Goal: Task Accomplishment & Management: Manage account settings

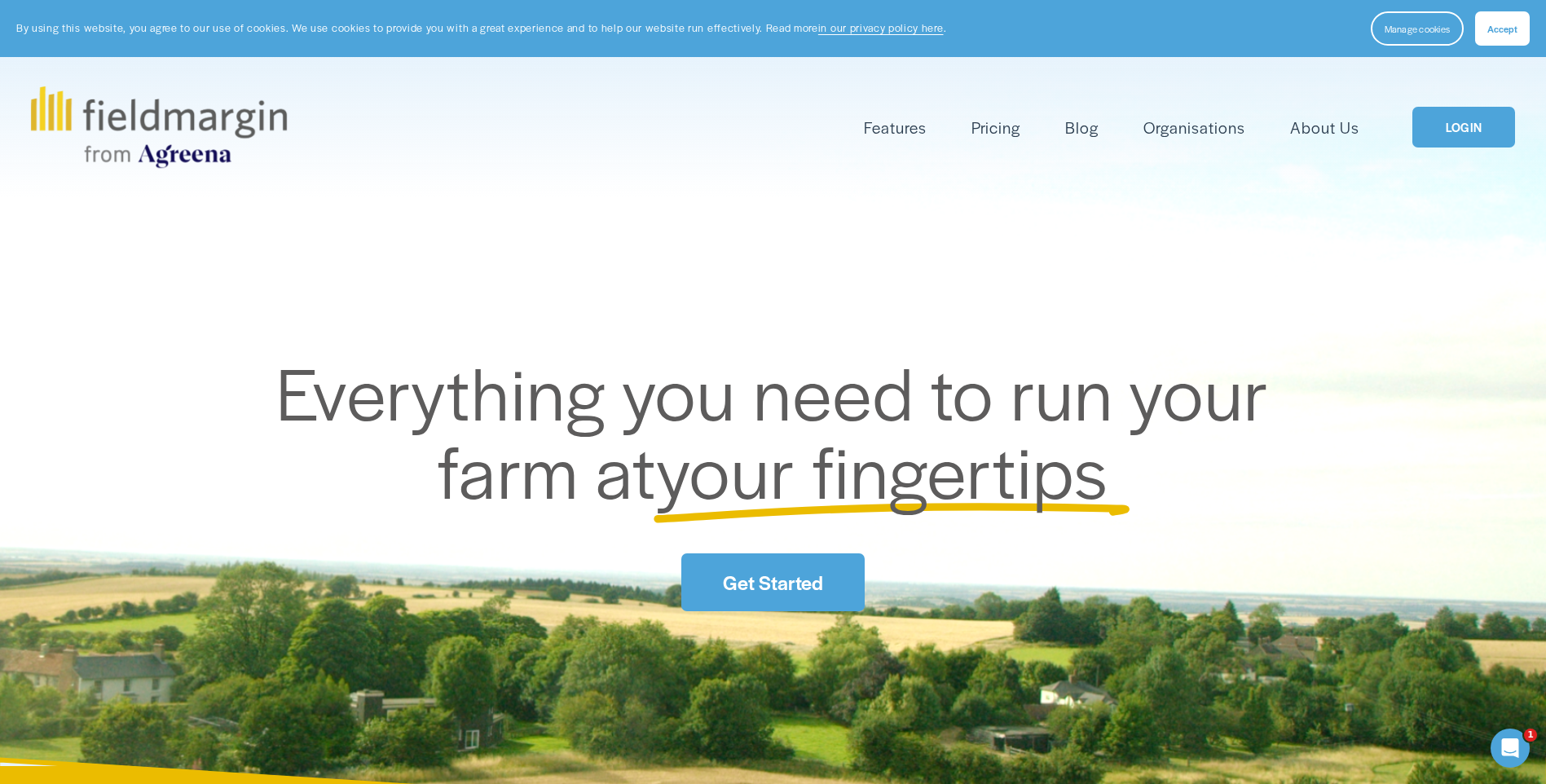
click at [1469, 118] on link "LOGIN" at bounding box center [1463, 128] width 102 height 41
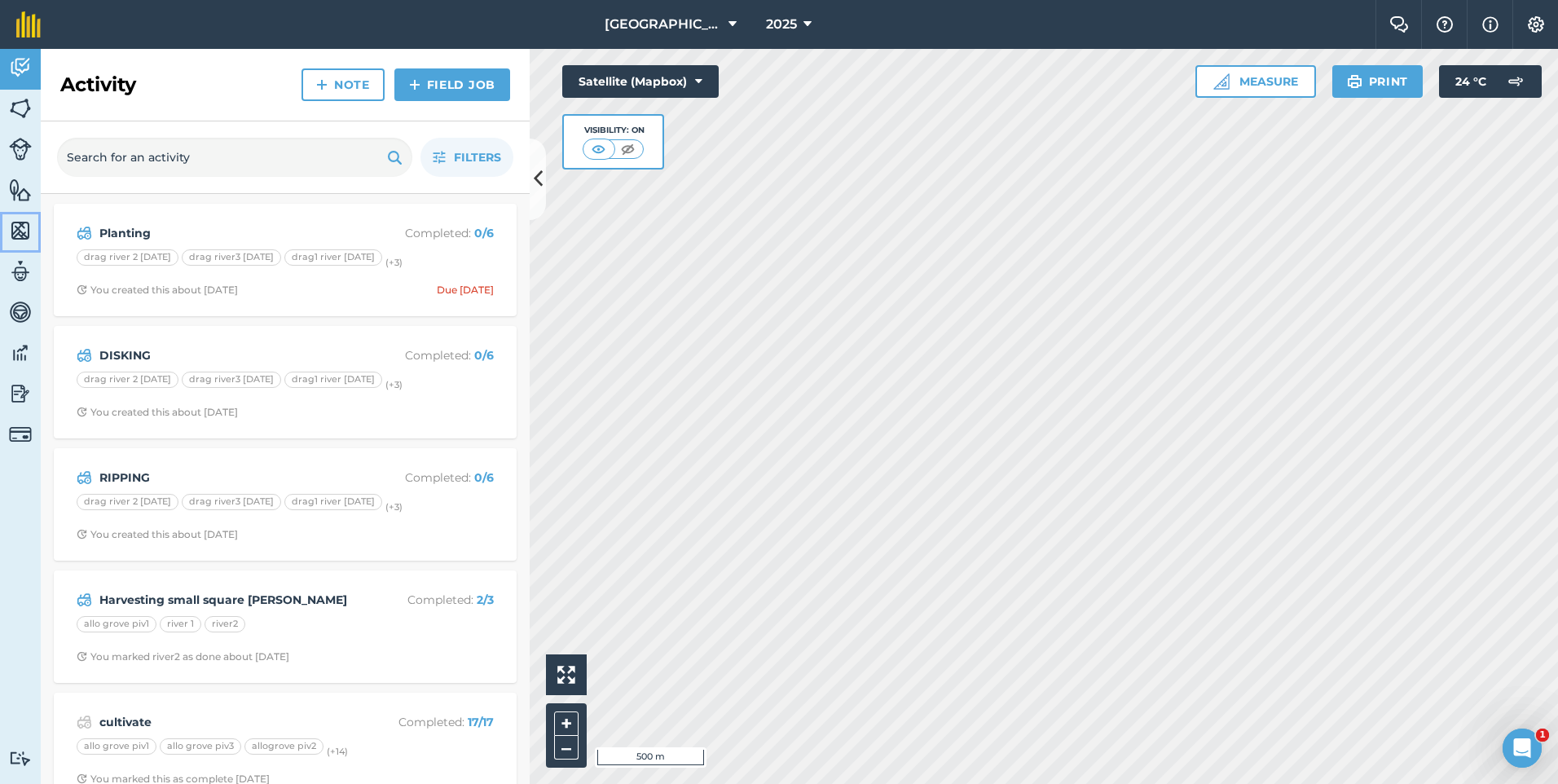
click at [38, 230] on link "Maps" at bounding box center [20, 232] width 40 height 40
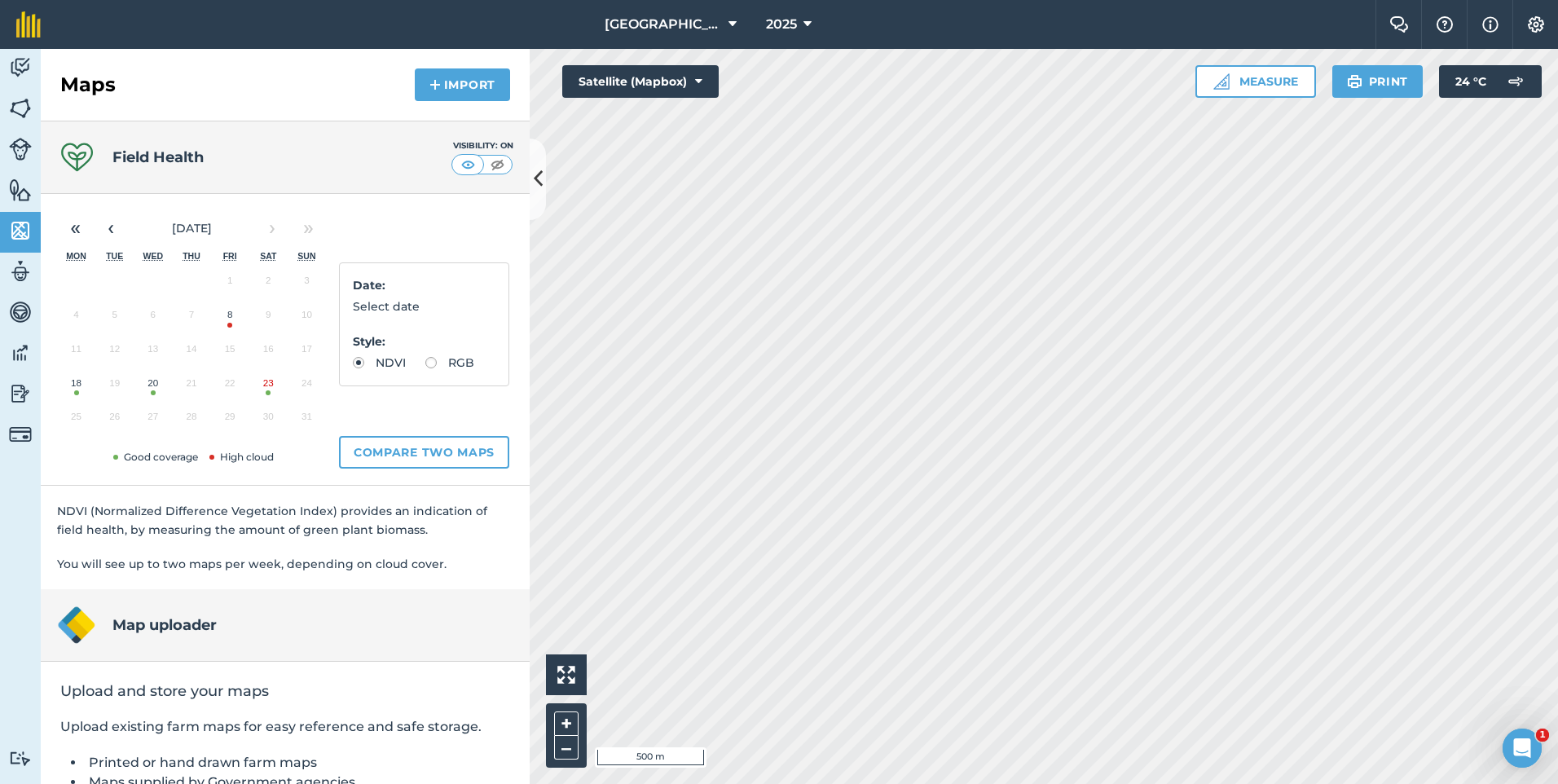
click at [268, 394] on button "23" at bounding box center [268, 386] width 38 height 34
click at [1324, 783] on html "New Mountain [PERSON_NAME] 2025 Farm Chat Help Info Settings [GEOGRAPHIC_DATA][…" at bounding box center [779, 392] width 1558 height 784
click at [539, 170] on icon at bounding box center [538, 179] width 9 height 28
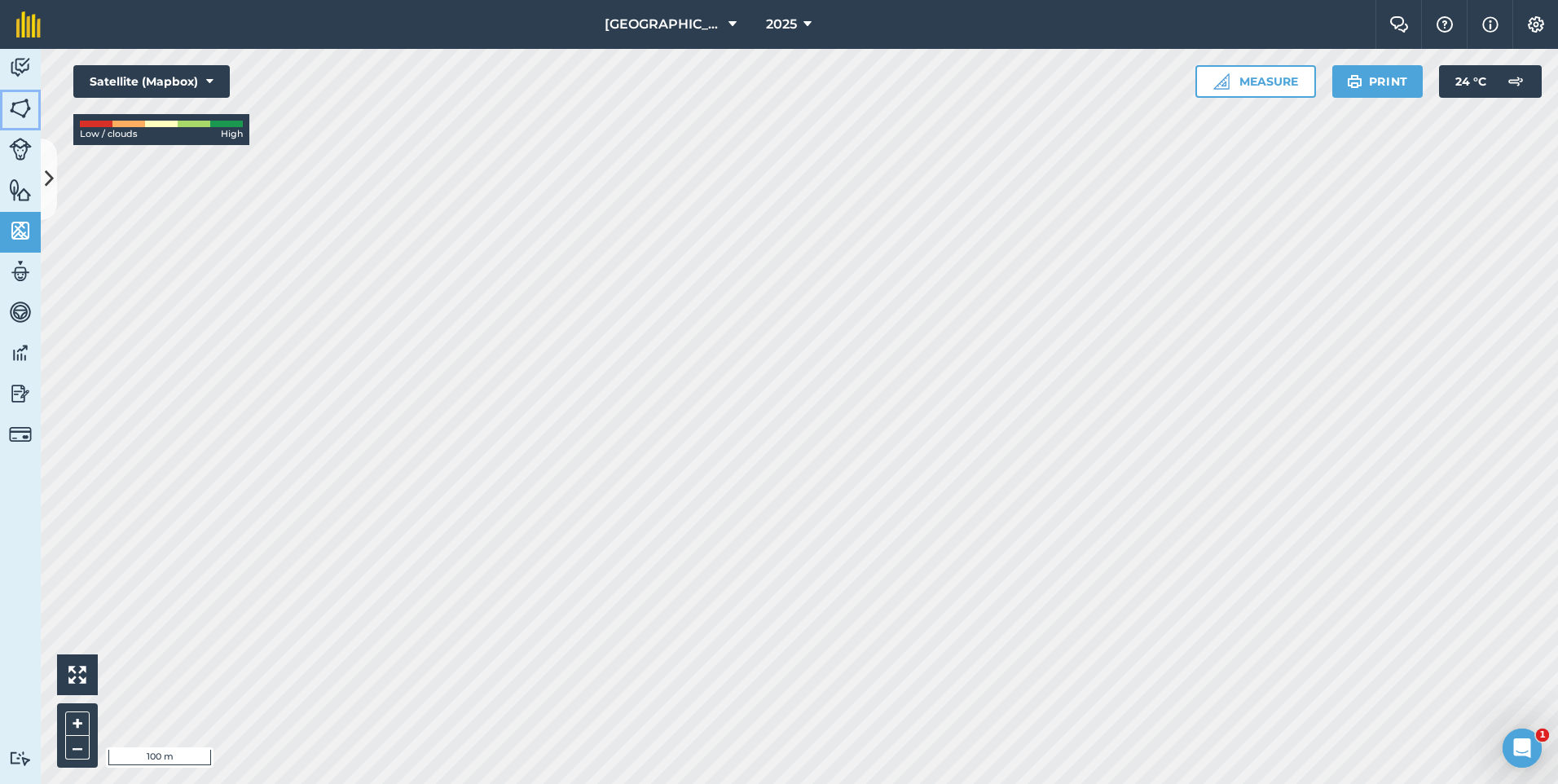
click at [30, 109] on img at bounding box center [21, 109] width 23 height 24
click at [48, 186] on icon at bounding box center [50, 179] width 9 height 28
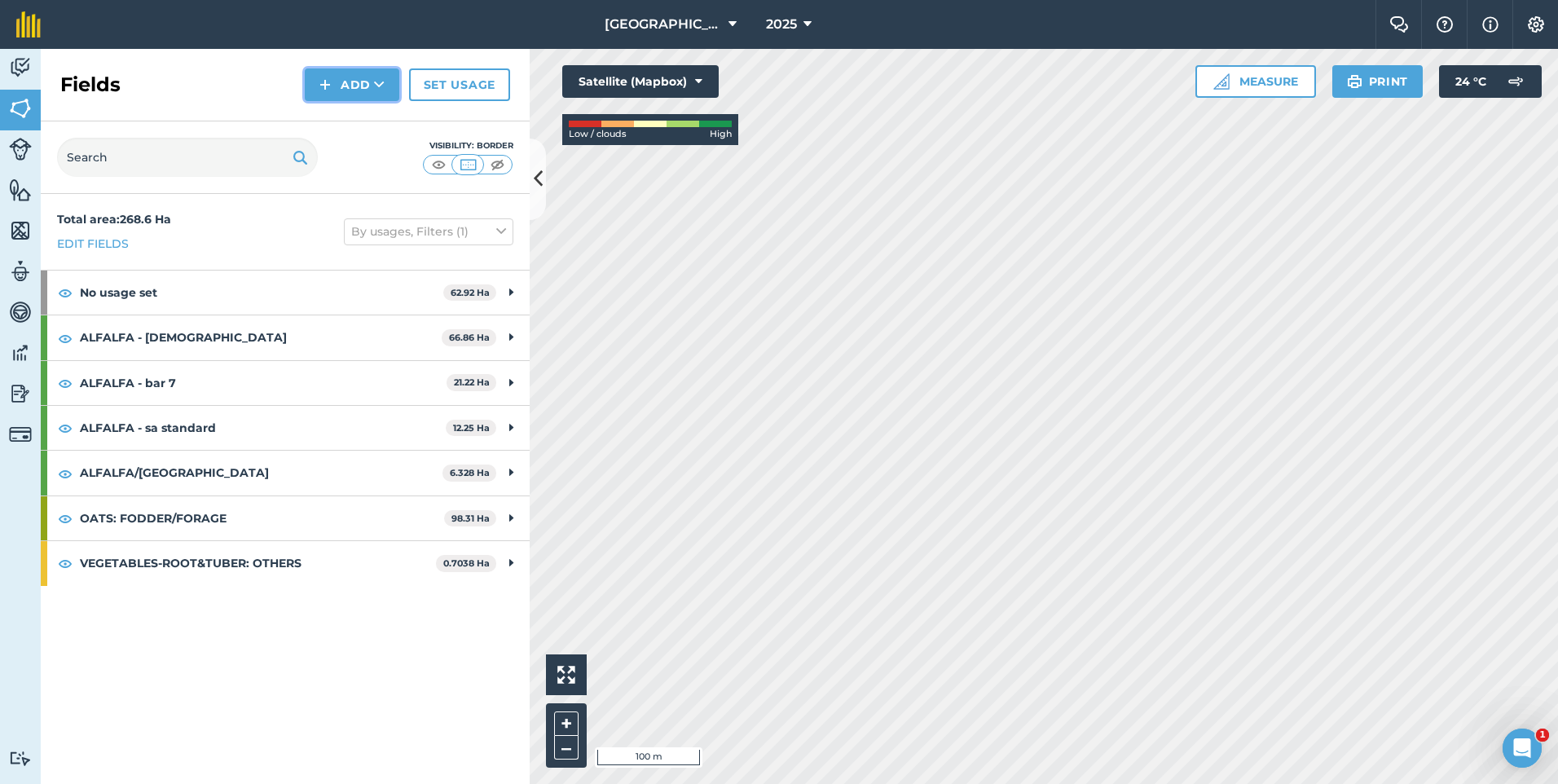
click at [339, 83] on button "Add" at bounding box center [352, 84] width 95 height 33
click at [350, 119] on link "Draw" at bounding box center [353, 121] width 90 height 36
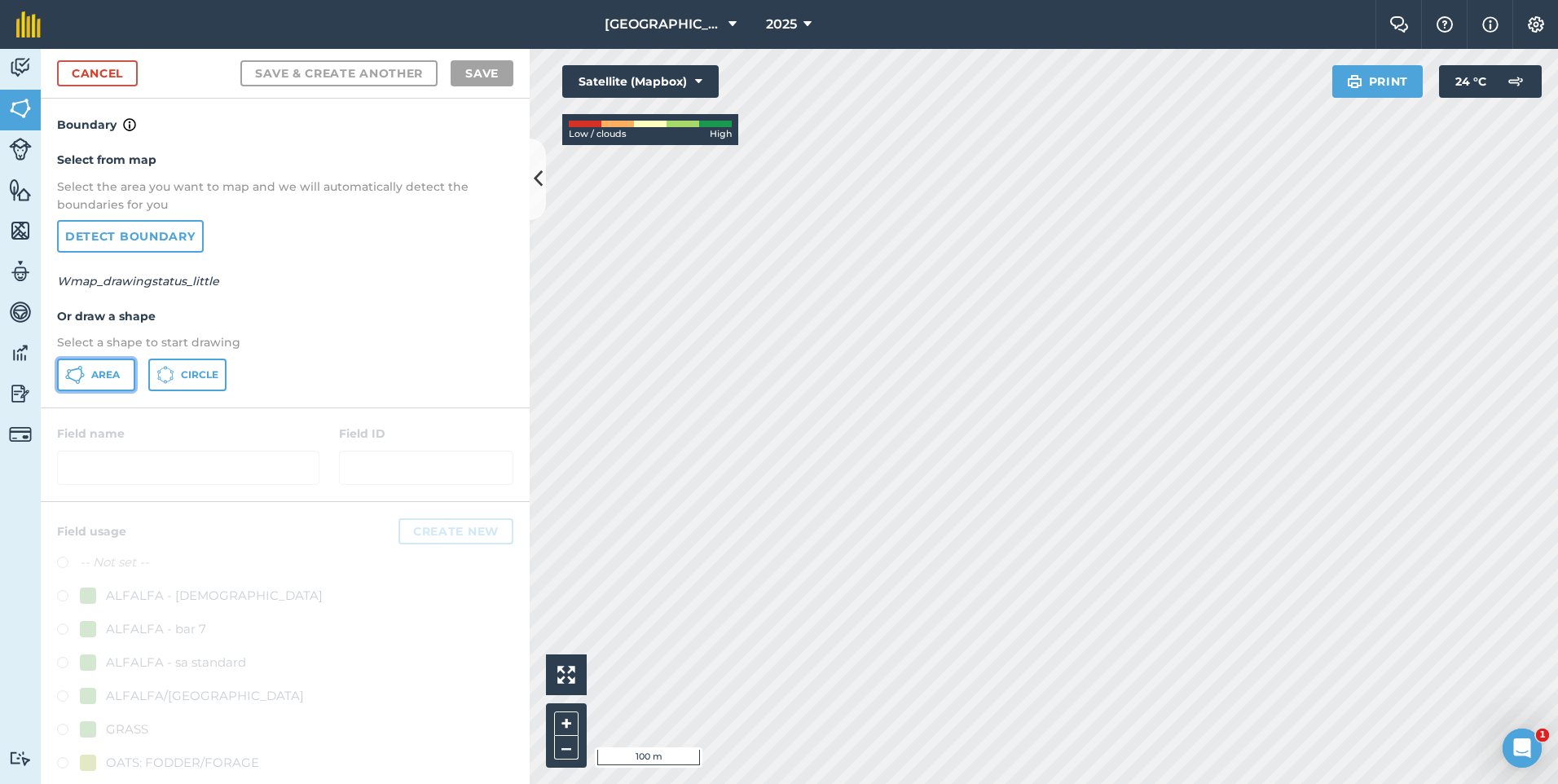
click at [84, 373] on button "Area" at bounding box center [96, 374] width 78 height 33
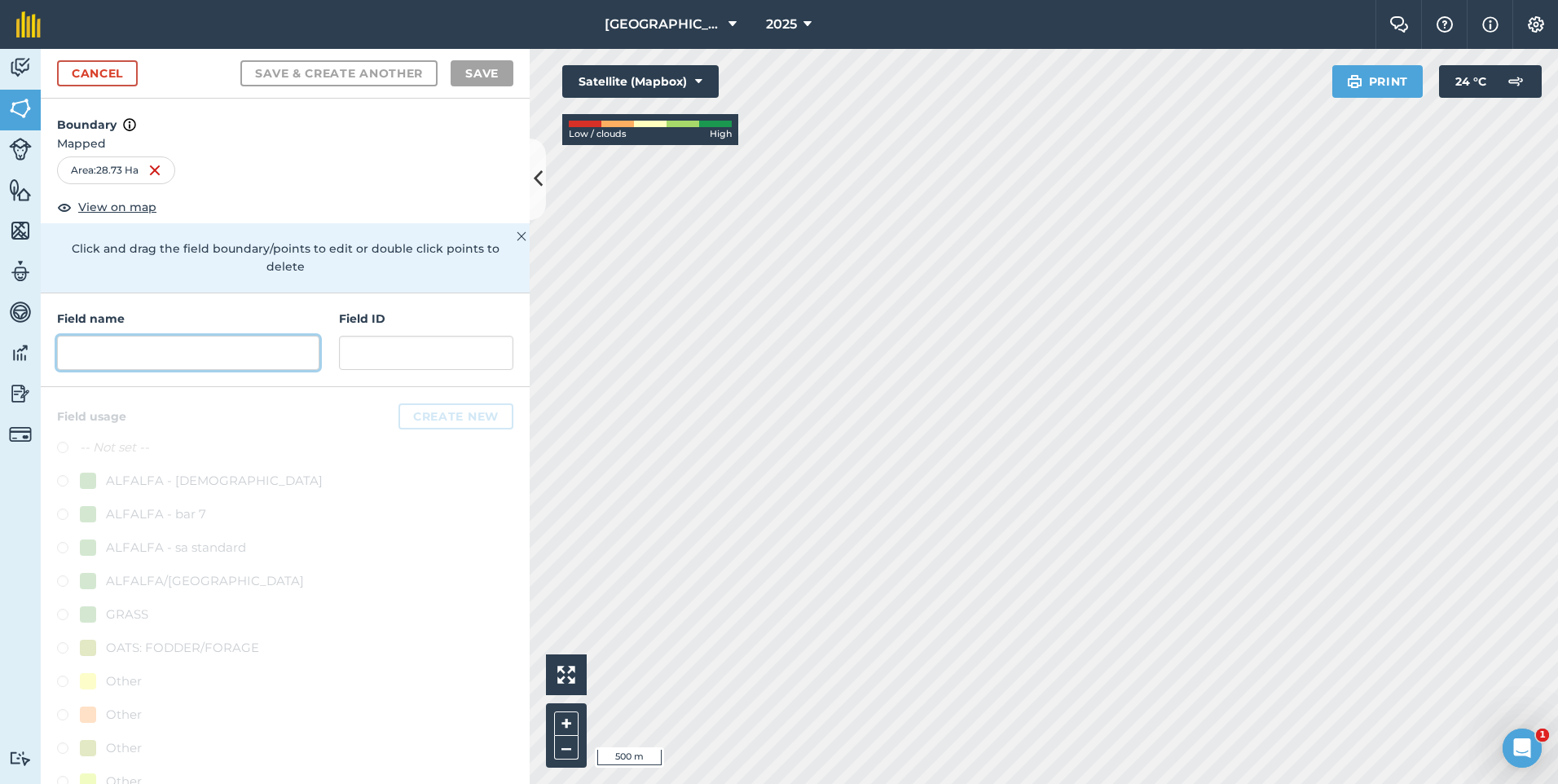
click at [237, 346] on input "text" at bounding box center [189, 353] width 263 height 34
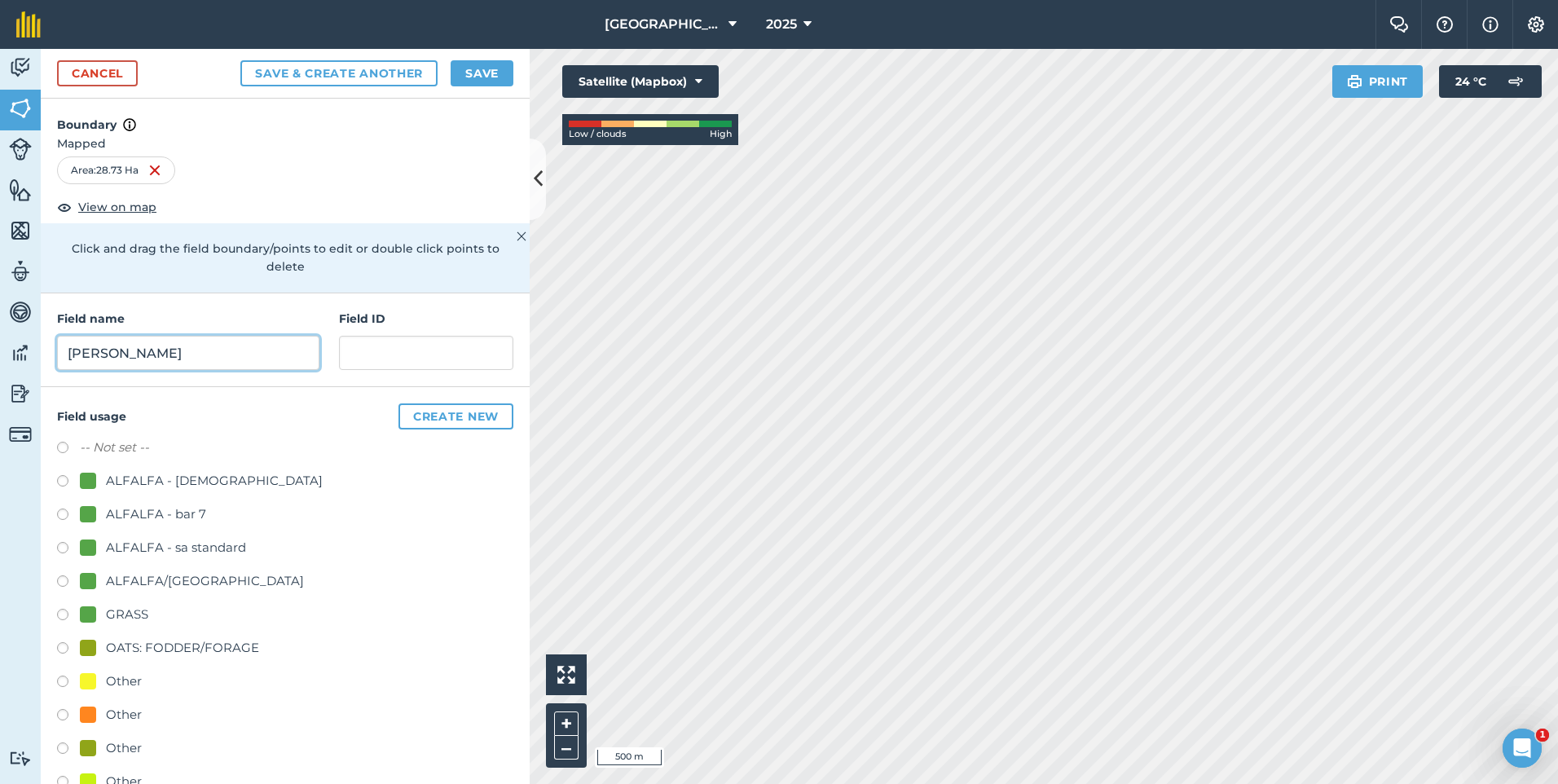
type input "[PERSON_NAME]"
click at [121, 452] on label "-- Not set --" at bounding box center [114, 447] width 69 height 20
radio input "true"
click at [494, 76] on button "Save" at bounding box center [481, 73] width 63 height 26
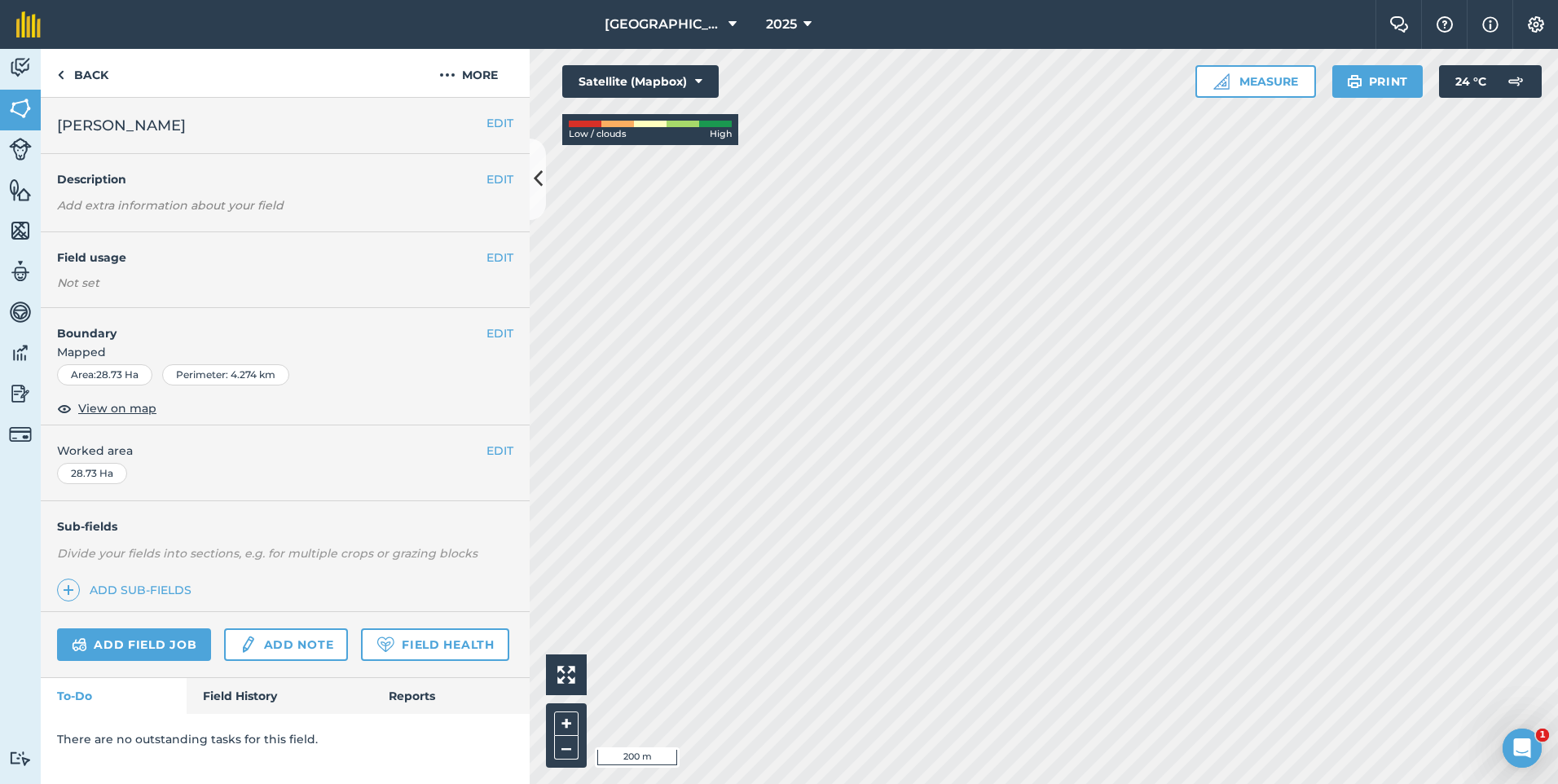
click at [1086, 783] on html "New Mountain [PERSON_NAME] 2025 Farm Chat Help Info Settings [GEOGRAPHIC_DATA][…" at bounding box center [779, 392] width 1558 height 784
click at [1229, 783] on html "New Mountain [PERSON_NAME] 2025 Farm Chat Help Info Settings [GEOGRAPHIC_DATA][…" at bounding box center [779, 392] width 1558 height 784
click at [471, 89] on button "More" at bounding box center [468, 72] width 122 height 48
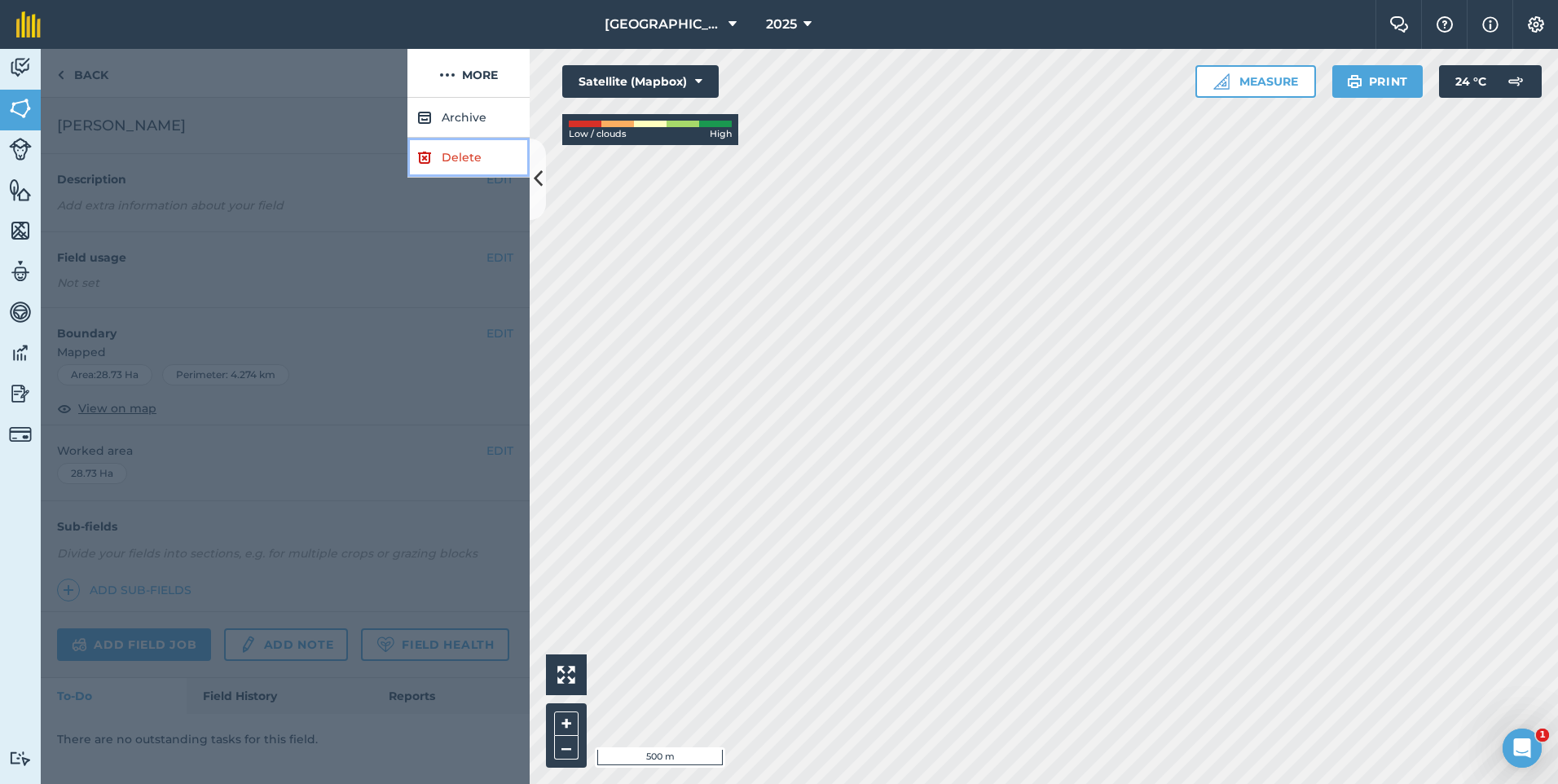
click at [476, 153] on link "Delete" at bounding box center [468, 158] width 122 height 40
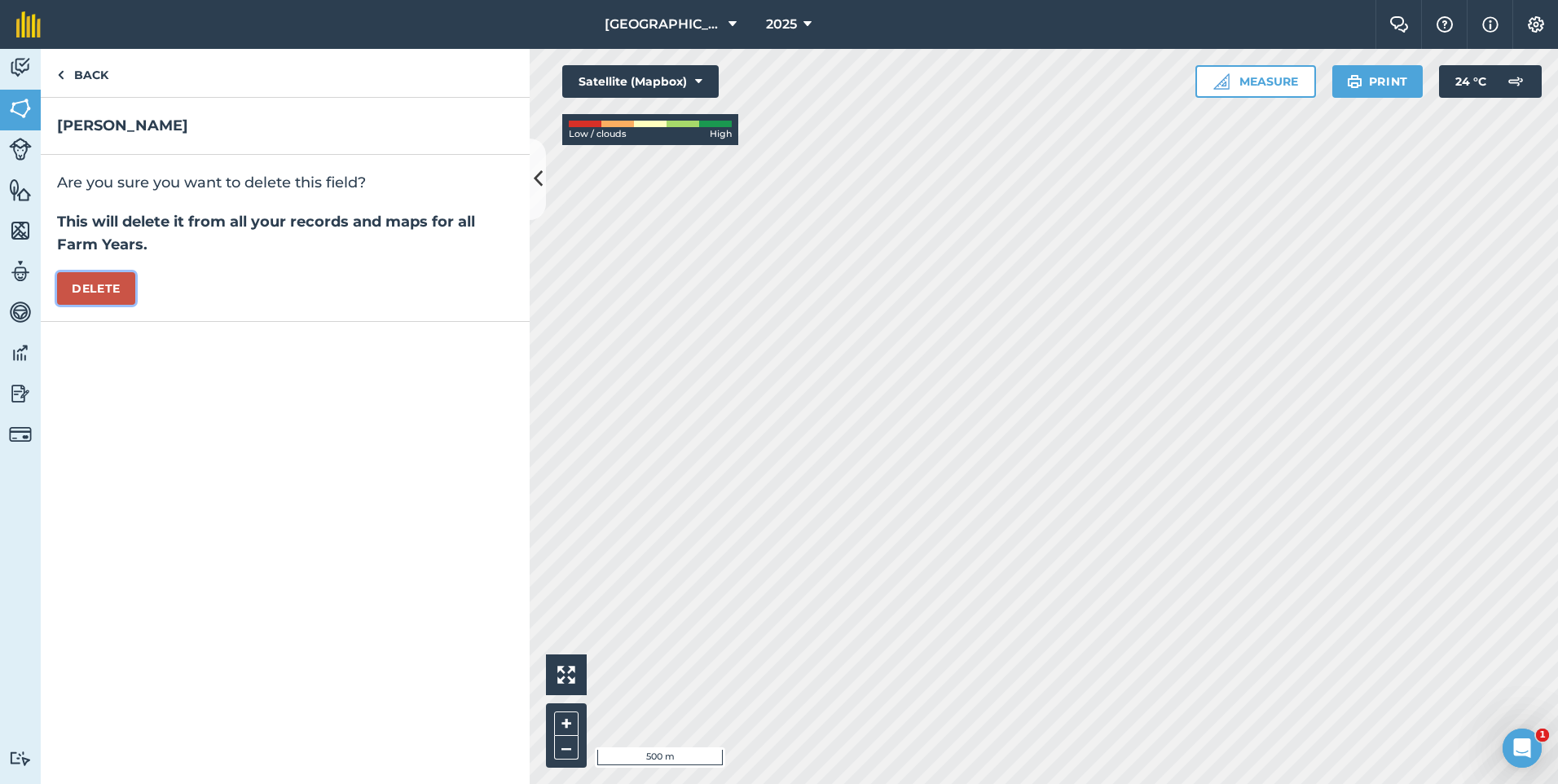
click at [108, 290] on button "Delete" at bounding box center [96, 288] width 78 height 33
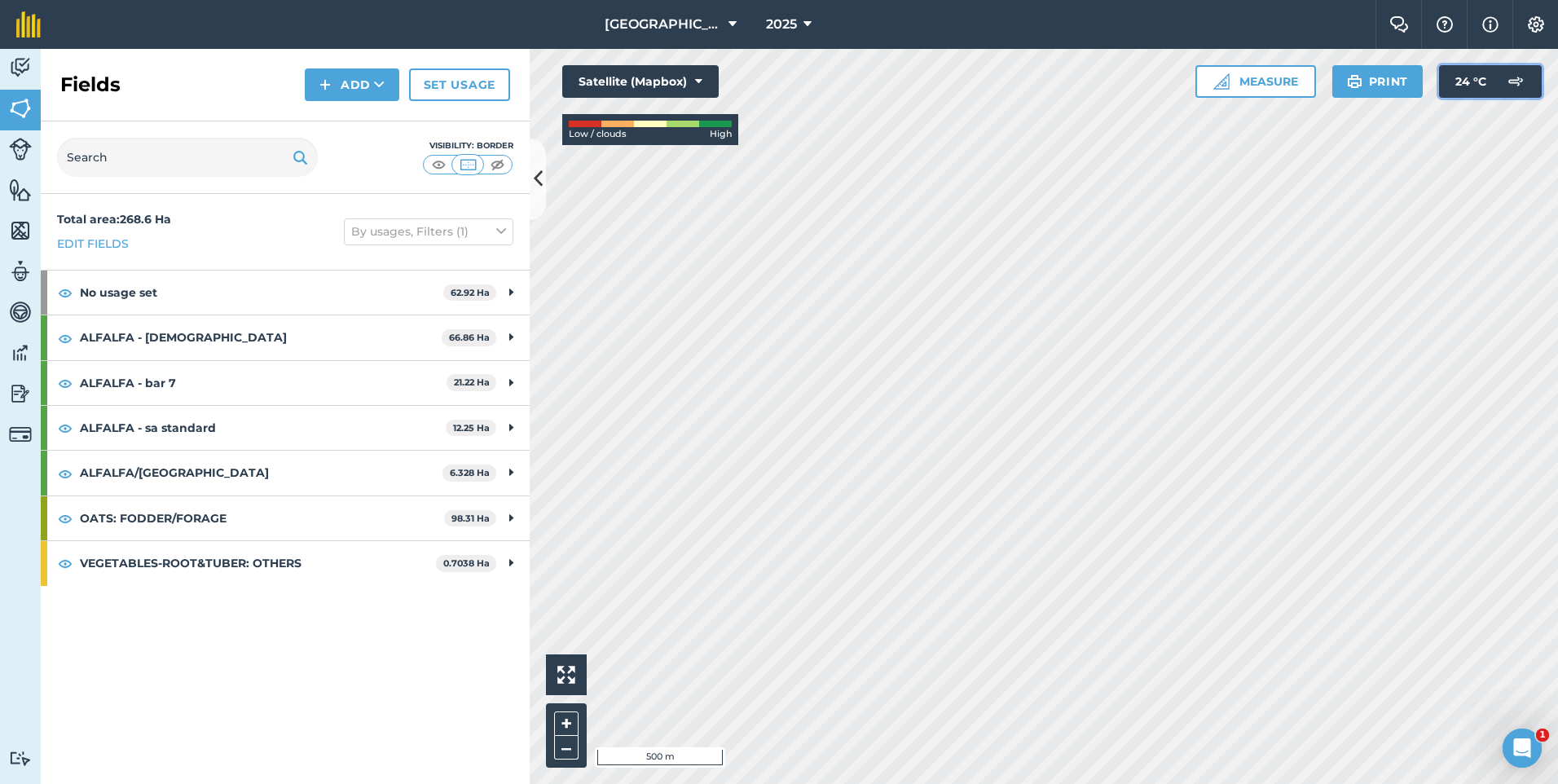
click at [1469, 75] on span "24 ° C" at bounding box center [1471, 82] width 31 height 33
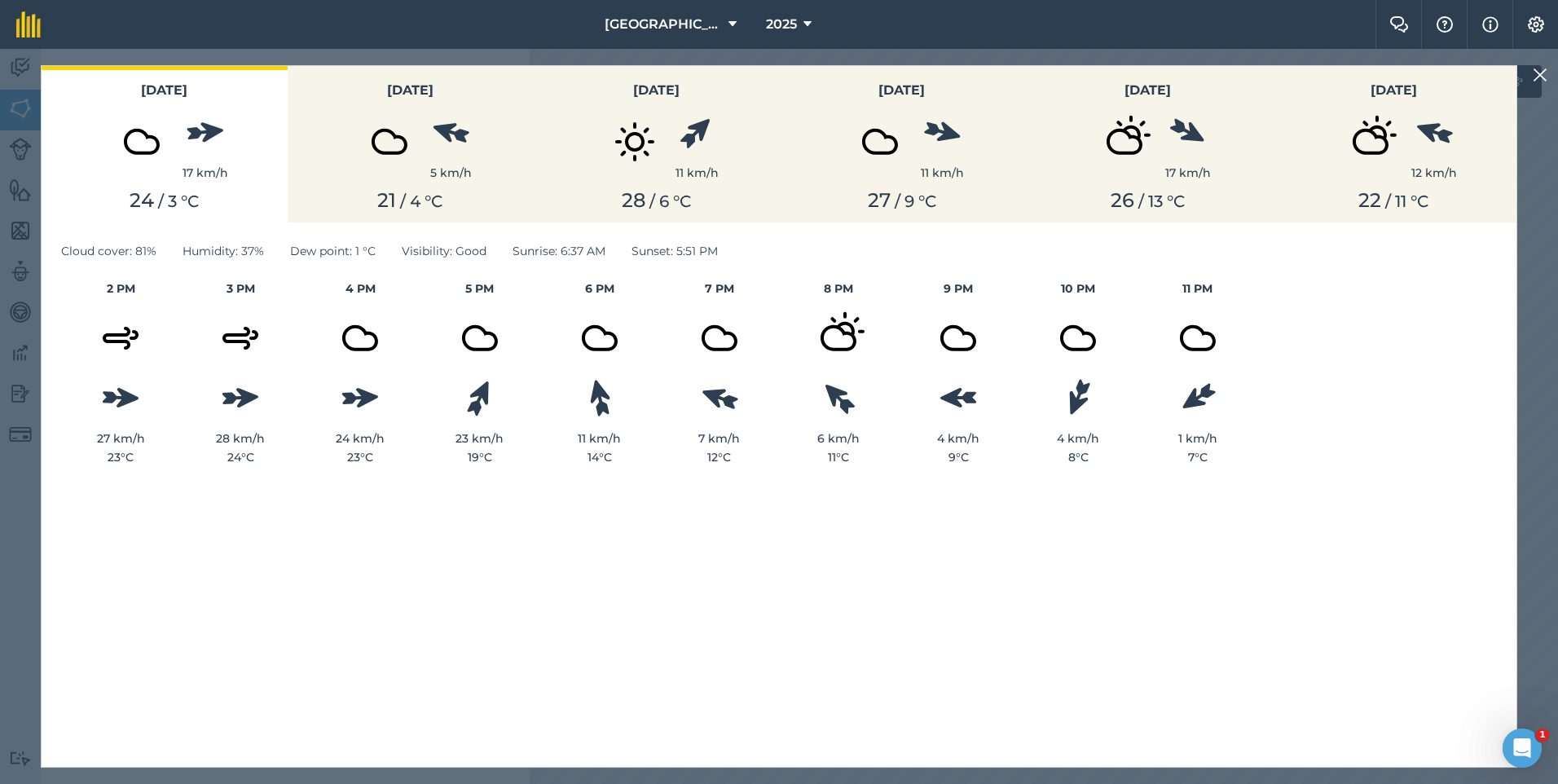
click at [1544, 74] on img at bounding box center [1540, 75] width 15 height 20
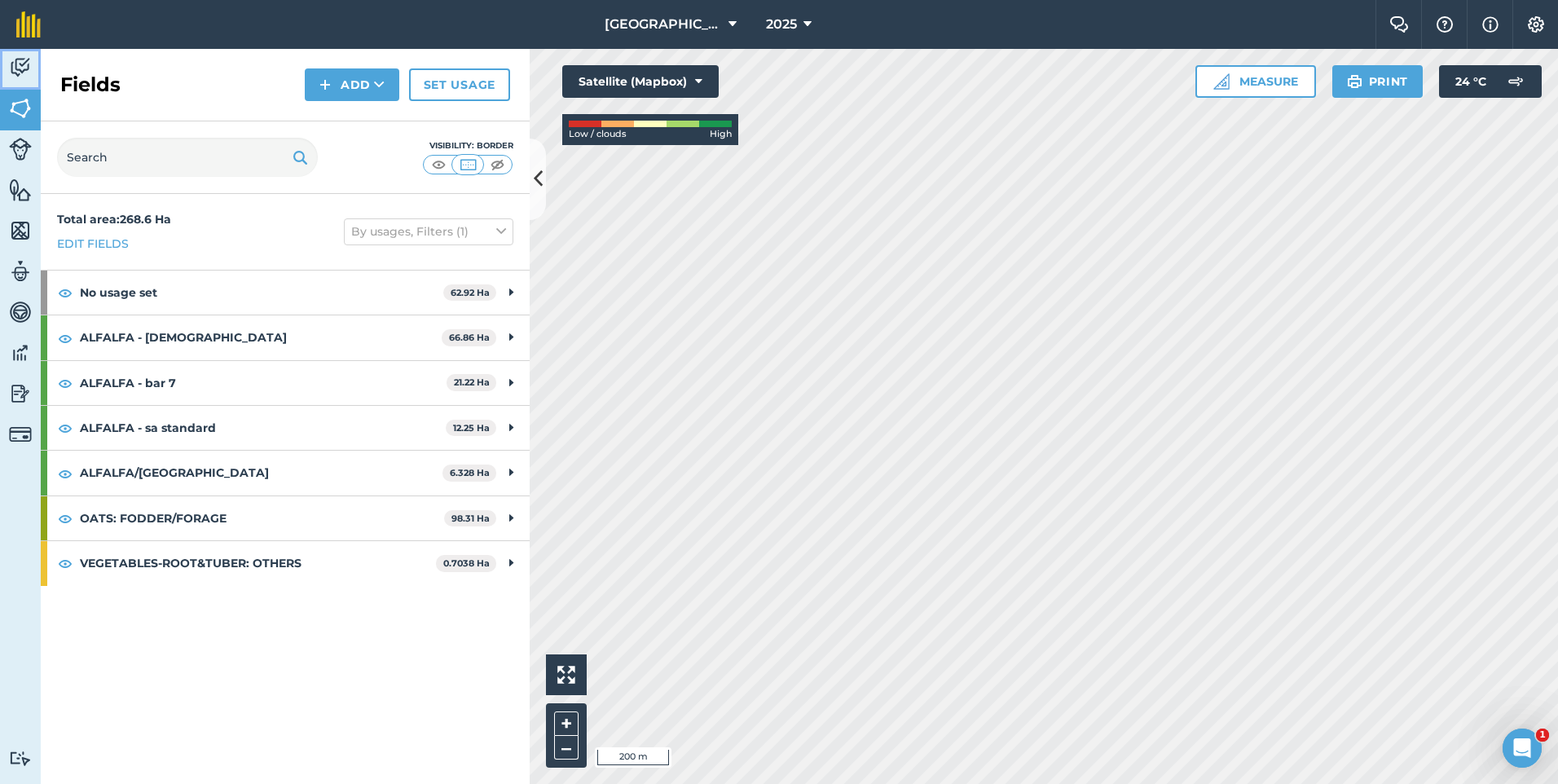
click at [13, 63] on img at bounding box center [21, 68] width 23 height 24
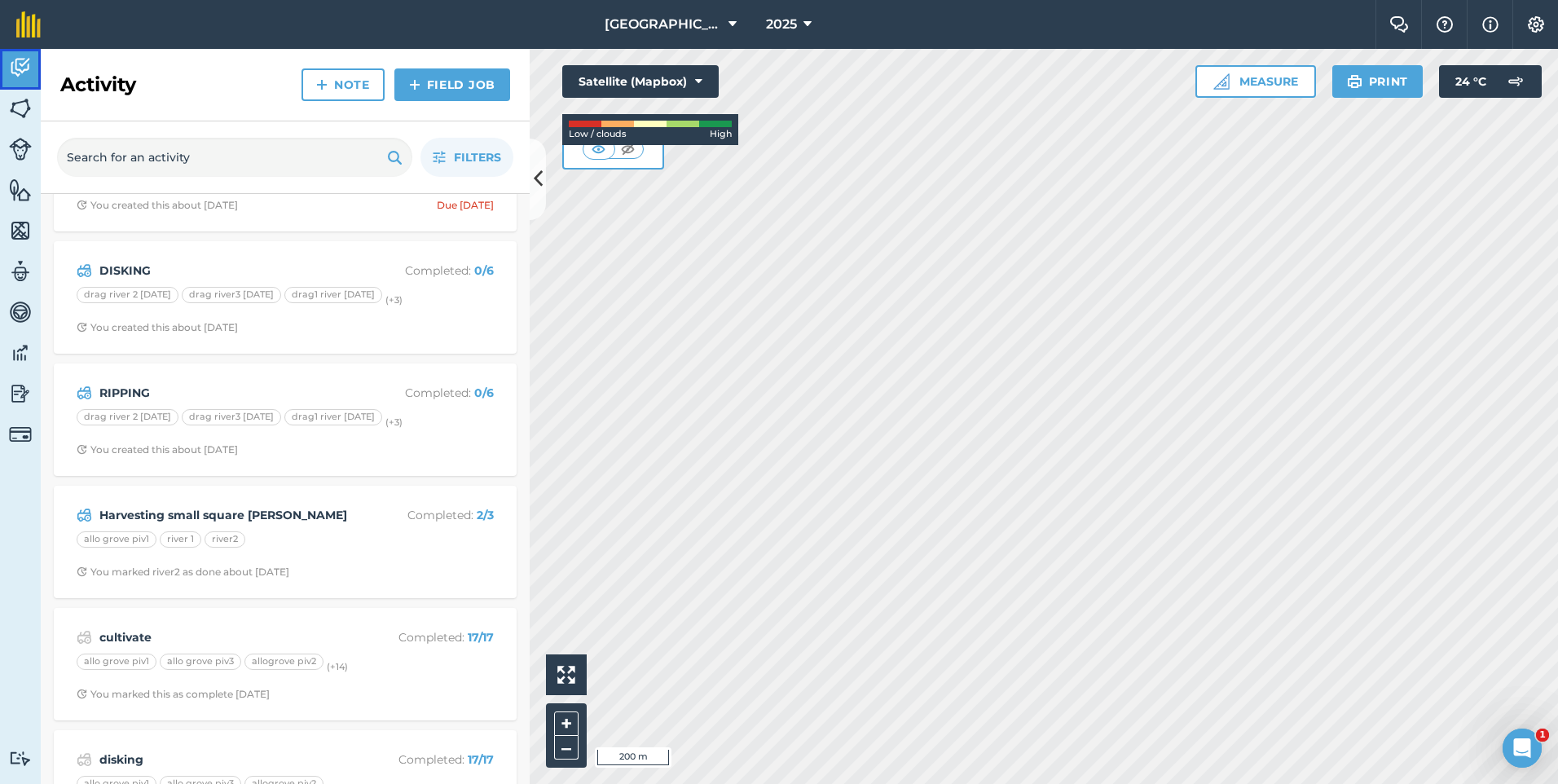
scroll to position [163, 0]
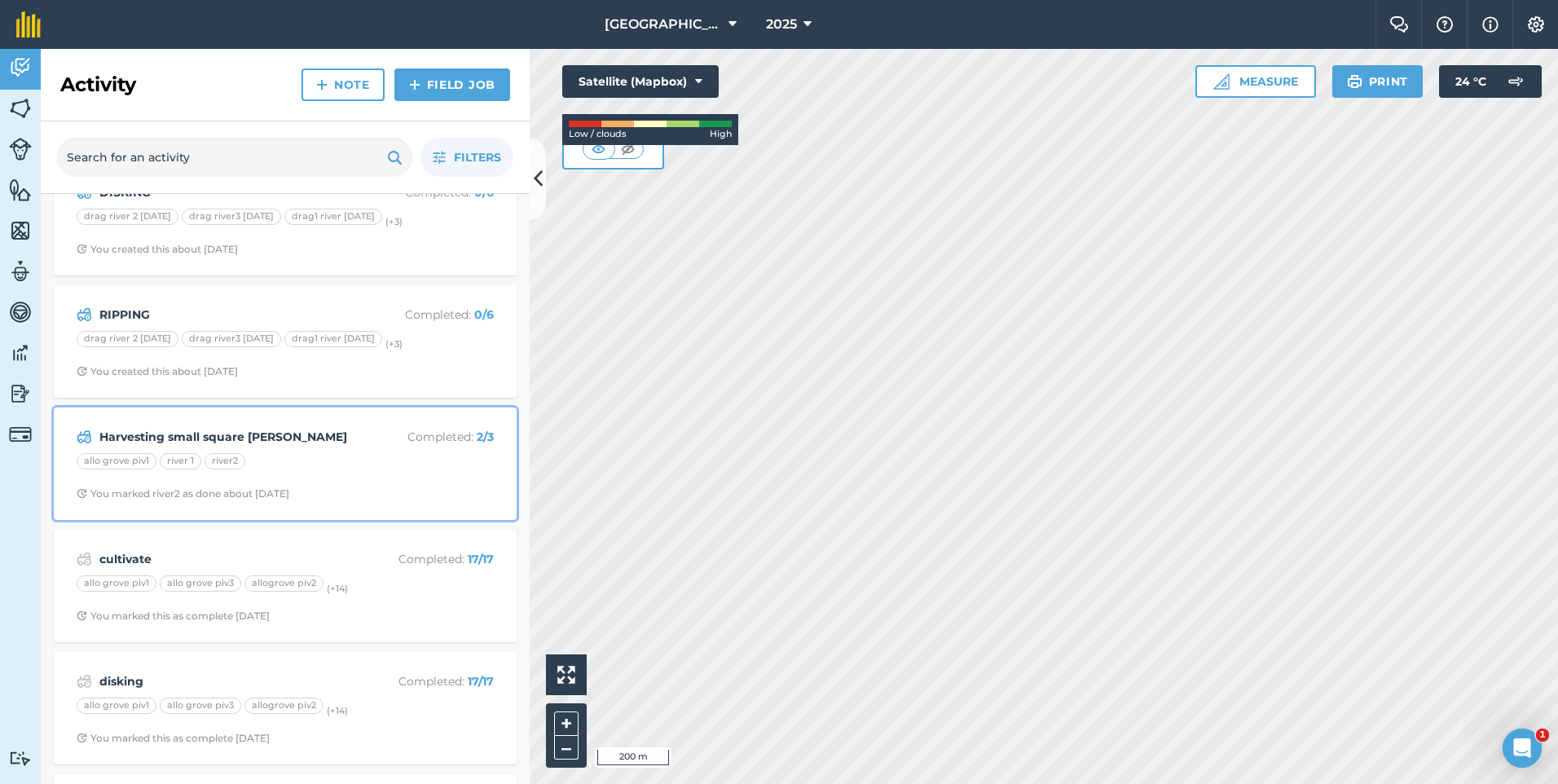
click at [414, 469] on div "allo grove piv1 river 1 river2" at bounding box center [285, 463] width 417 height 22
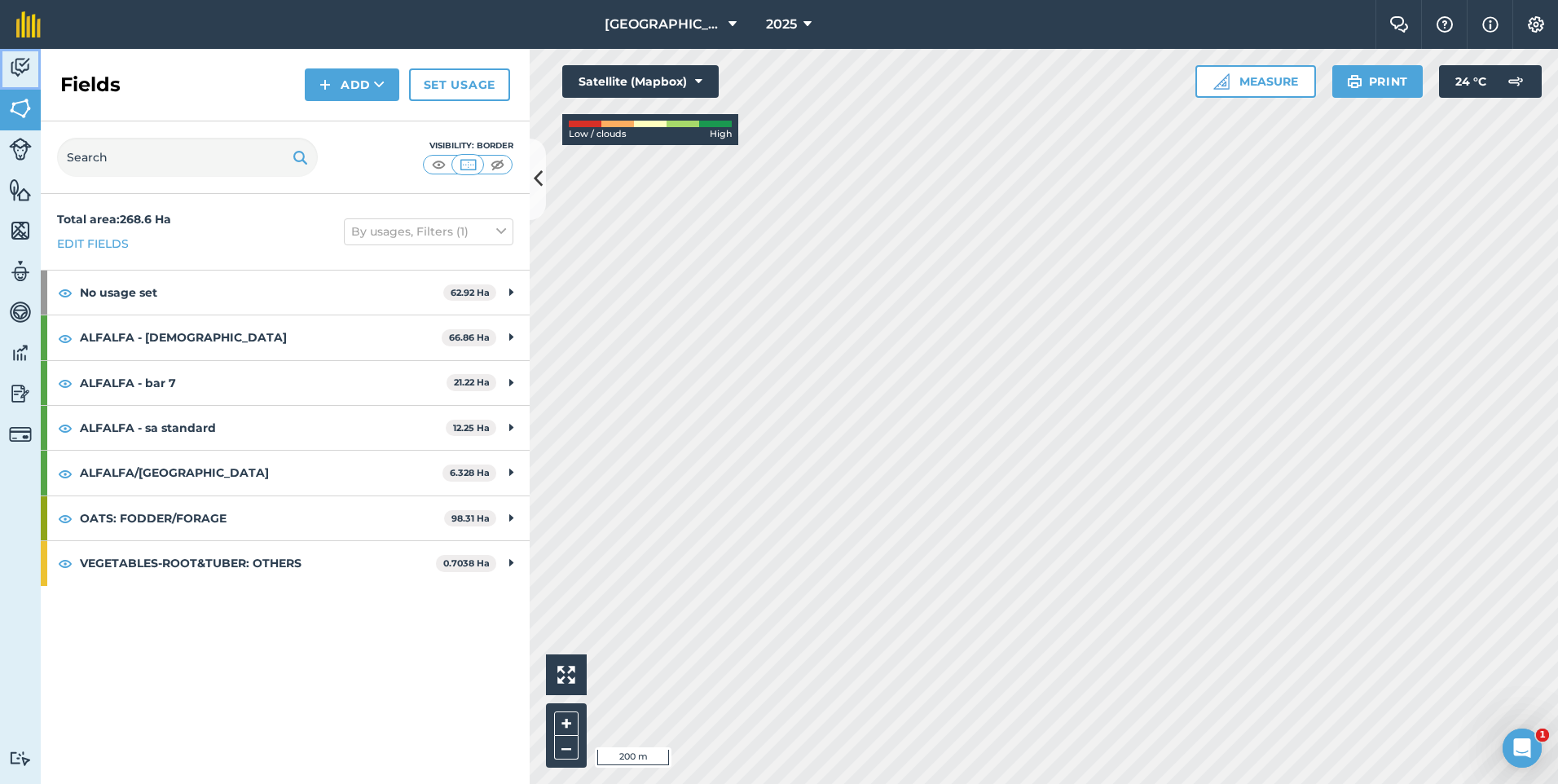
click at [38, 77] on link "Activity" at bounding box center [20, 68] width 40 height 40
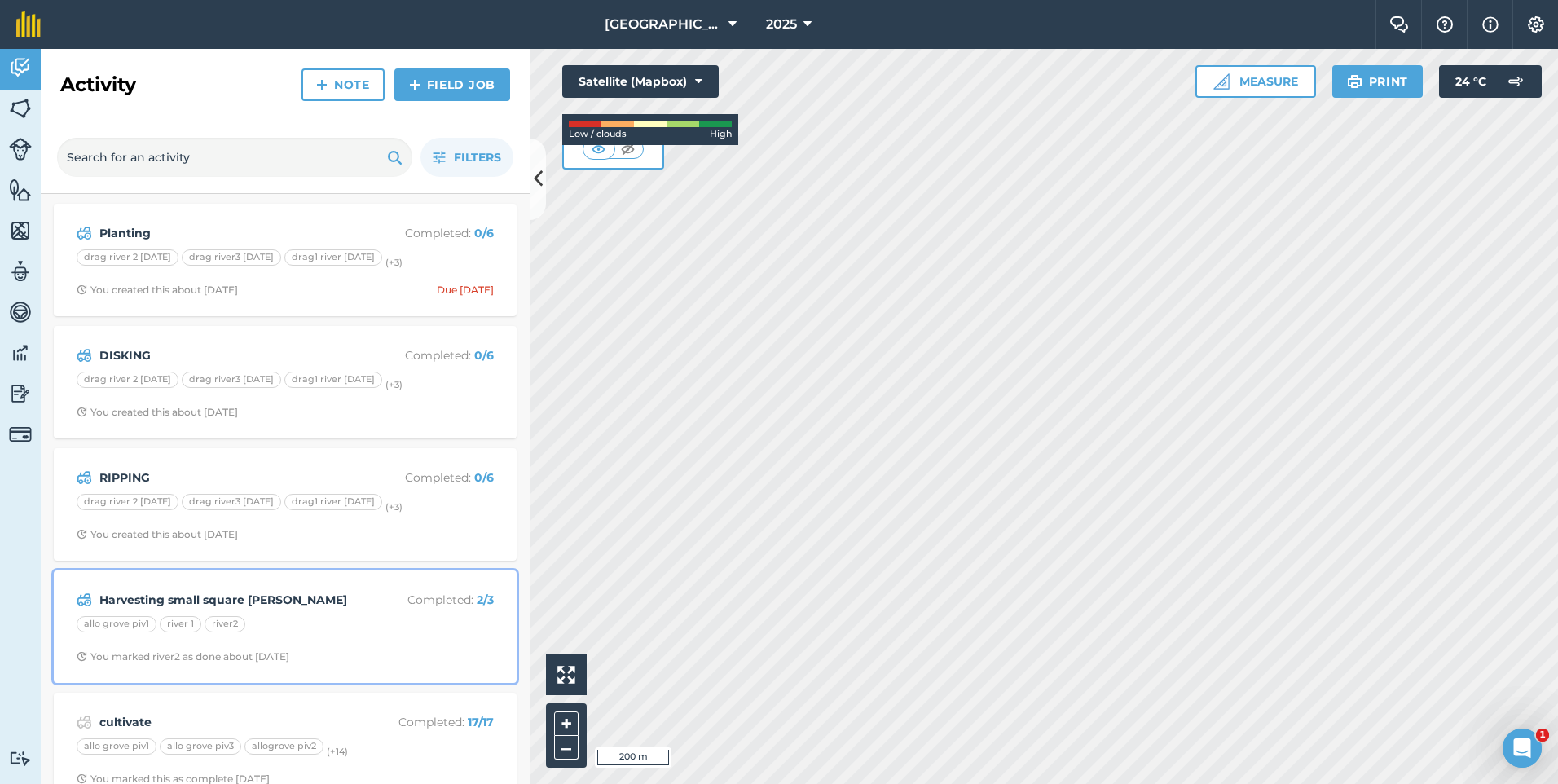
click at [160, 600] on strong "Harvesting small square [PERSON_NAME]" at bounding box center [228, 599] width 258 height 18
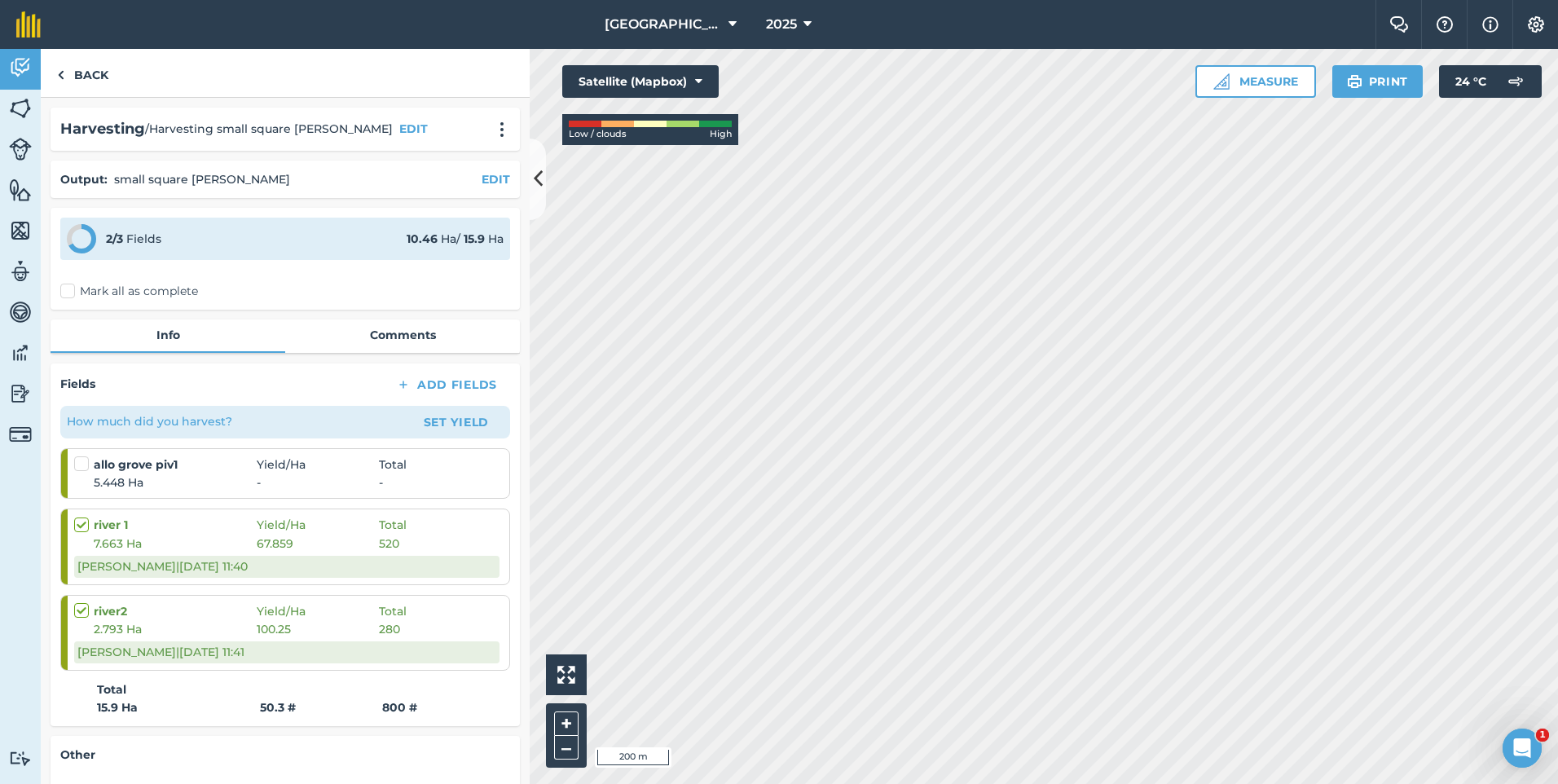
click at [81, 456] on label at bounding box center [83, 456] width 20 height 0
click at [81, 462] on input "checkbox" at bounding box center [79, 460] width 10 height 10
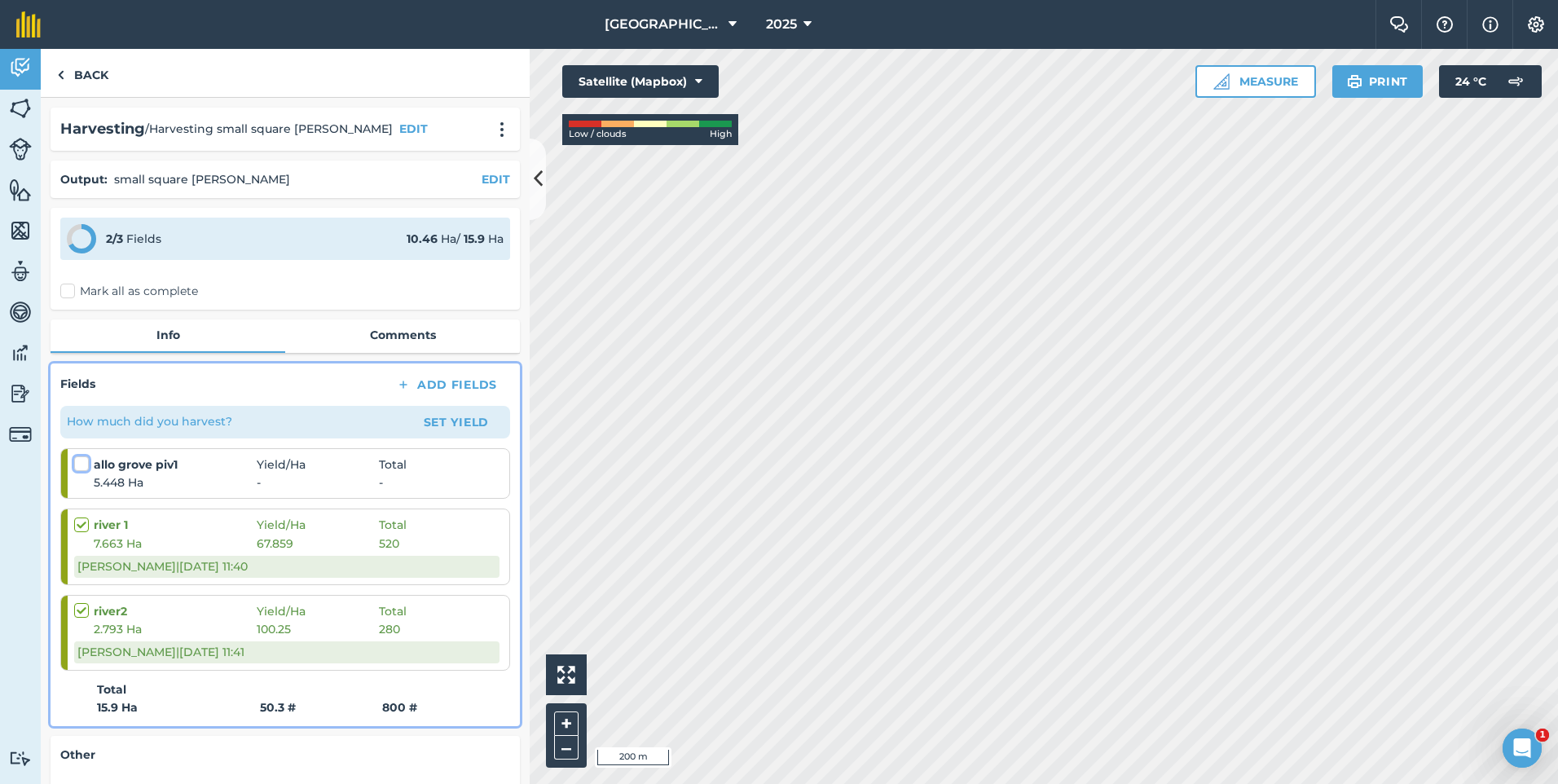
checkbox input "false"
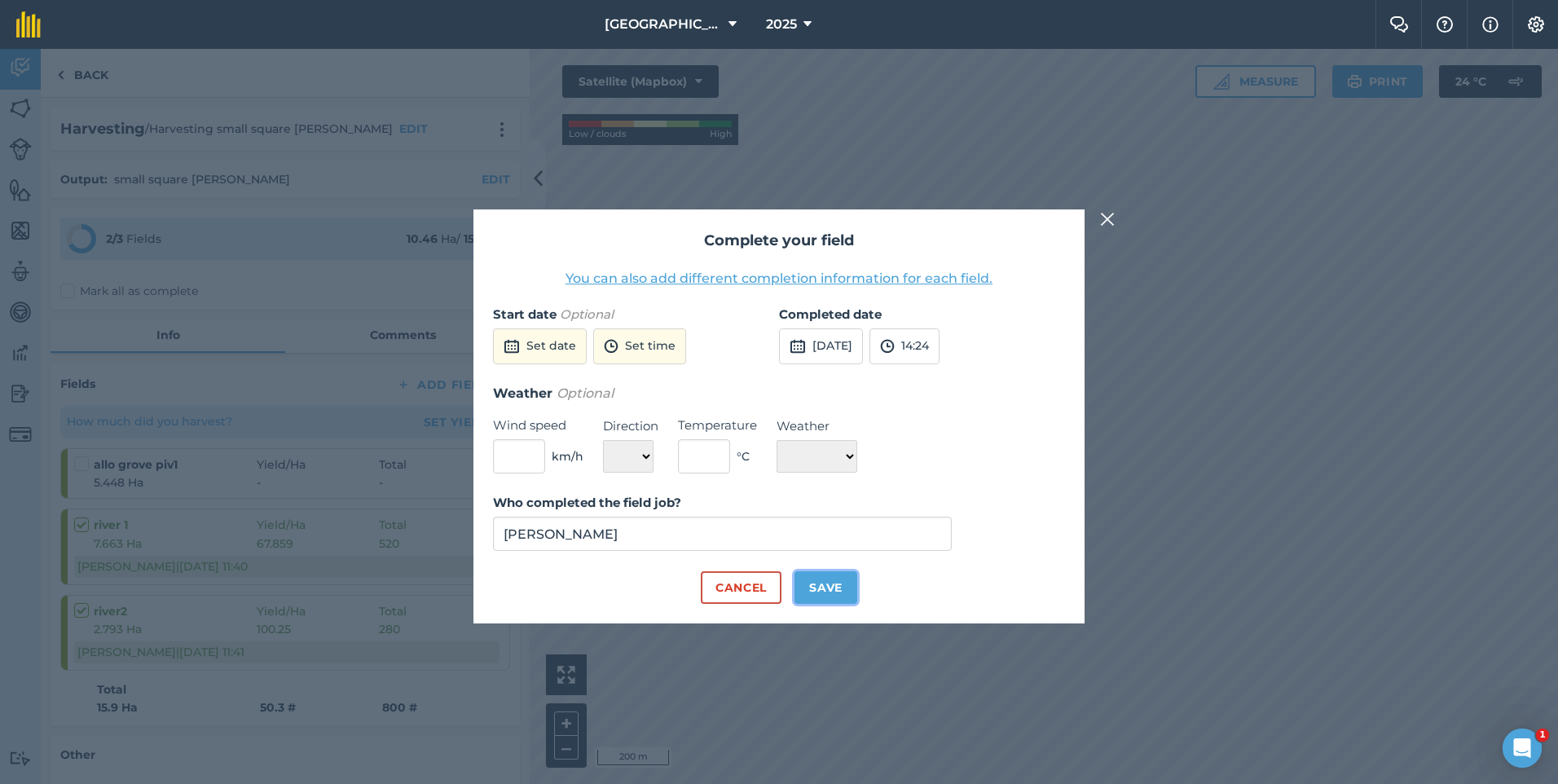
click at [804, 593] on button "Save" at bounding box center [825, 587] width 63 height 33
checkbox input "true"
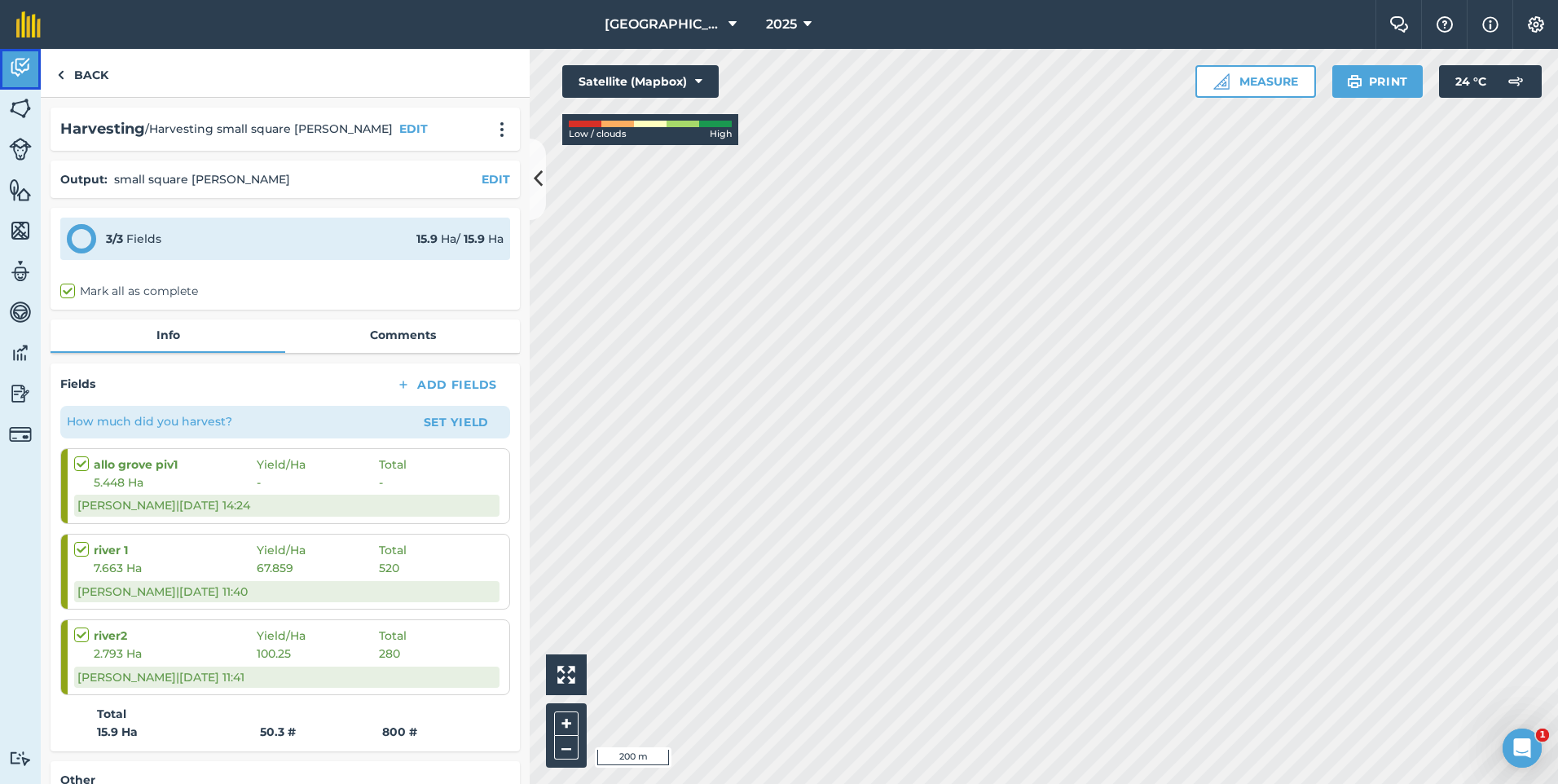
click at [34, 86] on link "Activity" at bounding box center [20, 68] width 40 height 40
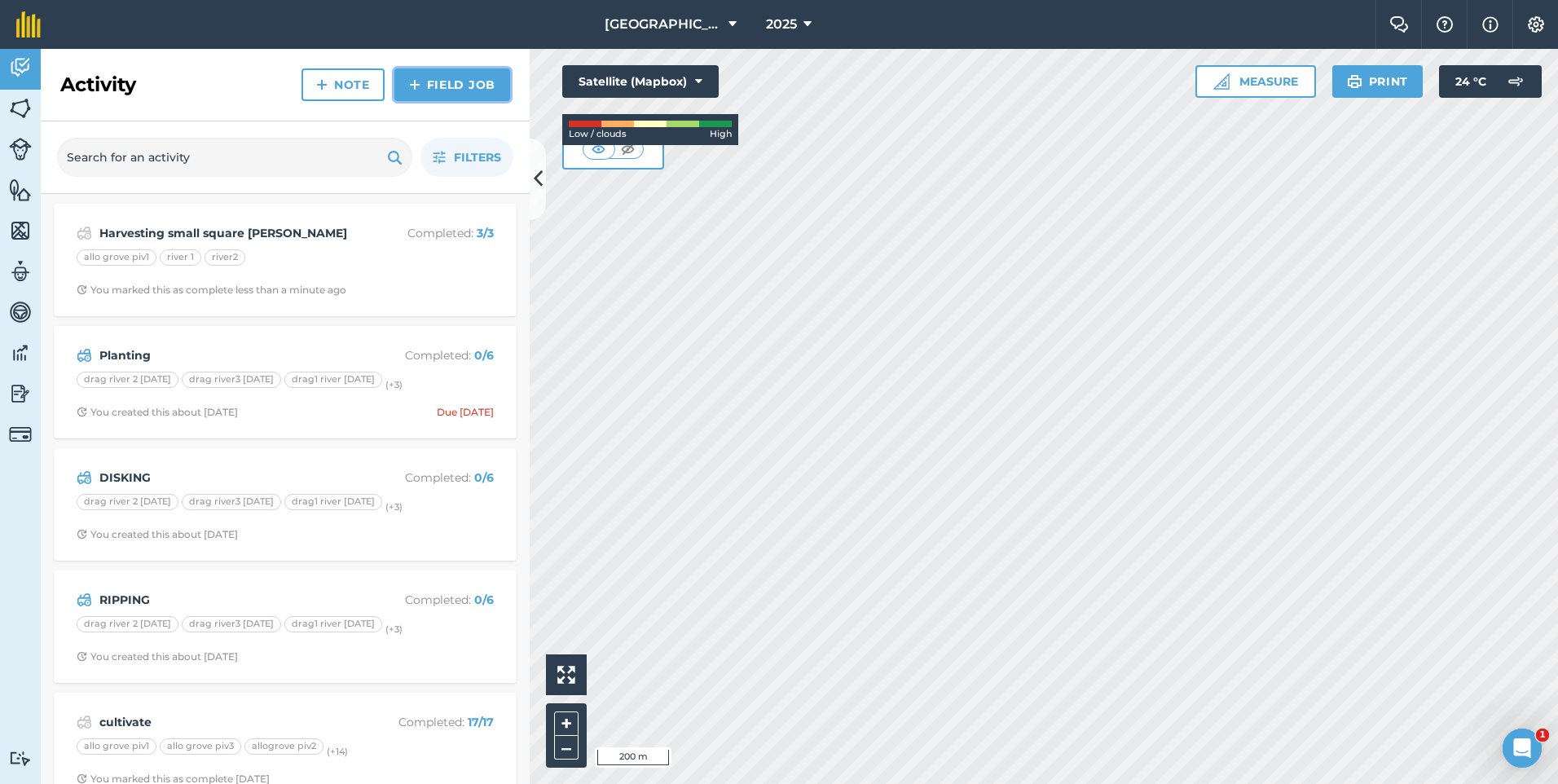
click at [467, 96] on link "Field Job" at bounding box center [452, 84] width 115 height 33
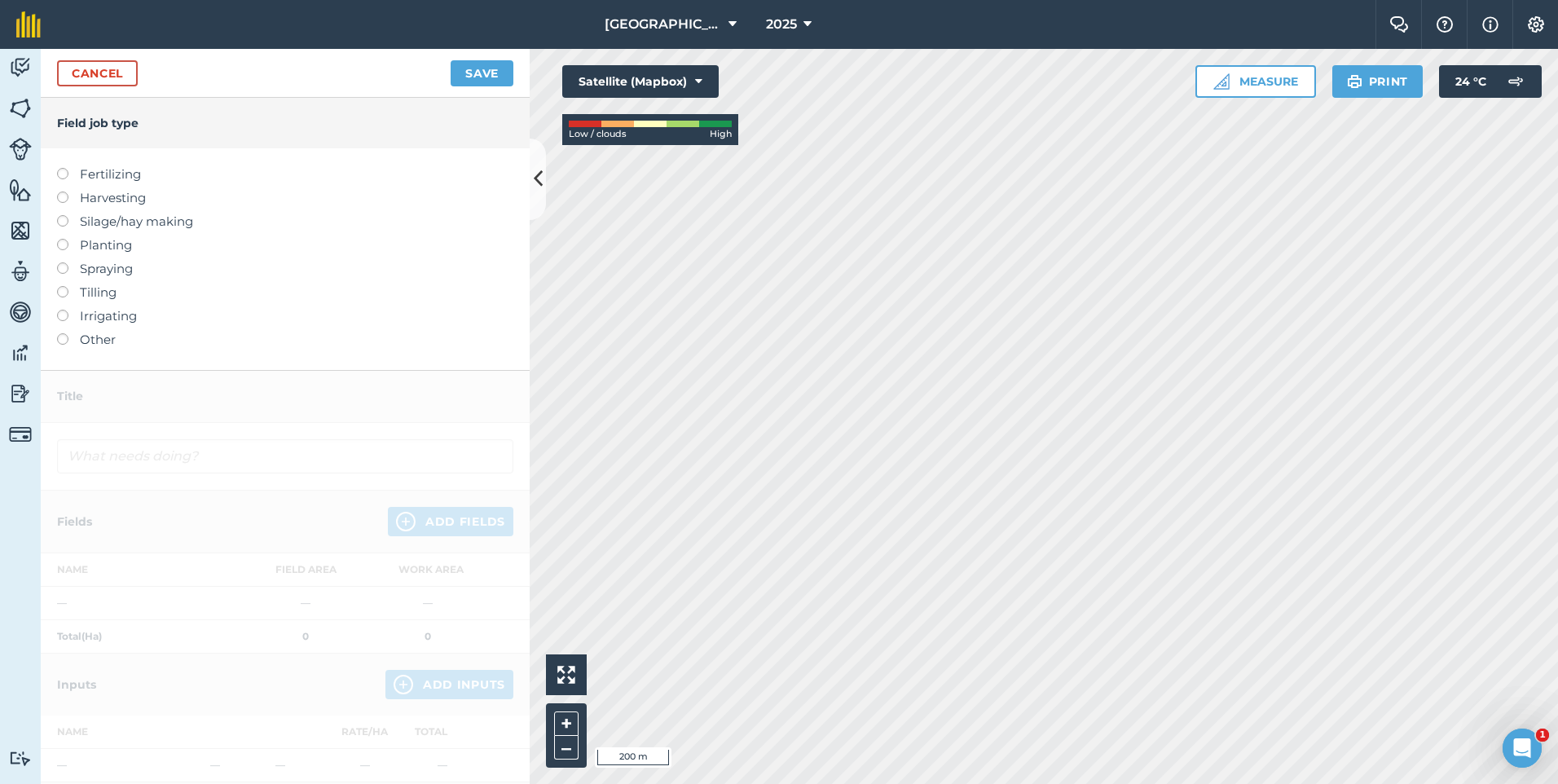
click at [67, 191] on label at bounding box center [68, 191] width 23 height 0
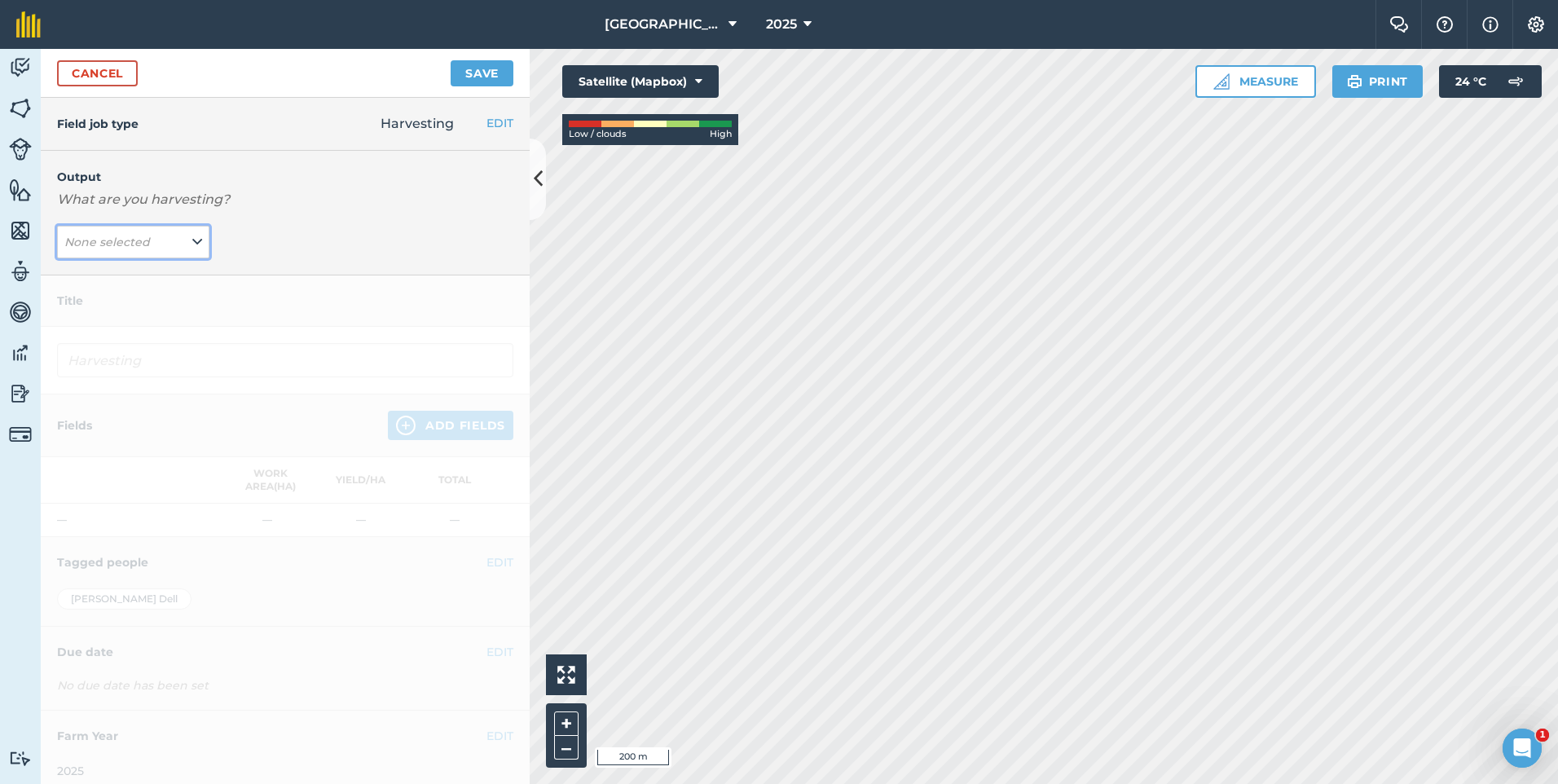
click at [192, 245] on icon at bounding box center [197, 241] width 9 height 18
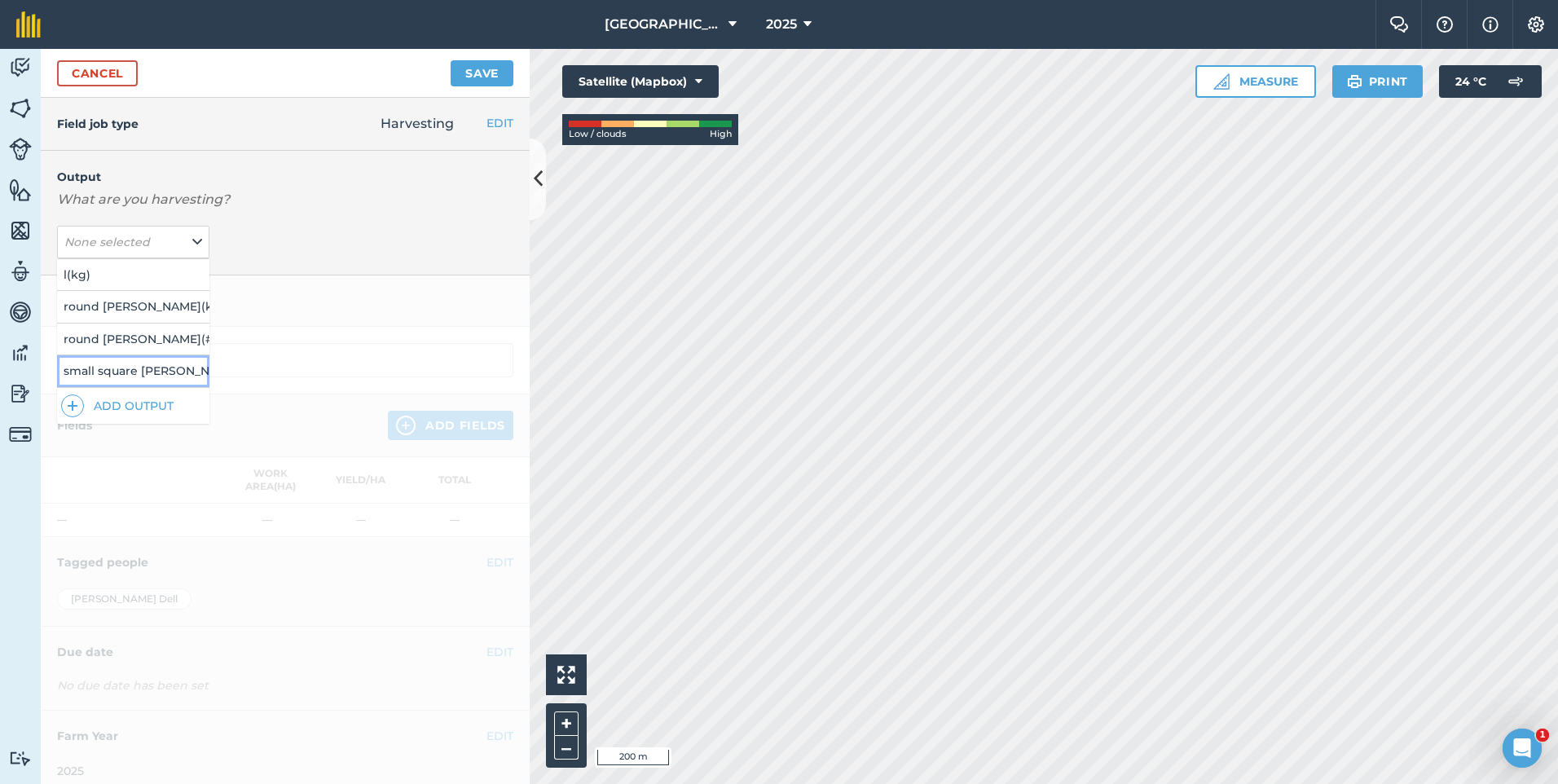
click at [165, 368] on button "small square [PERSON_NAME] ( # )" at bounding box center [133, 370] width 152 height 31
type input "Harvesting small square [PERSON_NAME]"
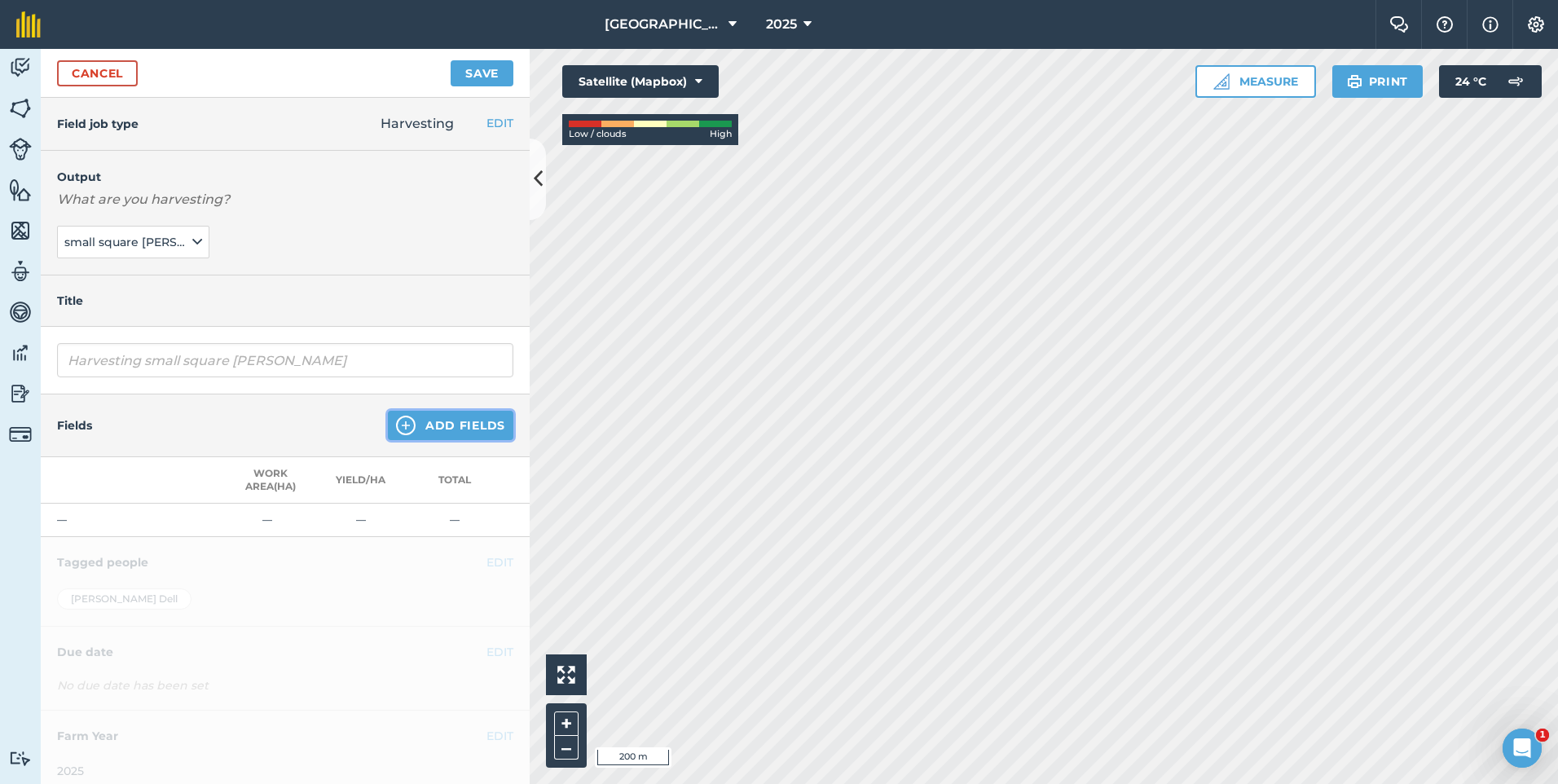
click at [461, 426] on button "Add Fields" at bounding box center [451, 425] width 126 height 29
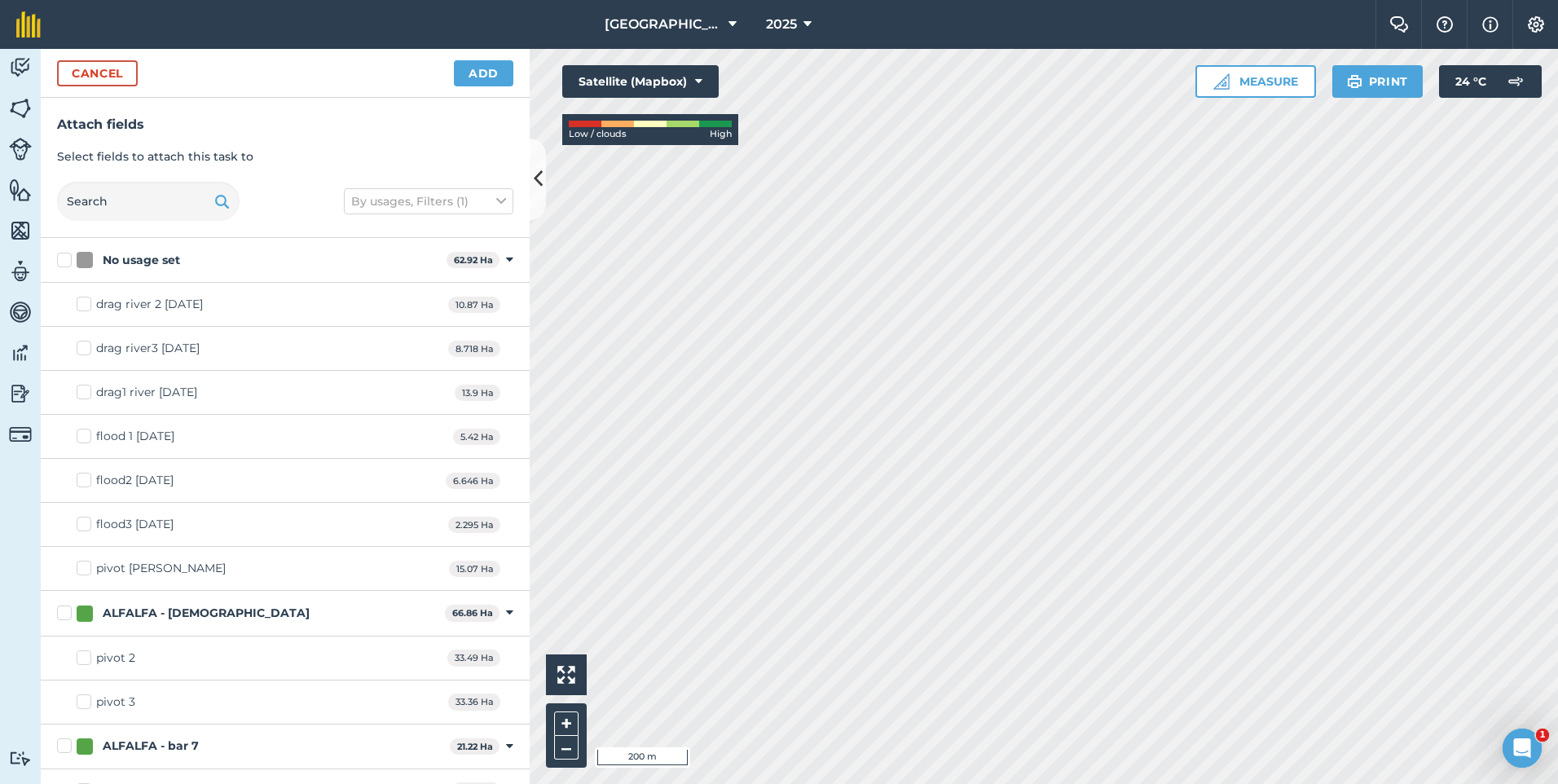
checkbox input "true"
click at [494, 78] on button "Add" at bounding box center [483, 73] width 59 height 26
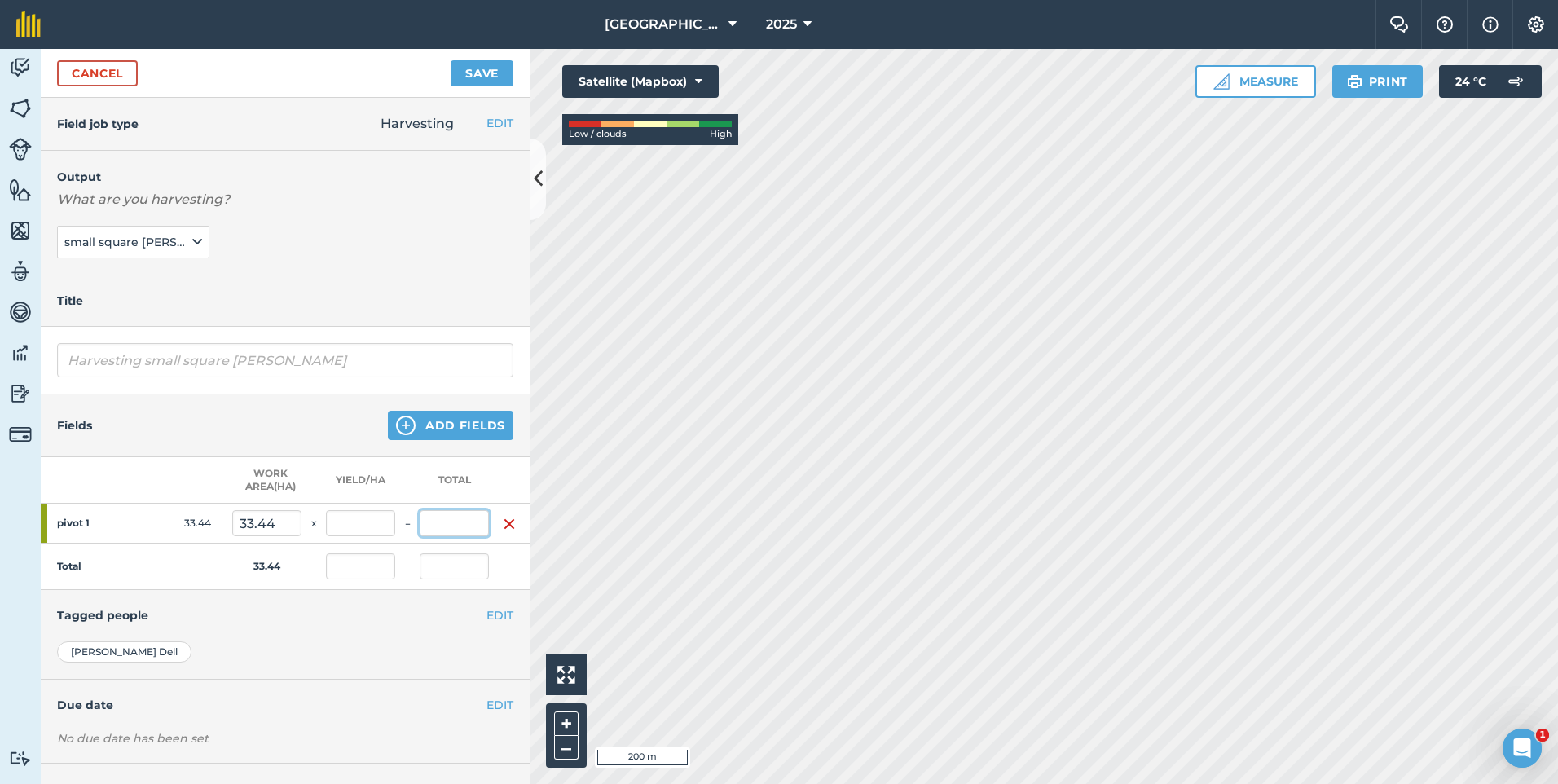
click at [449, 525] on input "text" at bounding box center [454, 523] width 69 height 26
type input "1501"
type input "44.886"
type input "1,501"
type input "44.886"
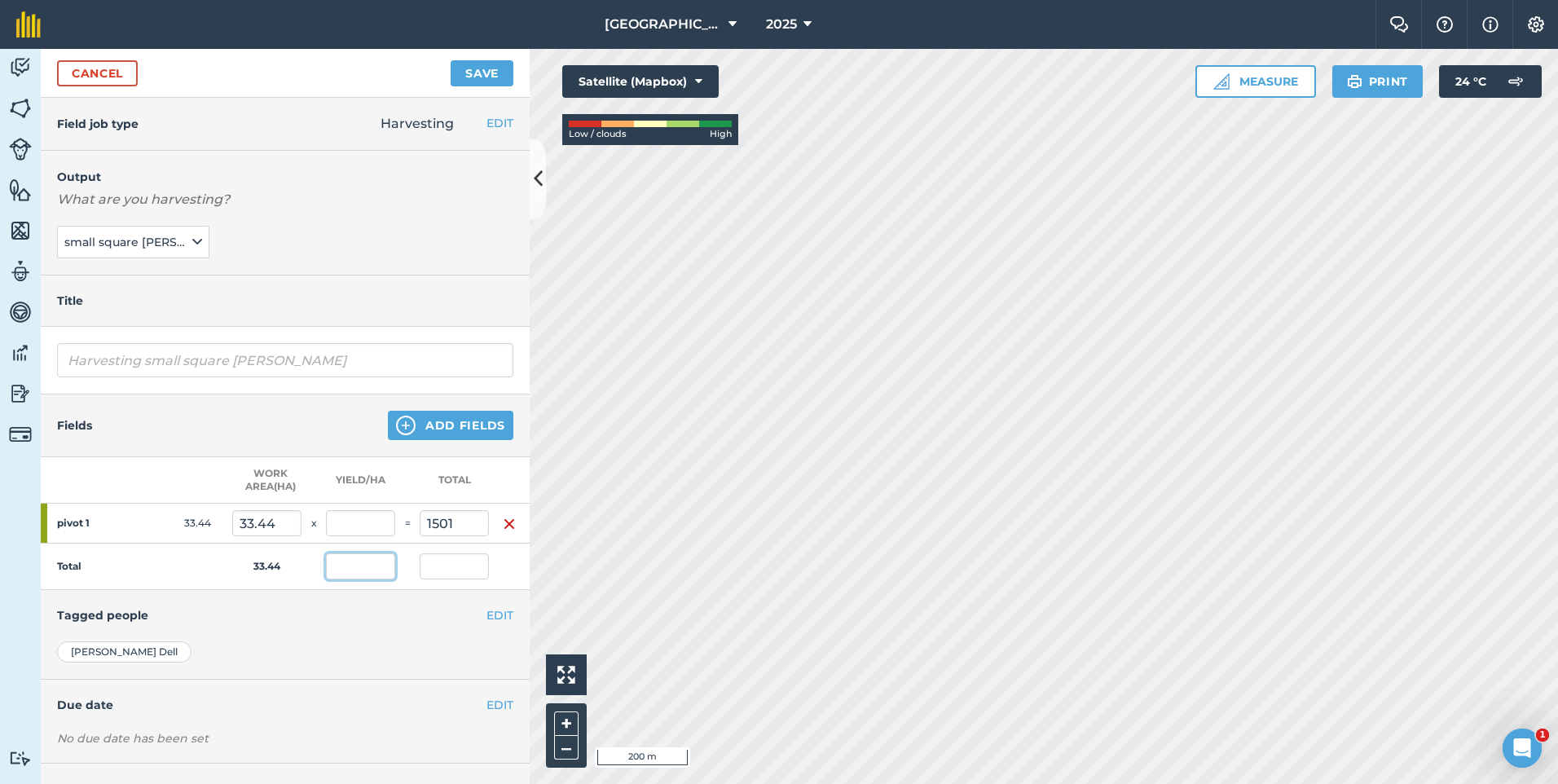
type input "1,501"
click at [381, 565] on input "44.886" at bounding box center [361, 566] width 69 height 26
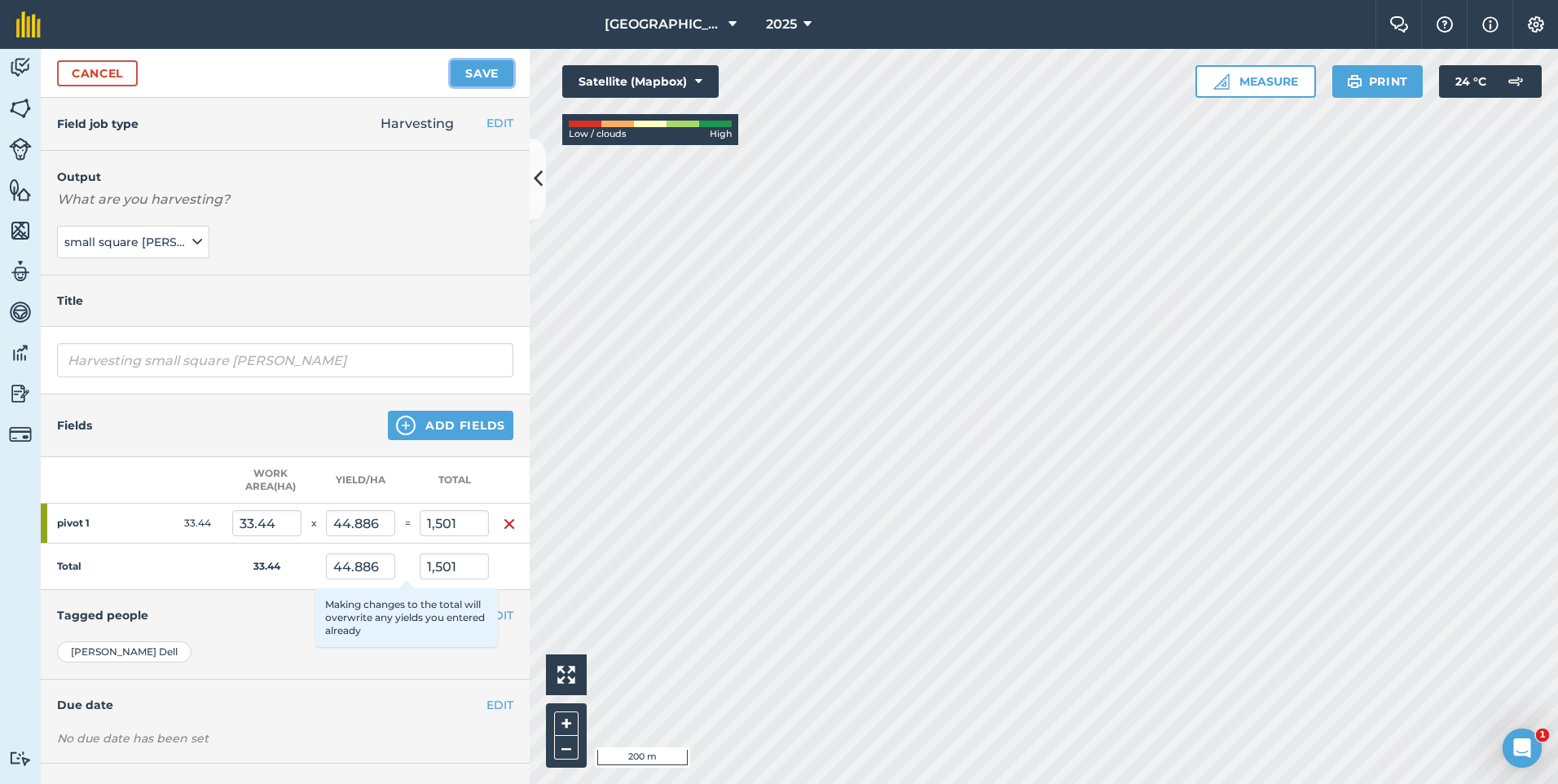
type input "1,500.988"
click at [476, 71] on button "Save" at bounding box center [481, 73] width 63 height 26
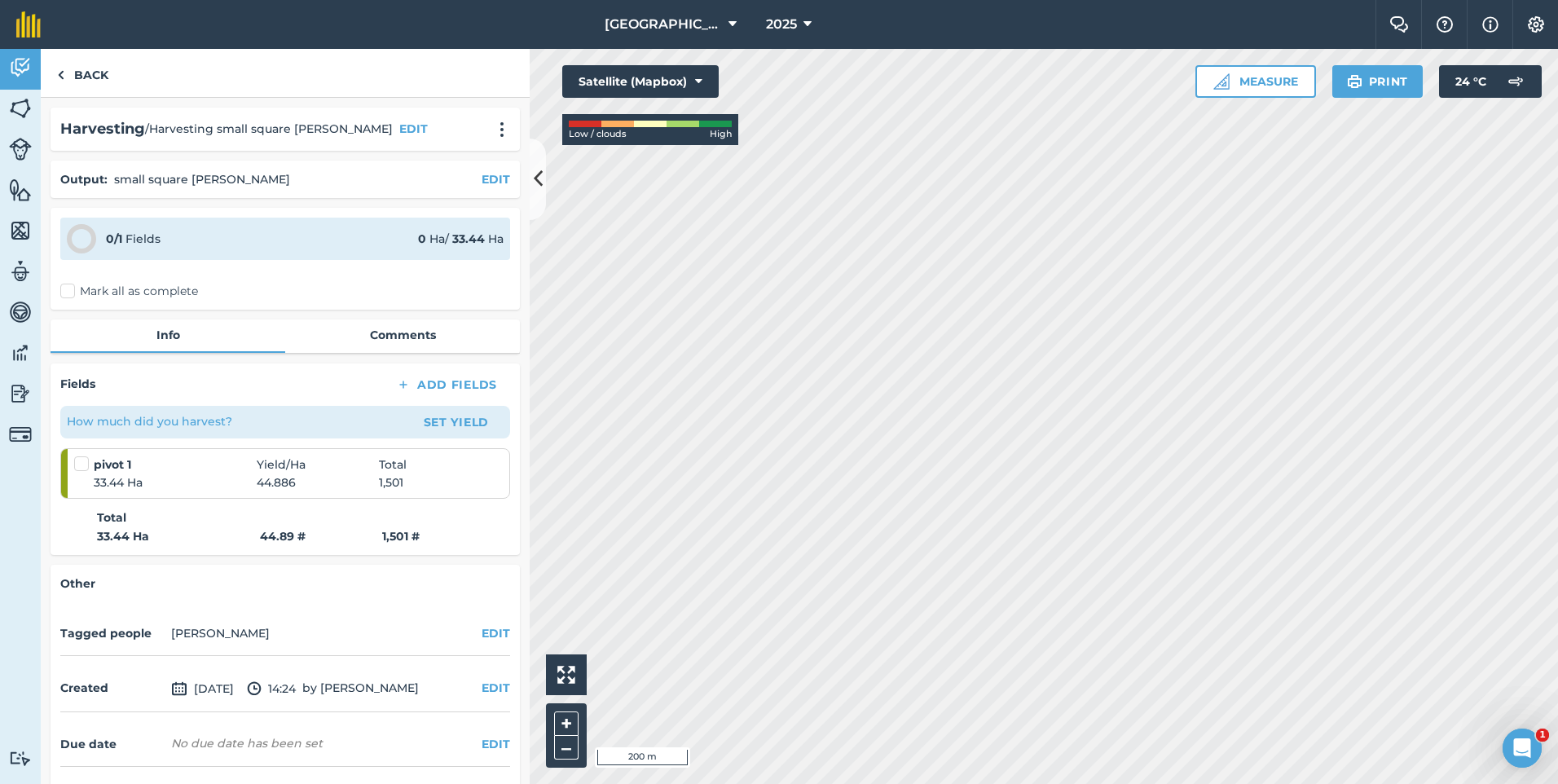
click at [66, 297] on label "Mark all as complete" at bounding box center [129, 291] width 138 height 17
click at [66, 294] on input "Mark all as complete" at bounding box center [65, 287] width 10 height 10
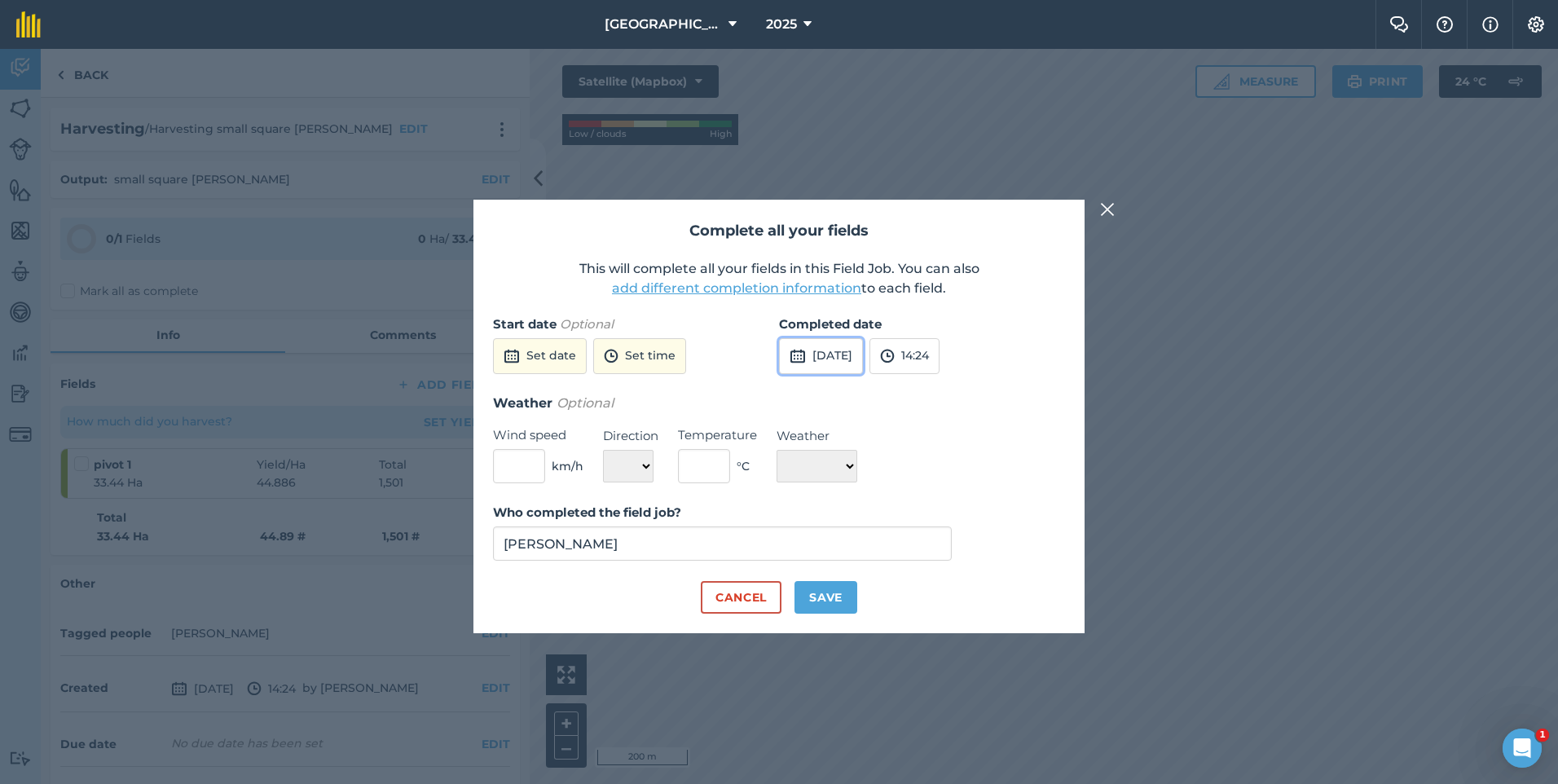
click at [842, 359] on button "[DATE]" at bounding box center [821, 356] width 83 height 36
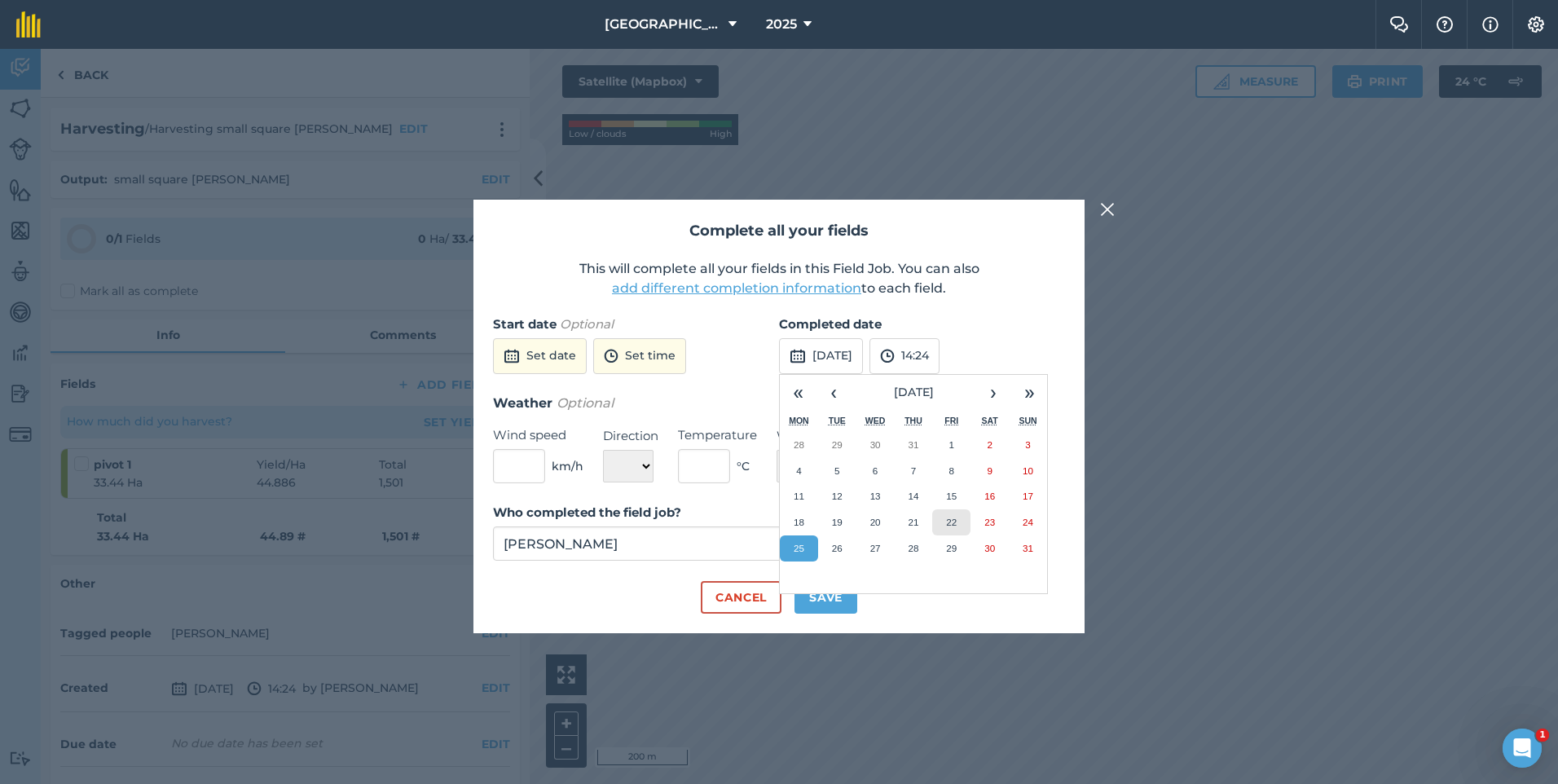
click at [951, 519] on abbr "22" at bounding box center [951, 521] width 10 height 10
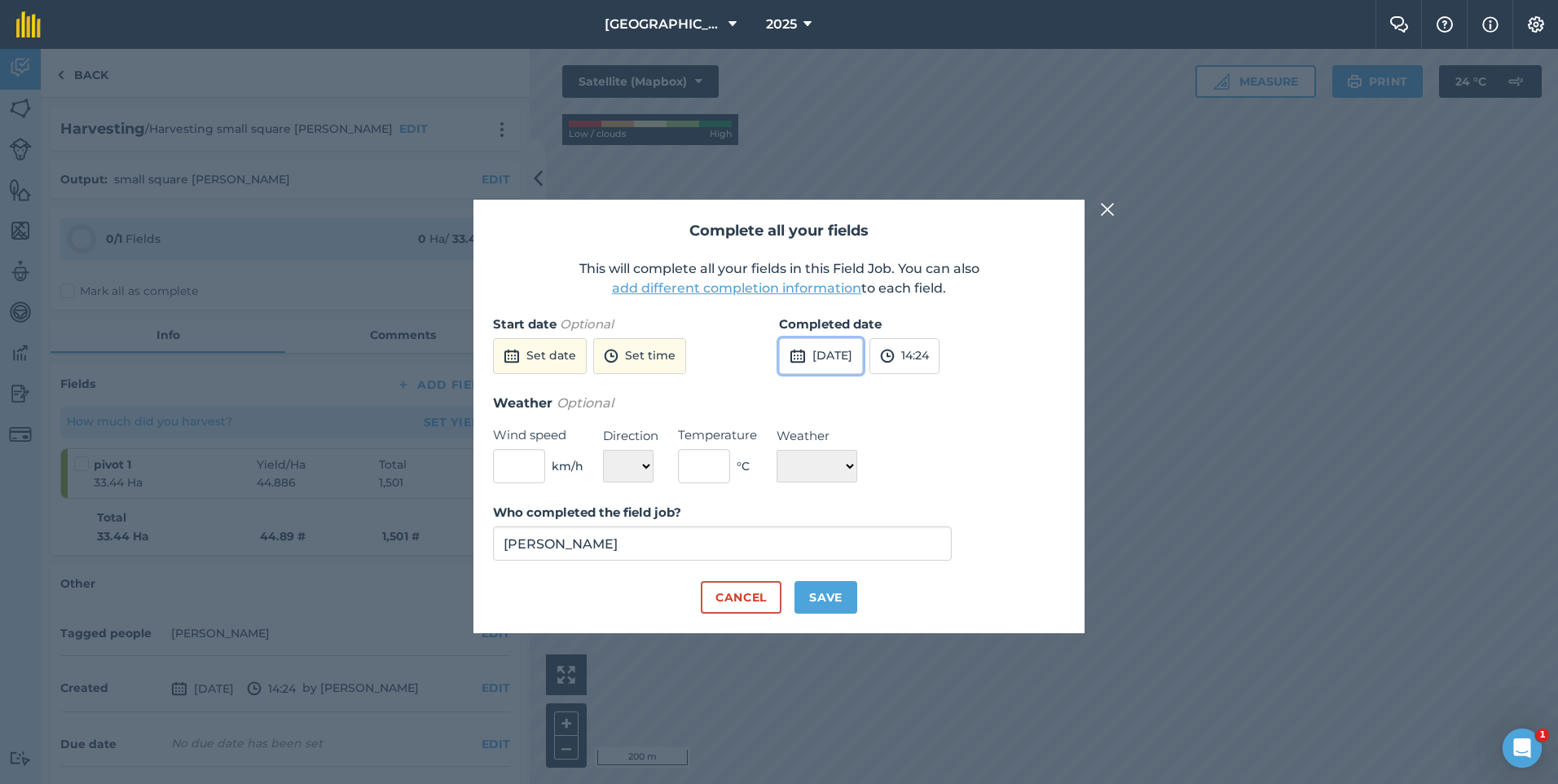
click at [828, 342] on button "[DATE]" at bounding box center [821, 356] width 83 height 36
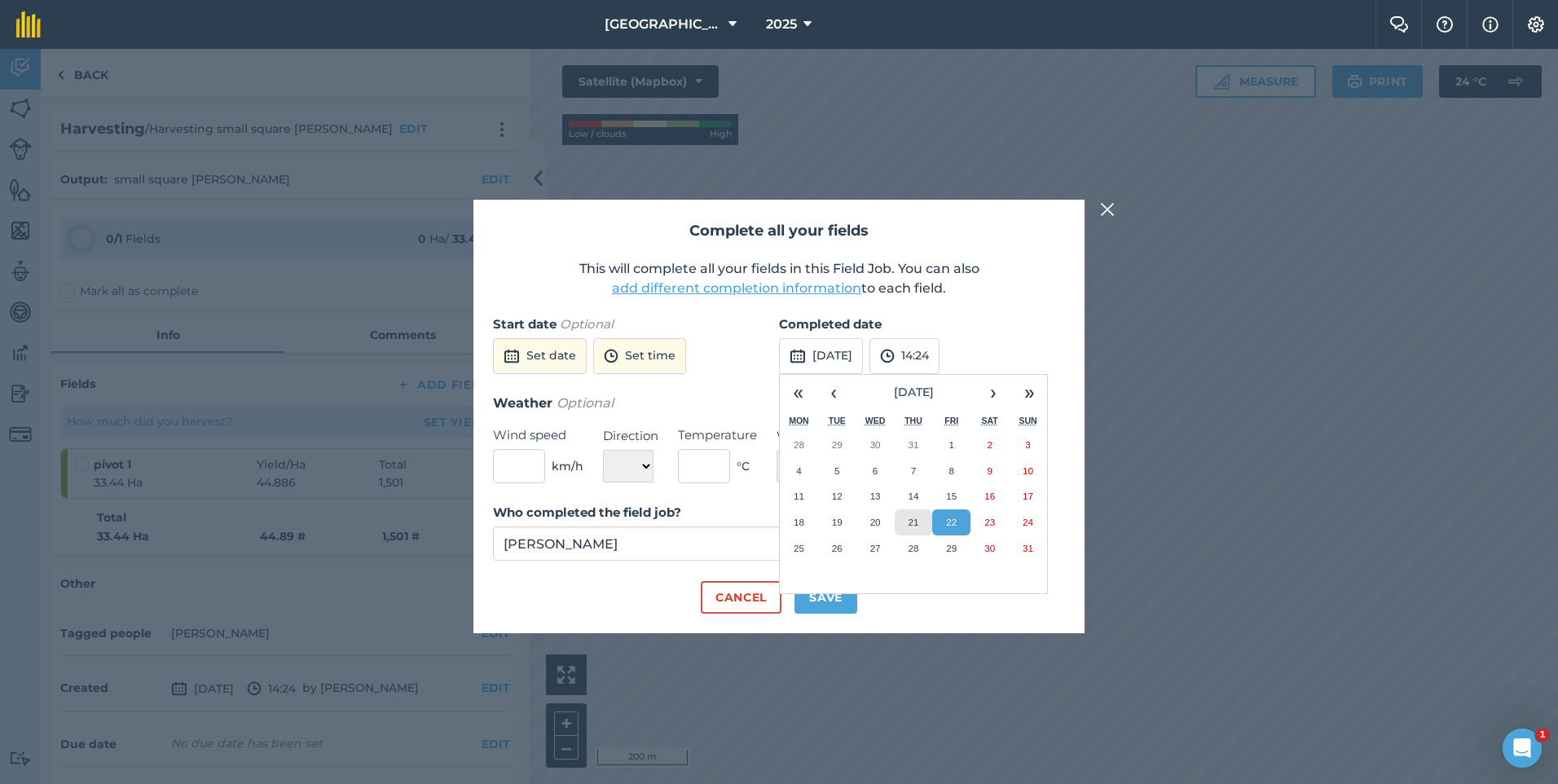
click at [923, 516] on button "21" at bounding box center [914, 522] width 38 height 26
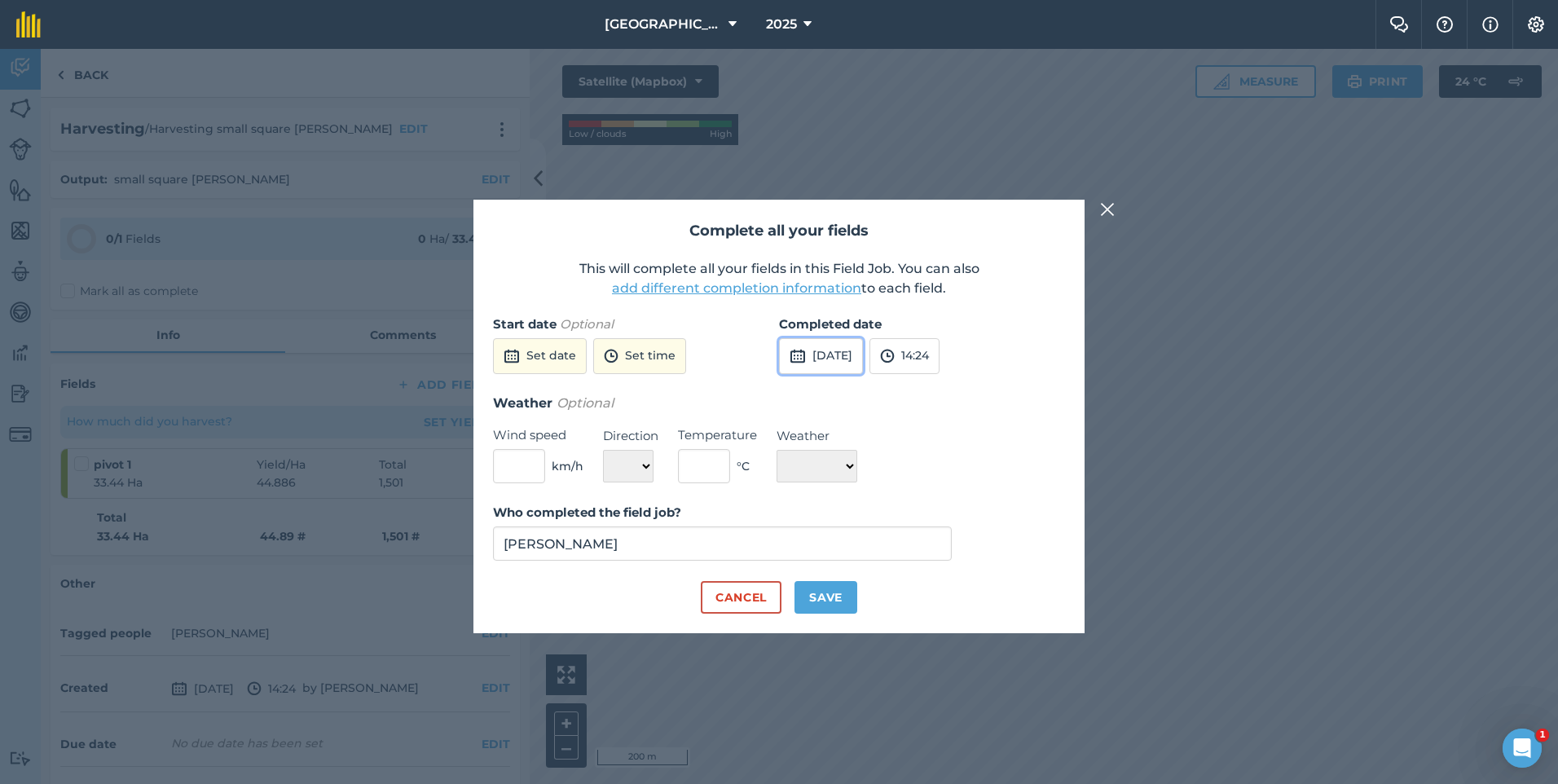
click at [833, 359] on button "[DATE]" at bounding box center [821, 356] width 83 height 36
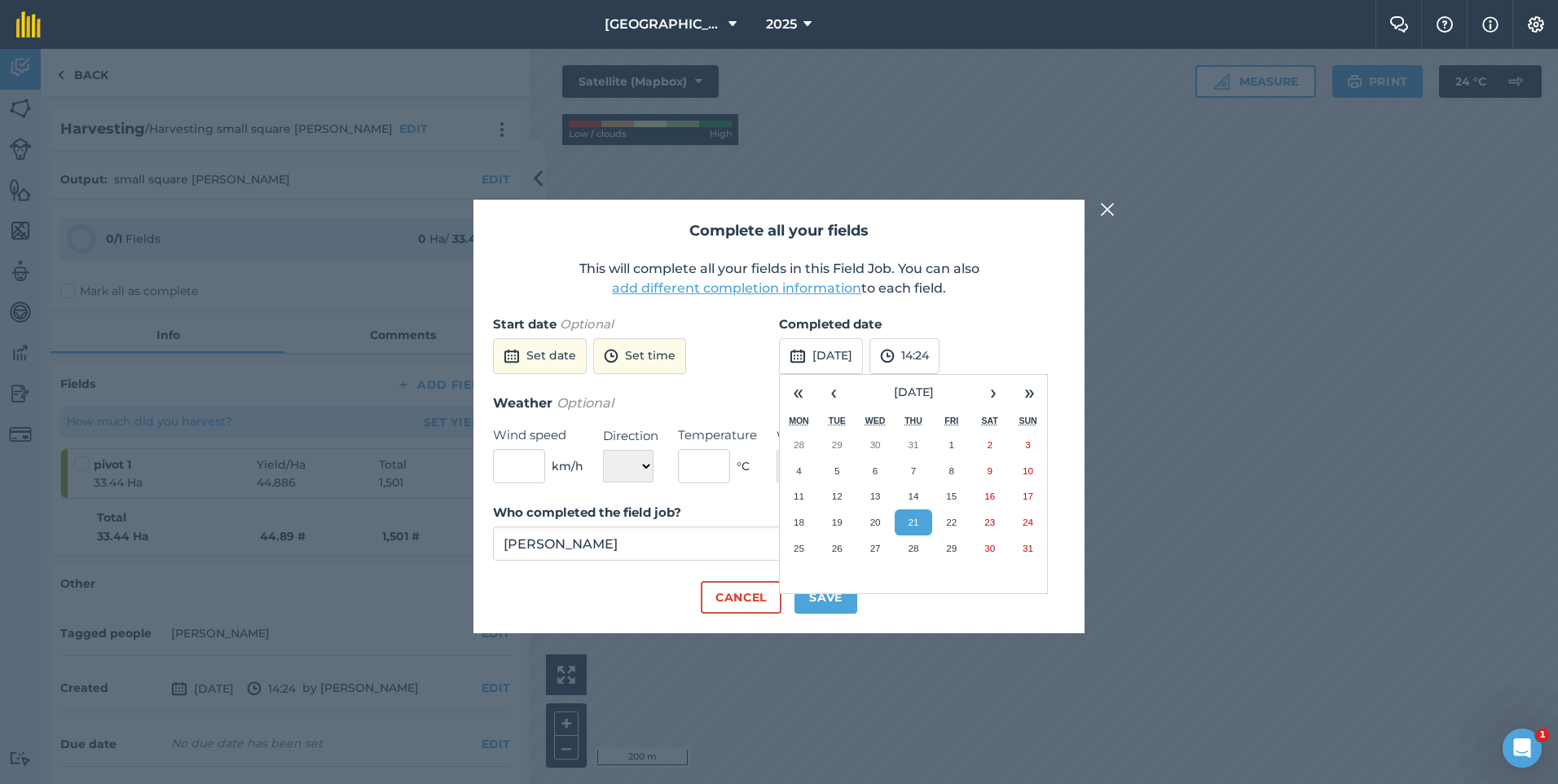
click at [913, 524] on abbr "21" at bounding box center [913, 521] width 10 height 10
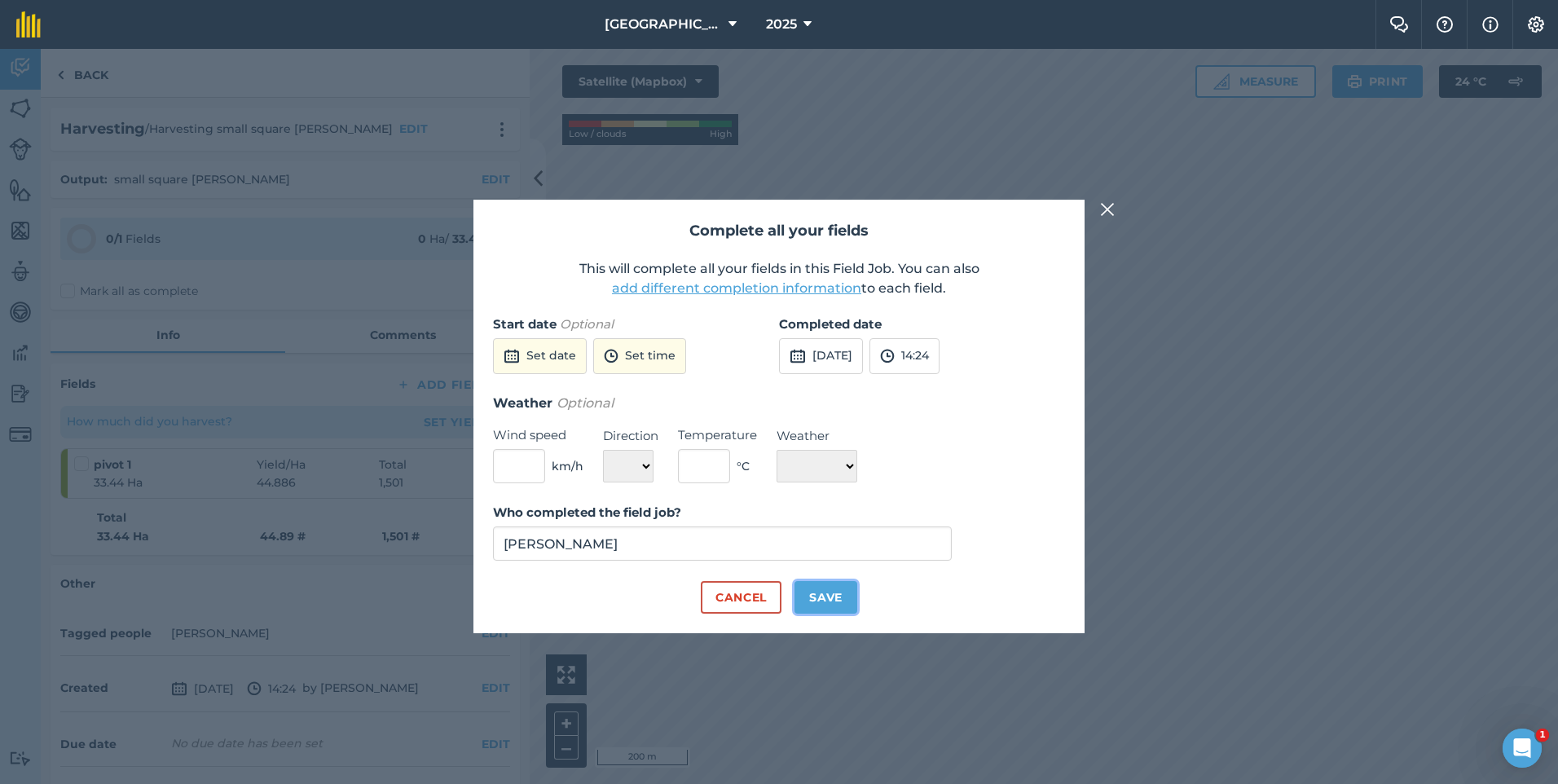
click at [826, 604] on button "Save" at bounding box center [825, 596] width 63 height 33
checkbox input "true"
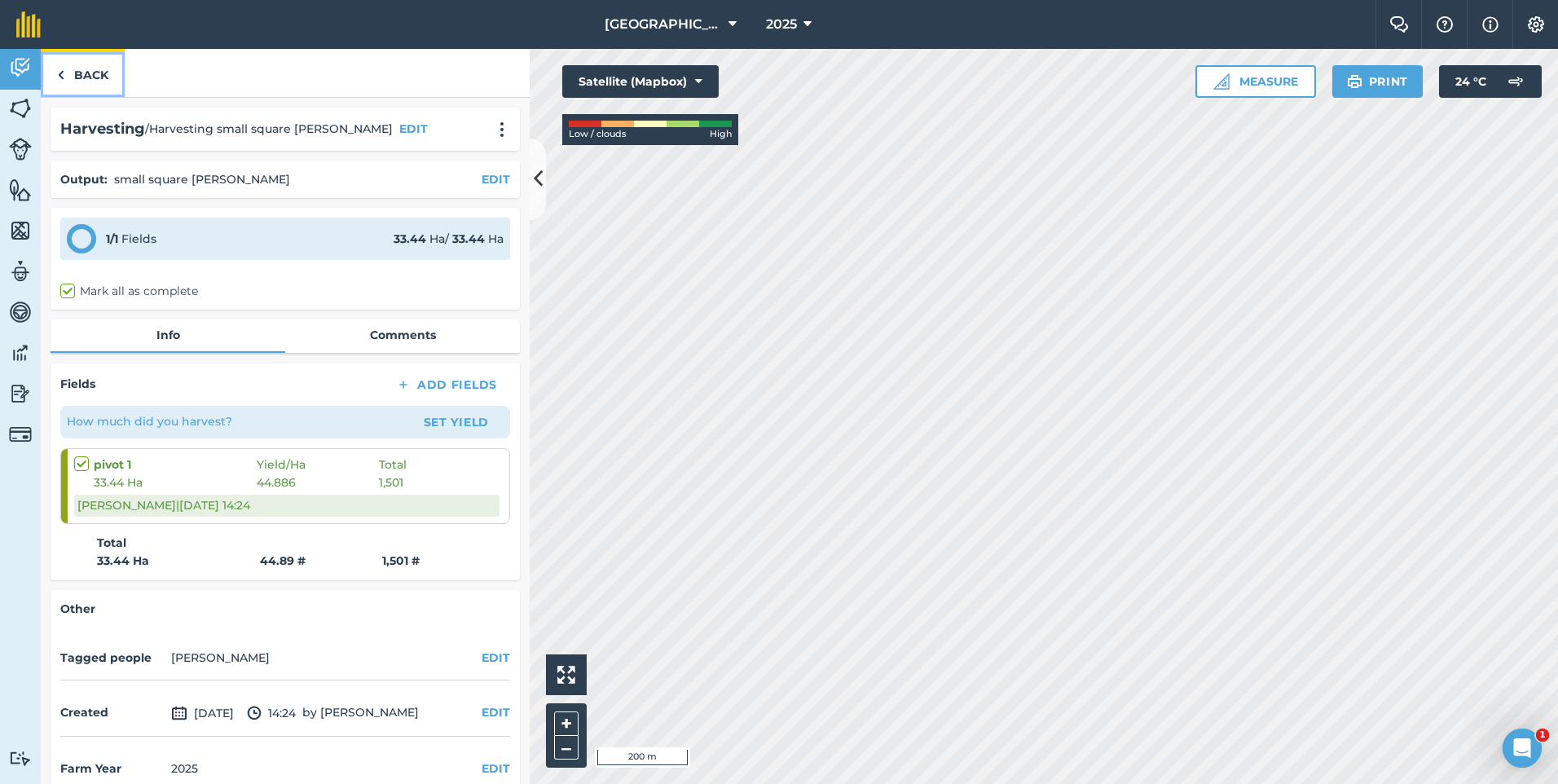
click at [76, 71] on link "Back" at bounding box center [82, 72] width 83 height 48
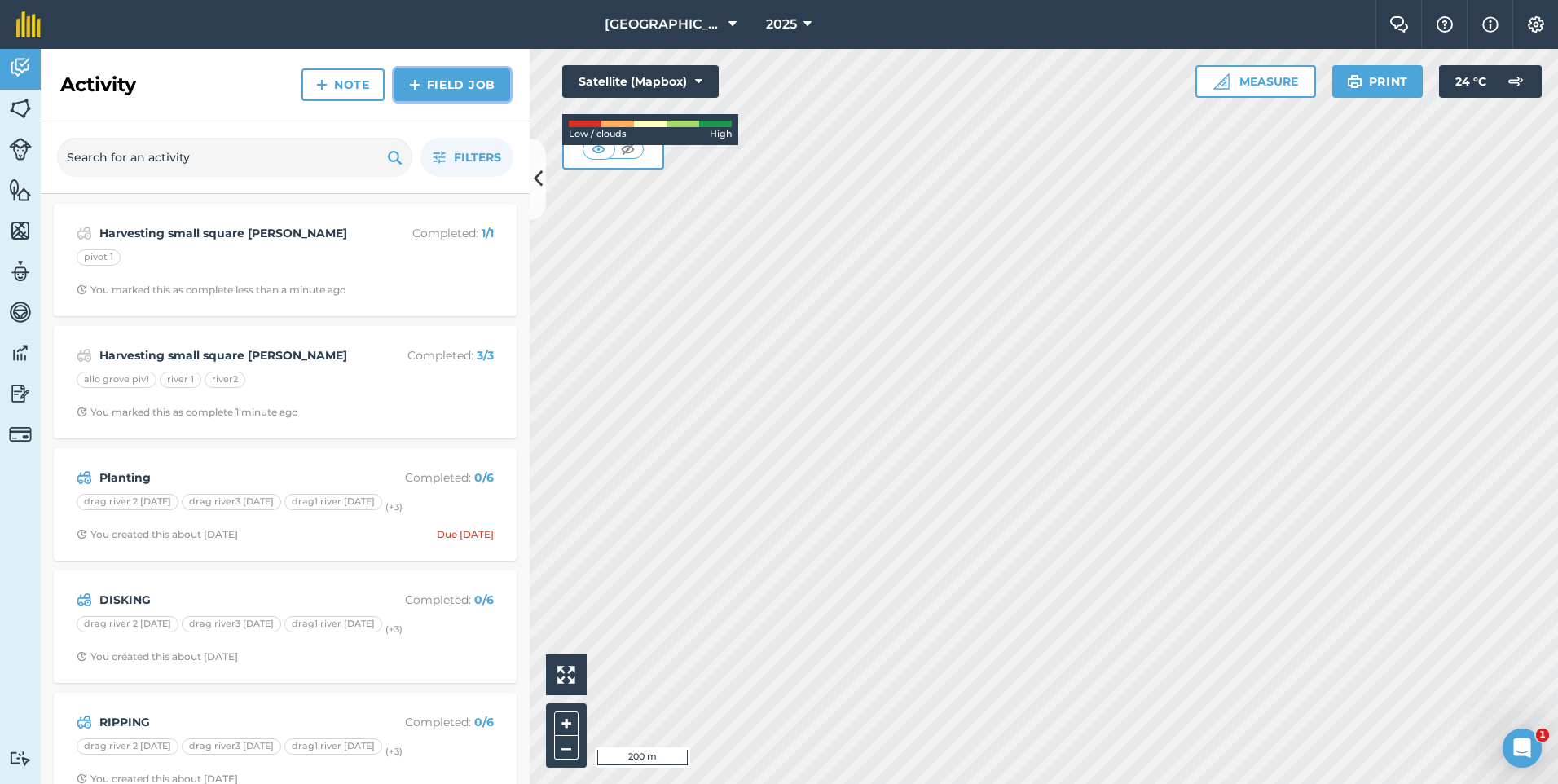
click at [411, 78] on img at bounding box center [415, 84] width 11 height 20
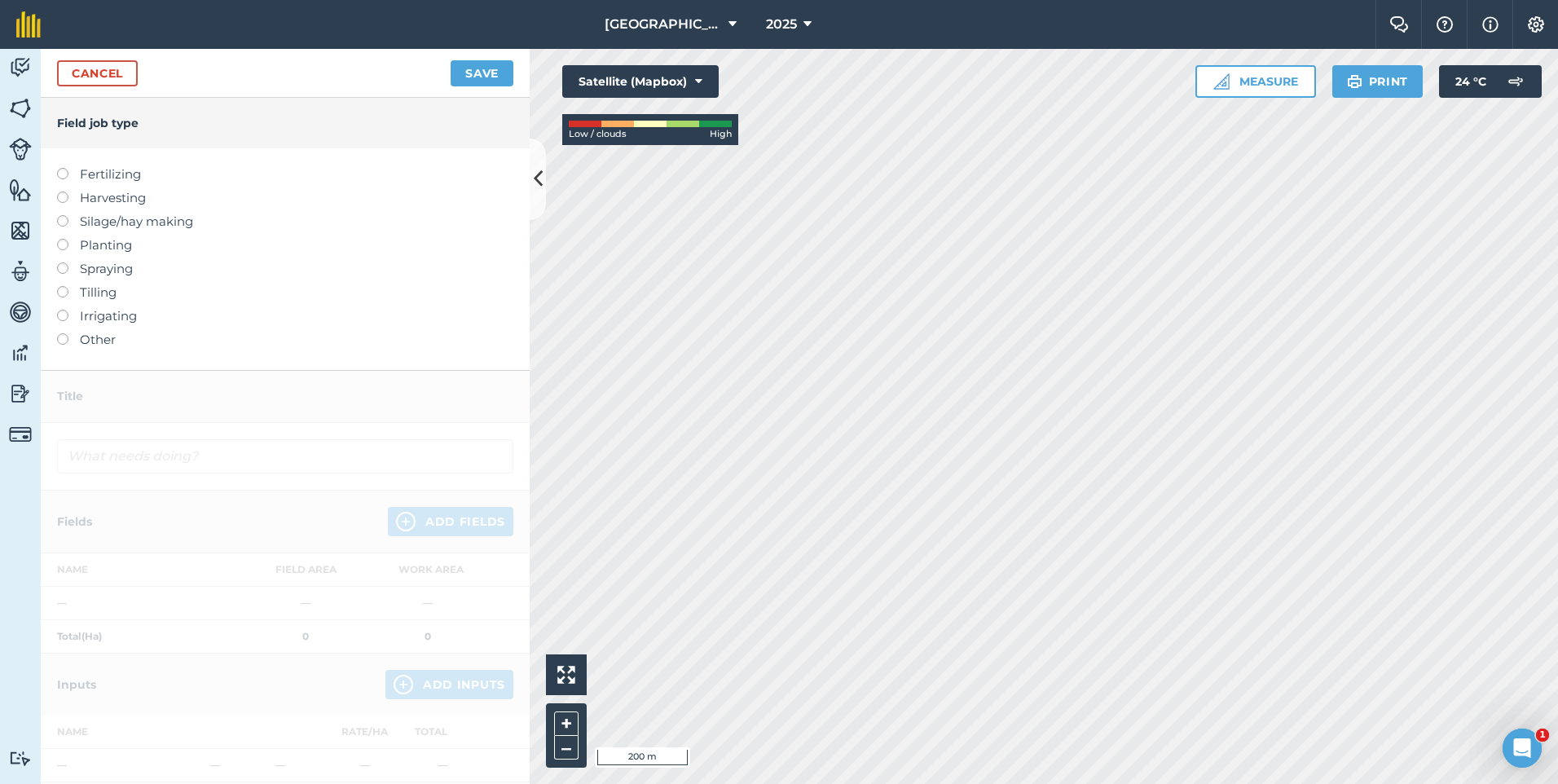
click at [61, 191] on label at bounding box center [68, 191] width 23 height 0
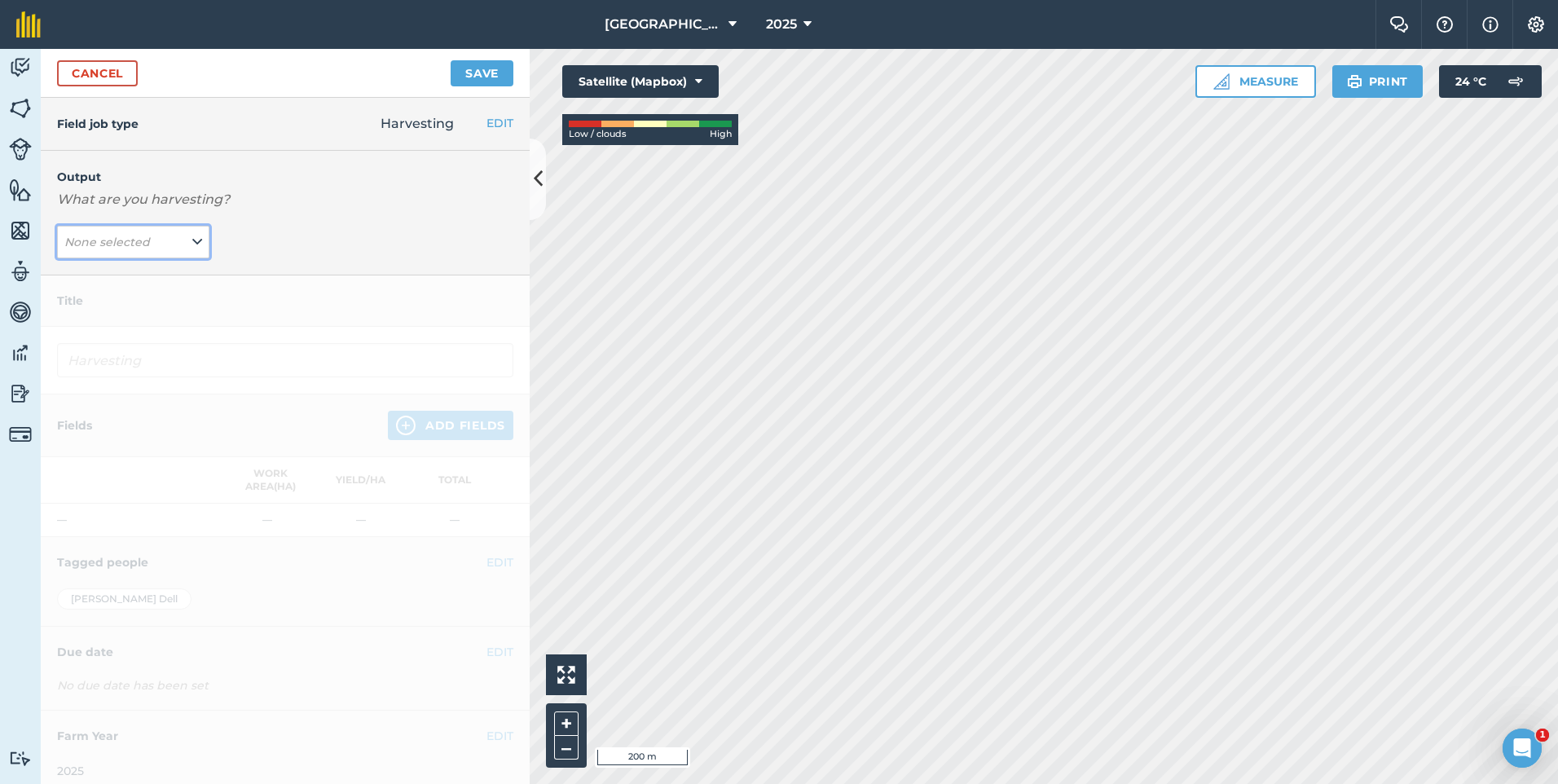
click at [192, 234] on icon at bounding box center [197, 241] width 9 height 18
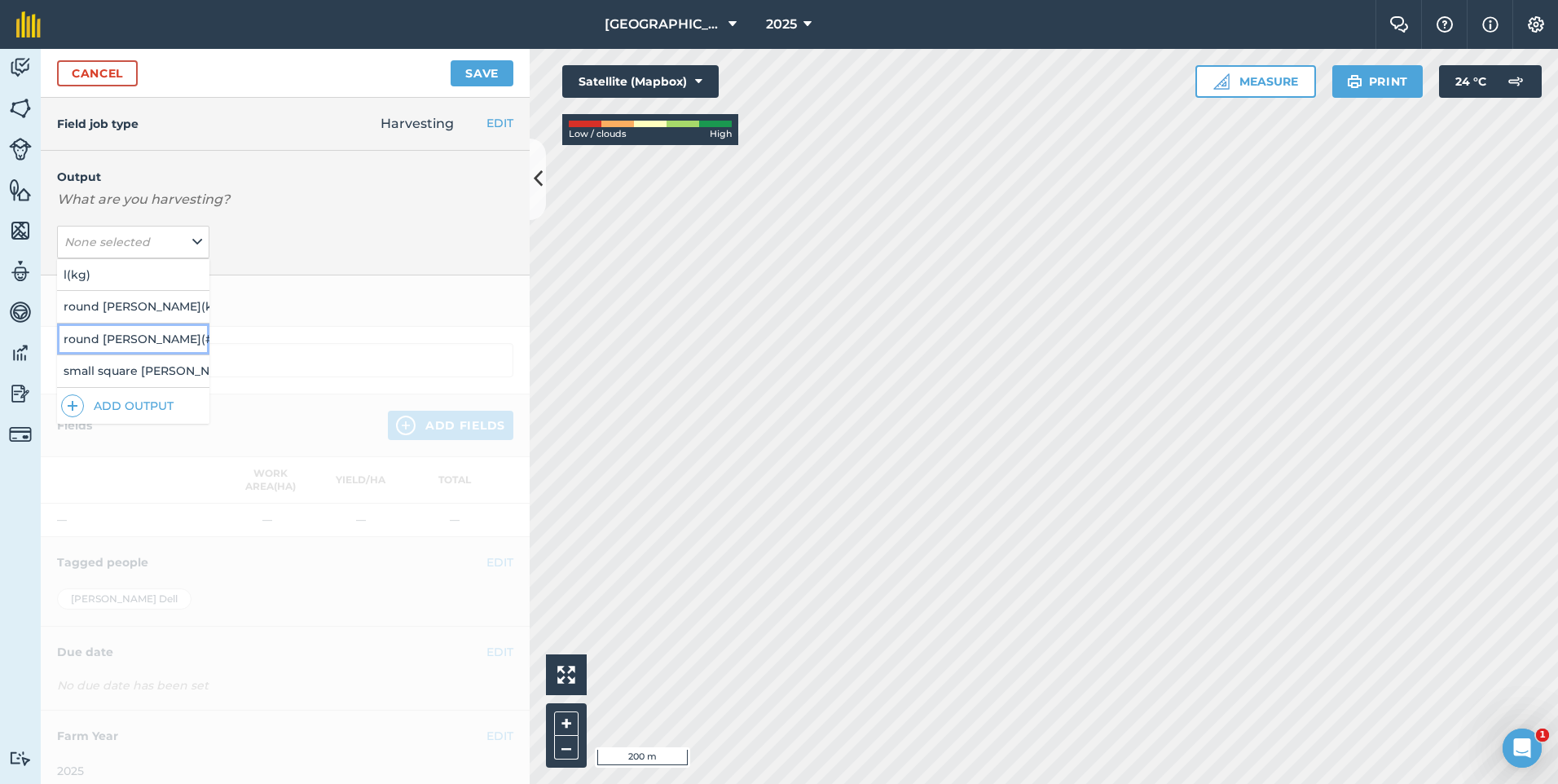
click at [164, 341] on button "round [PERSON_NAME] ( # )" at bounding box center [133, 339] width 152 height 31
type input "Harvesting round [PERSON_NAME]"
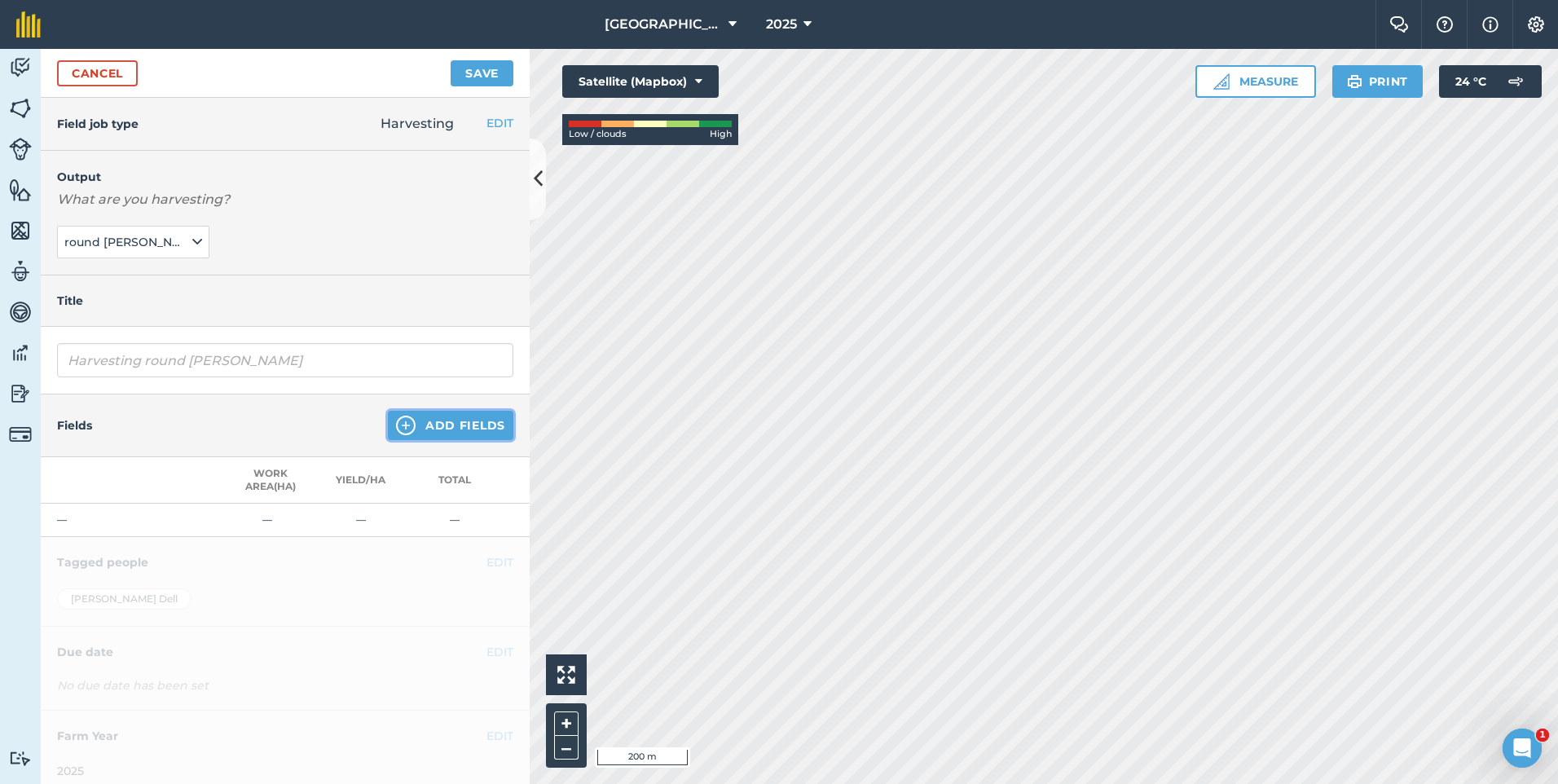
click at [396, 428] on img at bounding box center [405, 425] width 20 height 20
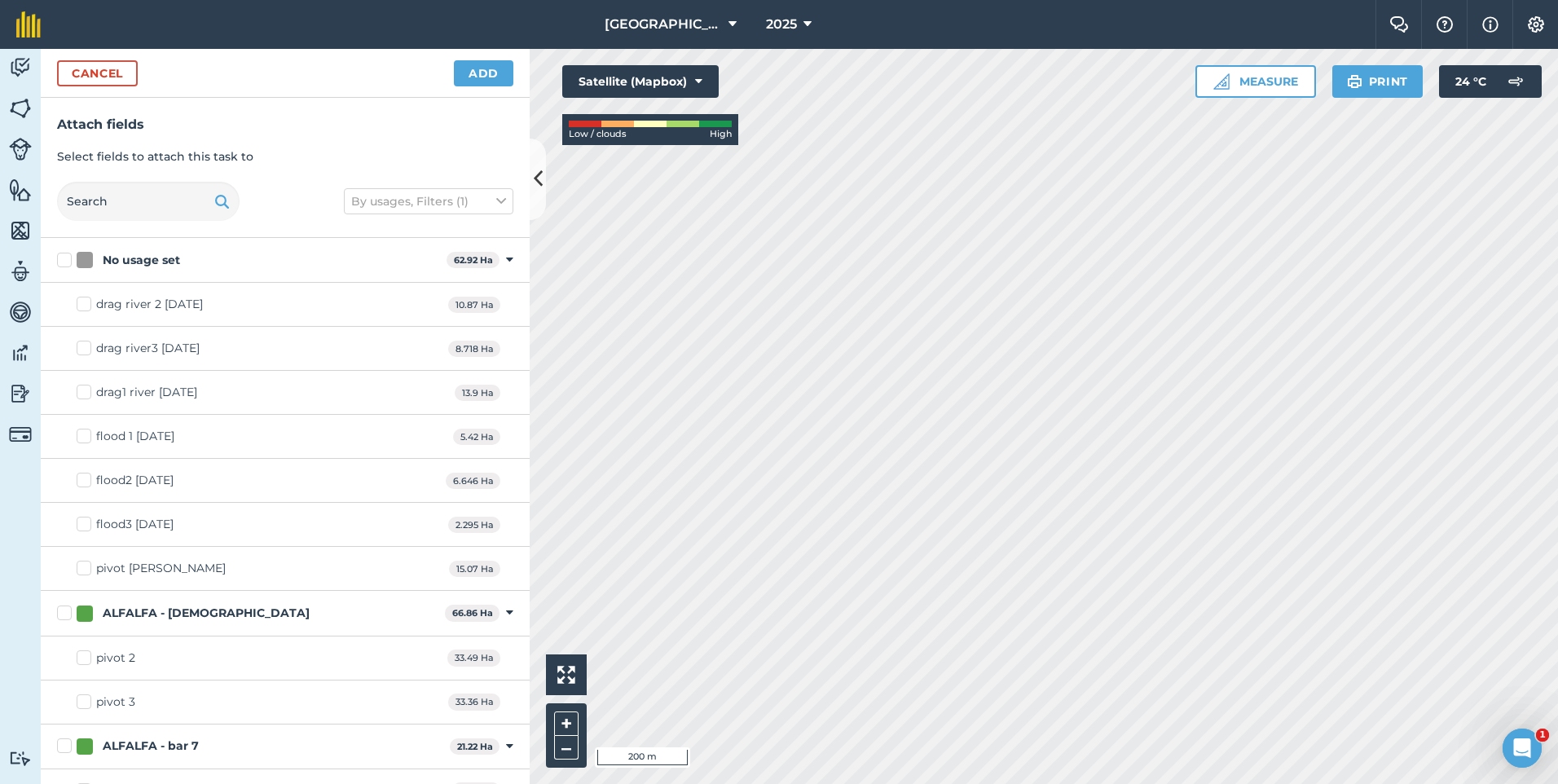
checkbox input "true"
click at [488, 76] on button "Add" at bounding box center [483, 73] width 59 height 26
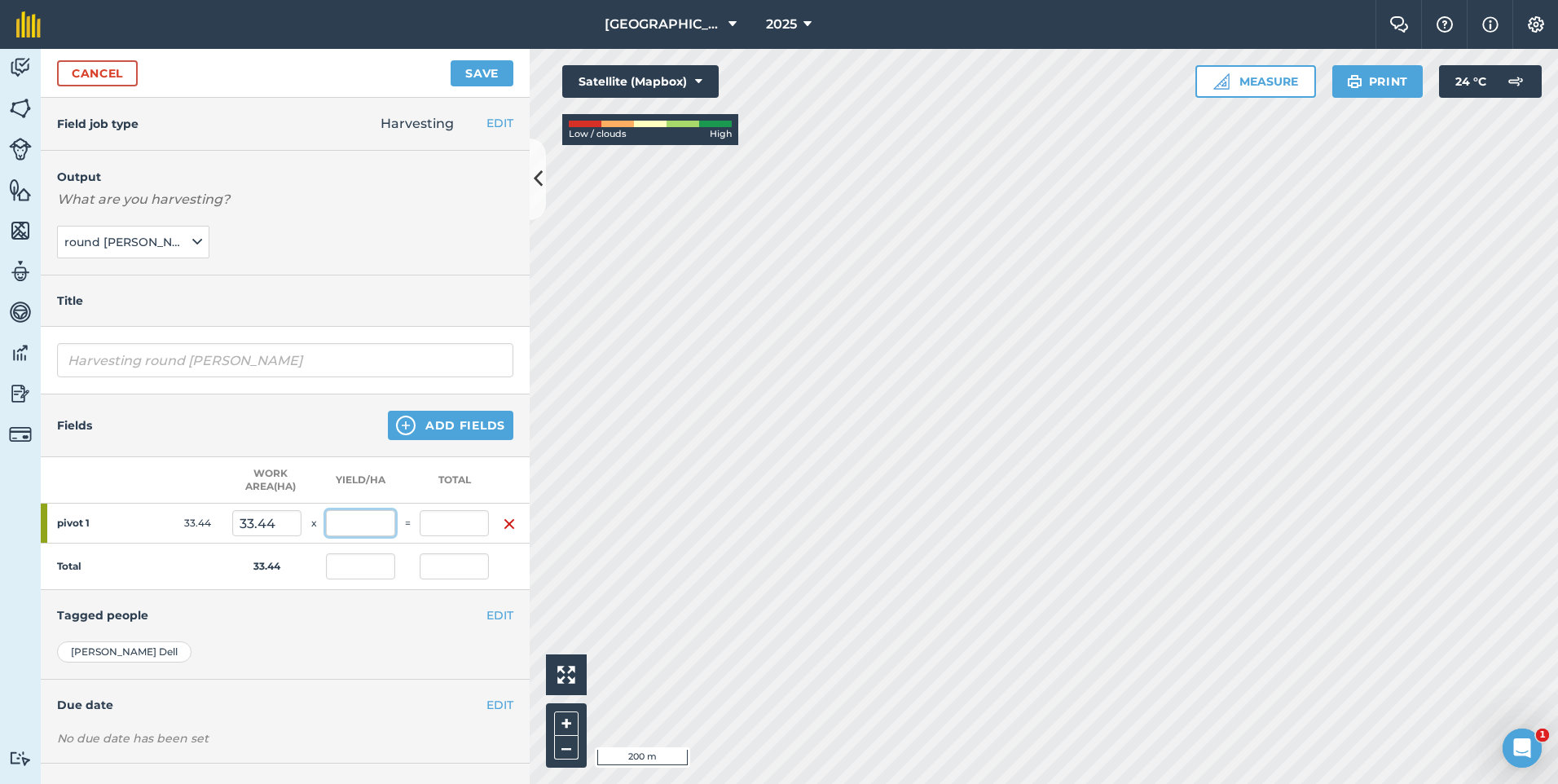
click at [345, 523] on input "text" at bounding box center [361, 523] width 69 height 26
type input "96"
click at [351, 568] on input "text" at bounding box center [361, 566] width 69 height 26
type input "3,210.24"
type input "96"
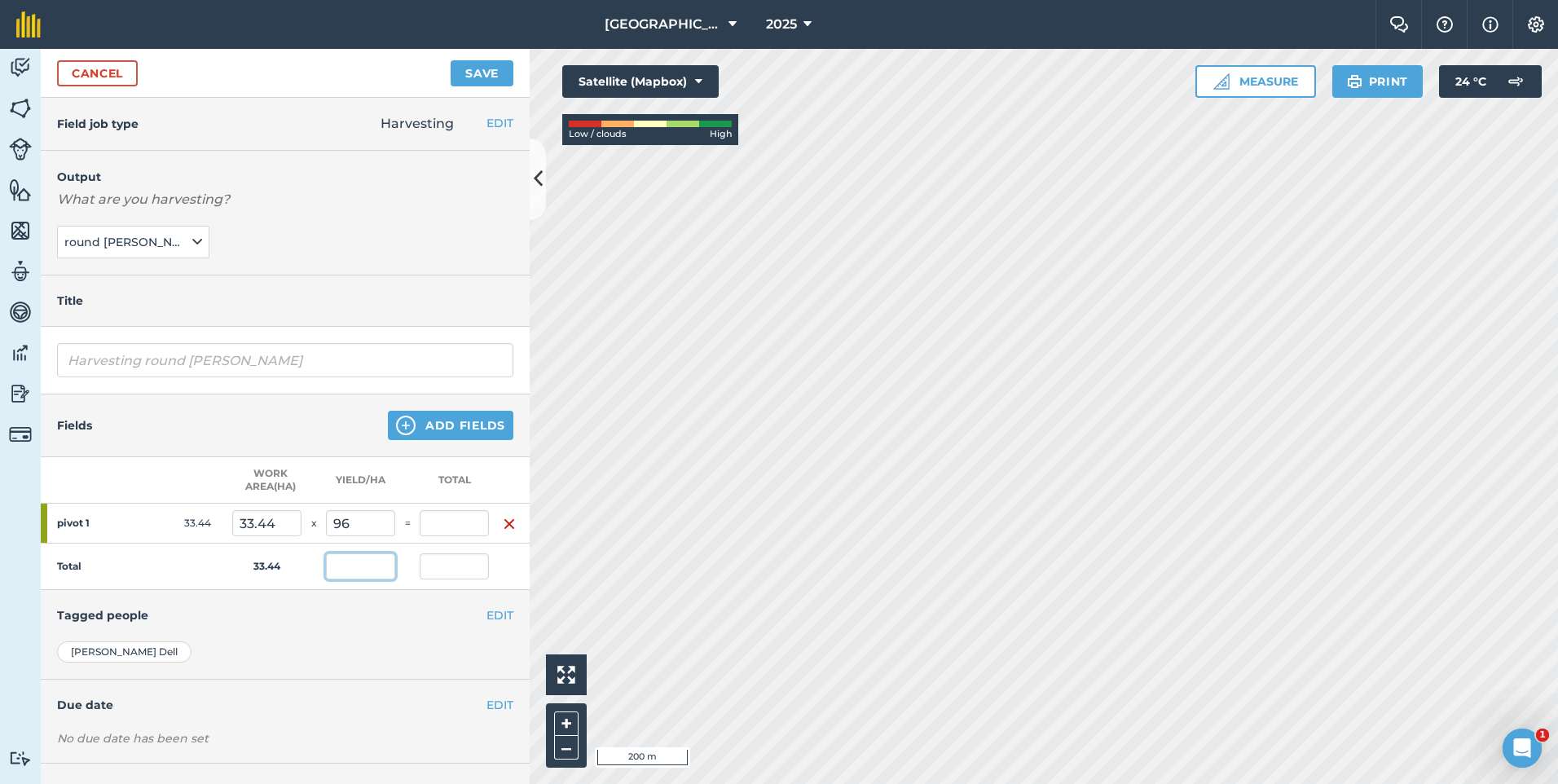
type input "3,210.24"
click at [414, 520] on td "=" at bounding box center [407, 523] width 24 height 40
drag, startPoint x: 354, startPoint y: 524, endPoint x: 329, endPoint y: 524, distance: 25.0
click at [329, 524] on input "96" at bounding box center [361, 523] width 69 height 26
type input "0"
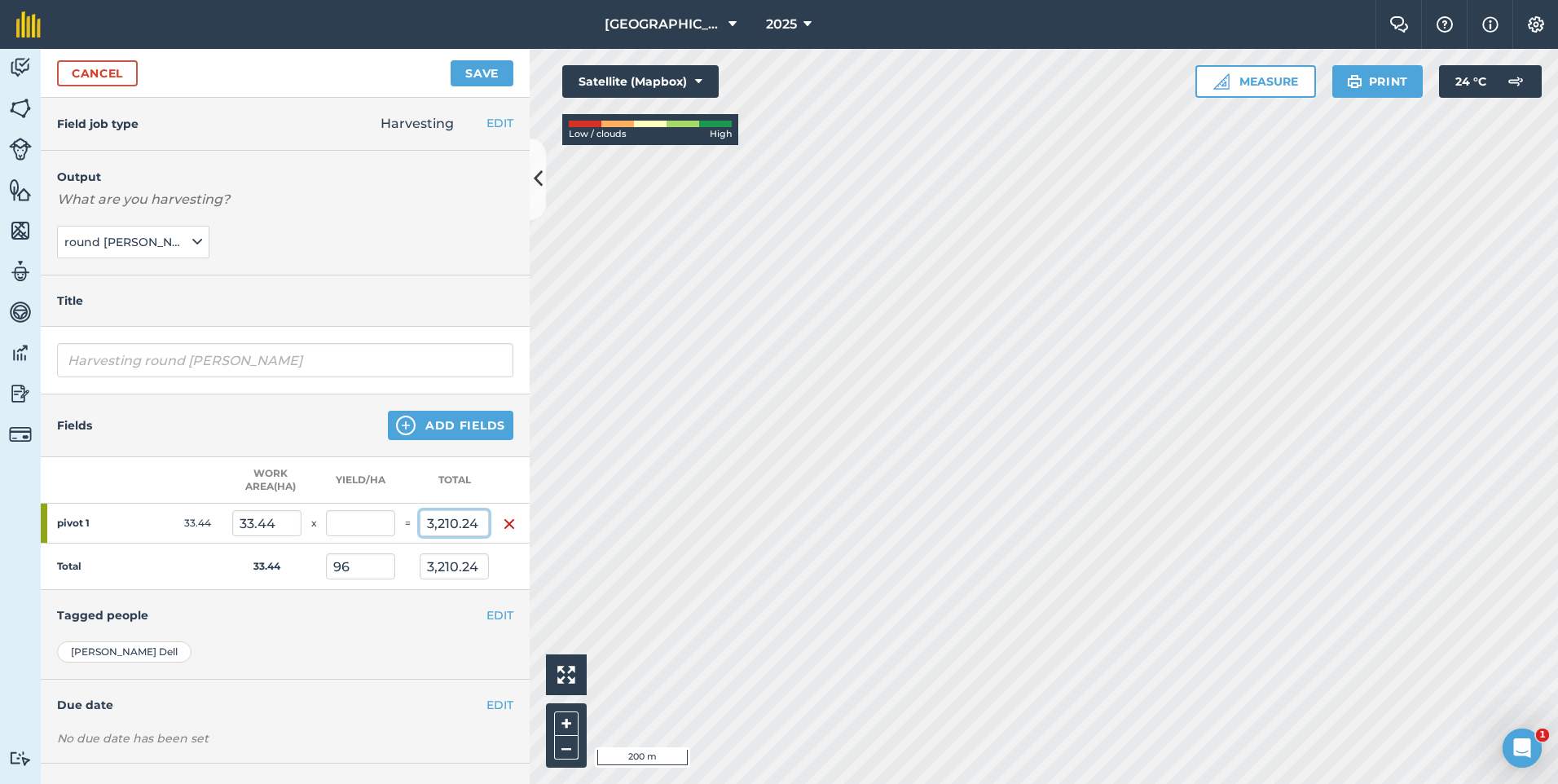
type input "0"
click at [464, 528] on input "0" at bounding box center [454, 523] width 69 height 26
drag, startPoint x: 433, startPoint y: 518, endPoint x: 407, endPoint y: 524, distance: 26.7
click at [407, 524] on tr "pivot 1 33.44 33.44 x = 096" at bounding box center [284, 523] width 489 height 40
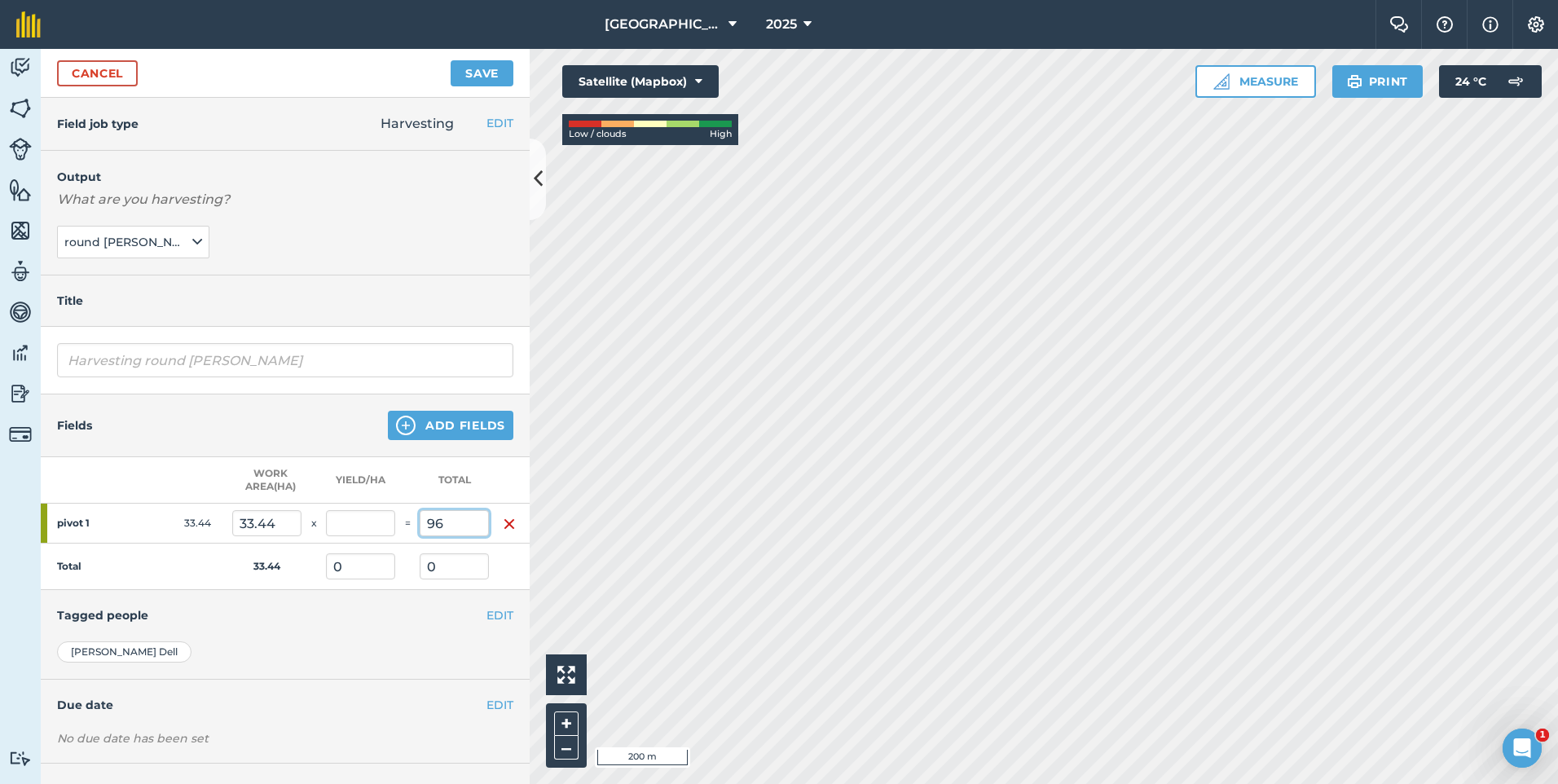
type input "96"
type input "2.871"
type input "96"
click at [383, 525] on input "2.871" at bounding box center [361, 523] width 69 height 26
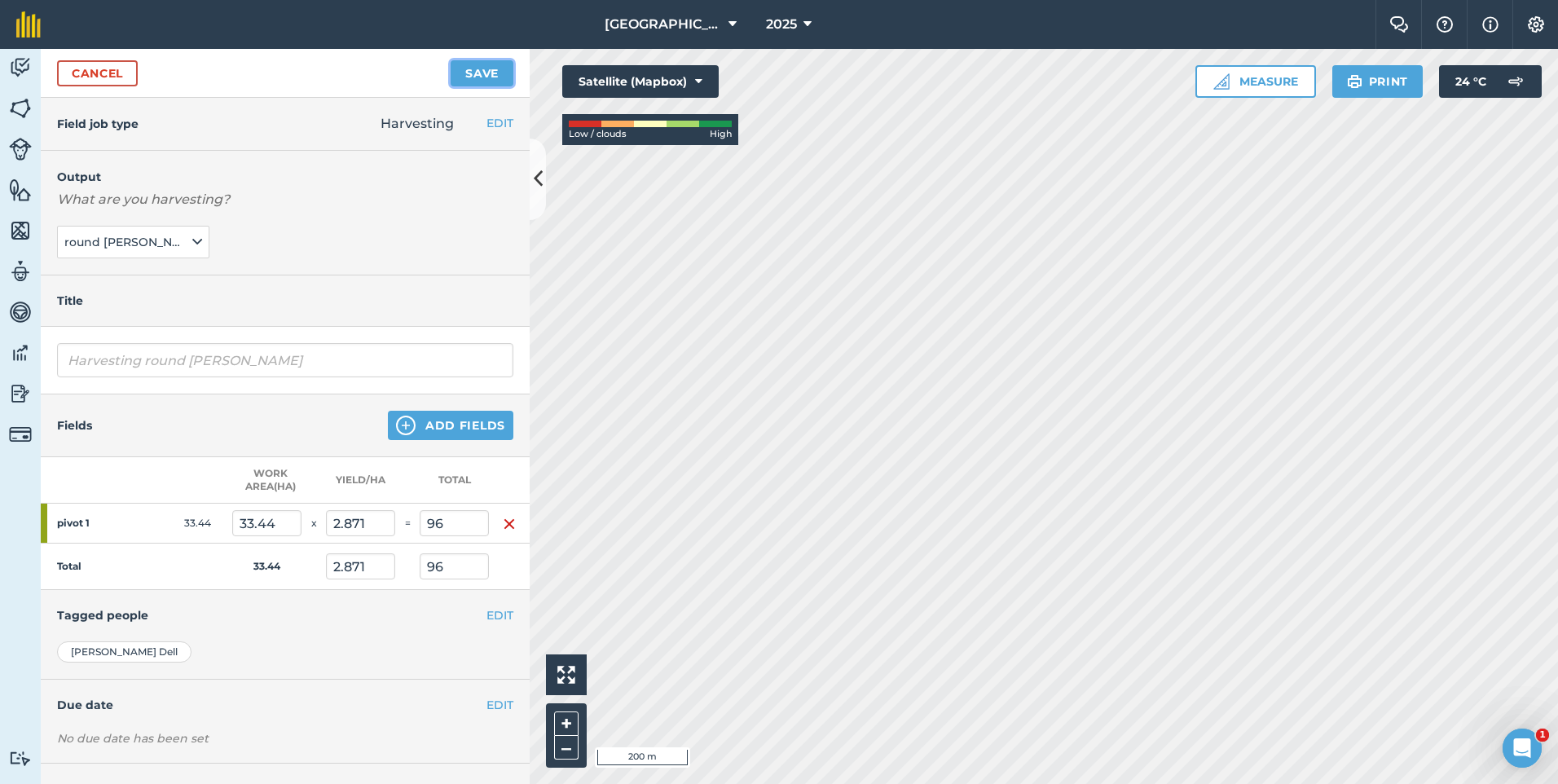
type input "96.006"
click at [479, 76] on button "Save" at bounding box center [481, 73] width 63 height 26
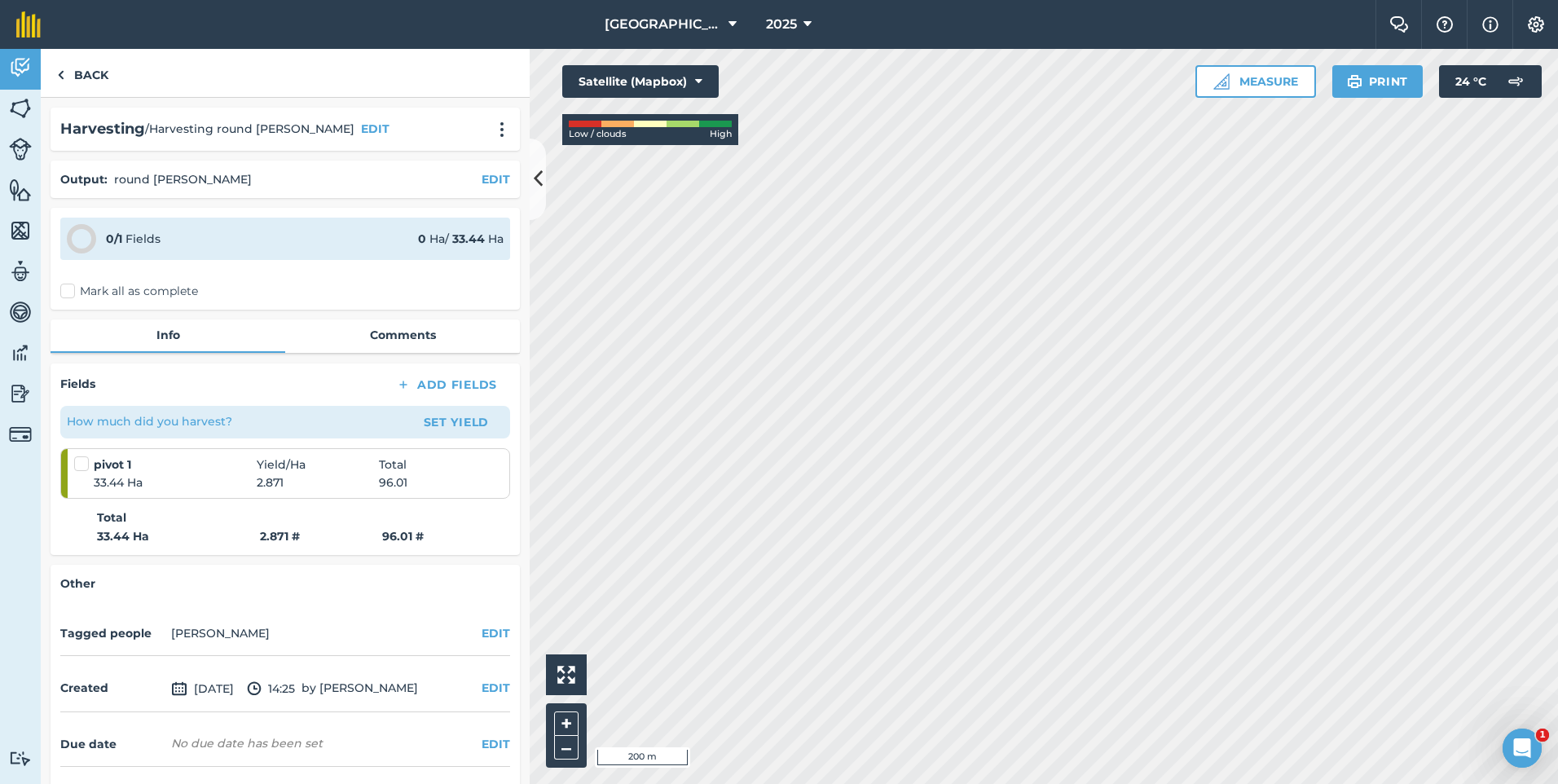
click at [77, 286] on label "Mark all as complete" at bounding box center [129, 291] width 138 height 17
click at [71, 286] on input "Mark all as complete" at bounding box center [65, 287] width 10 height 10
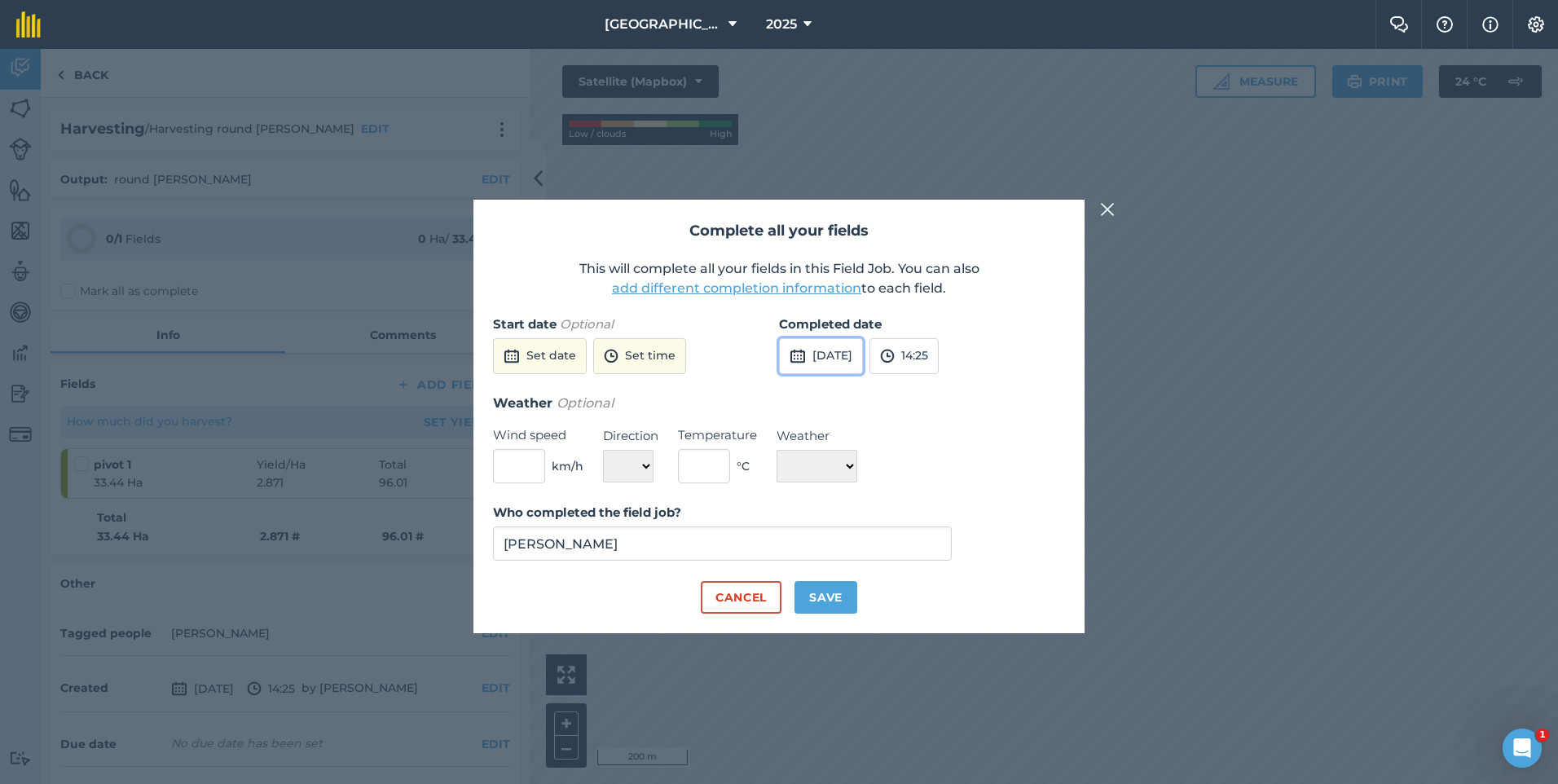
click at [855, 339] on button "[DATE]" at bounding box center [821, 356] width 83 height 36
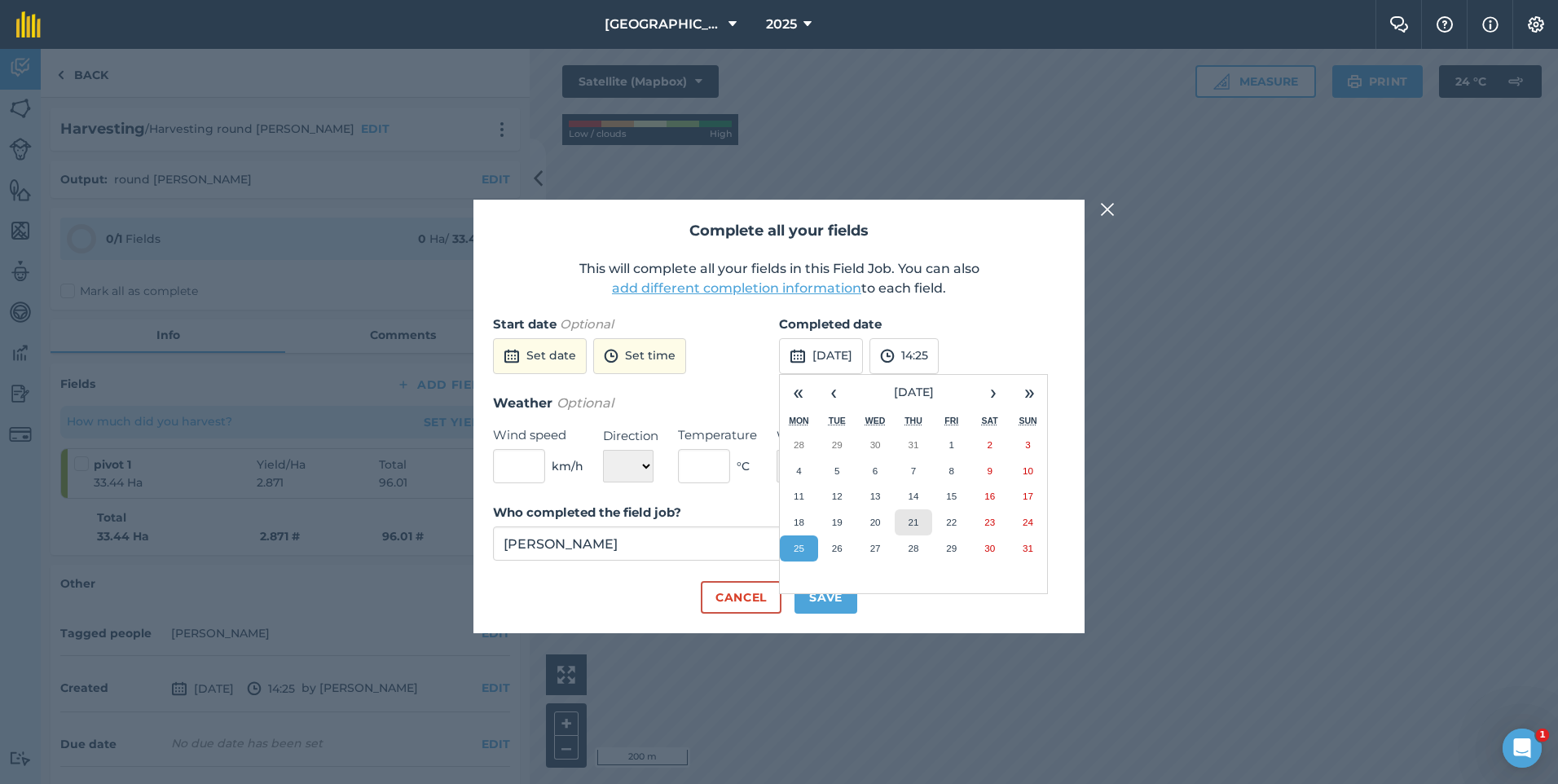
click at [927, 520] on button "21" at bounding box center [914, 522] width 38 height 26
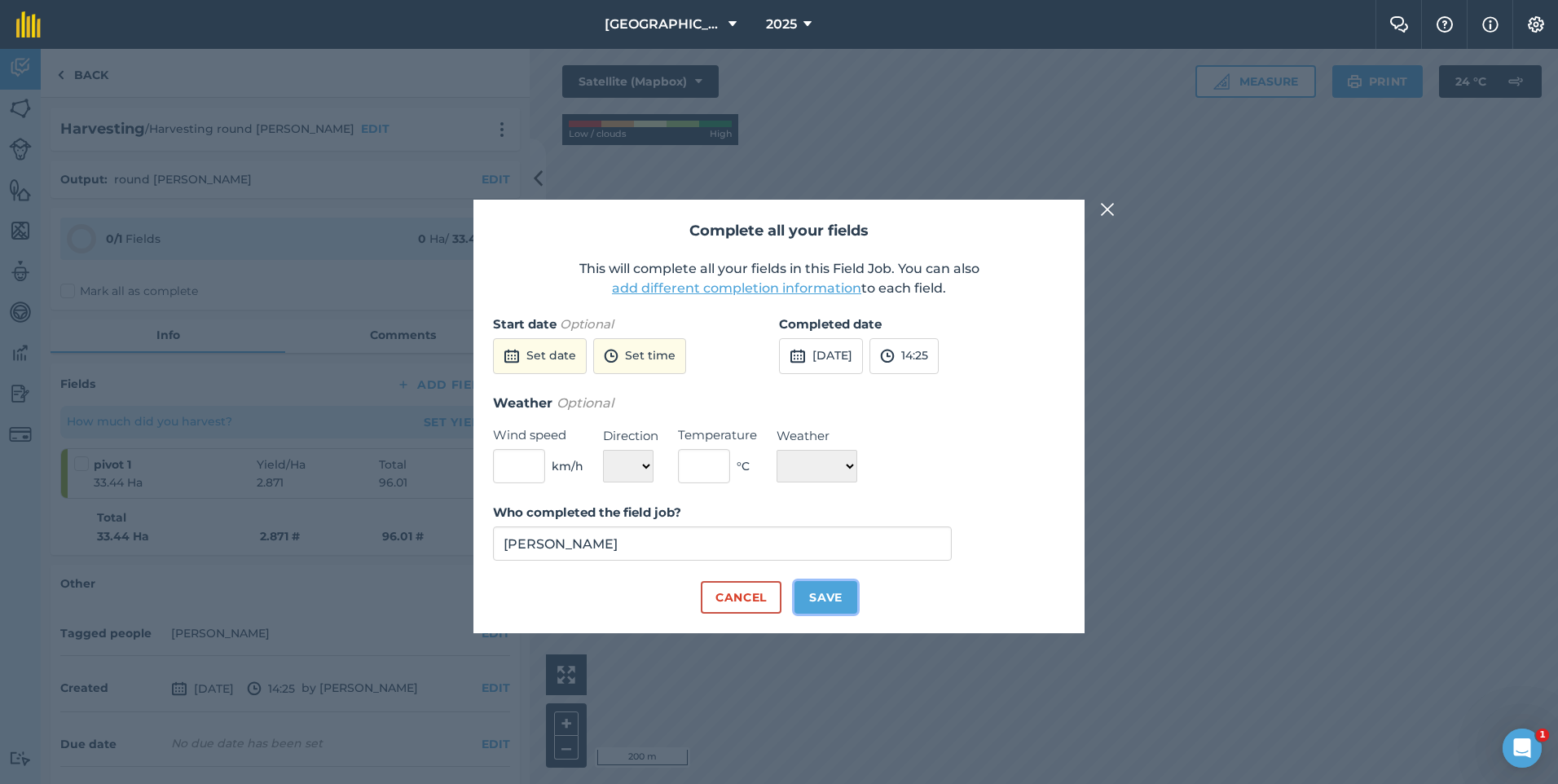
click at [813, 596] on button "Save" at bounding box center [825, 596] width 63 height 33
checkbox input "true"
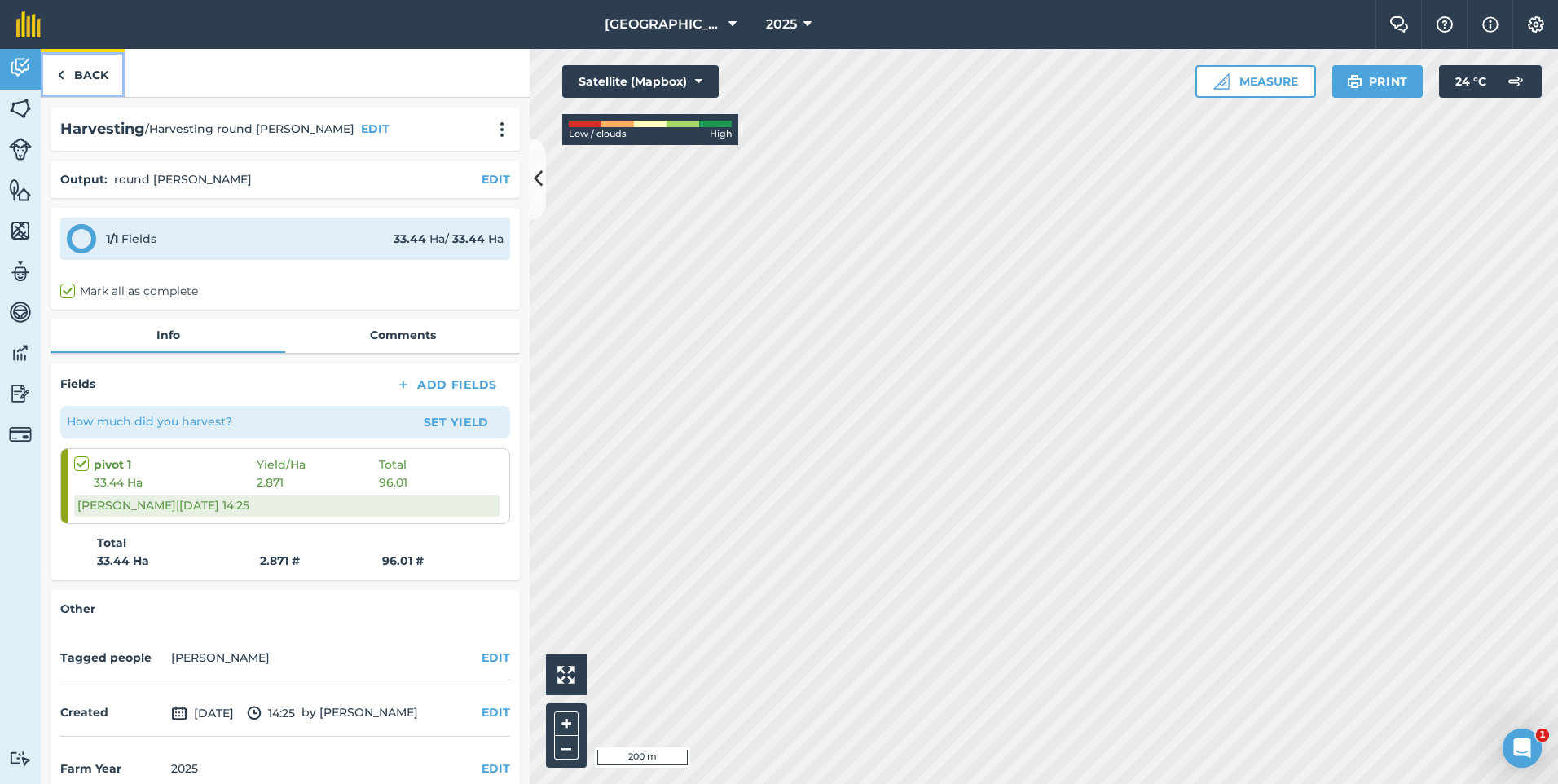
click at [94, 78] on link "Back" at bounding box center [82, 72] width 83 height 48
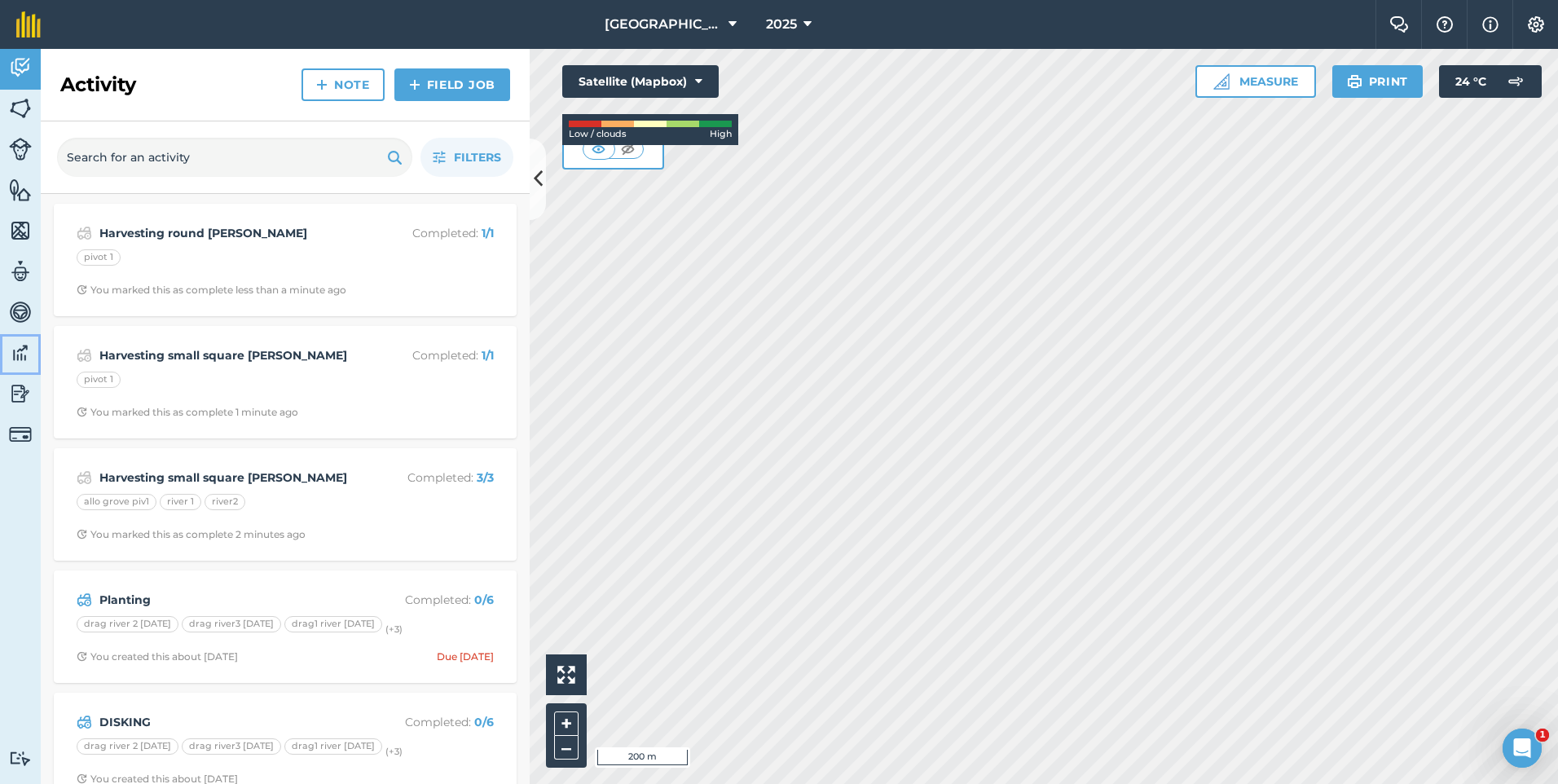
click at [32, 354] on link "Data" at bounding box center [20, 354] width 40 height 40
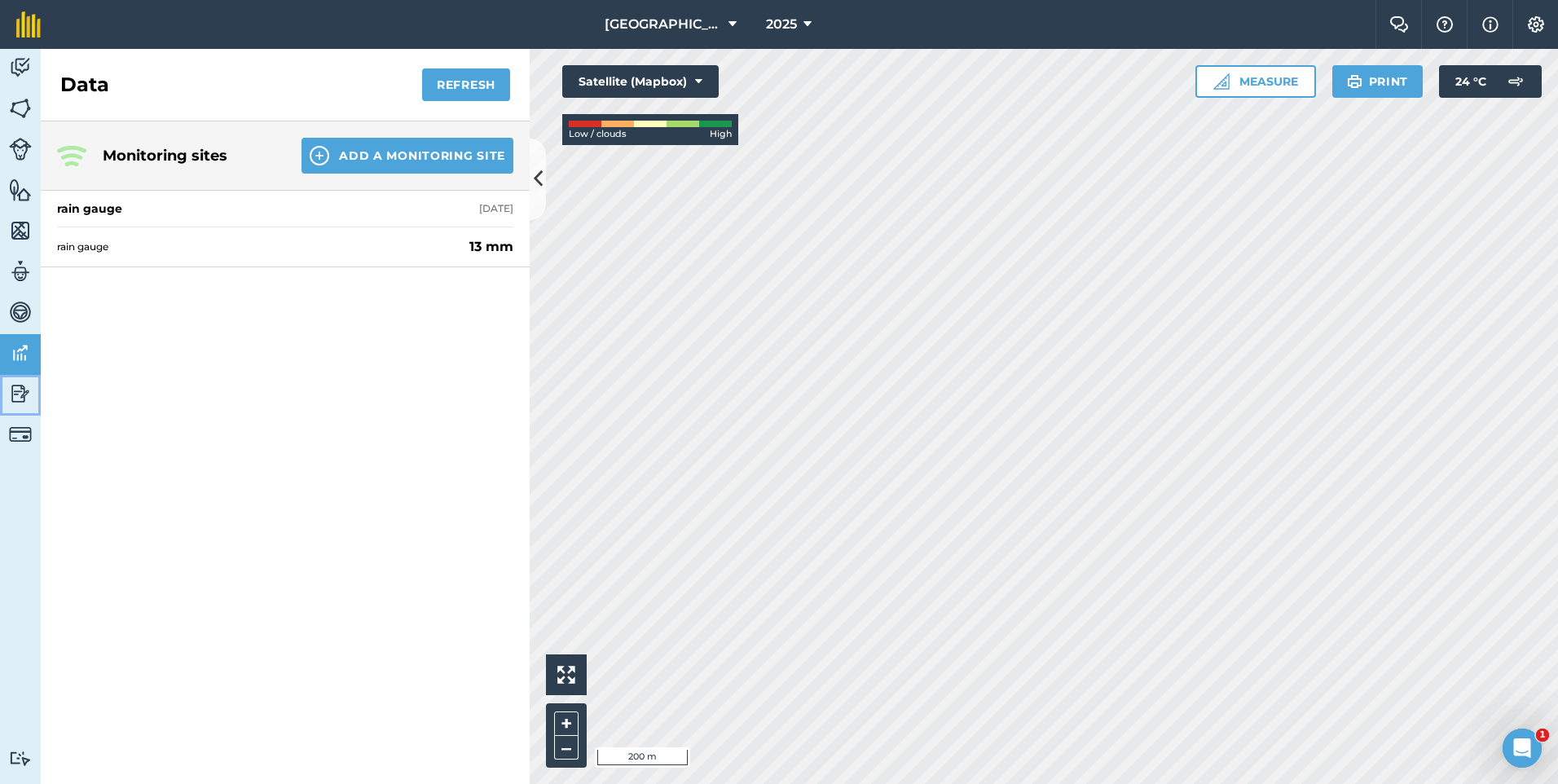
click at [30, 385] on img at bounding box center [21, 394] width 23 height 24
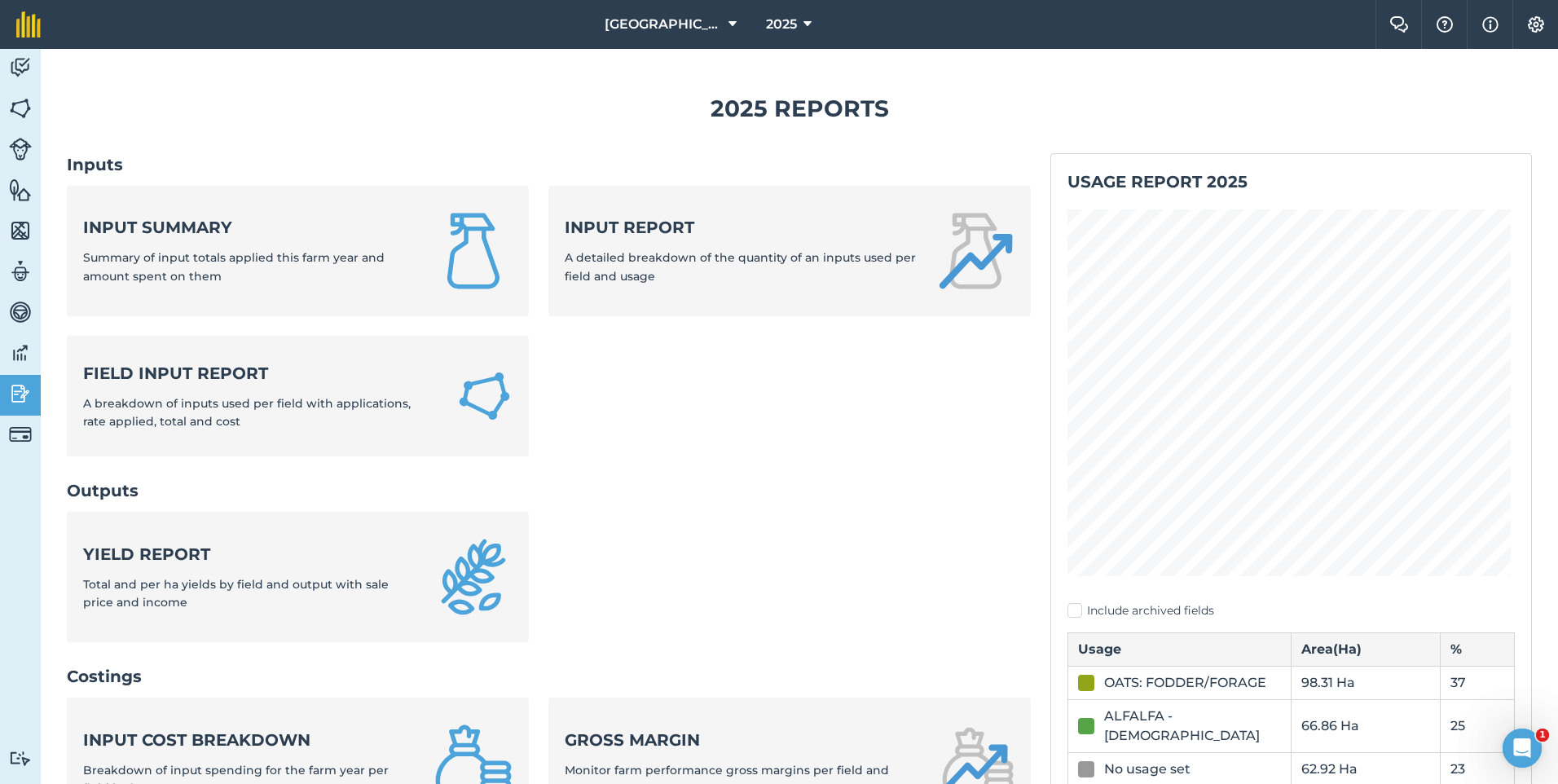
scroll to position [82, 0]
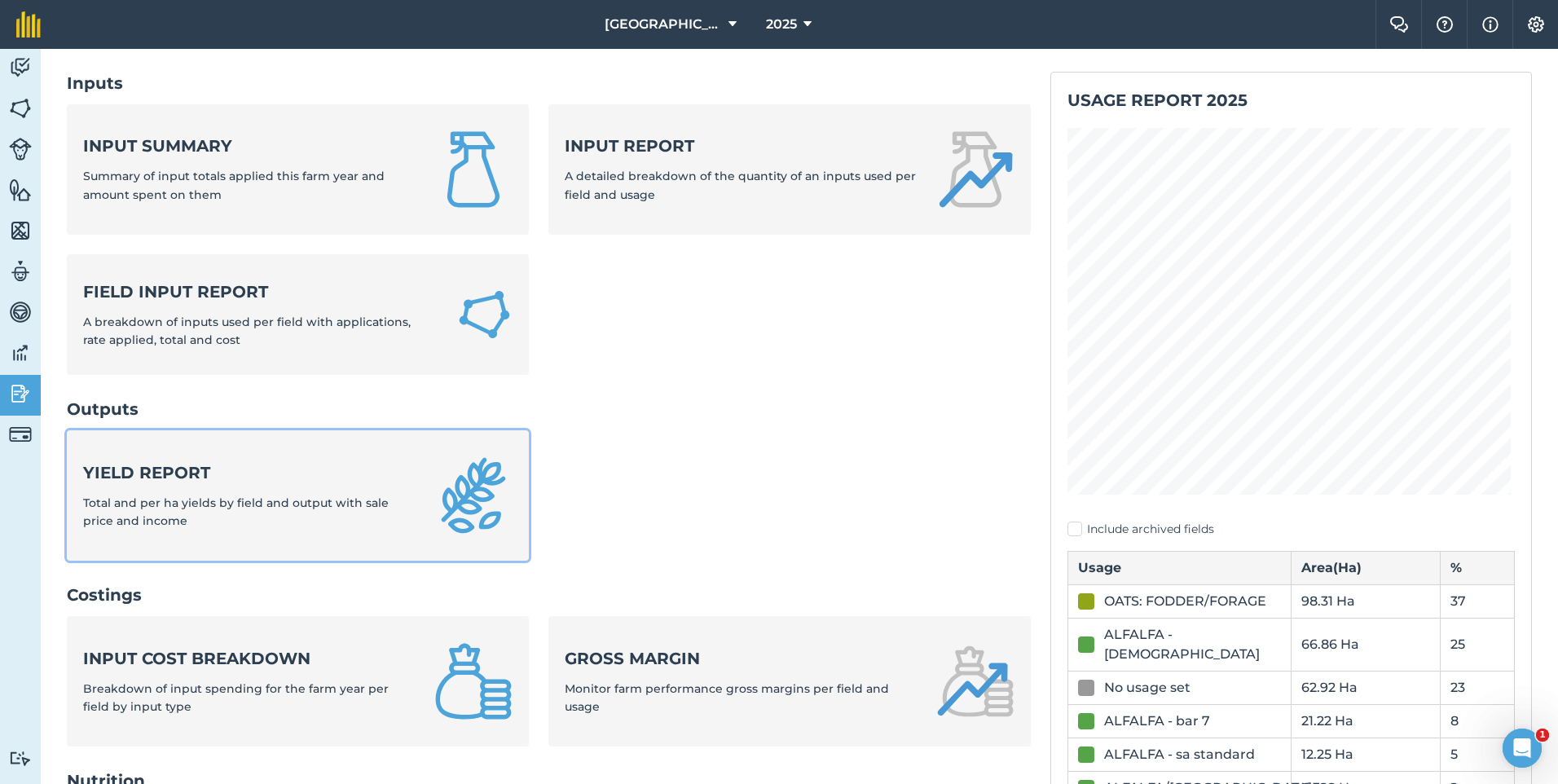
click at [335, 469] on strong "Yield report" at bounding box center [250, 473] width 332 height 23
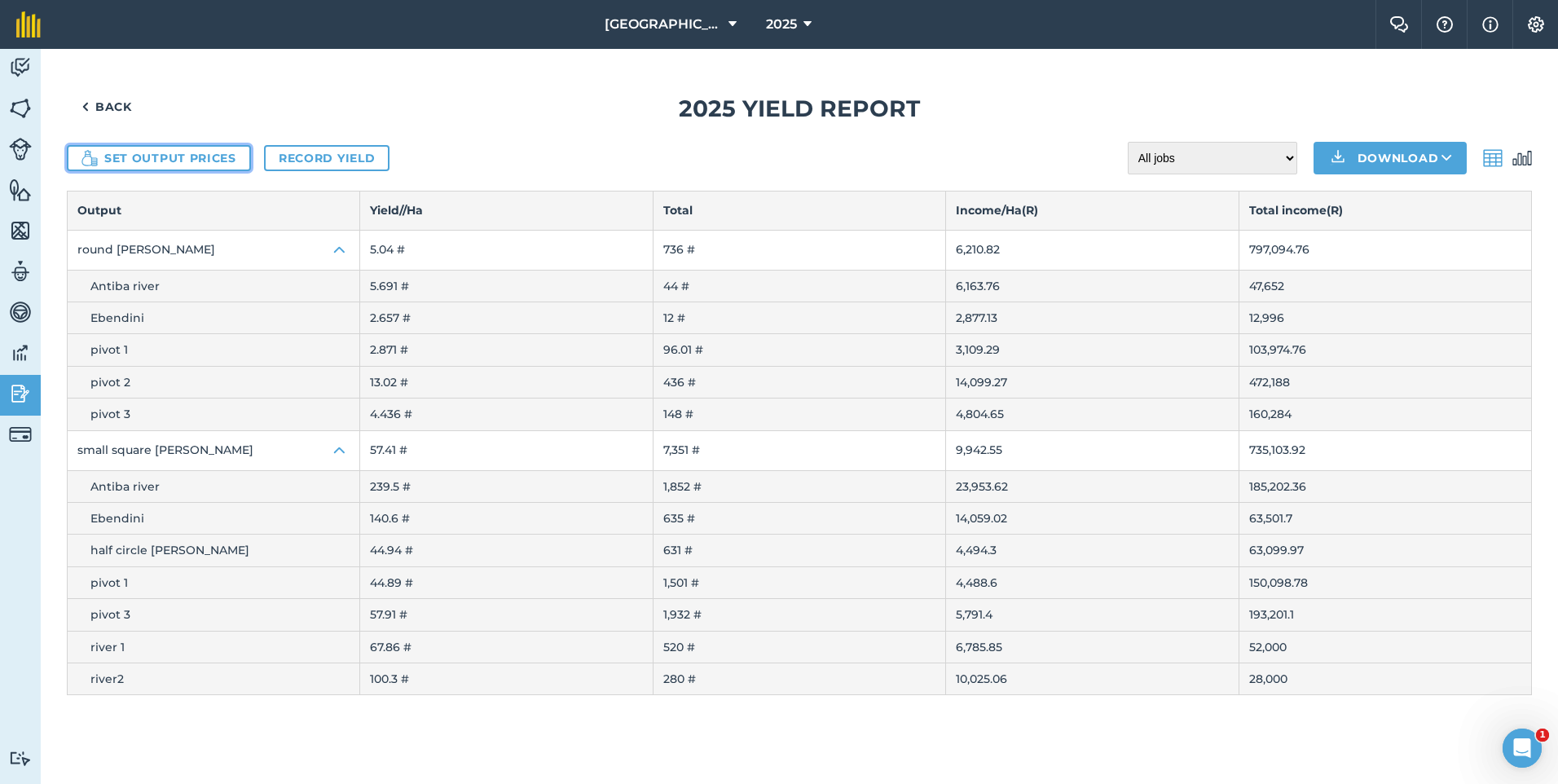
click at [235, 151] on button "Set output prices" at bounding box center [159, 158] width 184 height 26
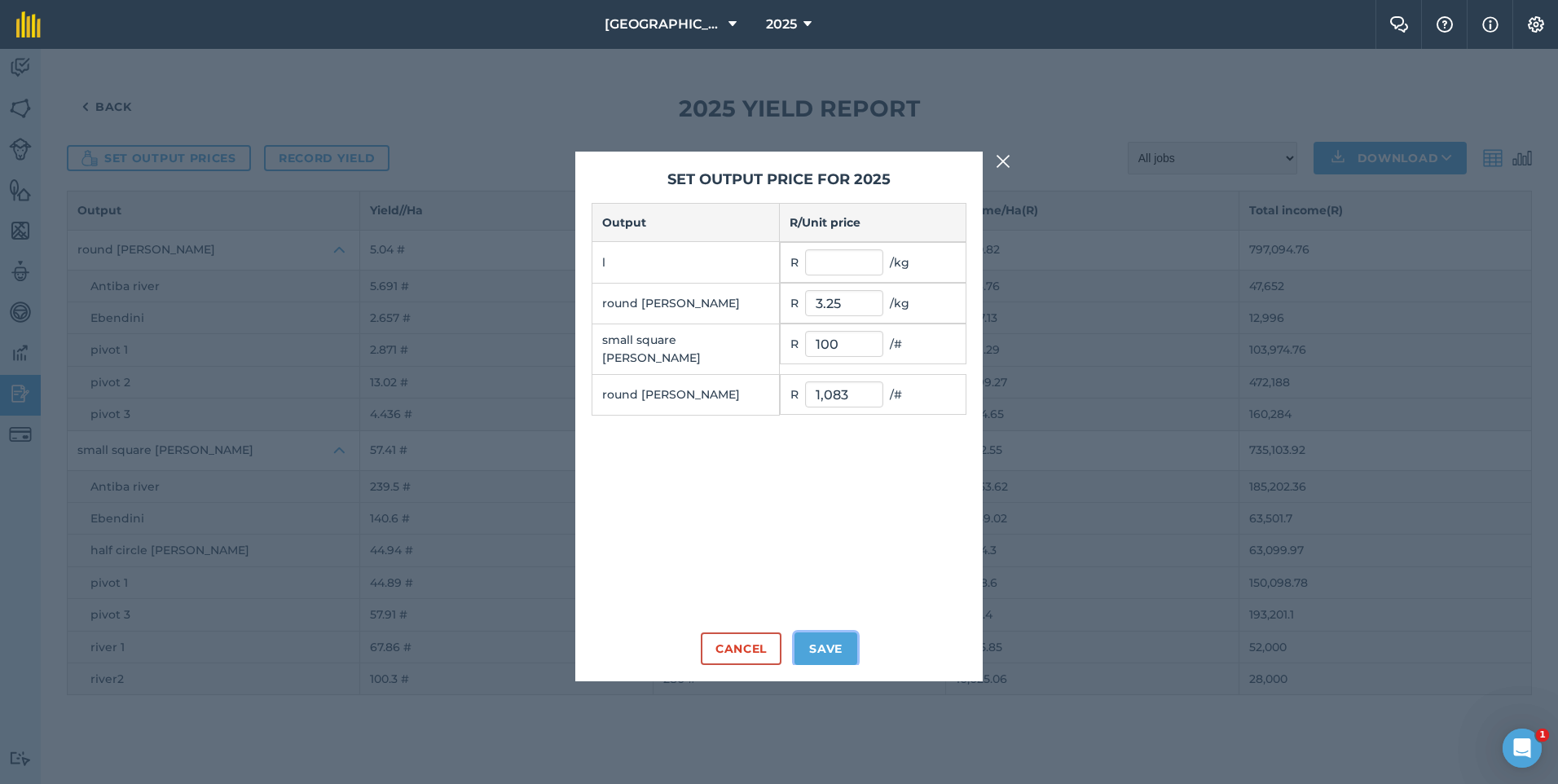
click at [835, 645] on button "Save" at bounding box center [825, 648] width 63 height 33
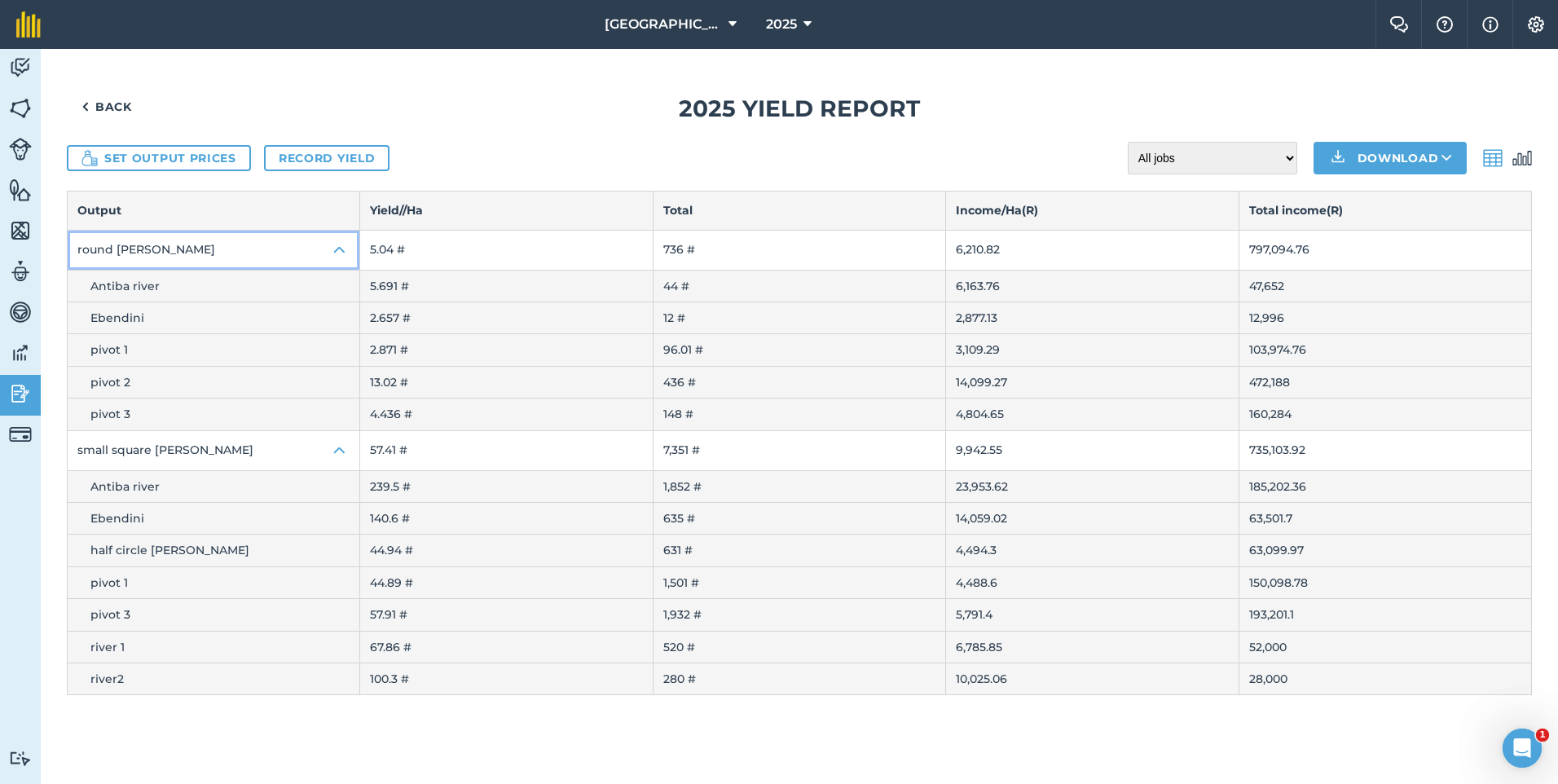
click at [340, 250] on img at bounding box center [340, 249] width 20 height 20
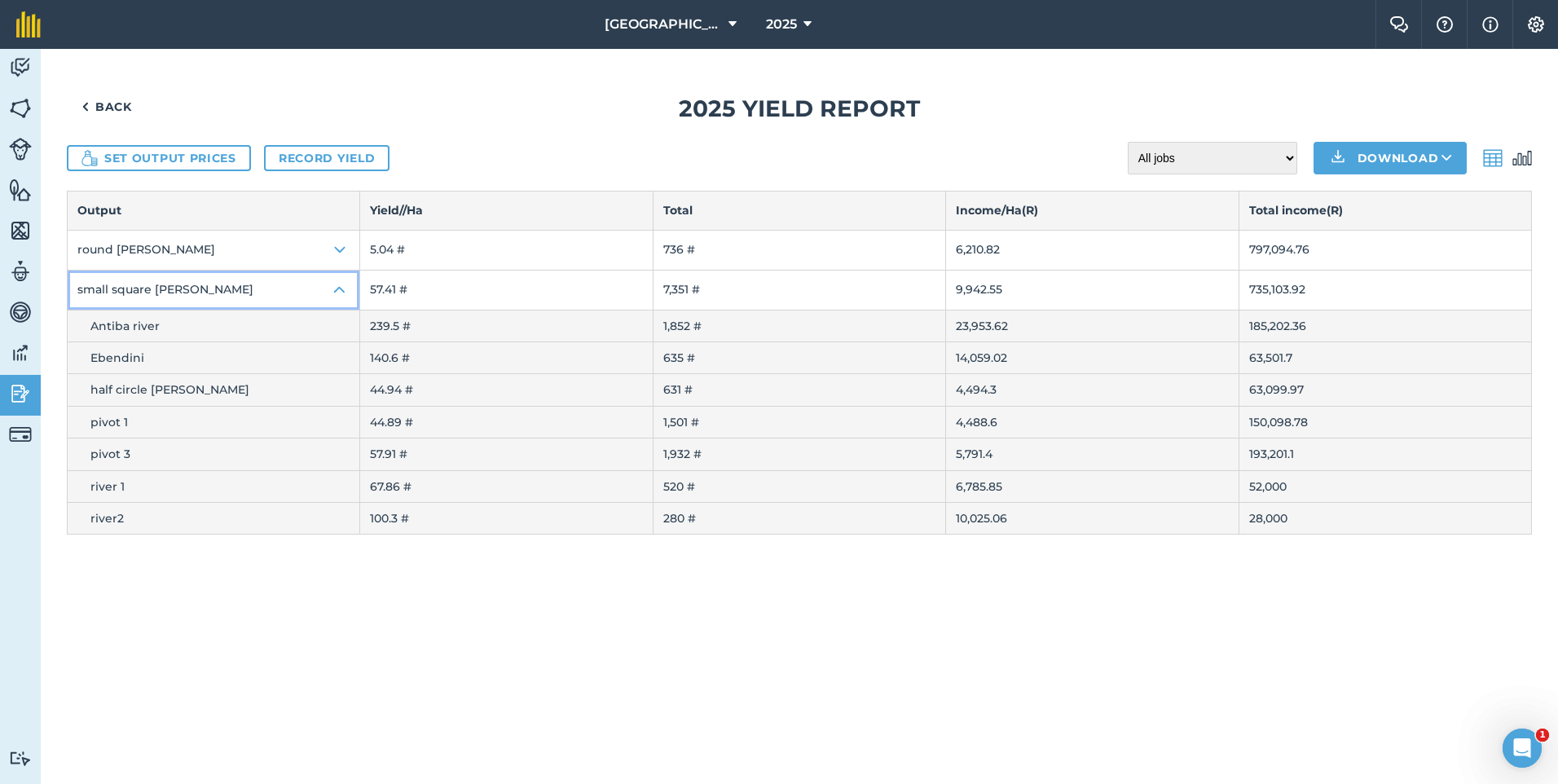
click at [339, 295] on img at bounding box center [340, 290] width 20 height 20
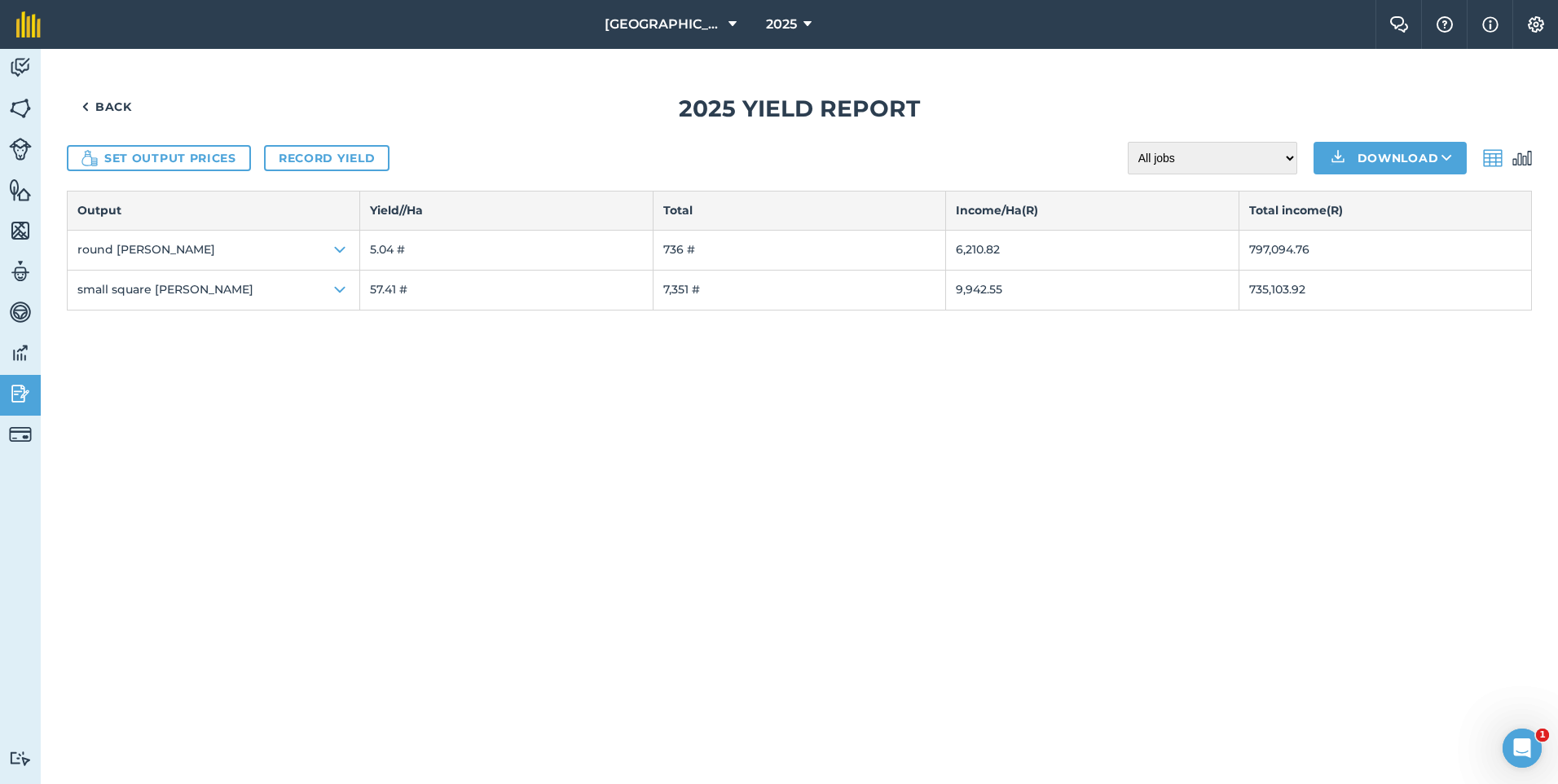
click at [1517, 158] on img at bounding box center [1522, 158] width 20 height 20
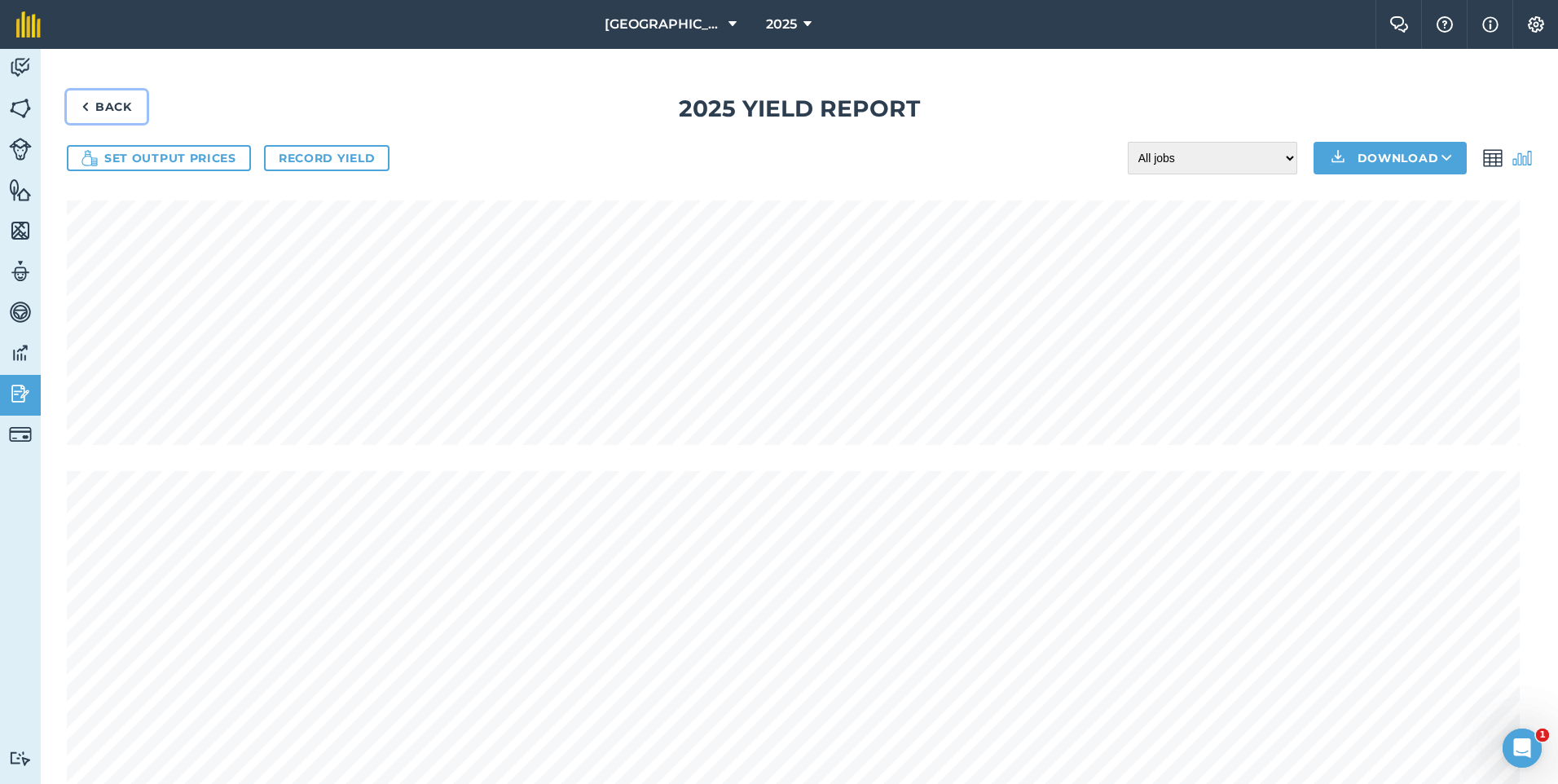
click at [101, 102] on link "Back" at bounding box center [106, 106] width 80 height 33
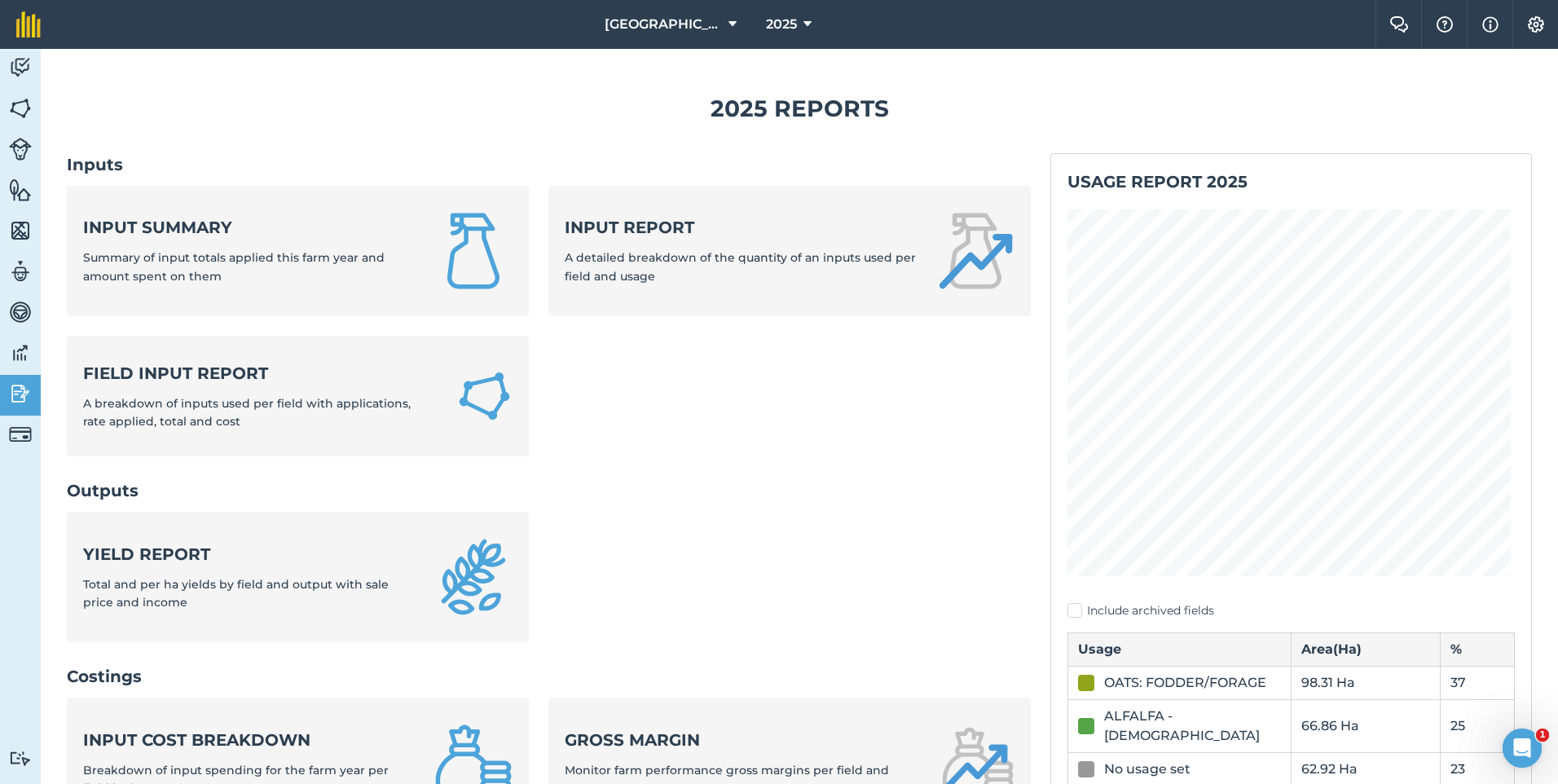
scroll to position [163, 0]
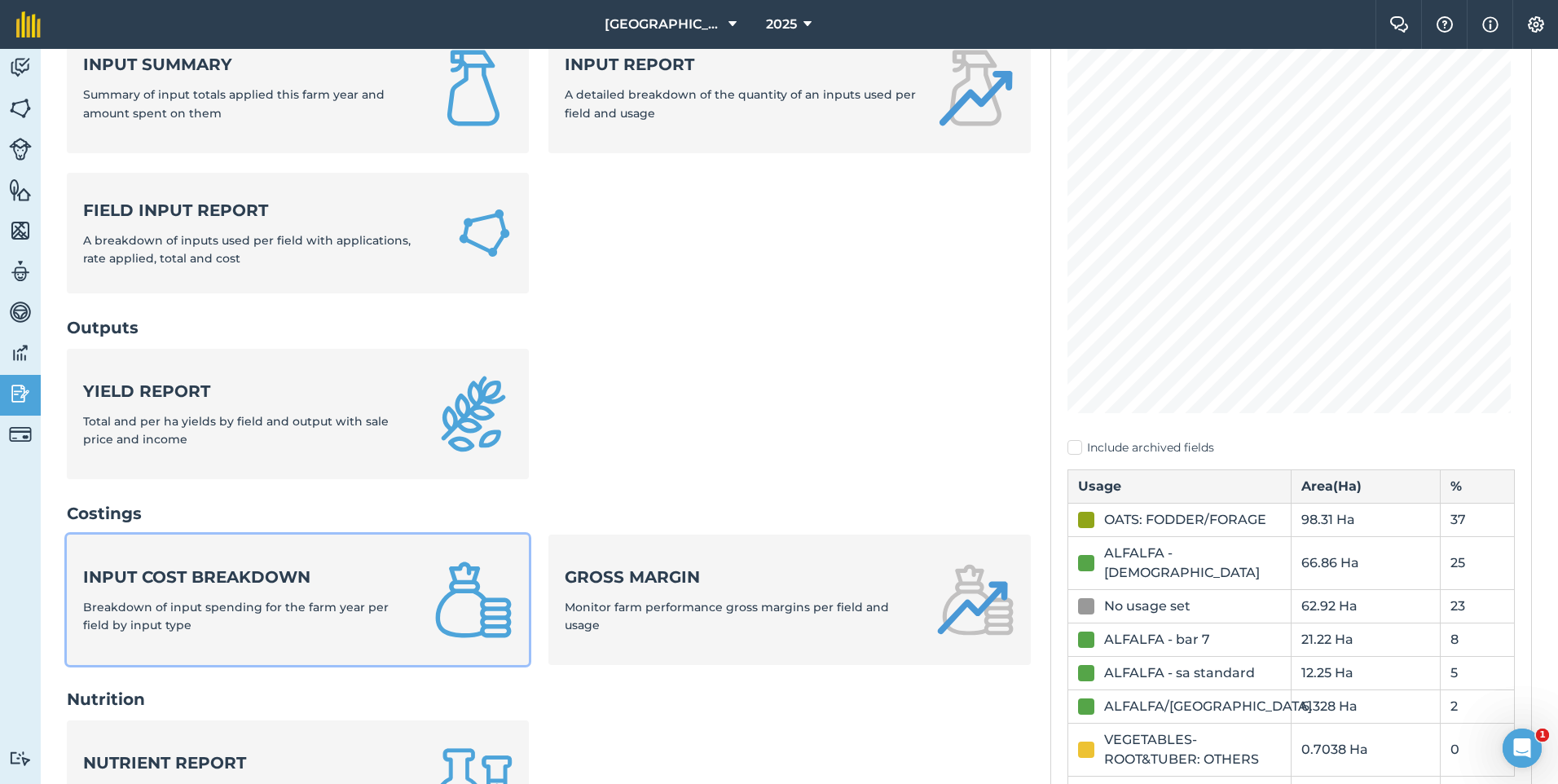
click at [320, 571] on strong "Input cost breakdown" at bounding box center [250, 577] width 332 height 23
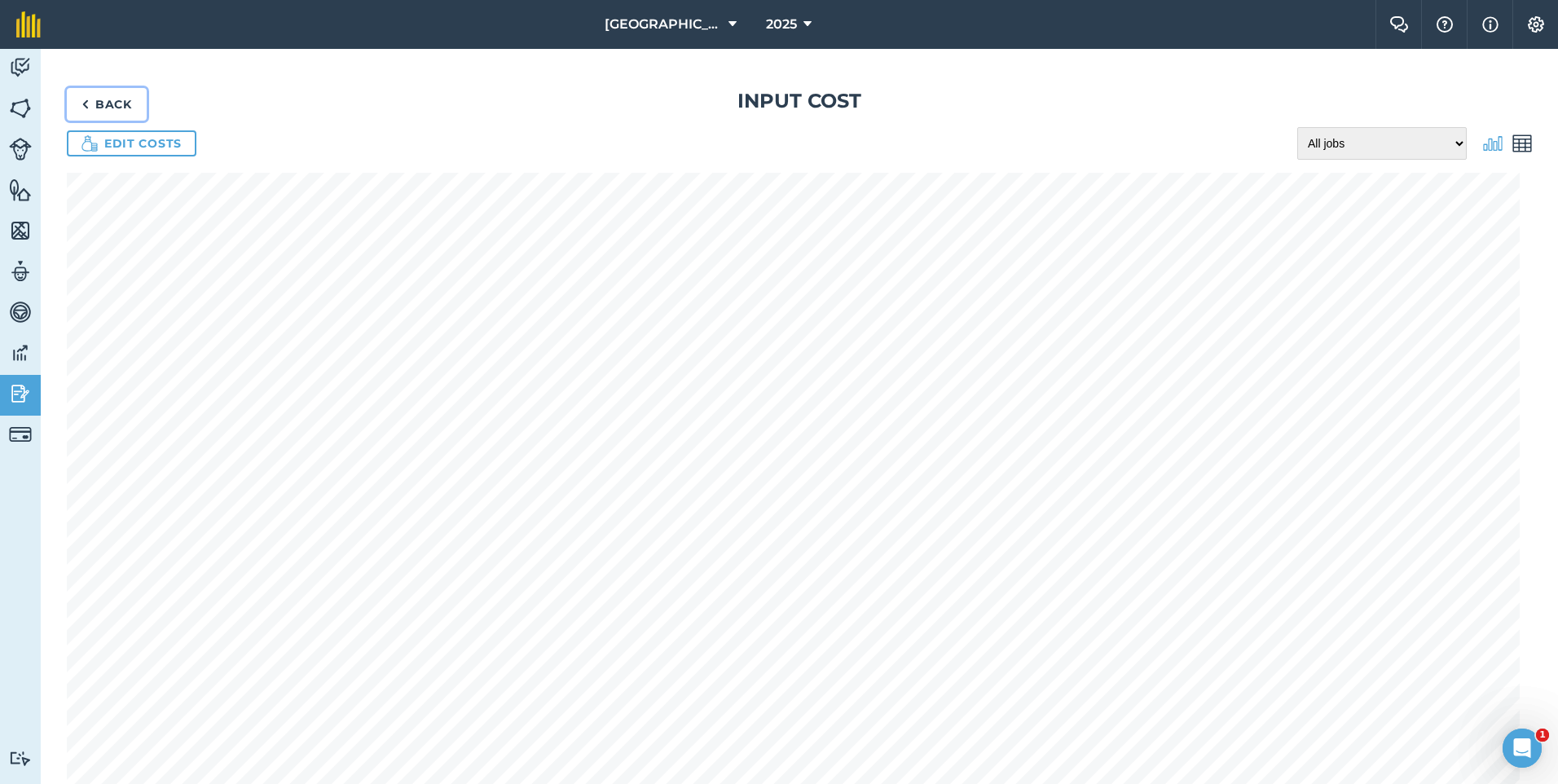
click at [110, 101] on link "Back" at bounding box center [106, 104] width 80 height 33
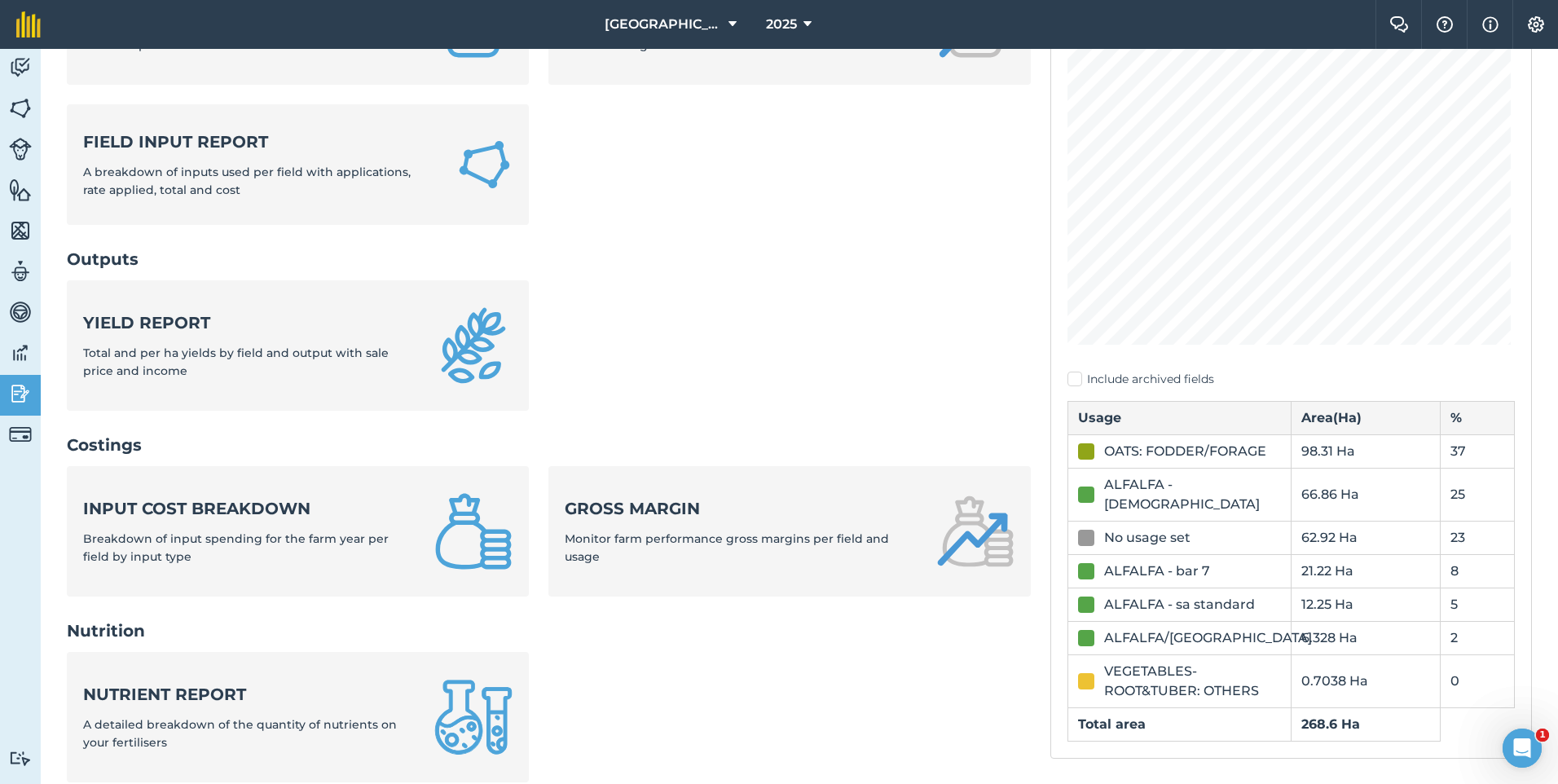
scroll to position [326, 0]
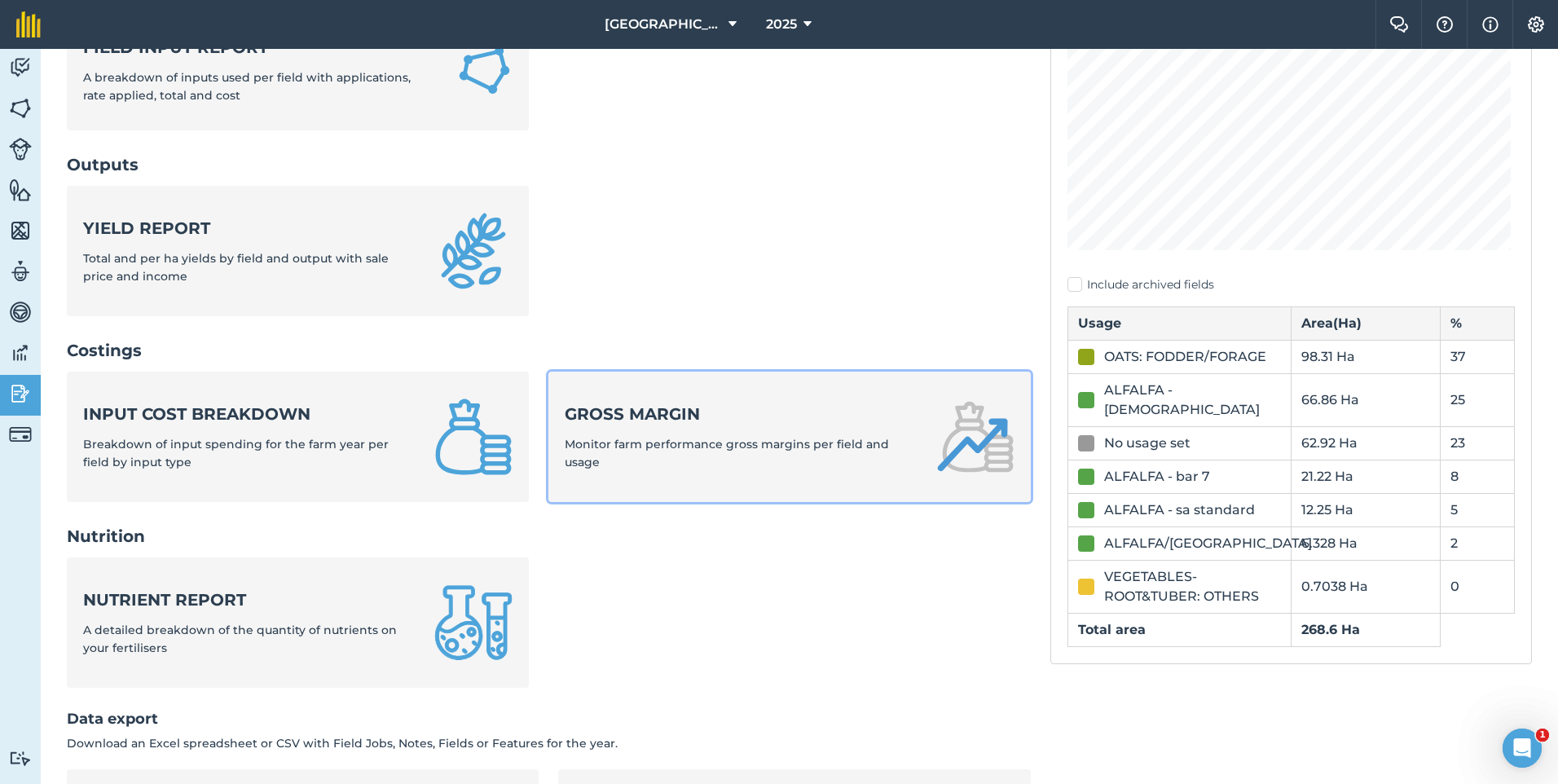
click at [712, 475] on link "Gross margin Monitor farm performance gross margins per field and usage" at bounding box center [789, 436] width 481 height 130
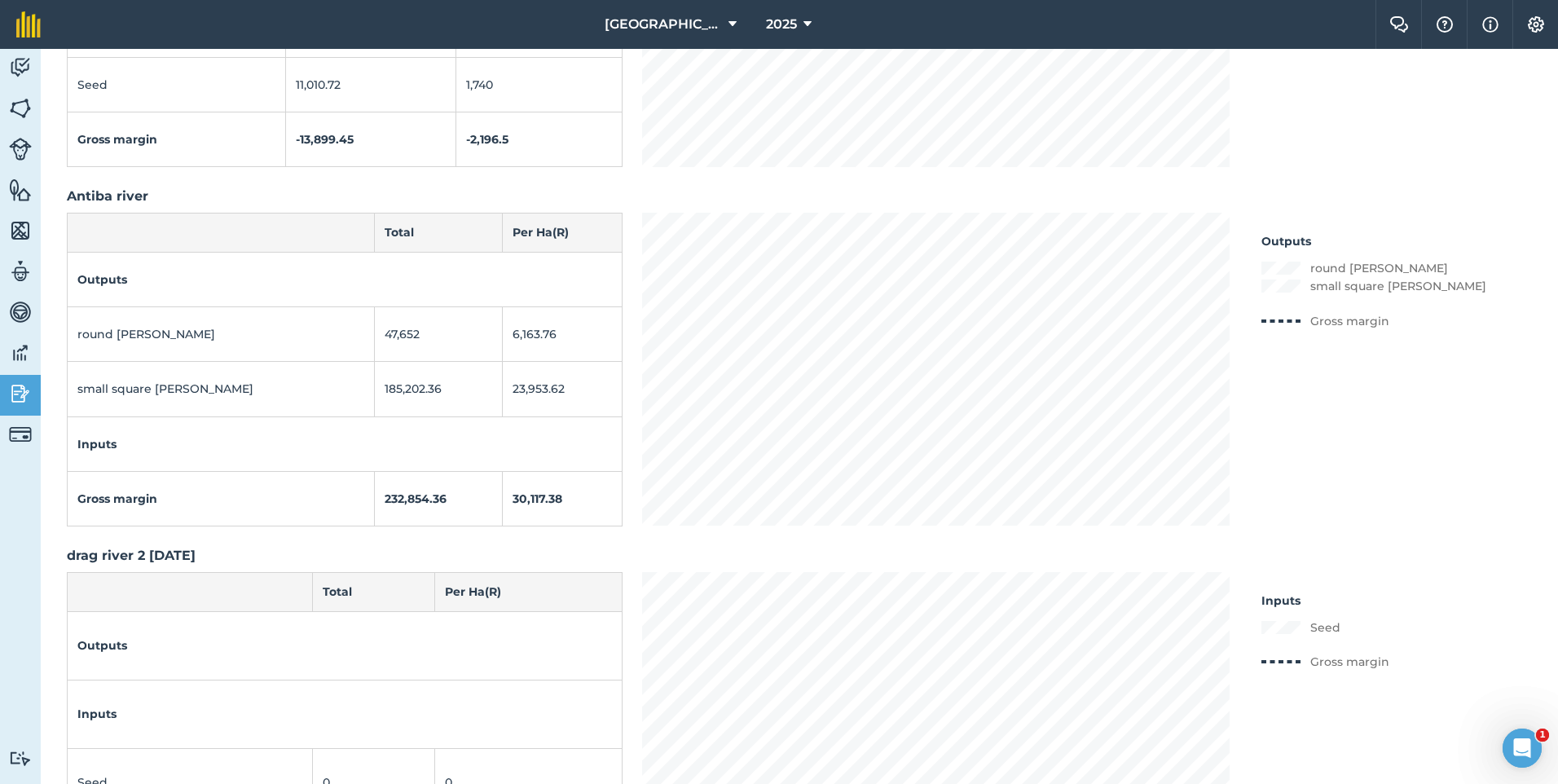
scroll to position [1140, 0]
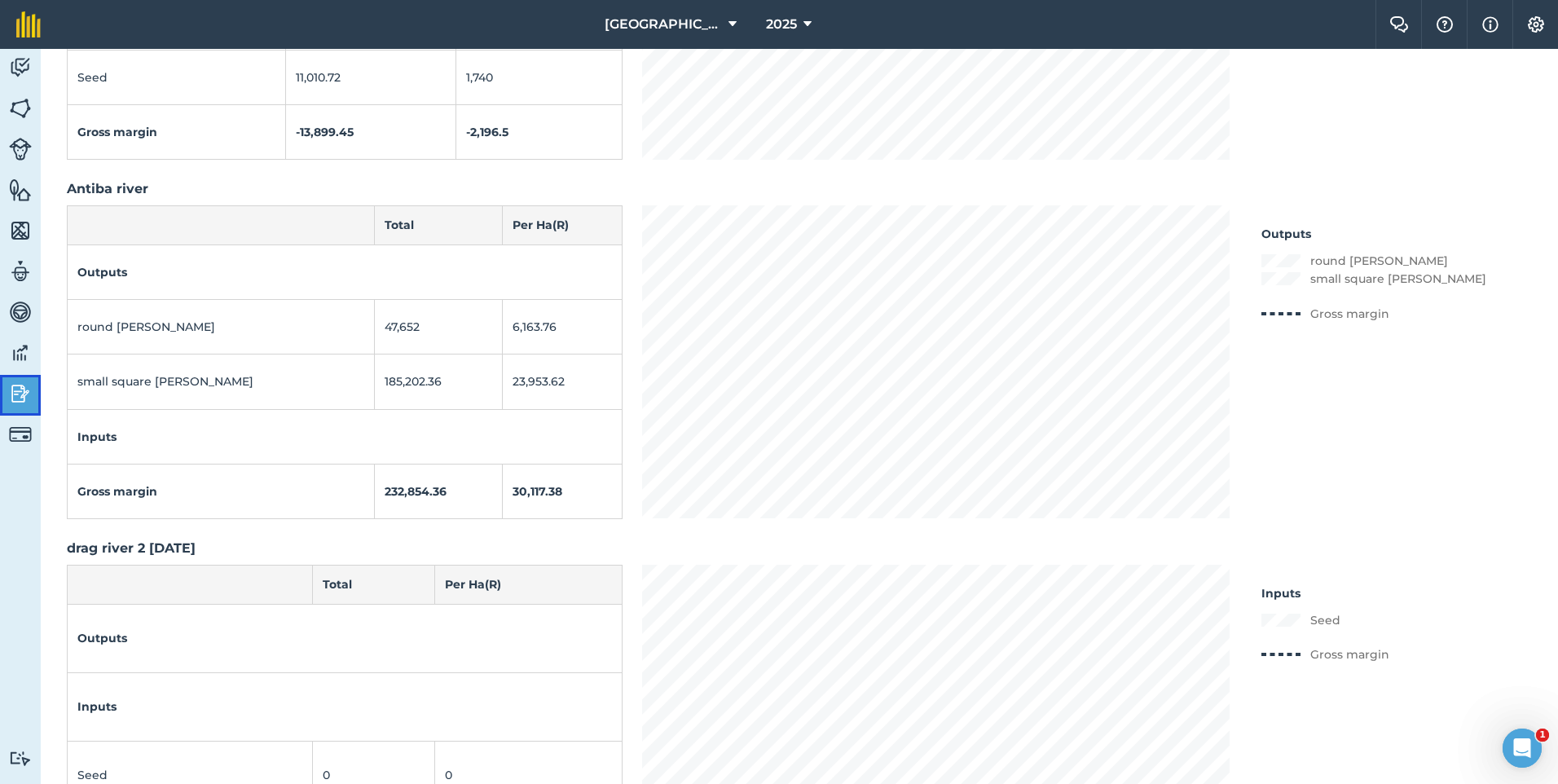
click at [16, 390] on img at bounding box center [21, 394] width 23 height 24
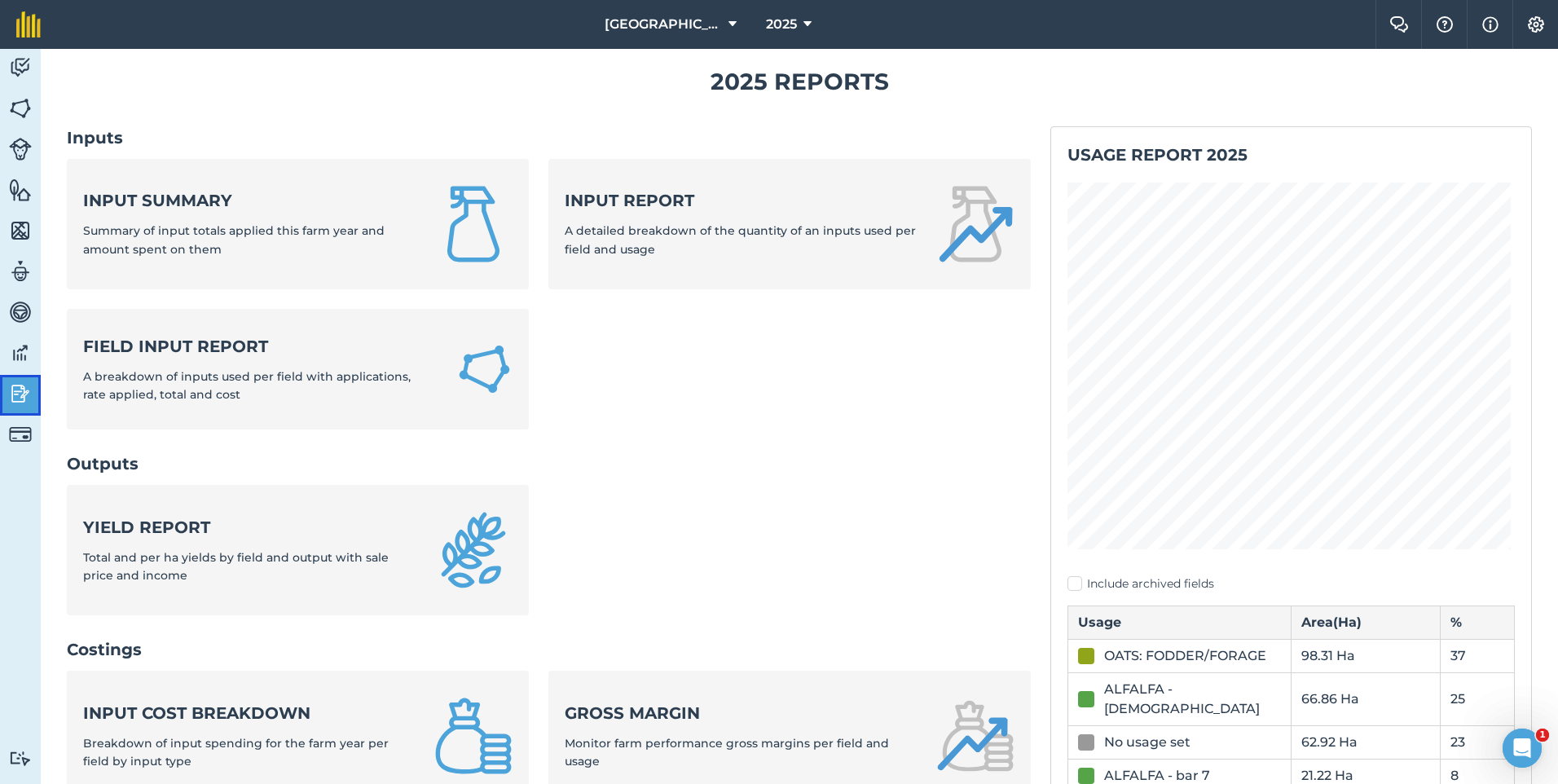
scroll to position [11, 0]
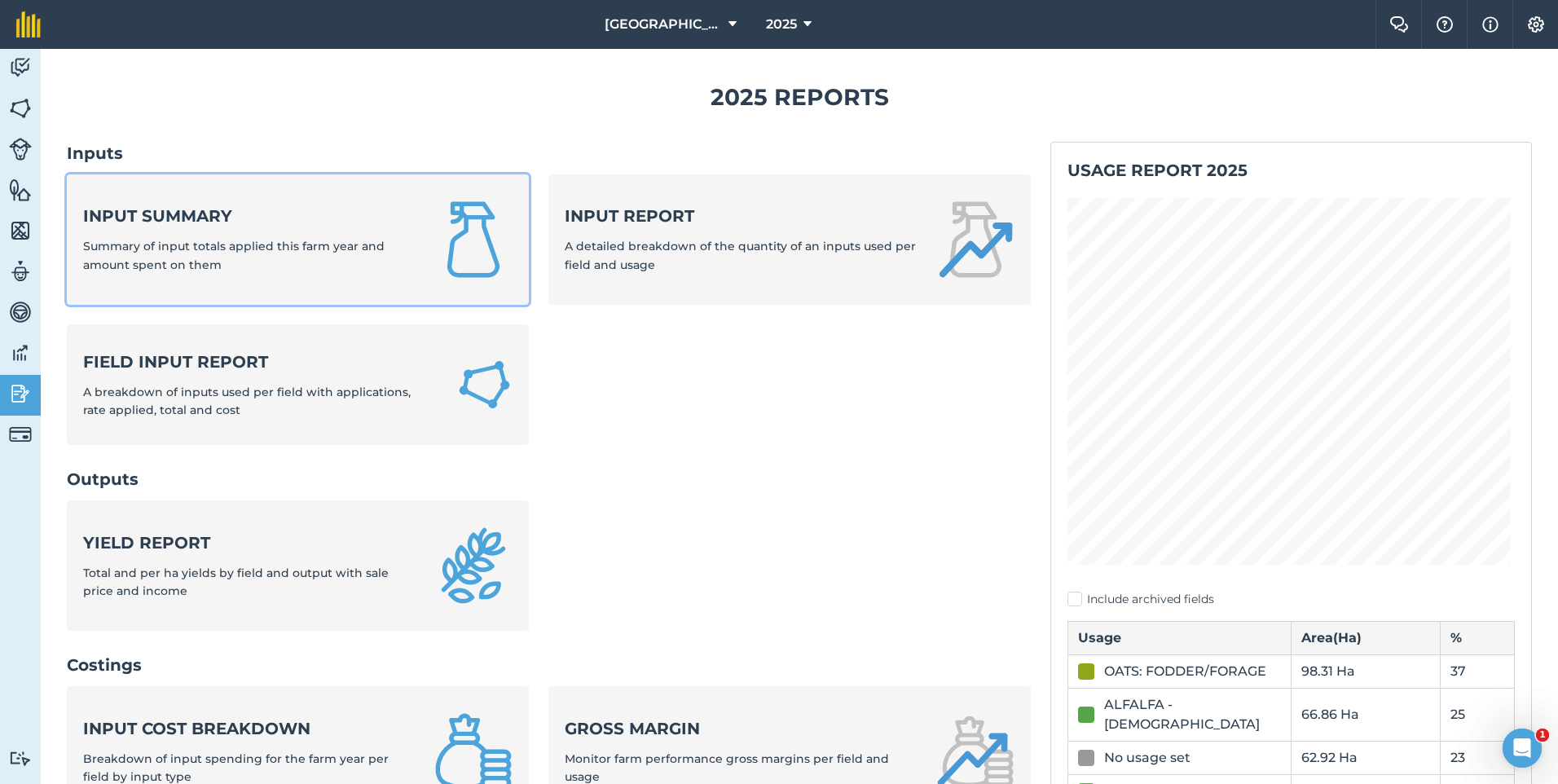
click at [317, 261] on div "Input summary Summary of input totals applied this farm year and amount spent o…" at bounding box center [250, 239] width 332 height 69
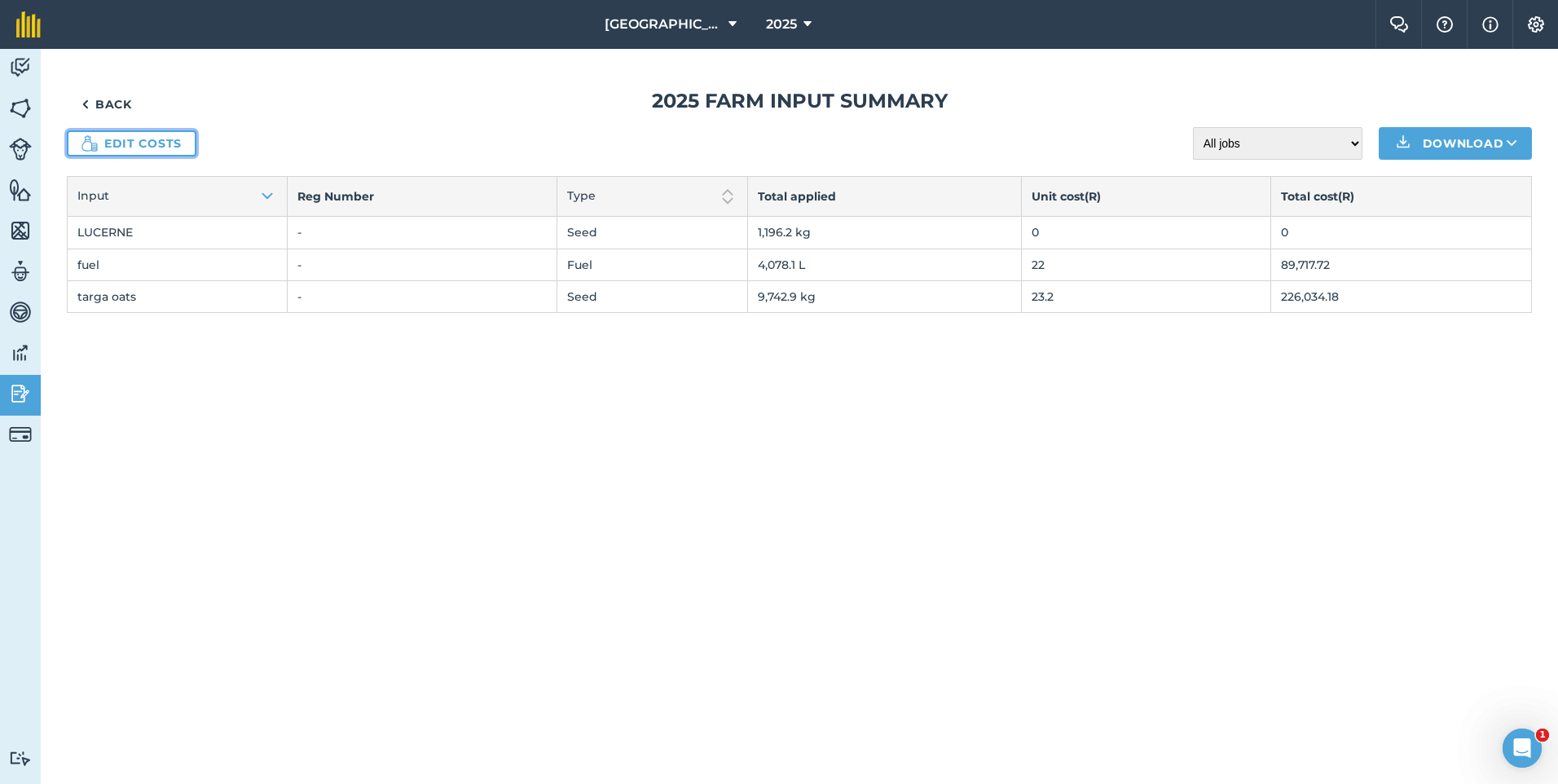
click at [132, 141] on link "Edit costs" at bounding box center [131, 143] width 129 height 26
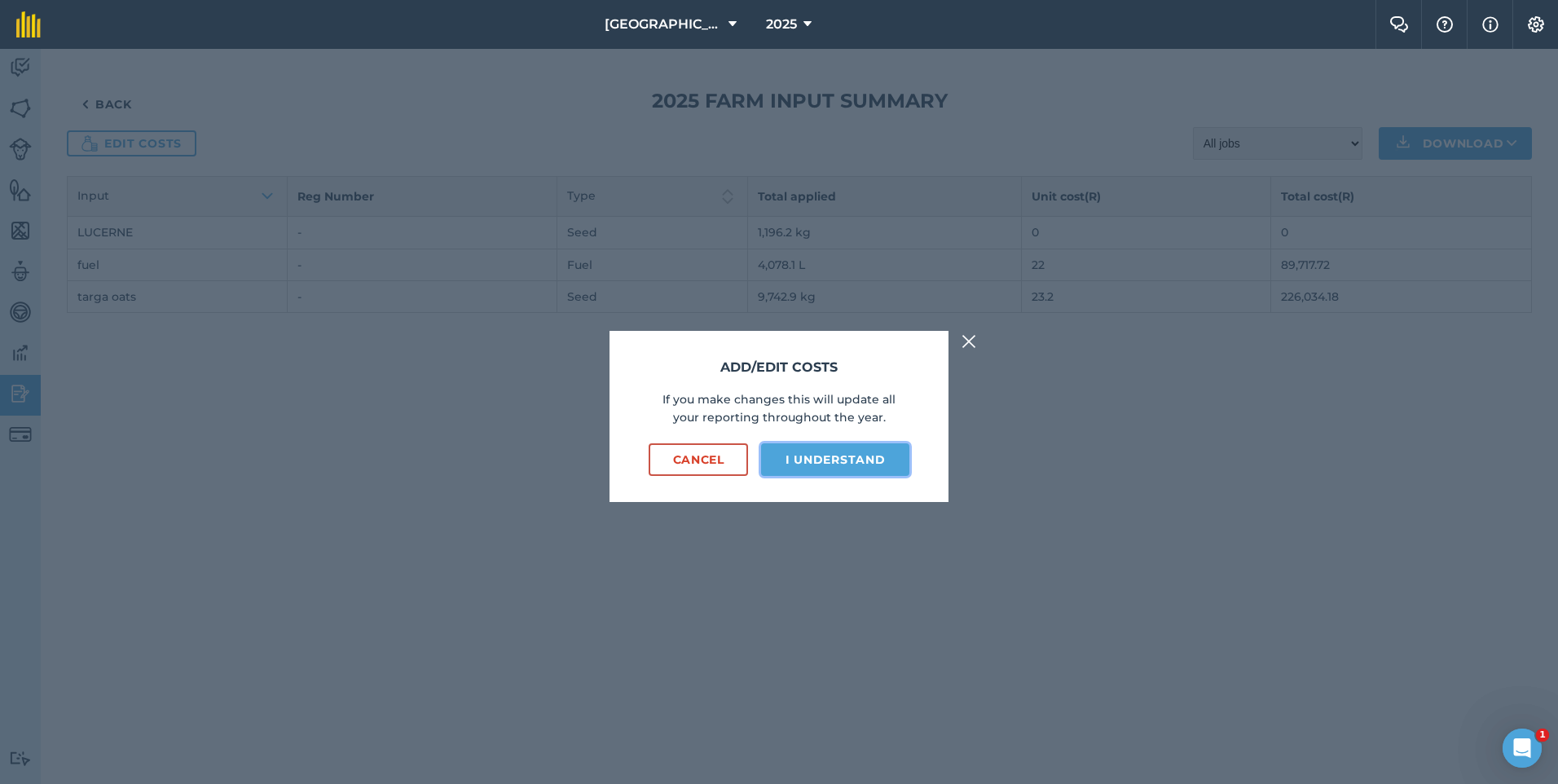
click at [825, 460] on button "I understand" at bounding box center [835, 460] width 148 height 33
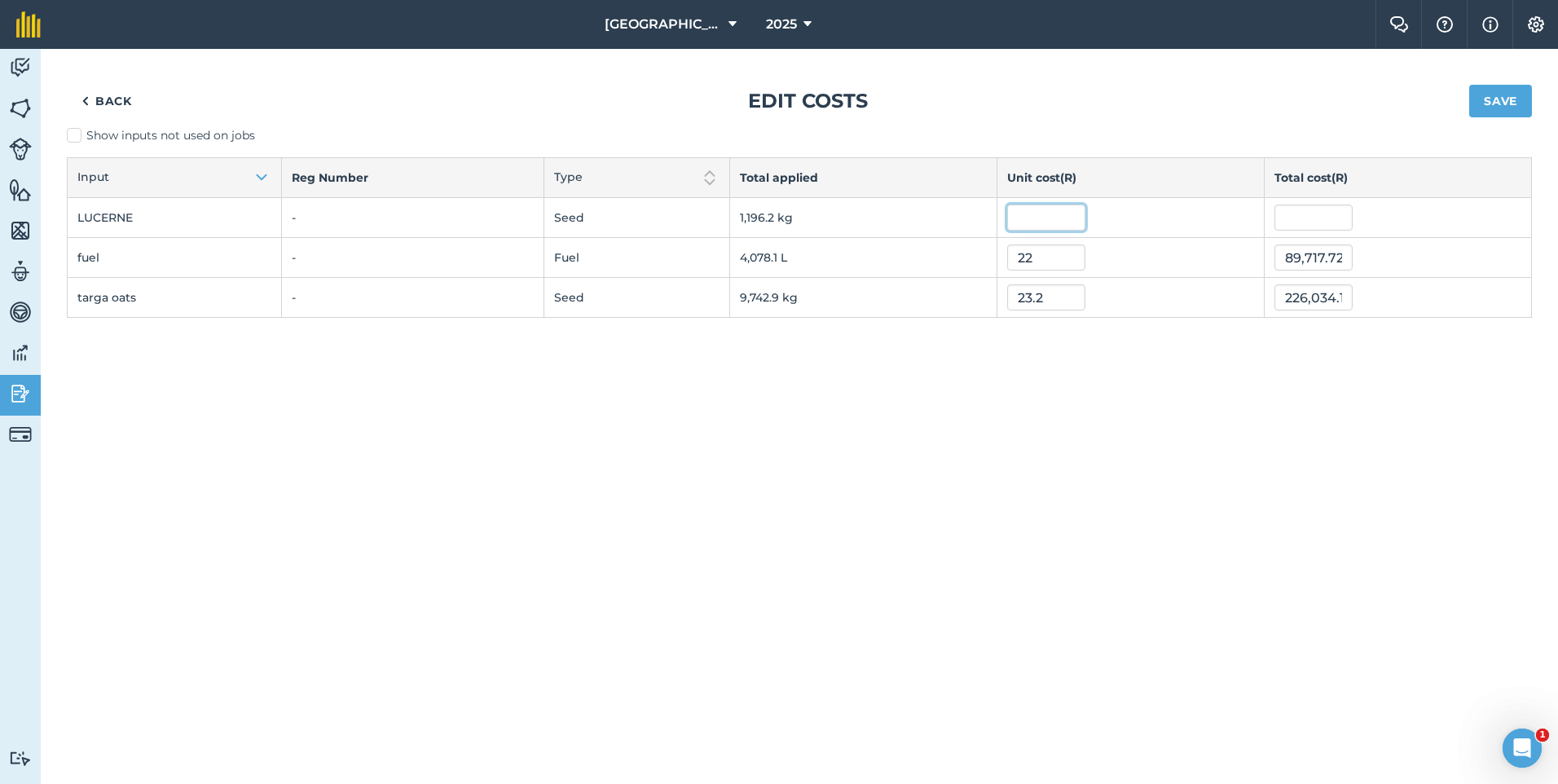
click at [1032, 214] on input "text" at bounding box center [1046, 218] width 78 height 26
click at [1303, 213] on input "text" at bounding box center [1313, 218] width 78 height 26
type input "264000"
type input "220.6942489335828"
type input "264,000"
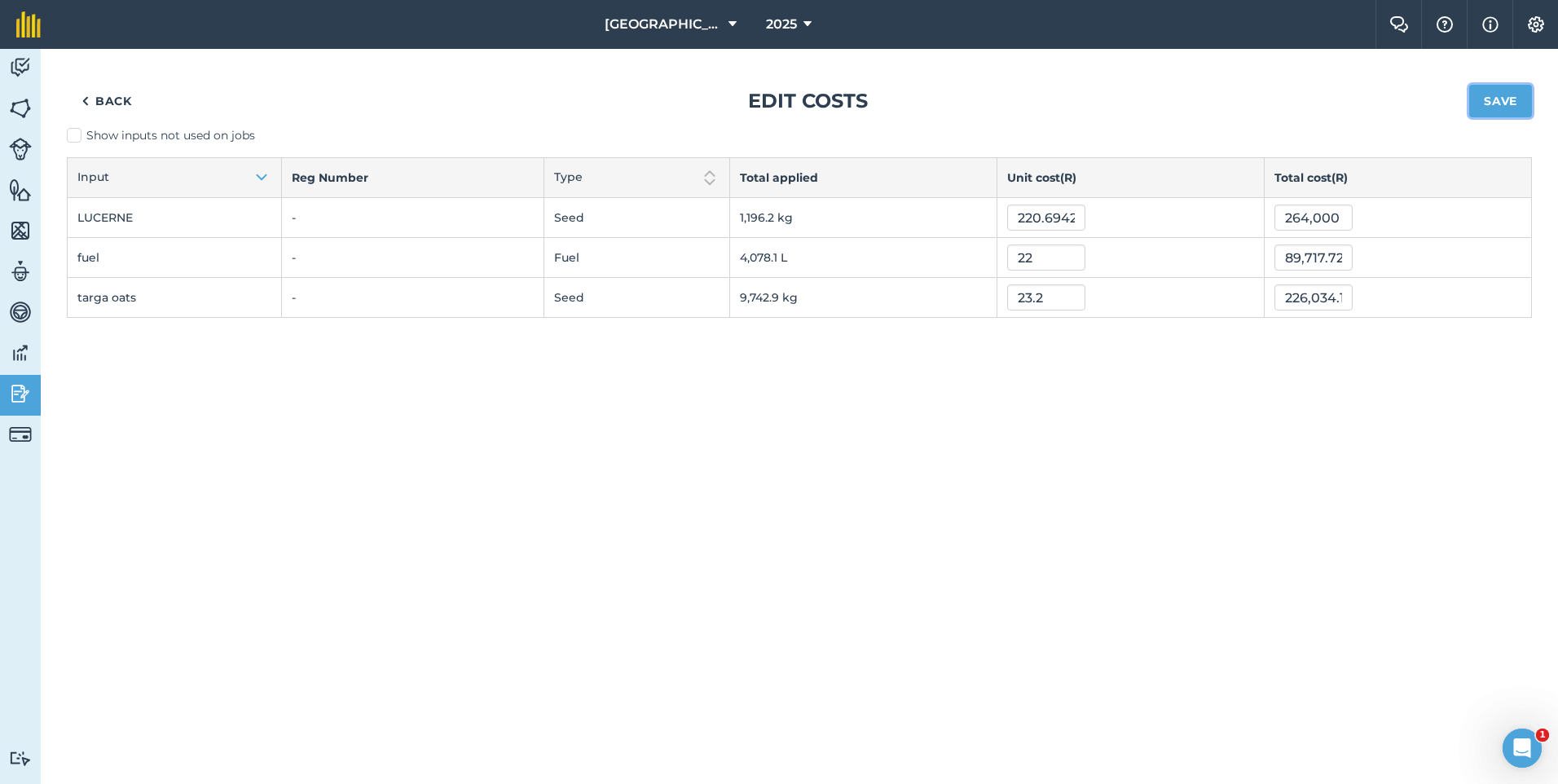
click at [1498, 111] on button "Save" at bounding box center [1500, 100] width 63 height 33
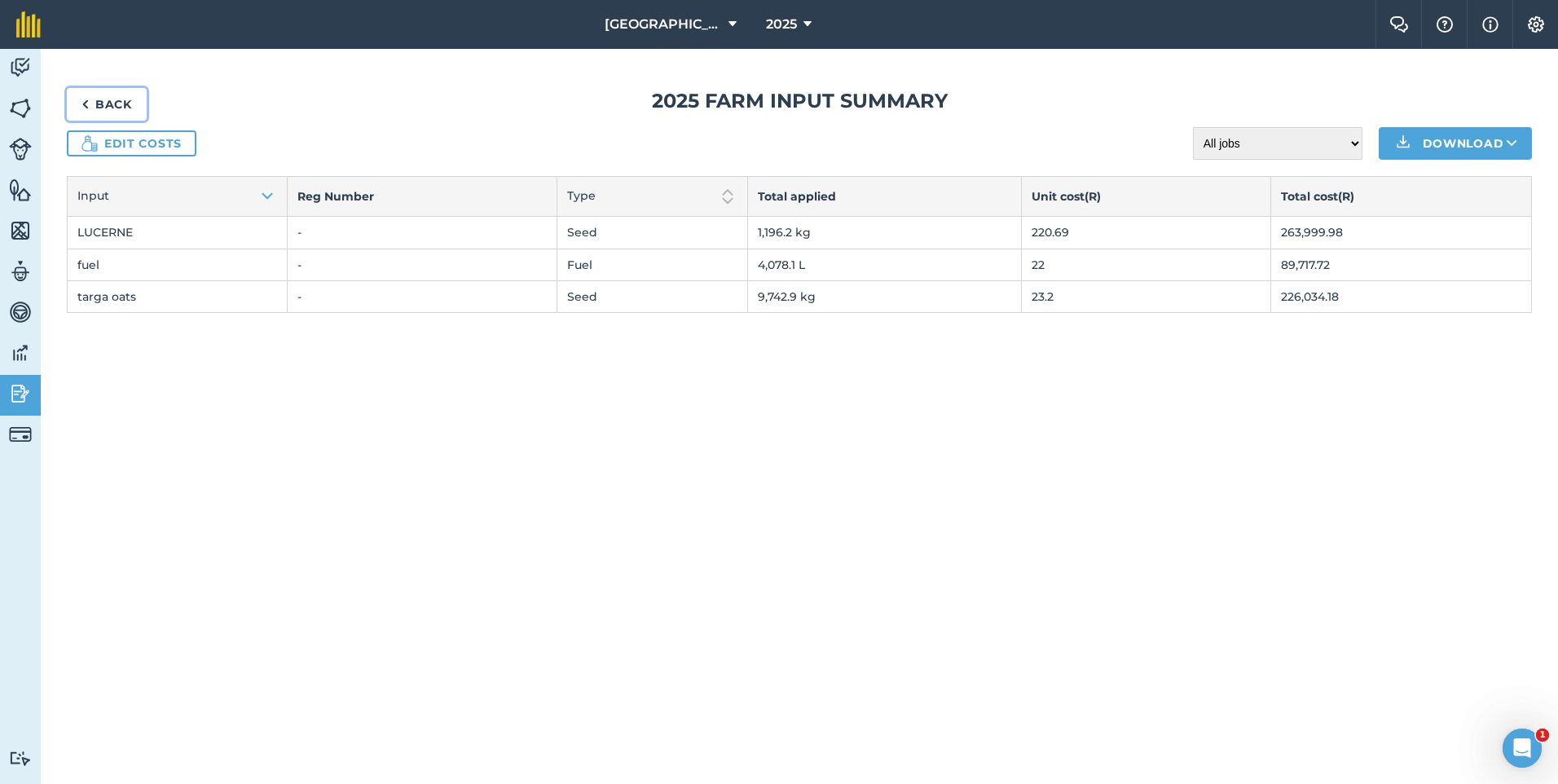
click at [97, 102] on link "Back" at bounding box center [106, 104] width 80 height 33
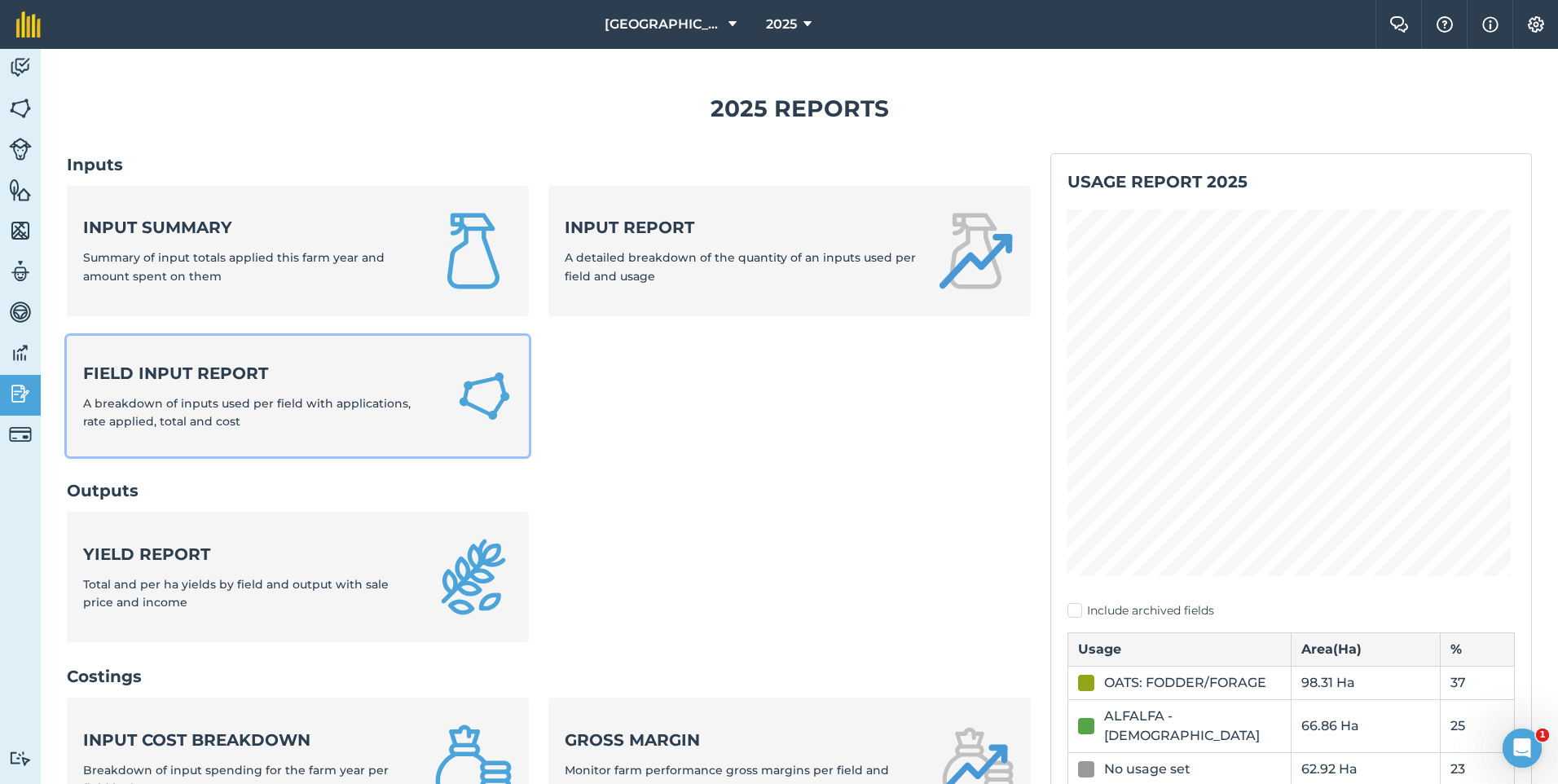
click at [223, 363] on strong "Field Input Report" at bounding box center [260, 373] width 354 height 23
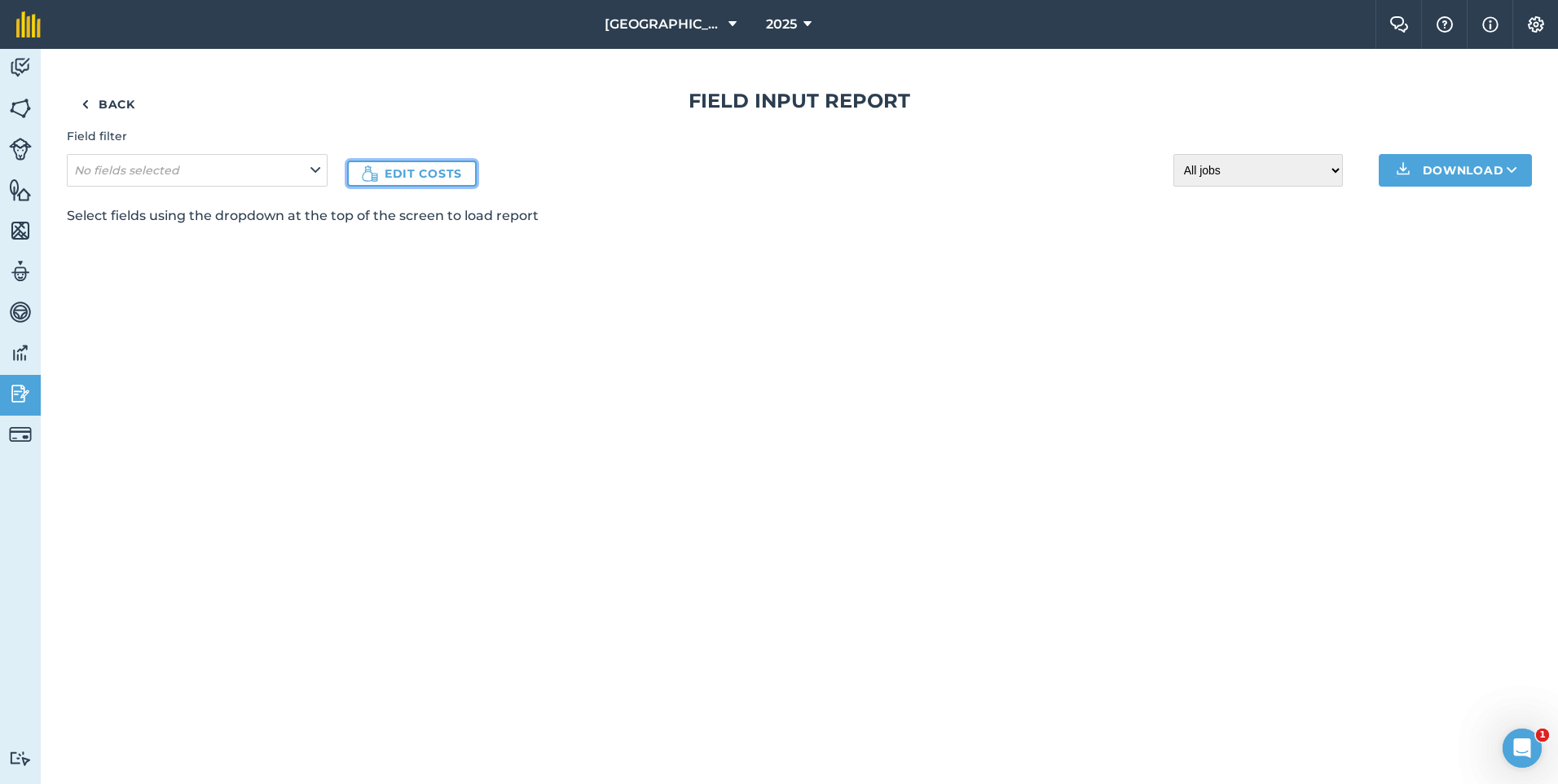
click at [426, 183] on link "Edit costs" at bounding box center [412, 173] width 129 height 26
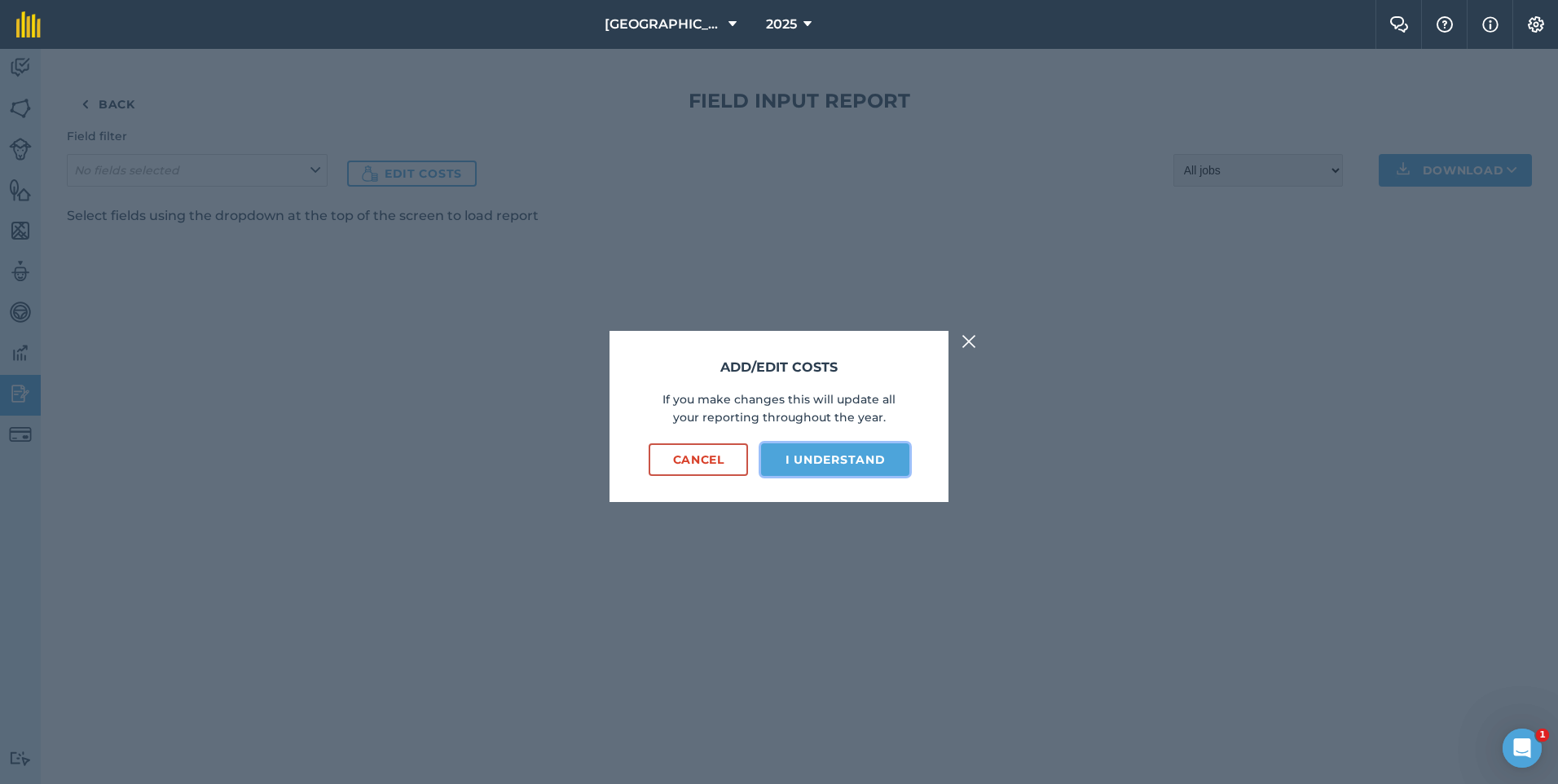
click at [843, 453] on button "I understand" at bounding box center [835, 460] width 148 height 33
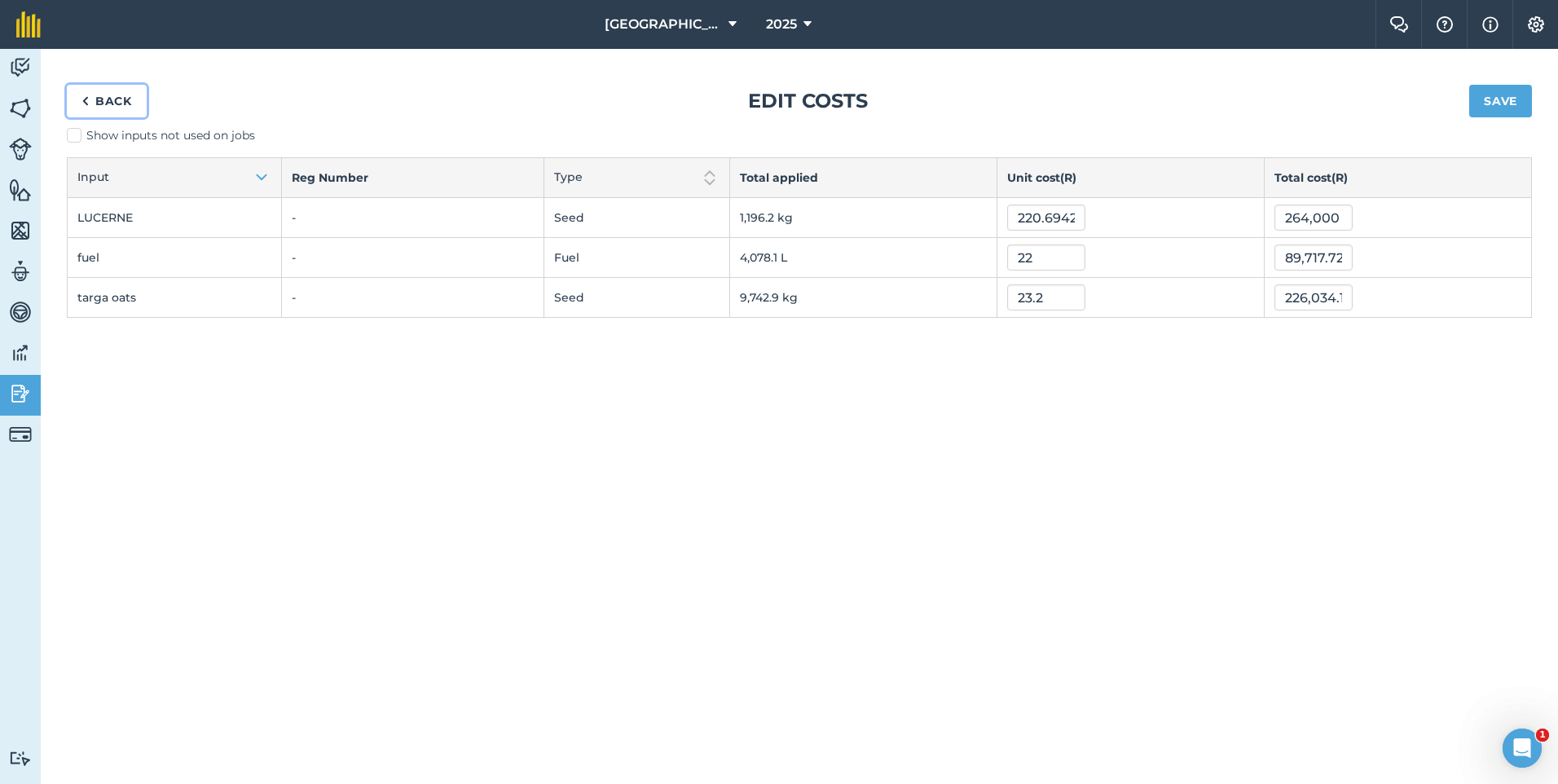
click at [109, 101] on link "Back" at bounding box center [106, 100] width 80 height 33
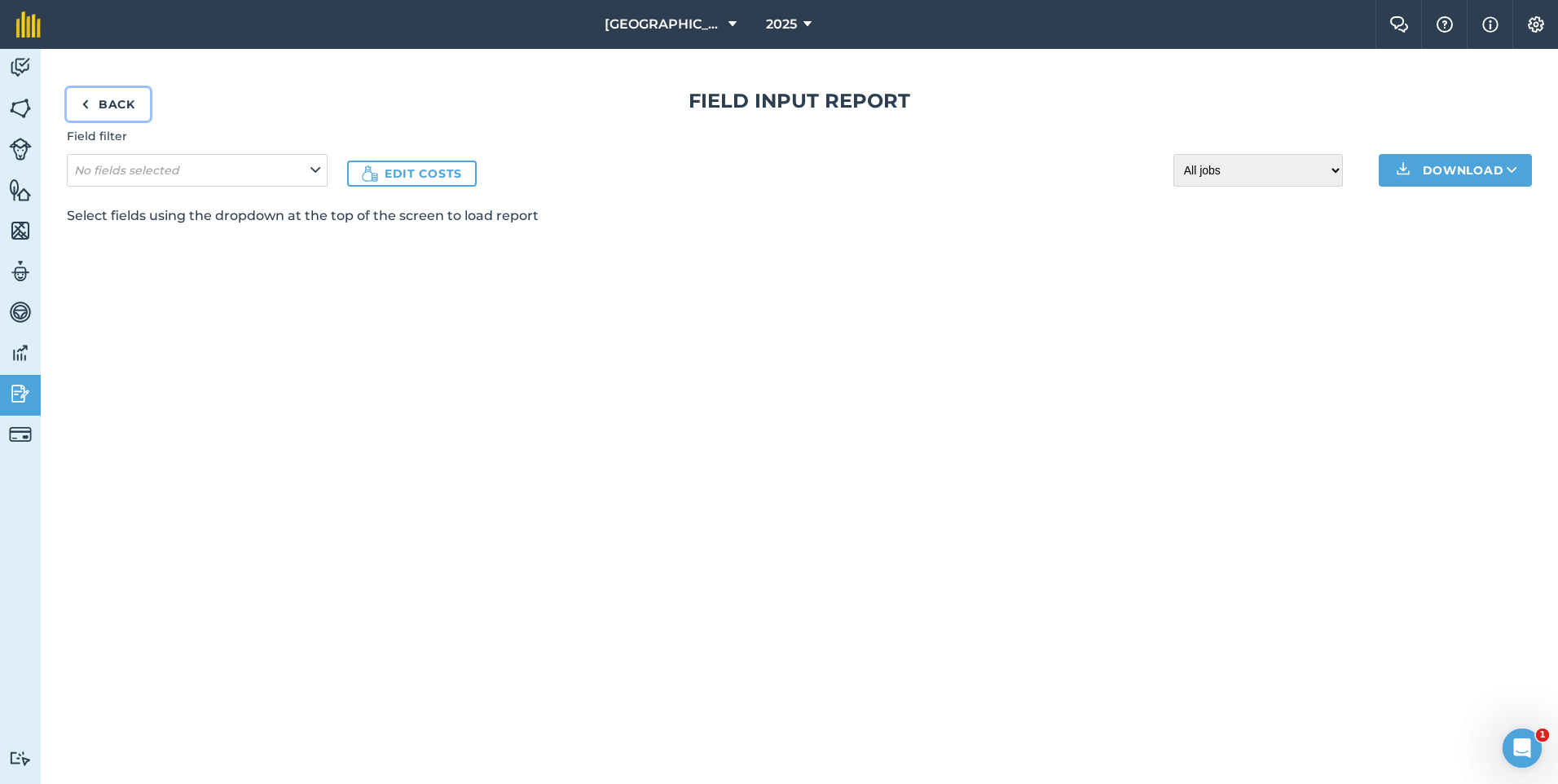
click at [108, 109] on link "Back" at bounding box center [108, 104] width 83 height 33
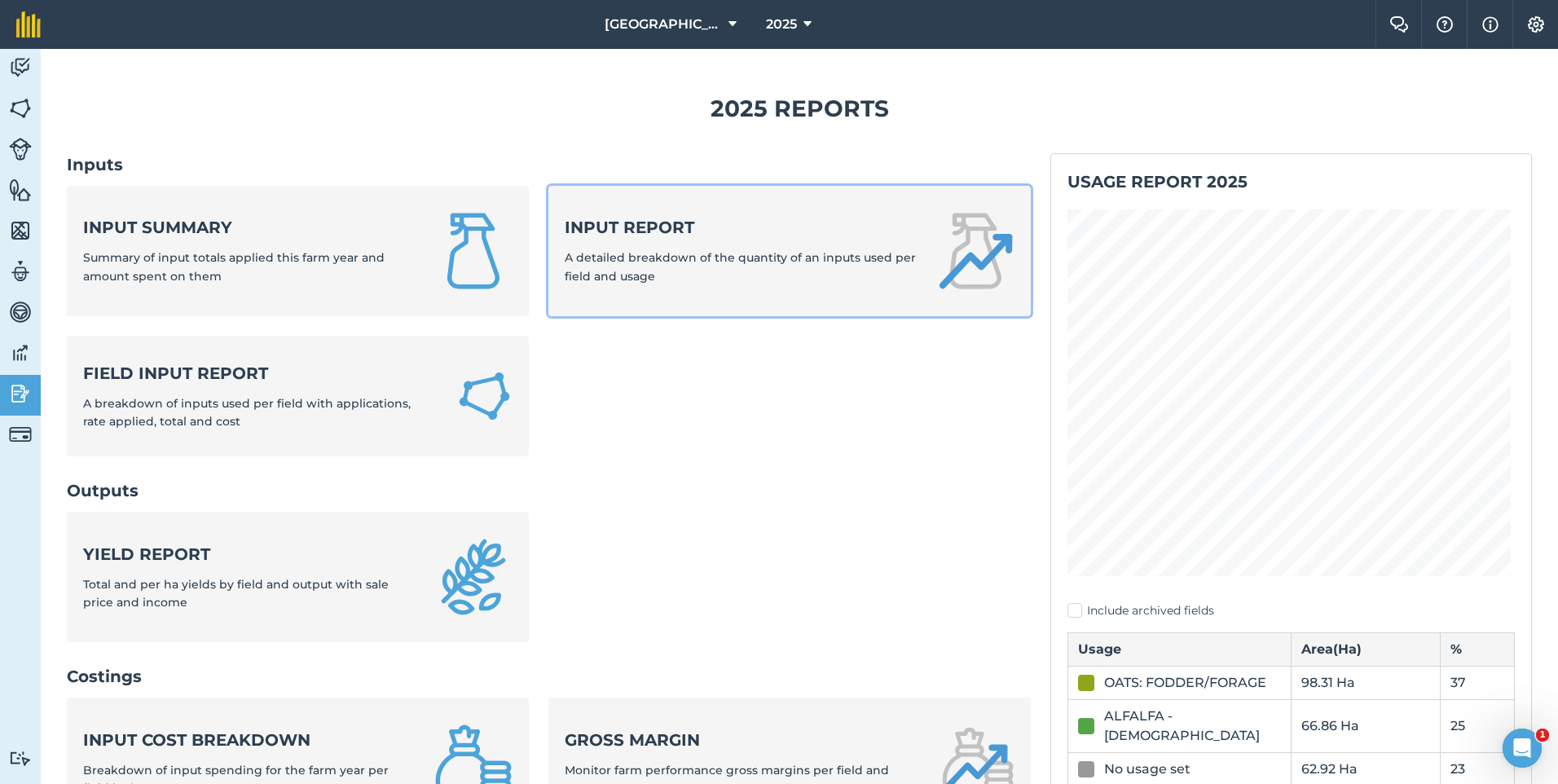
click at [594, 261] on span "A detailed breakdown of the quantity of an inputs used per field and usage" at bounding box center [740, 266] width 351 height 33
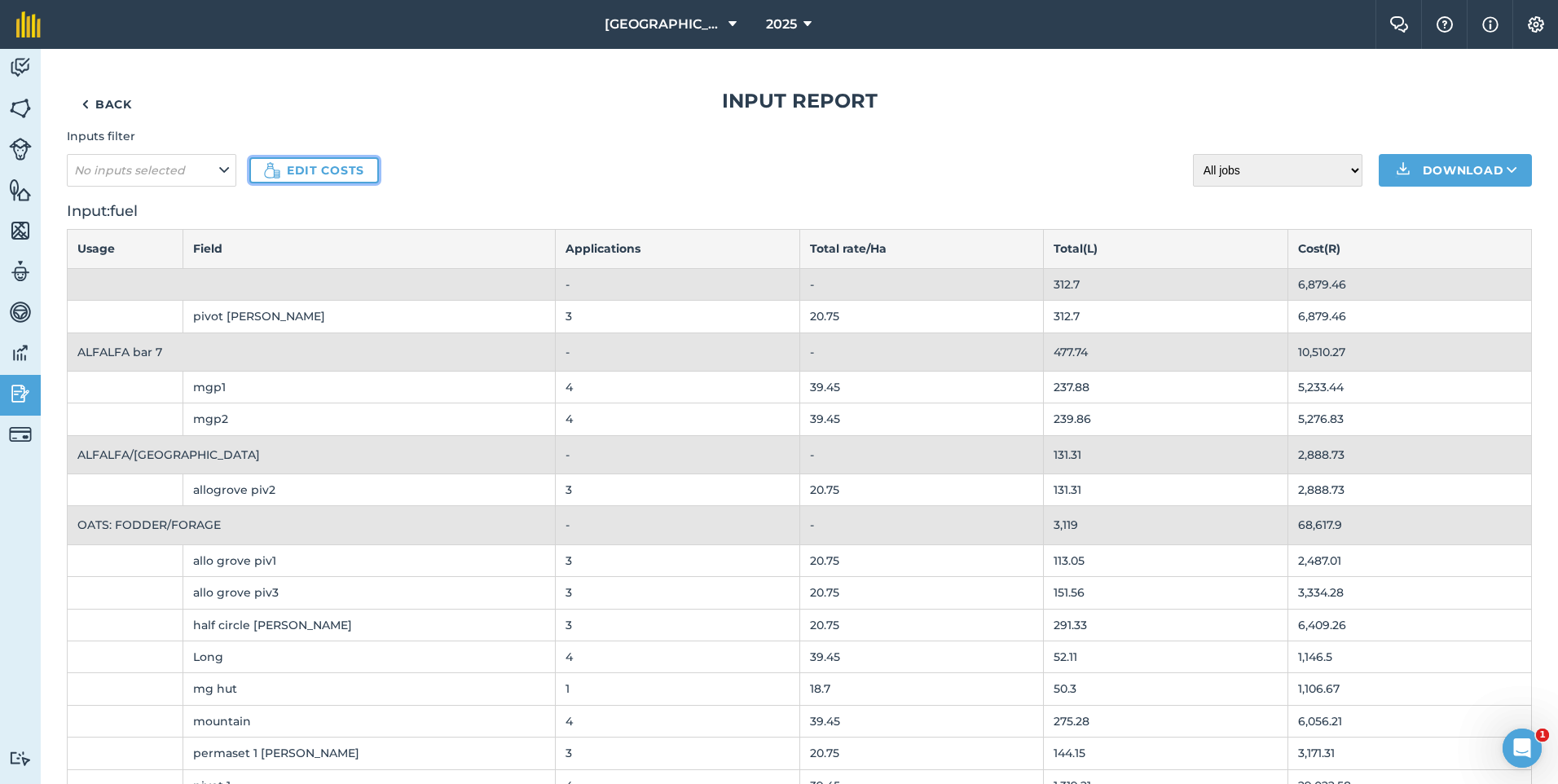
click at [337, 181] on link "Edit costs" at bounding box center [314, 171] width 129 height 26
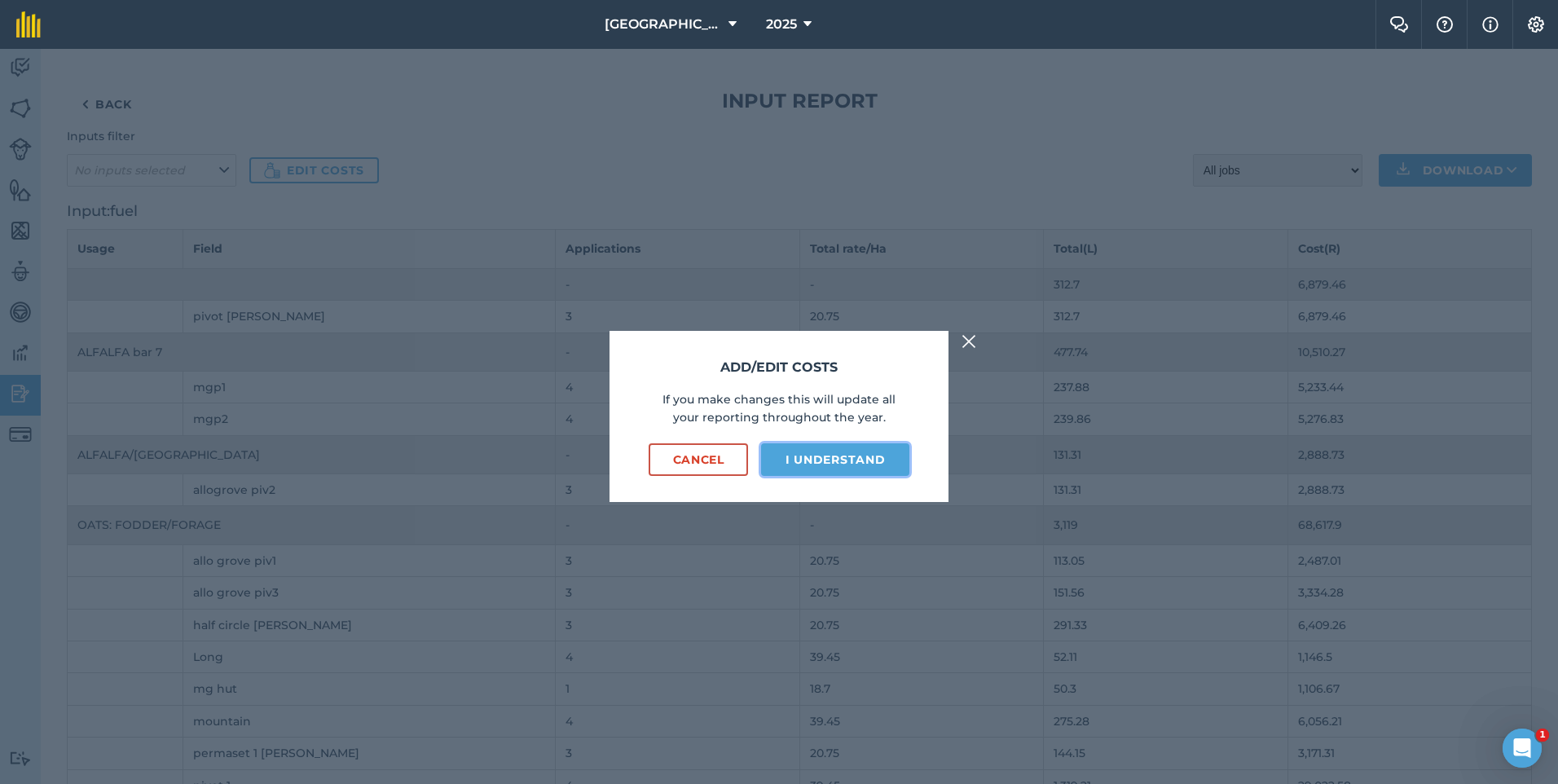
click at [805, 453] on button "I understand" at bounding box center [835, 460] width 148 height 33
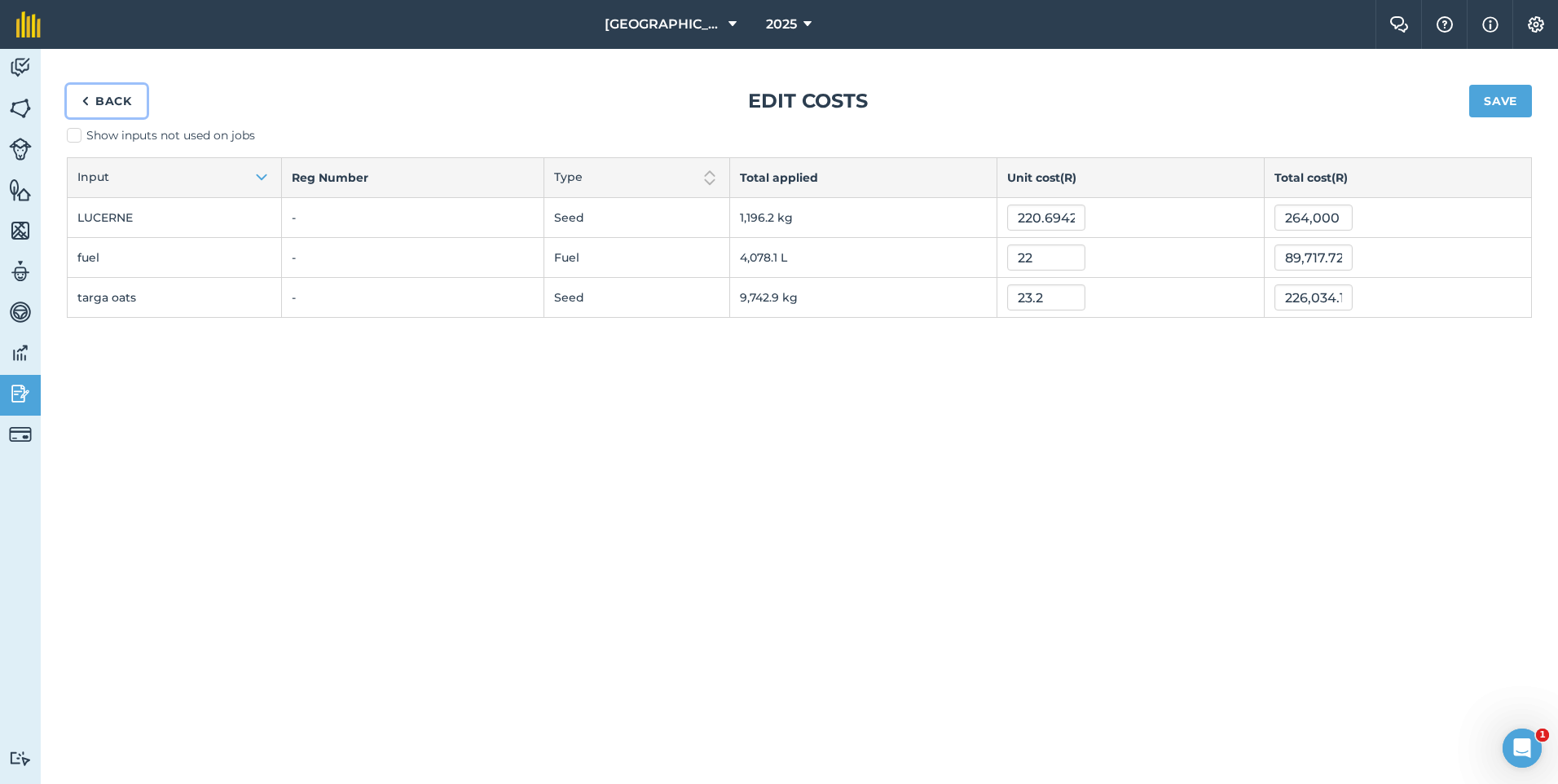
click at [117, 106] on link "Back" at bounding box center [106, 100] width 80 height 33
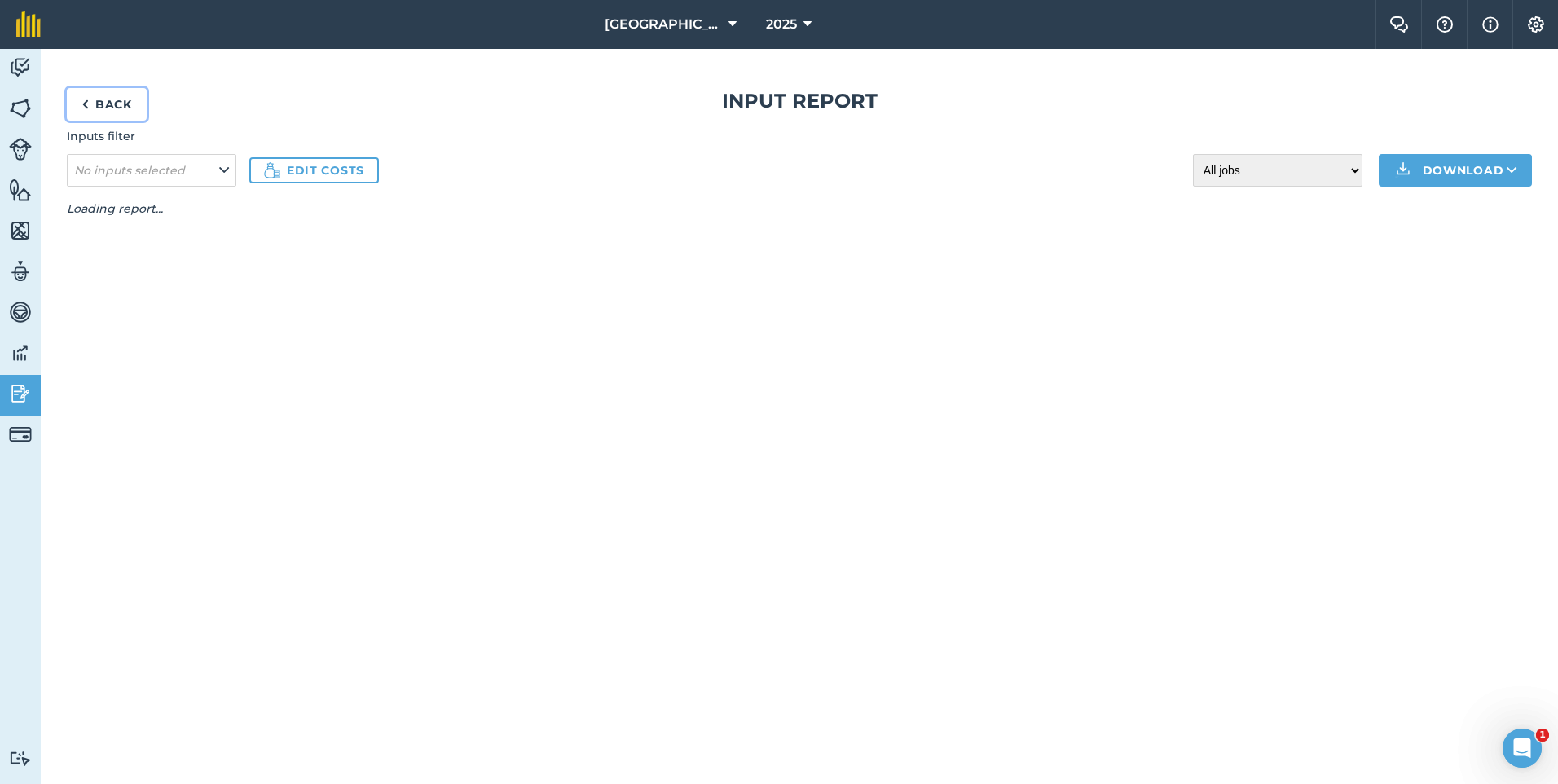
click at [117, 106] on link "Back" at bounding box center [106, 104] width 80 height 33
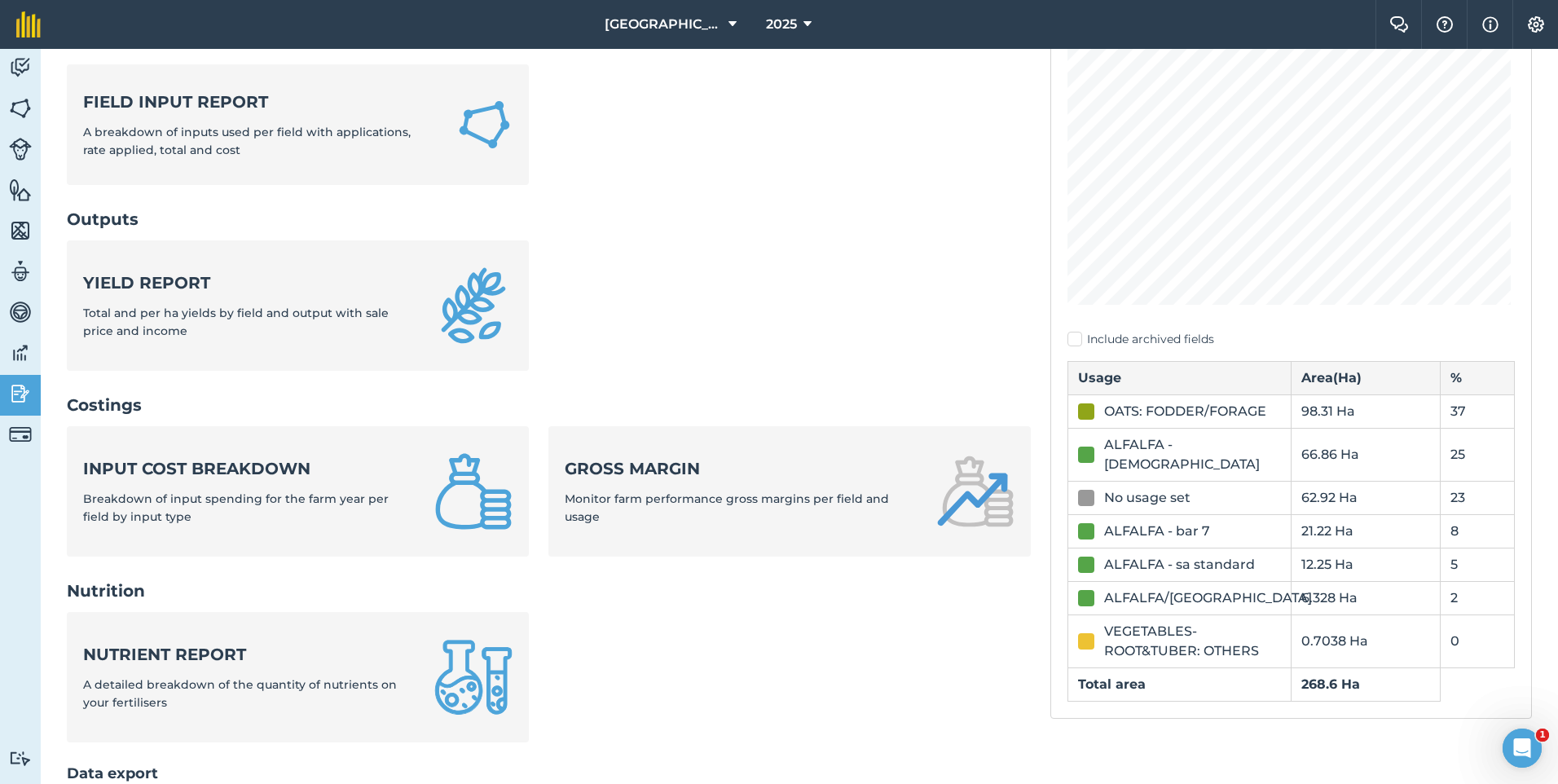
scroll to position [245, 0]
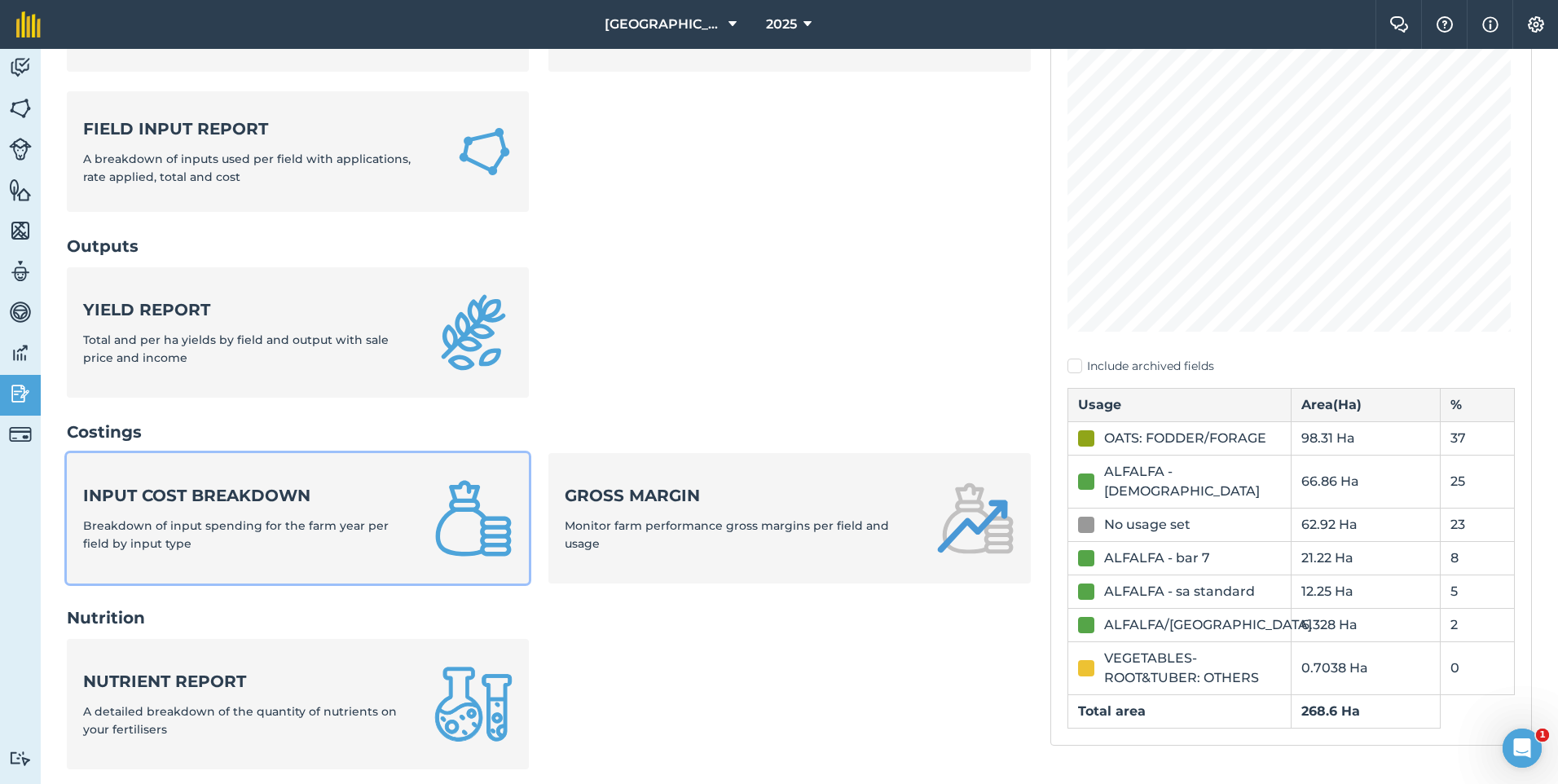
click at [244, 506] on div "Input cost breakdown Breakdown of input spending for the farm year per field by…" at bounding box center [250, 519] width 332 height 69
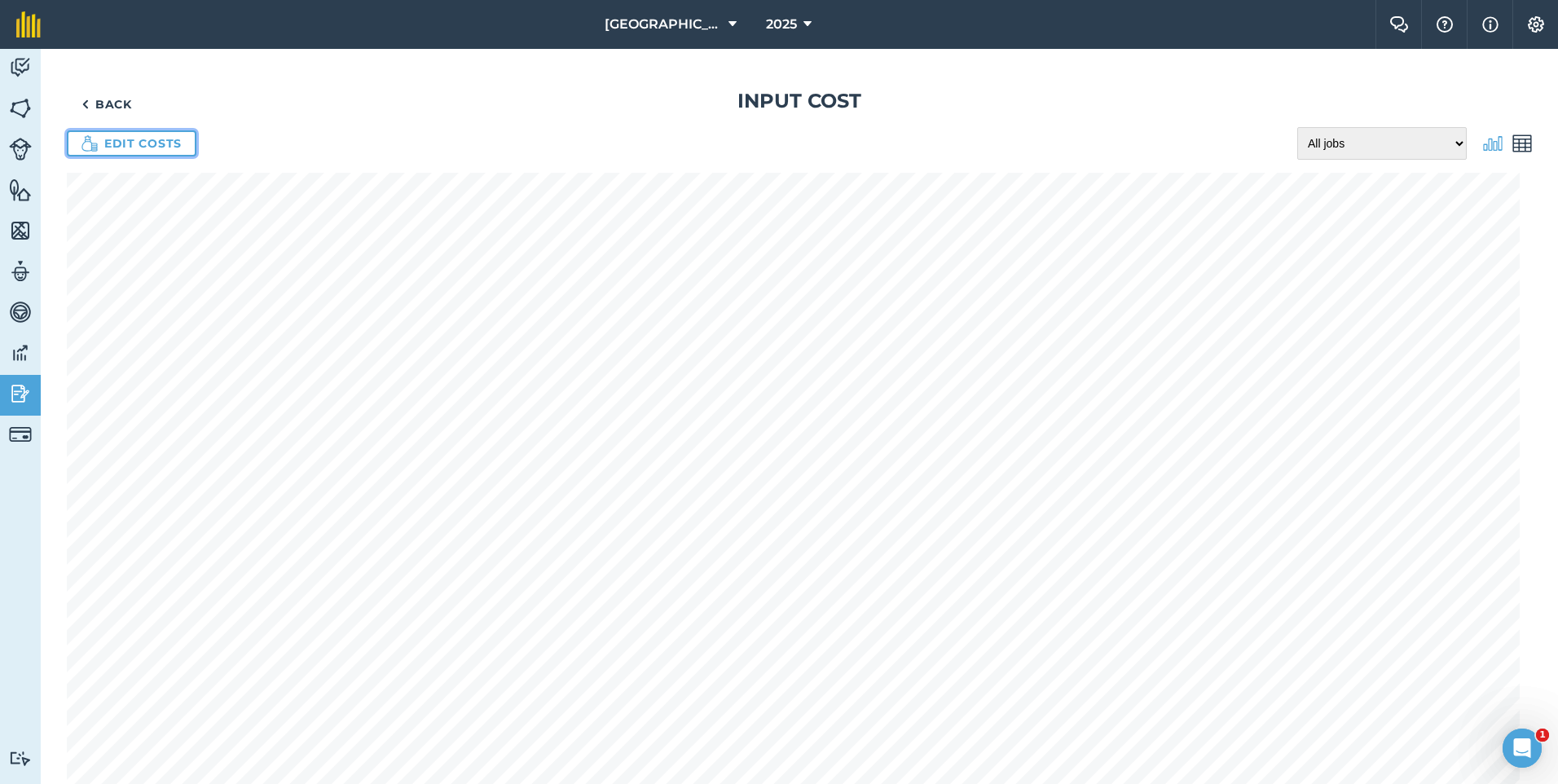
click at [158, 137] on link "Edit costs" at bounding box center [131, 143] width 129 height 26
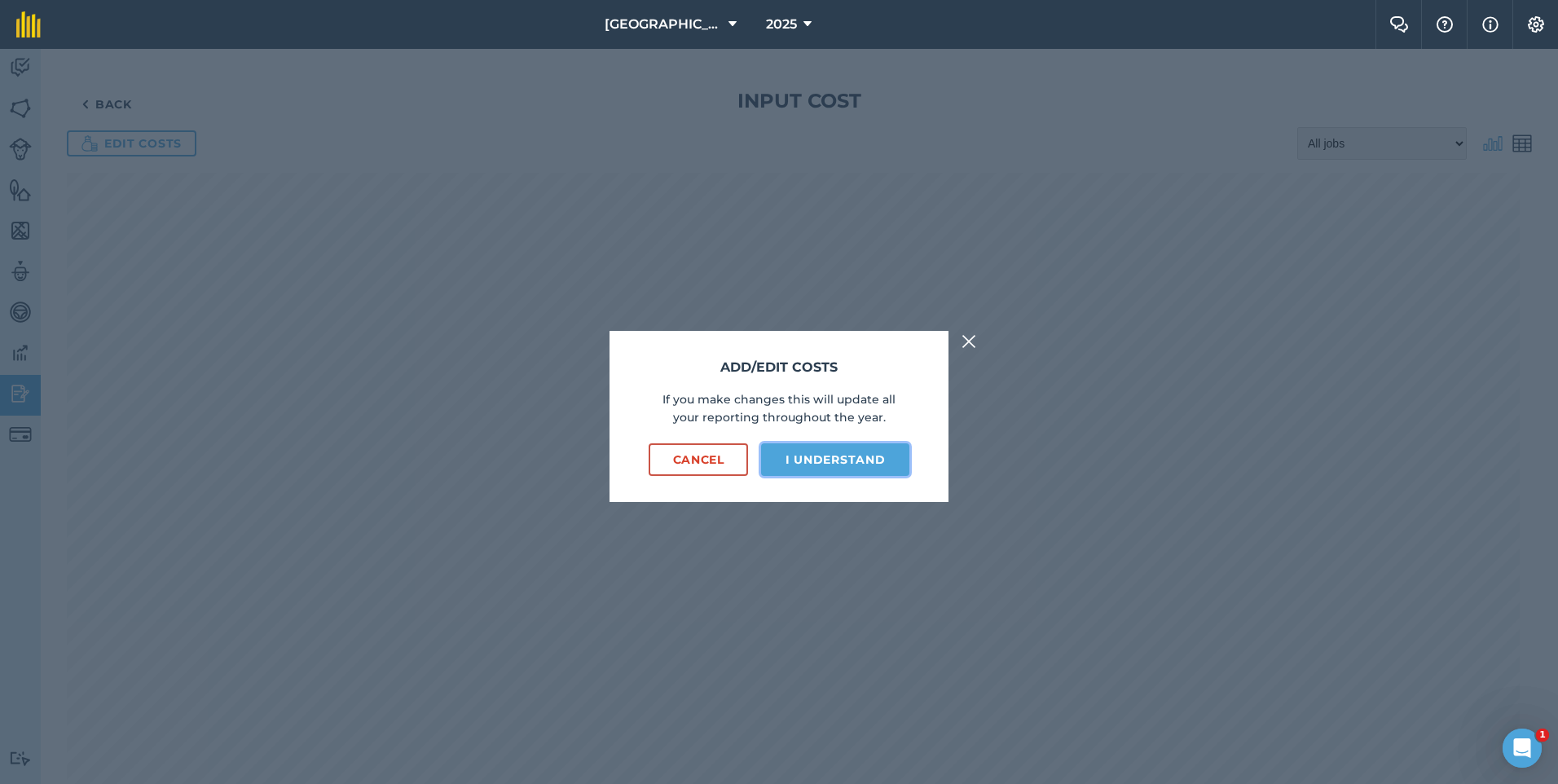
click at [833, 468] on button "I understand" at bounding box center [835, 460] width 148 height 33
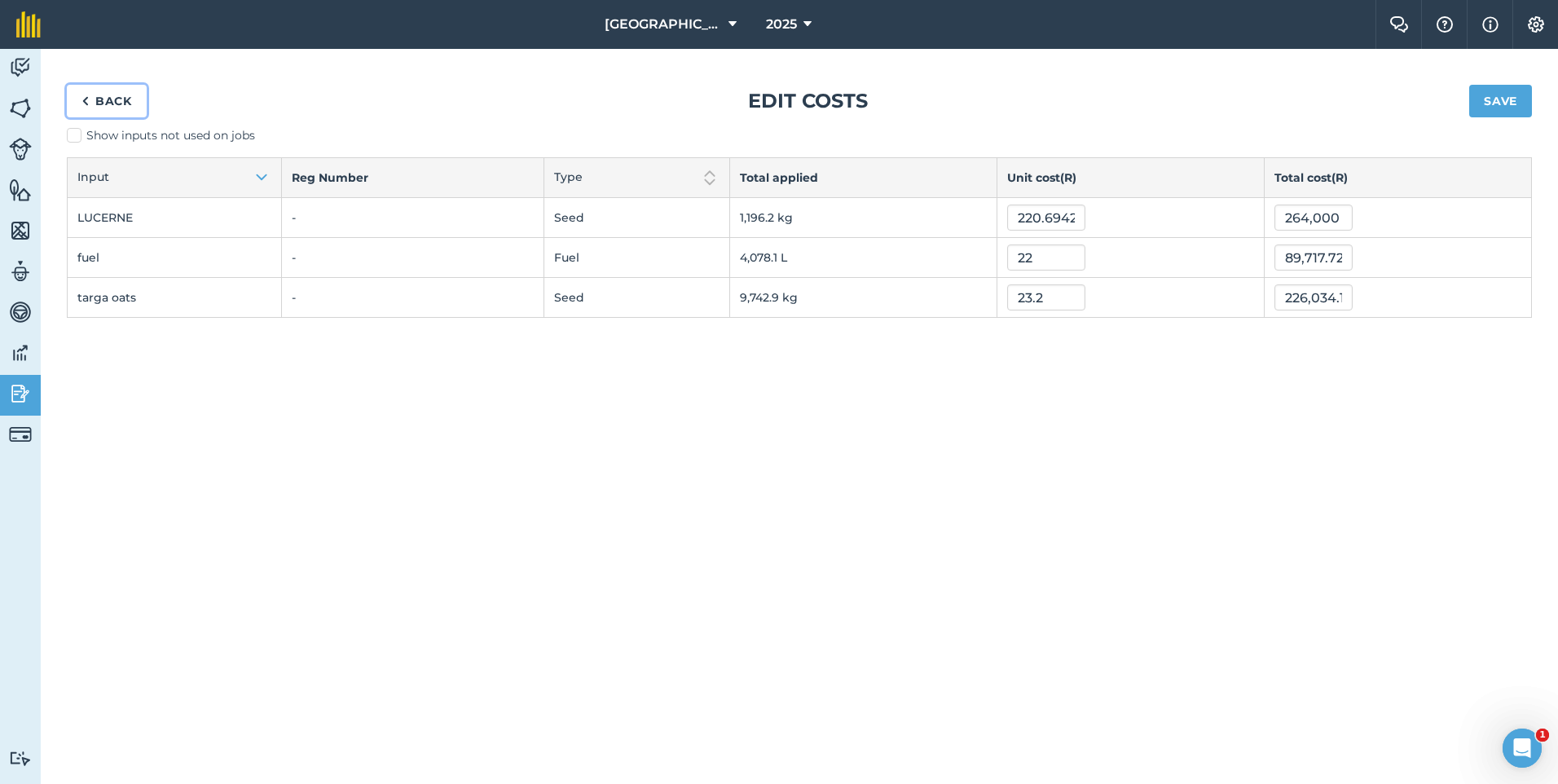
click at [96, 102] on link "Back" at bounding box center [106, 100] width 80 height 33
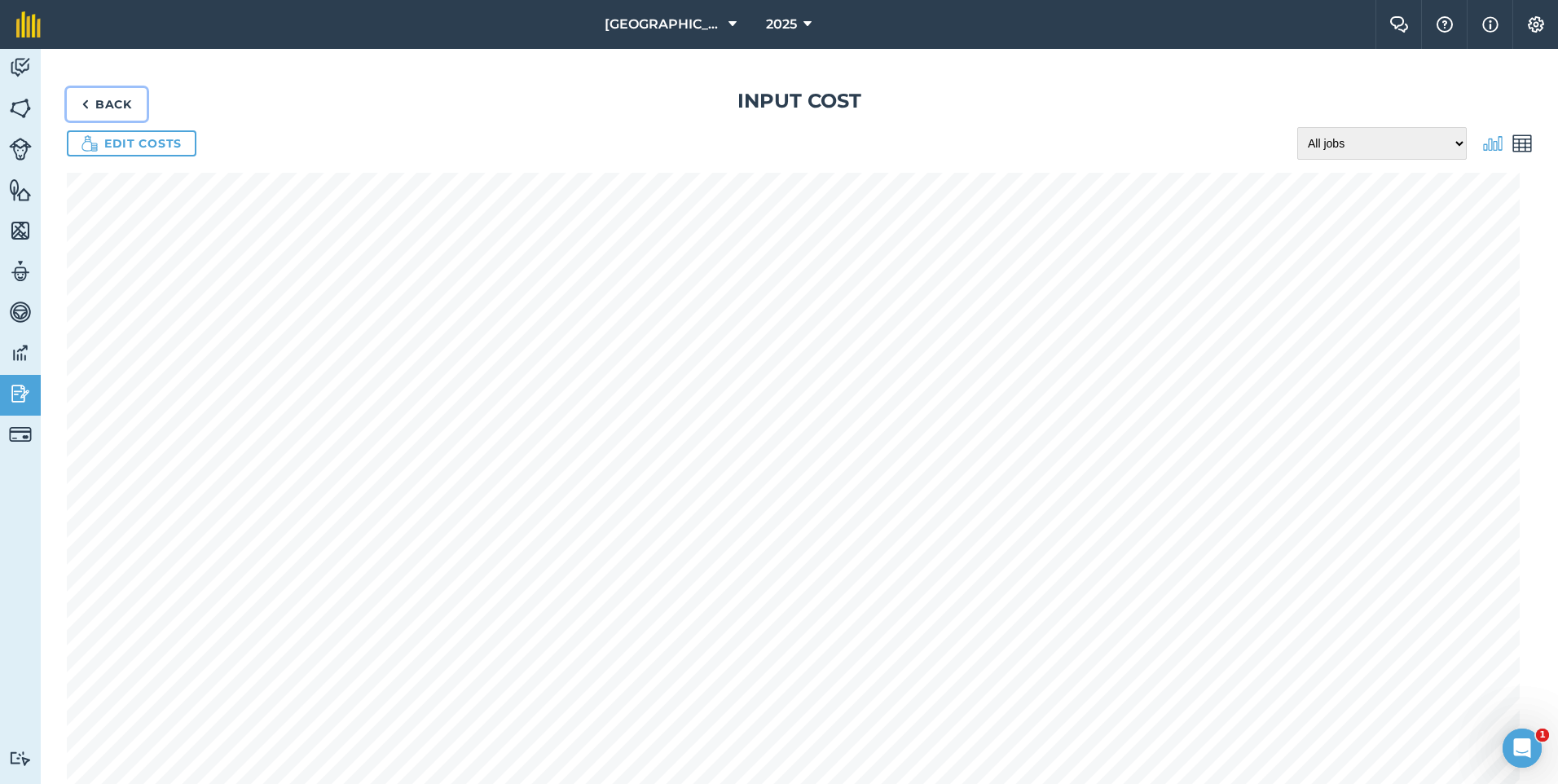
click at [99, 104] on link "Back" at bounding box center [106, 104] width 80 height 33
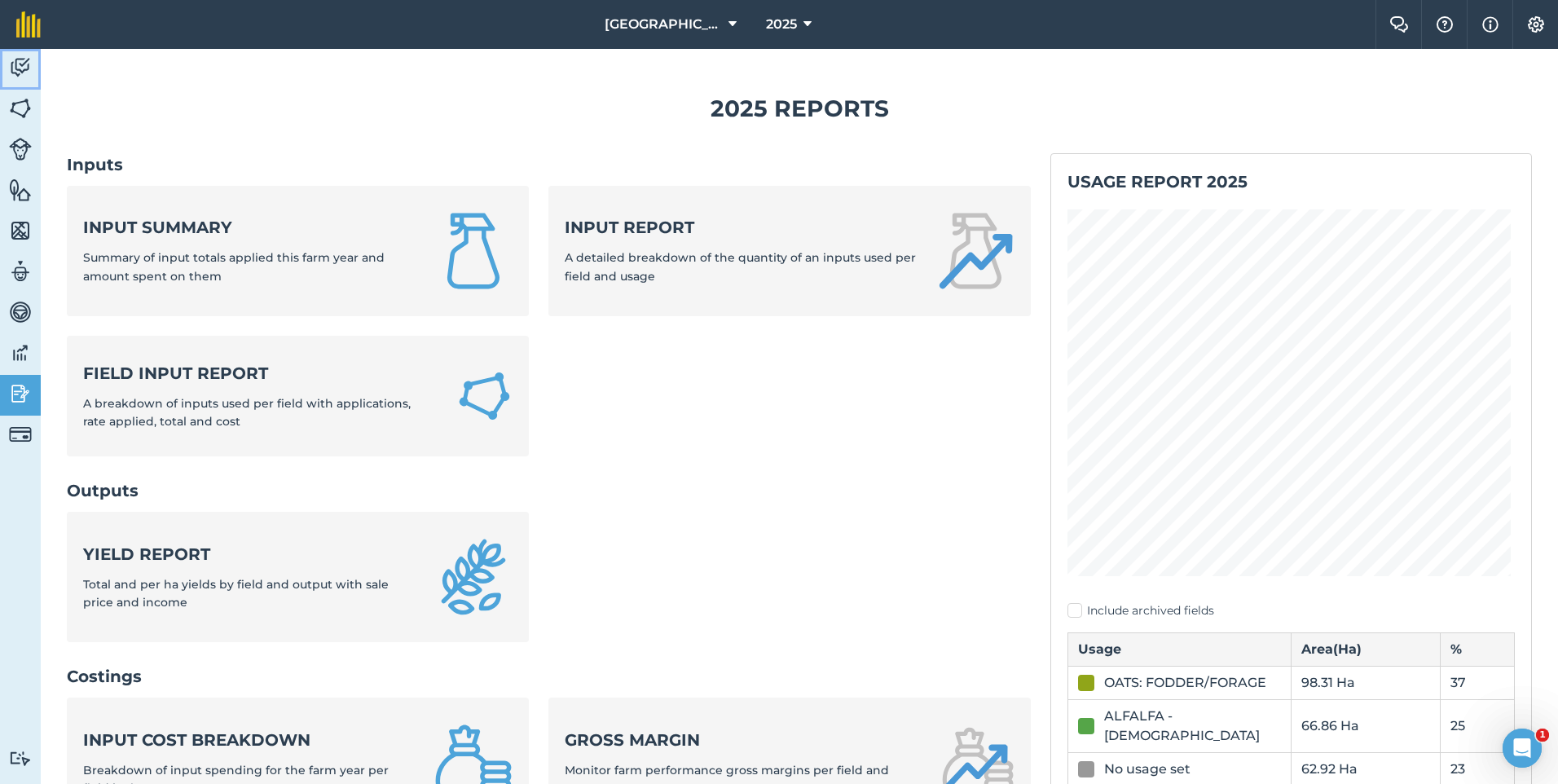
click at [20, 72] on img at bounding box center [21, 68] width 23 height 24
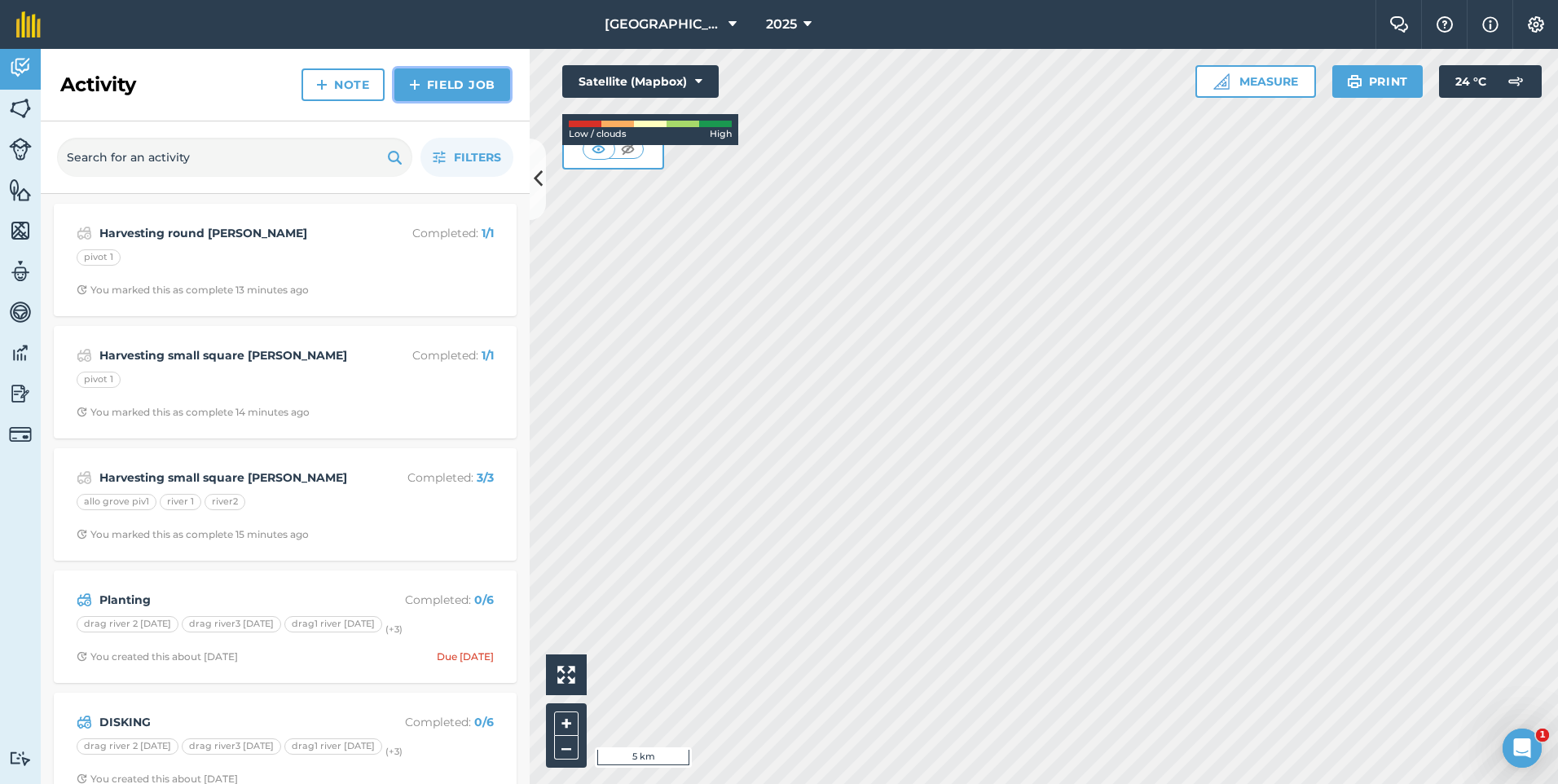
click at [440, 88] on link "Field Job" at bounding box center [452, 84] width 115 height 33
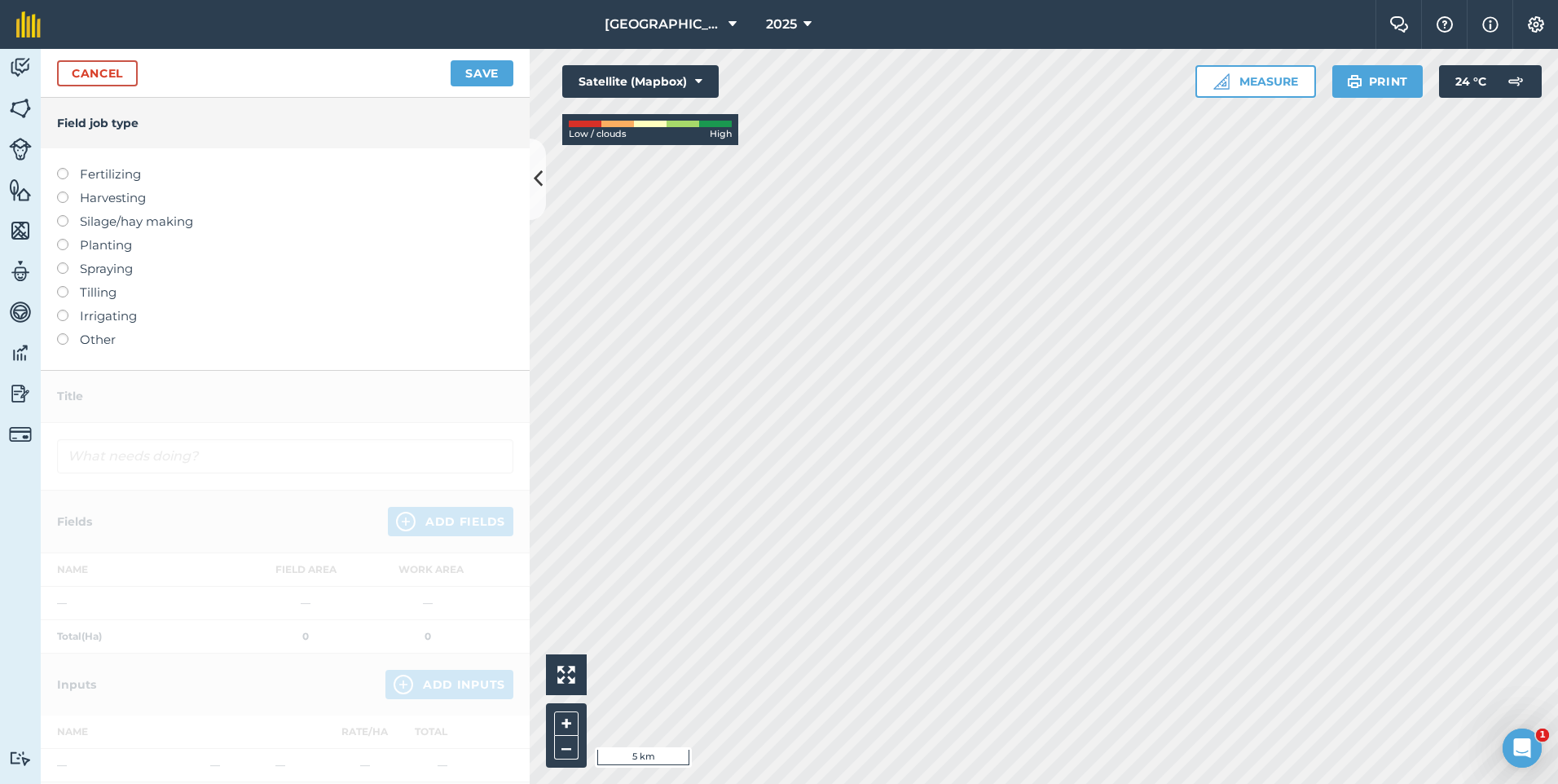
click at [71, 337] on label "Other" at bounding box center [285, 339] width 457 height 20
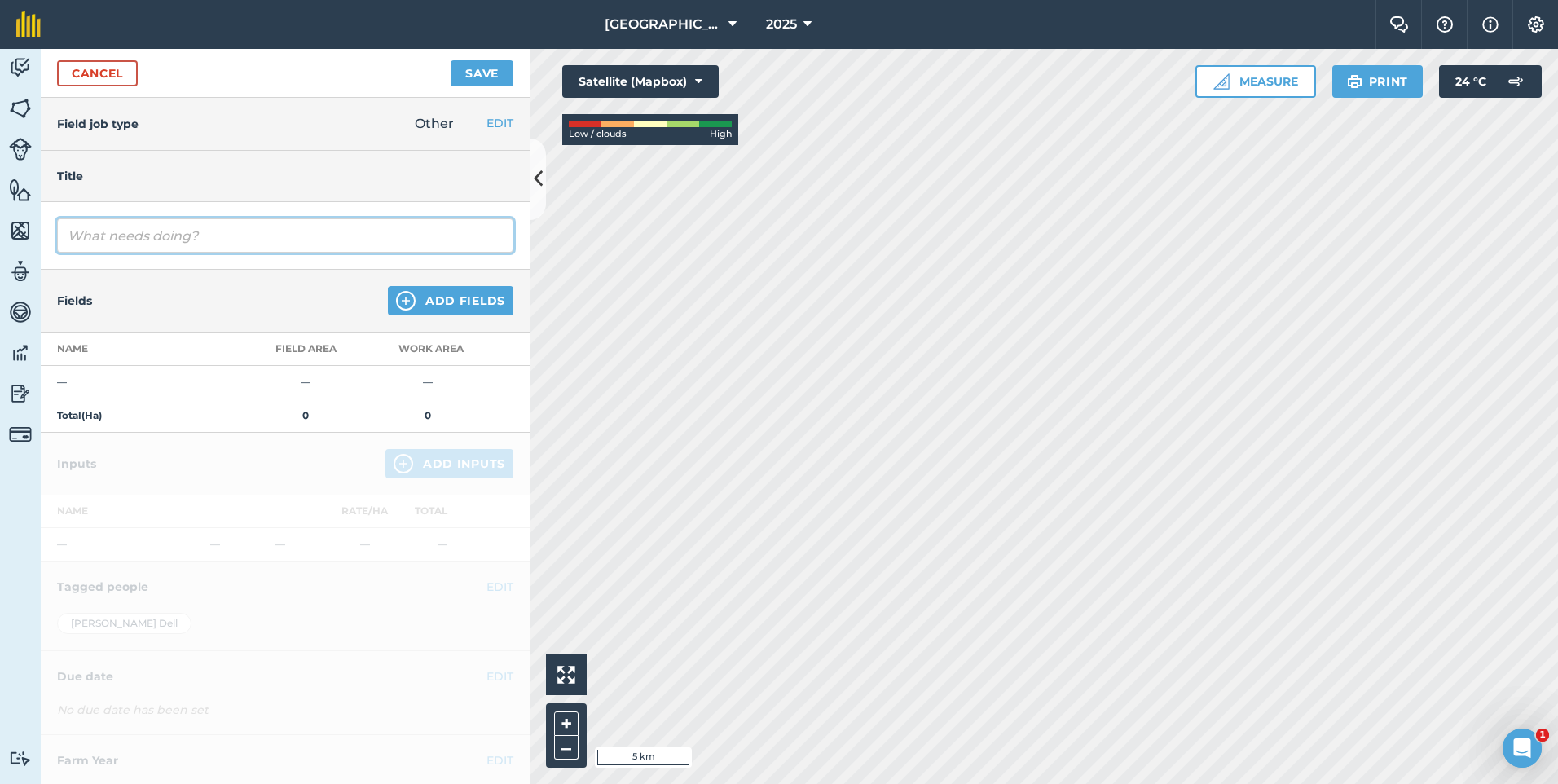
click at [167, 222] on input "text" at bounding box center [285, 235] width 457 height 34
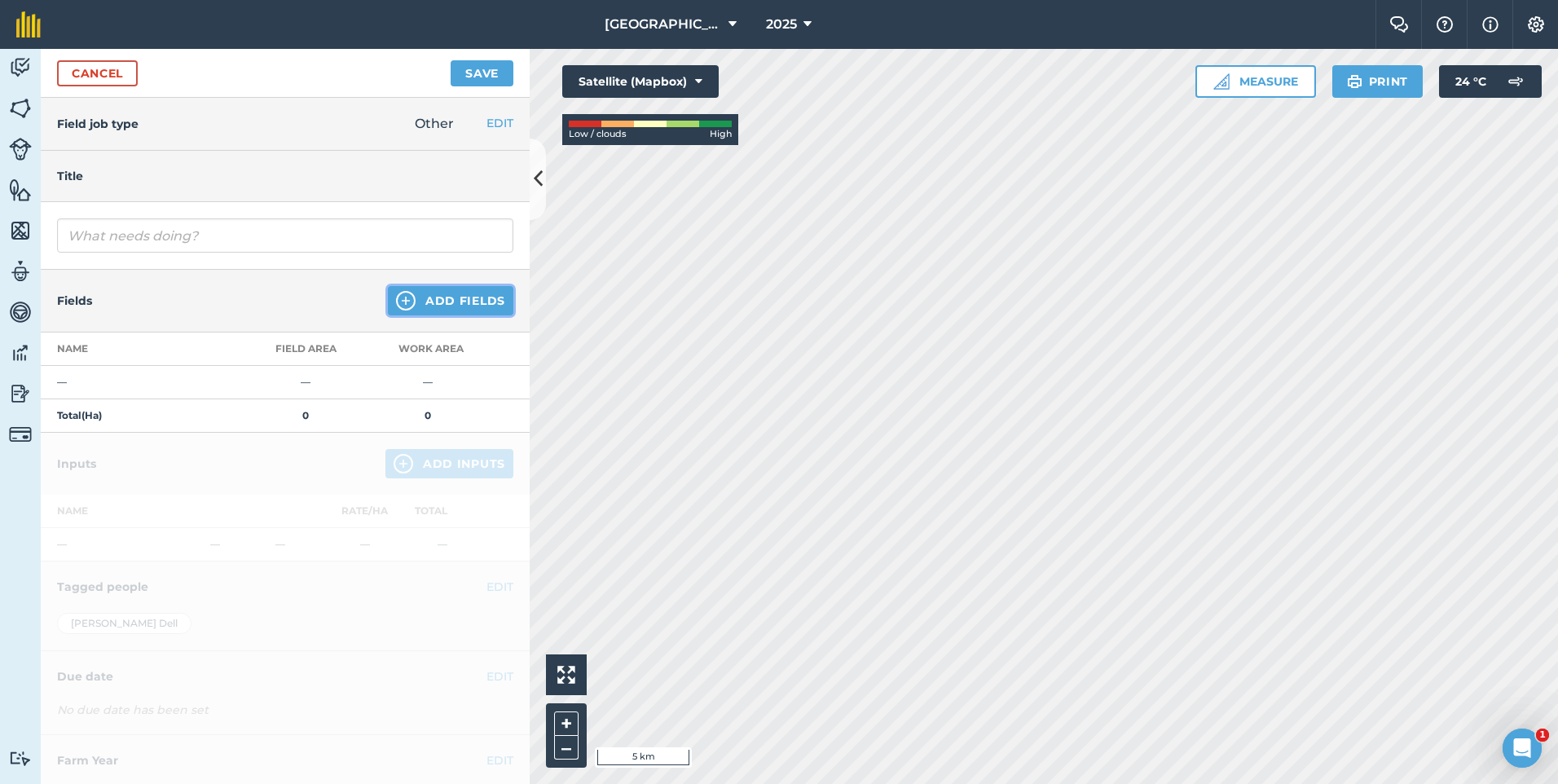
click at [401, 298] on div "Fields Add Fields" at bounding box center [284, 301] width 489 height 63
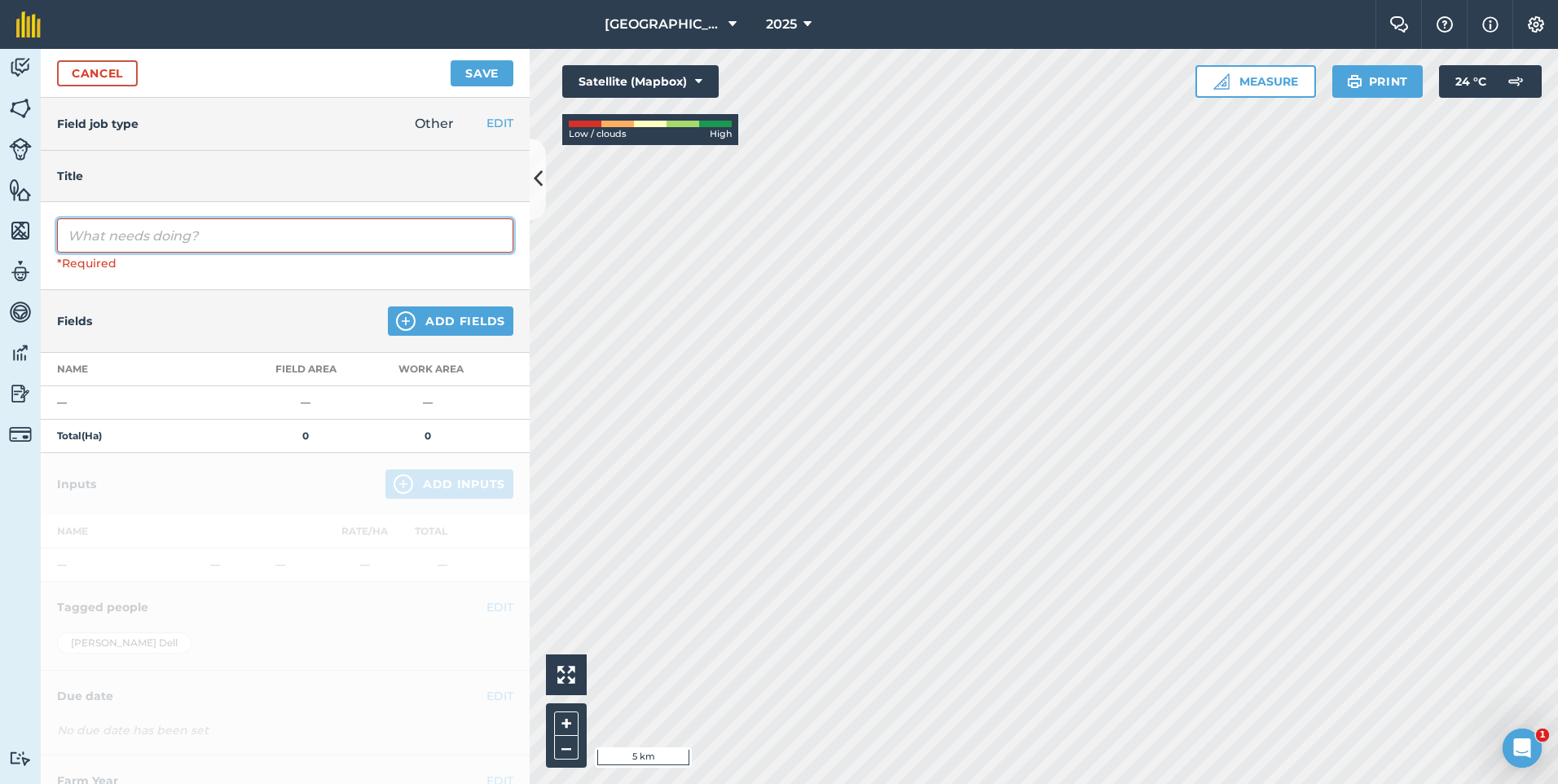
click at [226, 237] on input "text" at bounding box center [285, 235] width 457 height 34
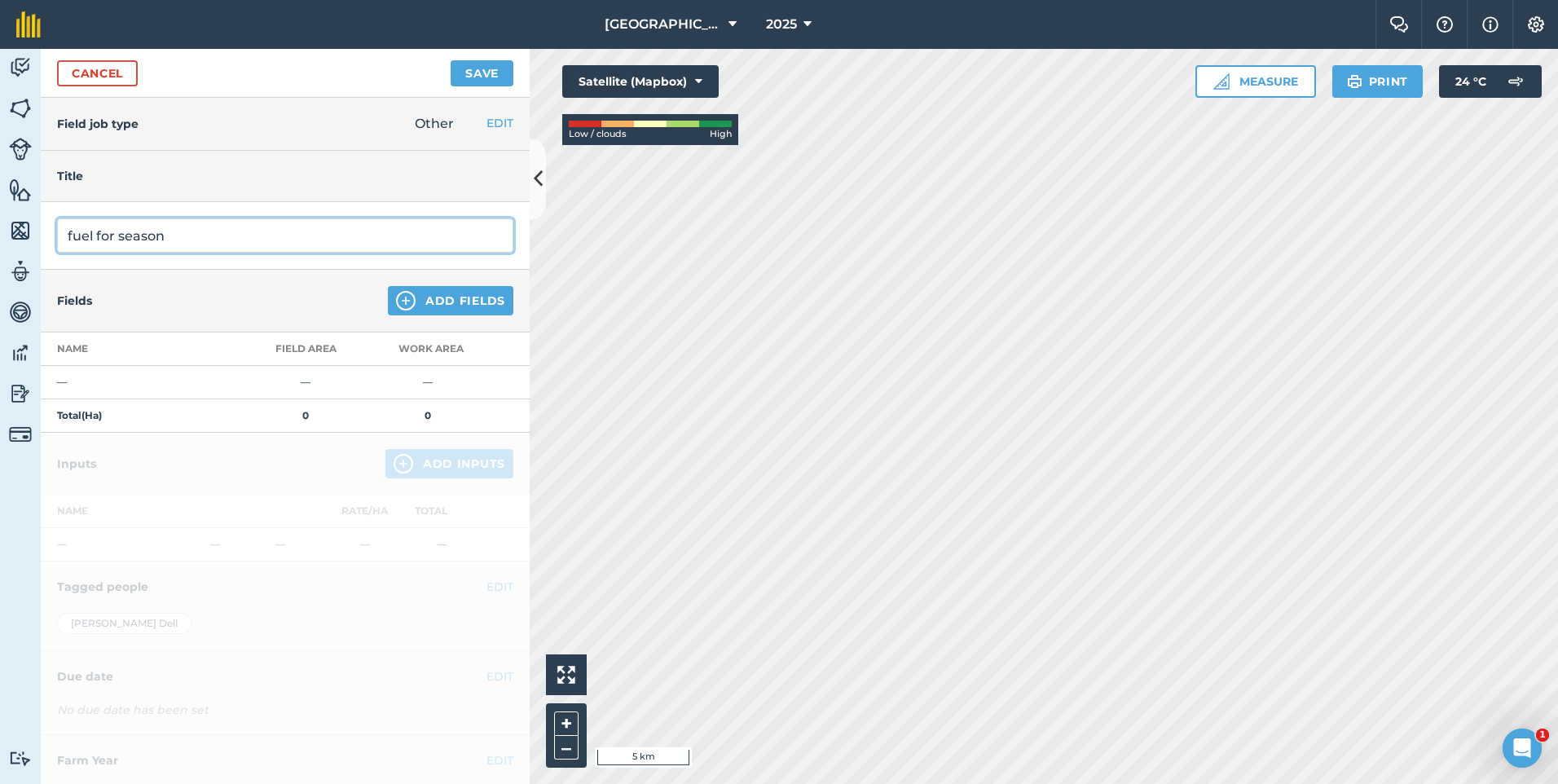
type input "fuel for season"
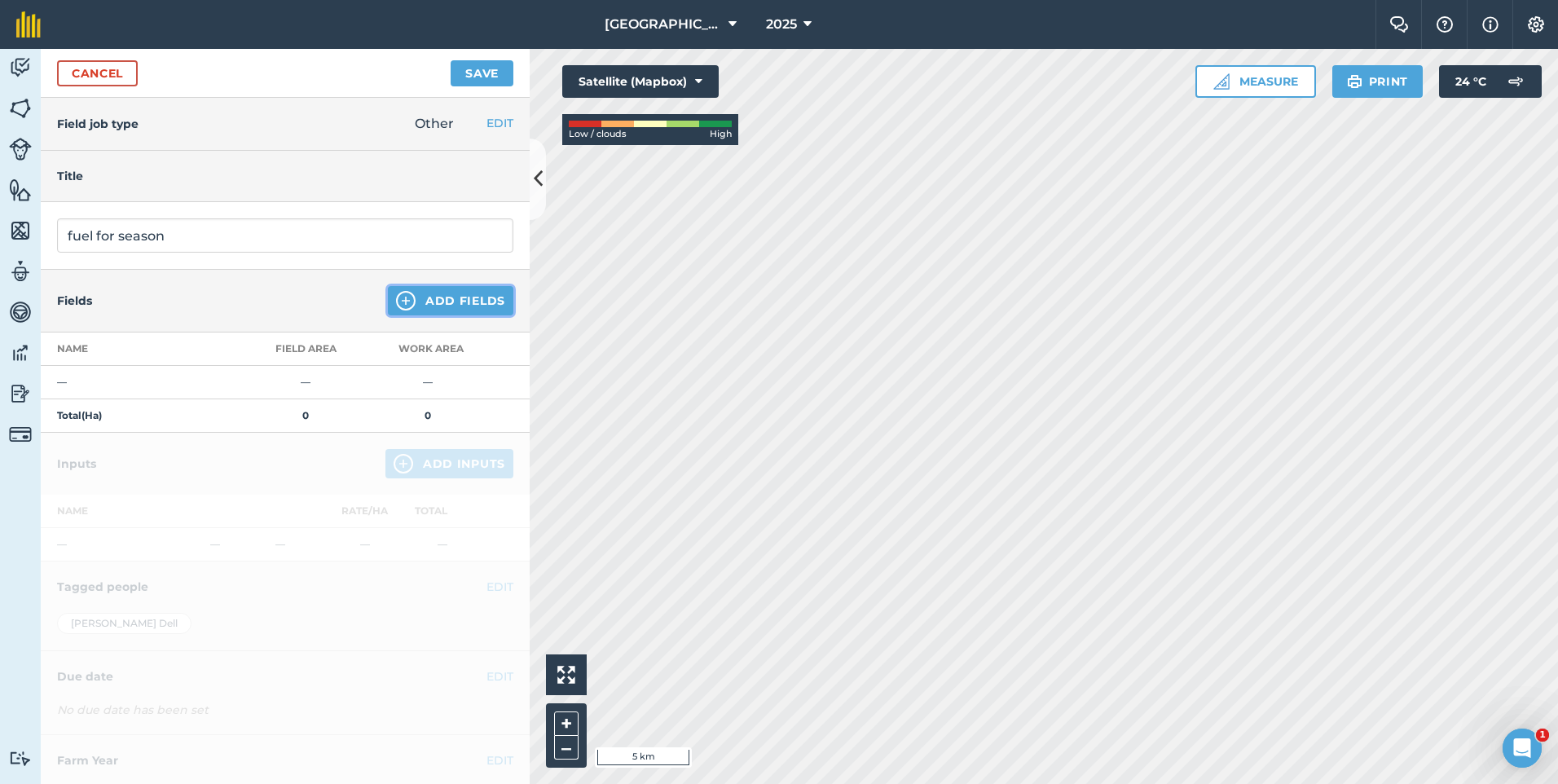
click at [396, 299] on img at bounding box center [405, 300] width 20 height 20
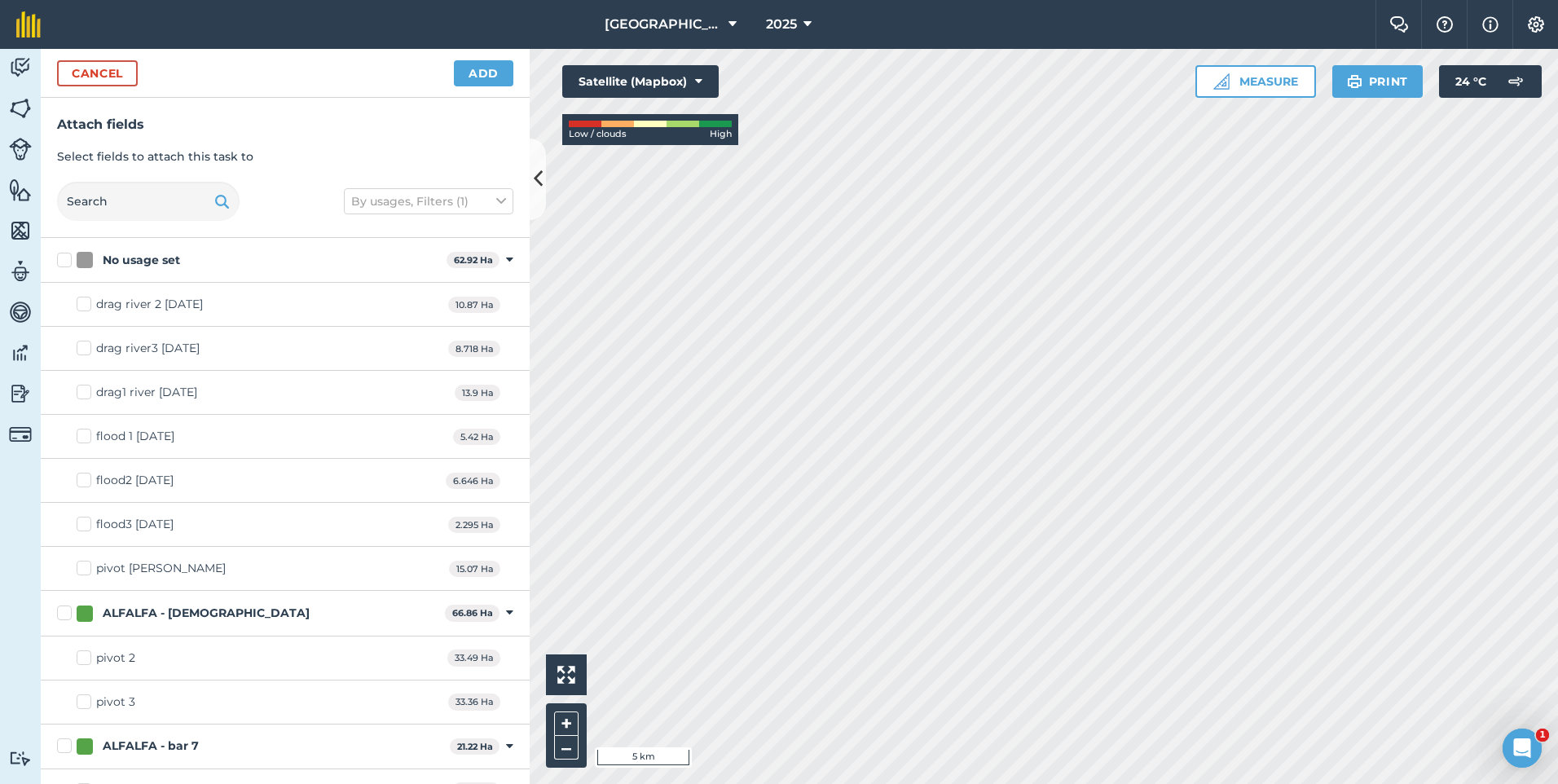
click at [70, 260] on label "No usage set" at bounding box center [249, 260] width 383 height 17
click at [68, 260] on input "No usage set" at bounding box center [62, 256] width 10 height 10
checkbox input "true"
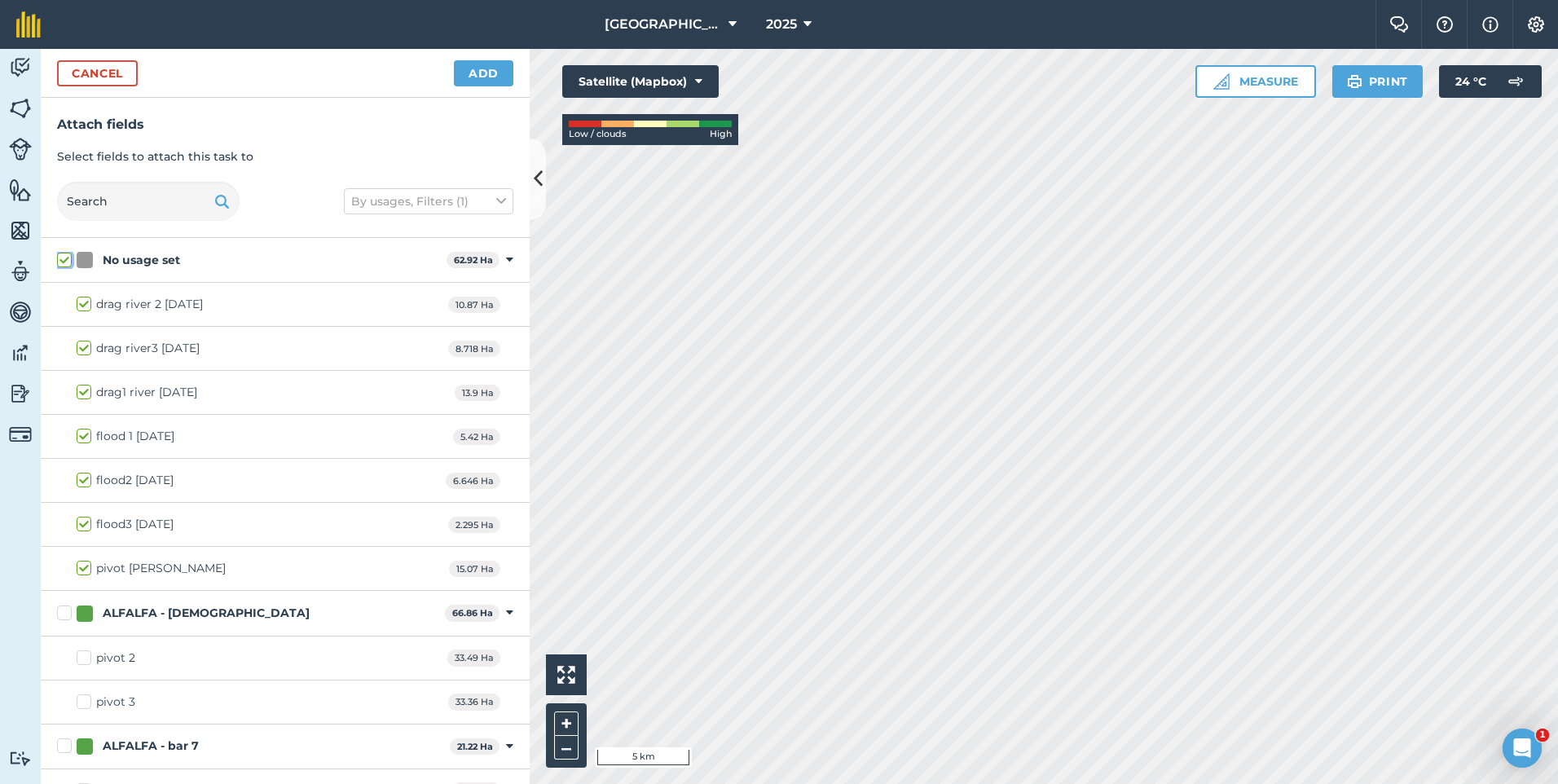
checkbox input "true"
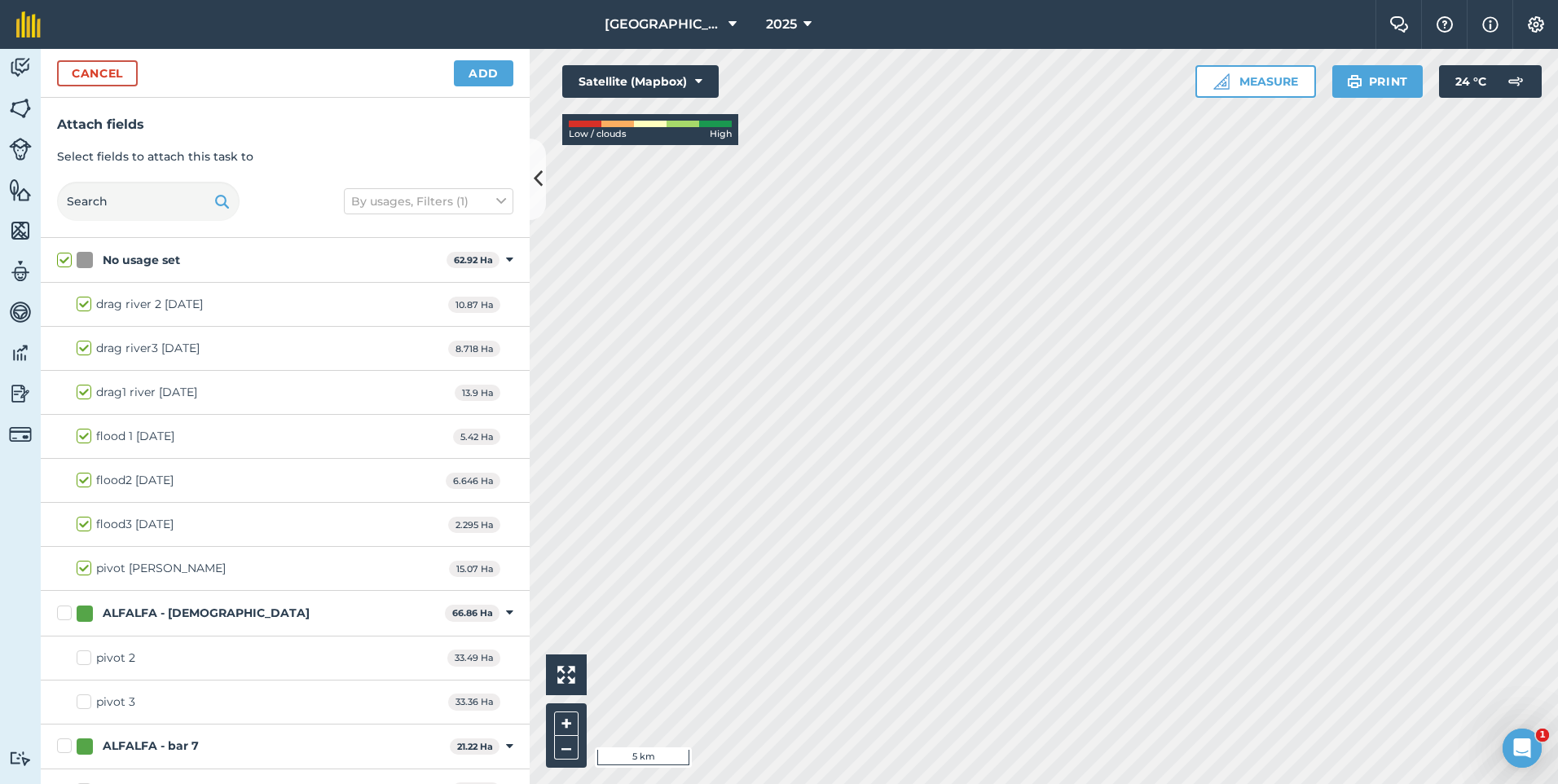
click at [61, 259] on label "No usage set" at bounding box center [249, 260] width 383 height 17
click at [61, 259] on input "No usage set" at bounding box center [62, 256] width 10 height 10
checkbox input "false"
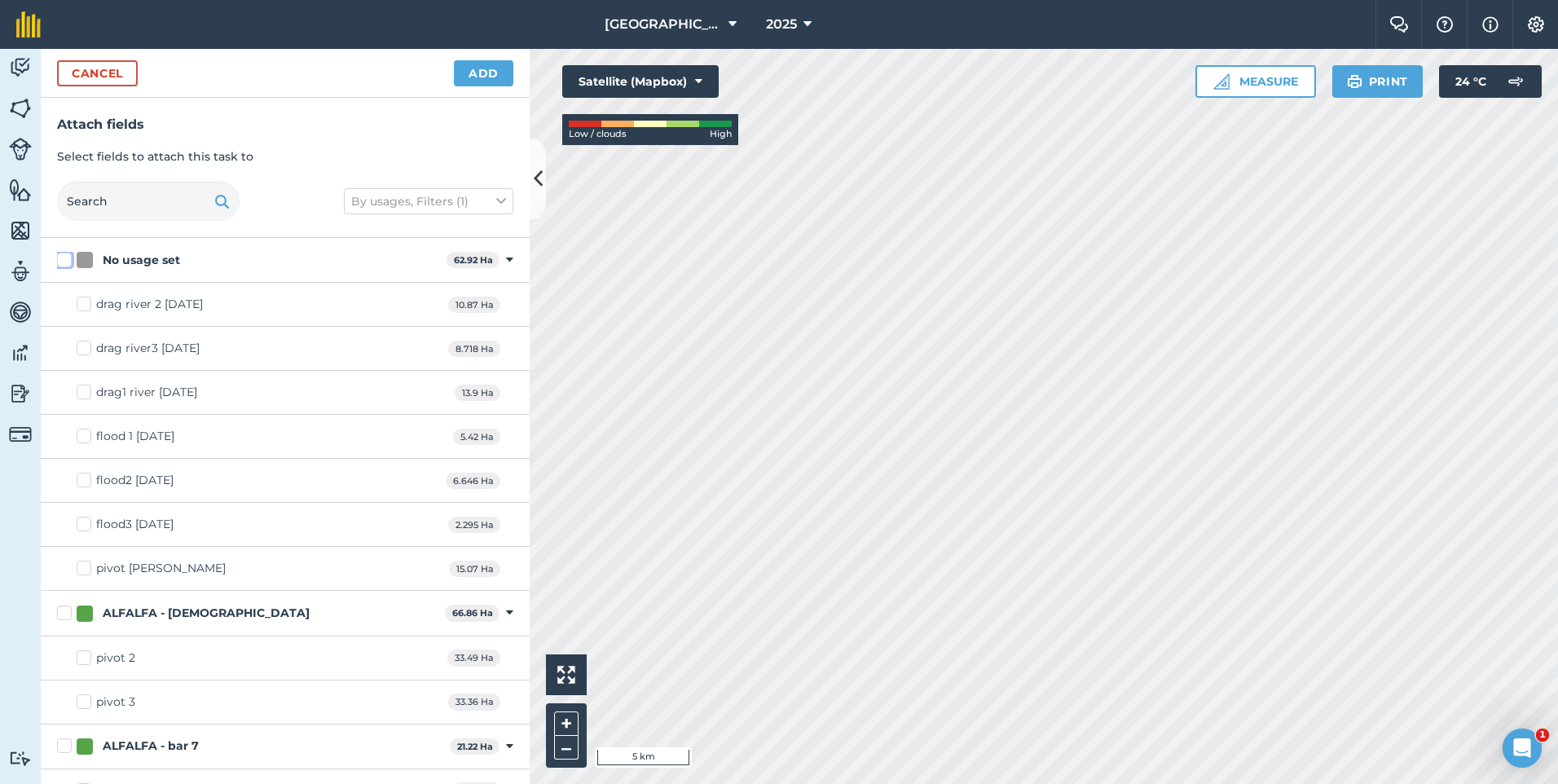
checkbox input "false"
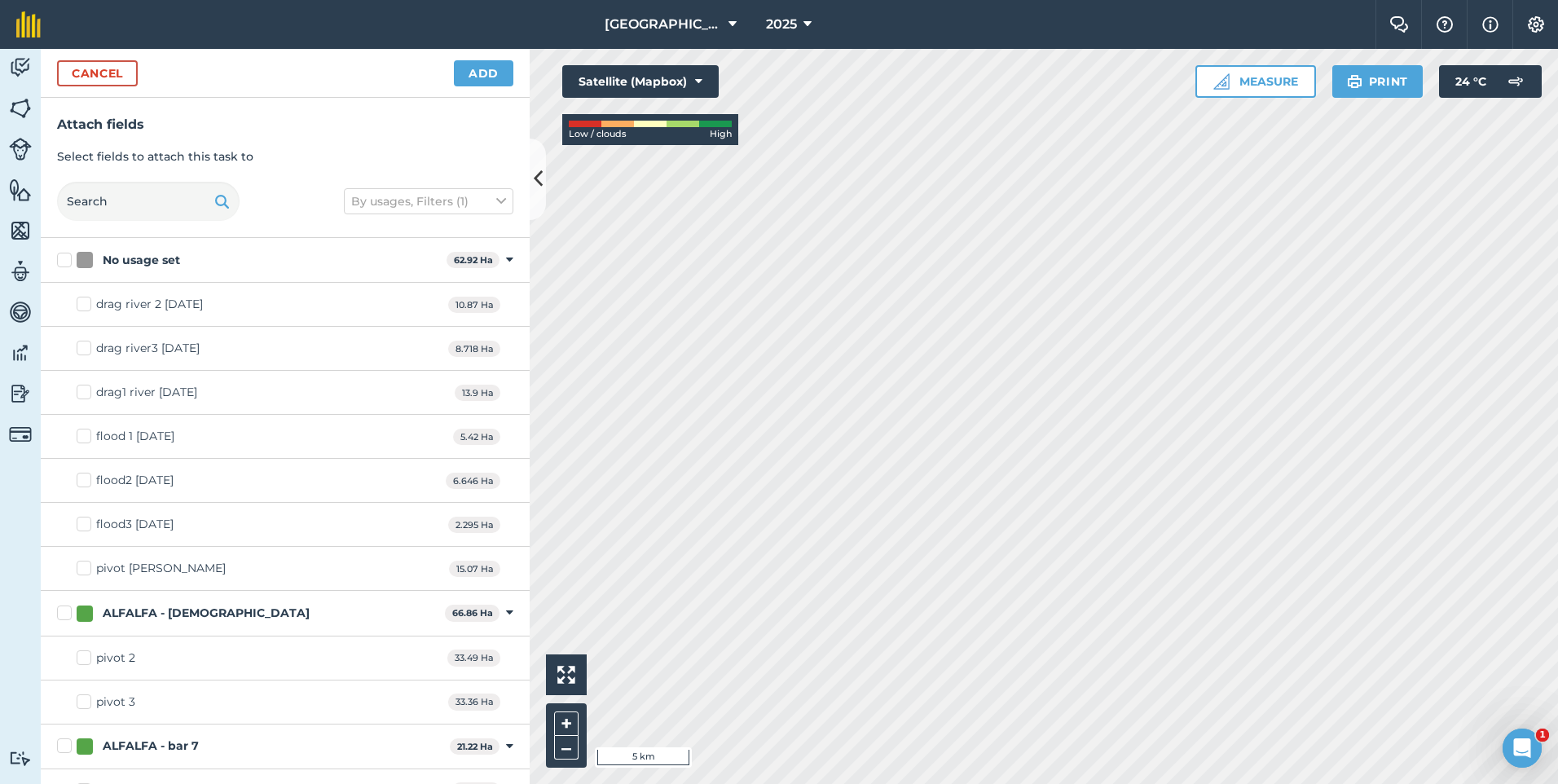
click at [71, 618] on label "ALFALFA - [DEMOGRAPHIC_DATA]" at bounding box center [248, 613] width 382 height 17
click at [68, 615] on input "ALFALFA - [DEMOGRAPHIC_DATA]" at bounding box center [62, 610] width 10 height 10
checkbox input "true"
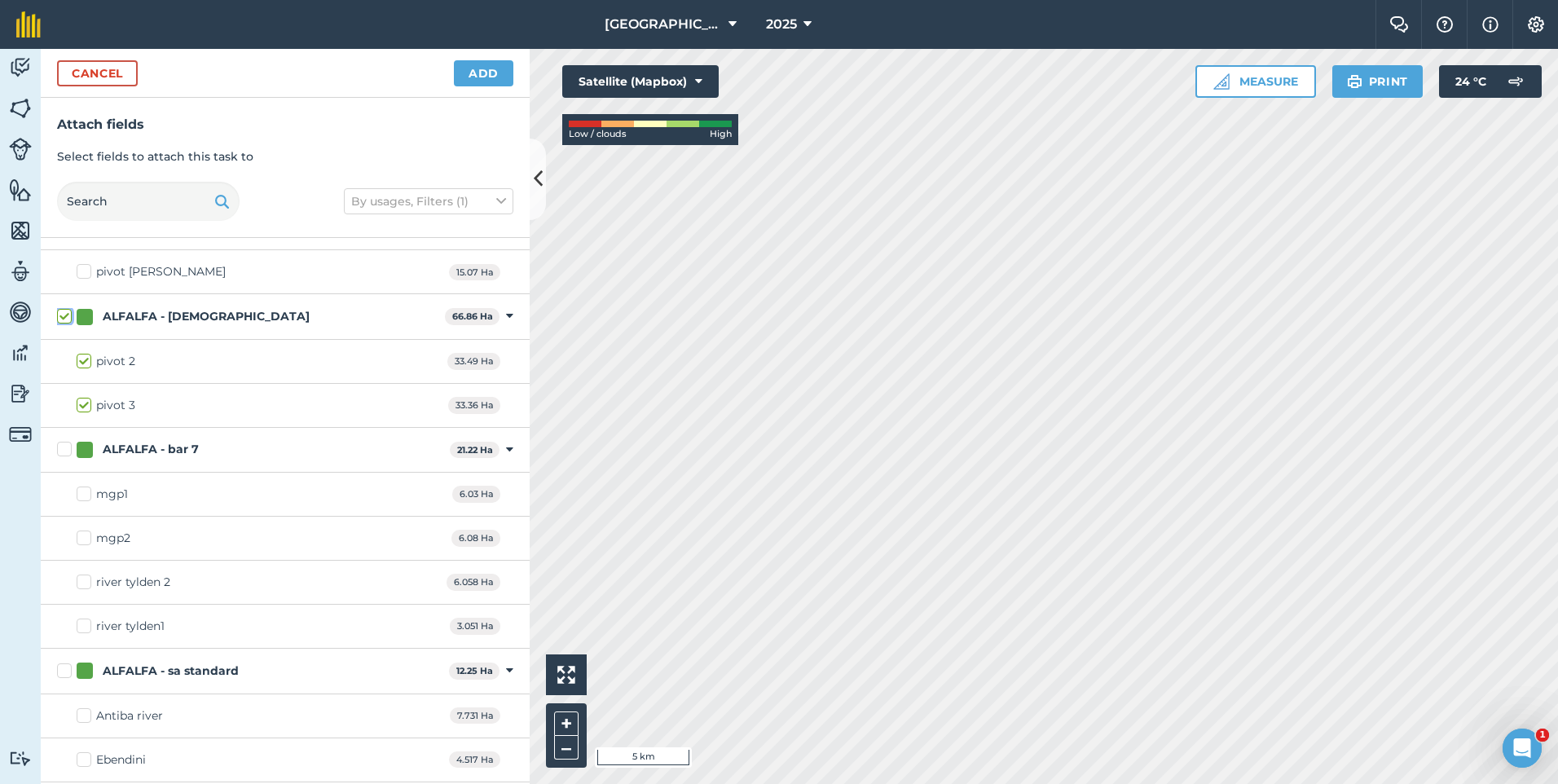
scroll to position [326, 0]
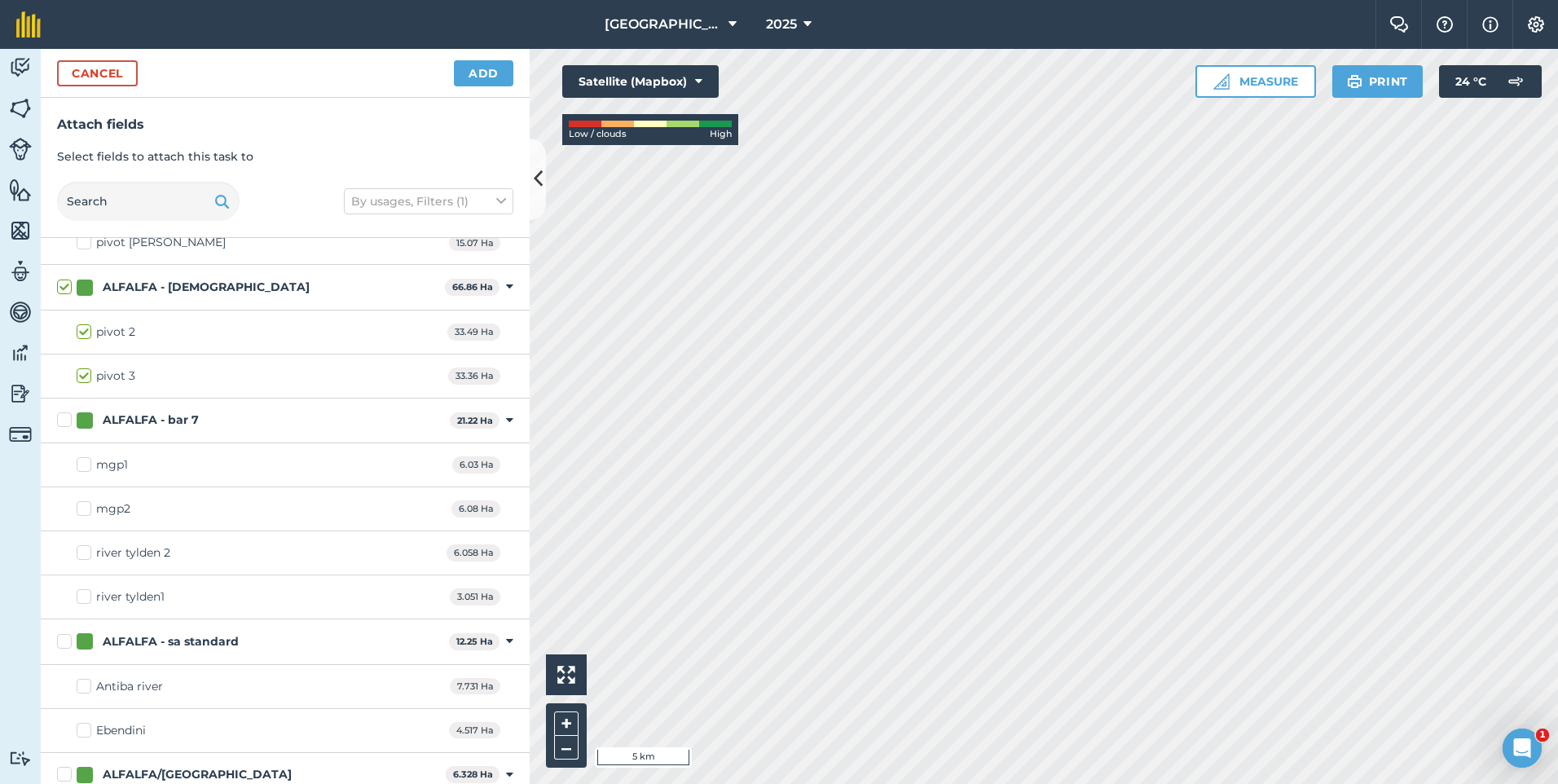
click at [67, 420] on label "ALFALFA - bar 7" at bounding box center [250, 420] width 386 height 17
click at [67, 420] on input "ALFALFA - bar 7" at bounding box center [62, 416] width 10 height 10
checkbox input "true"
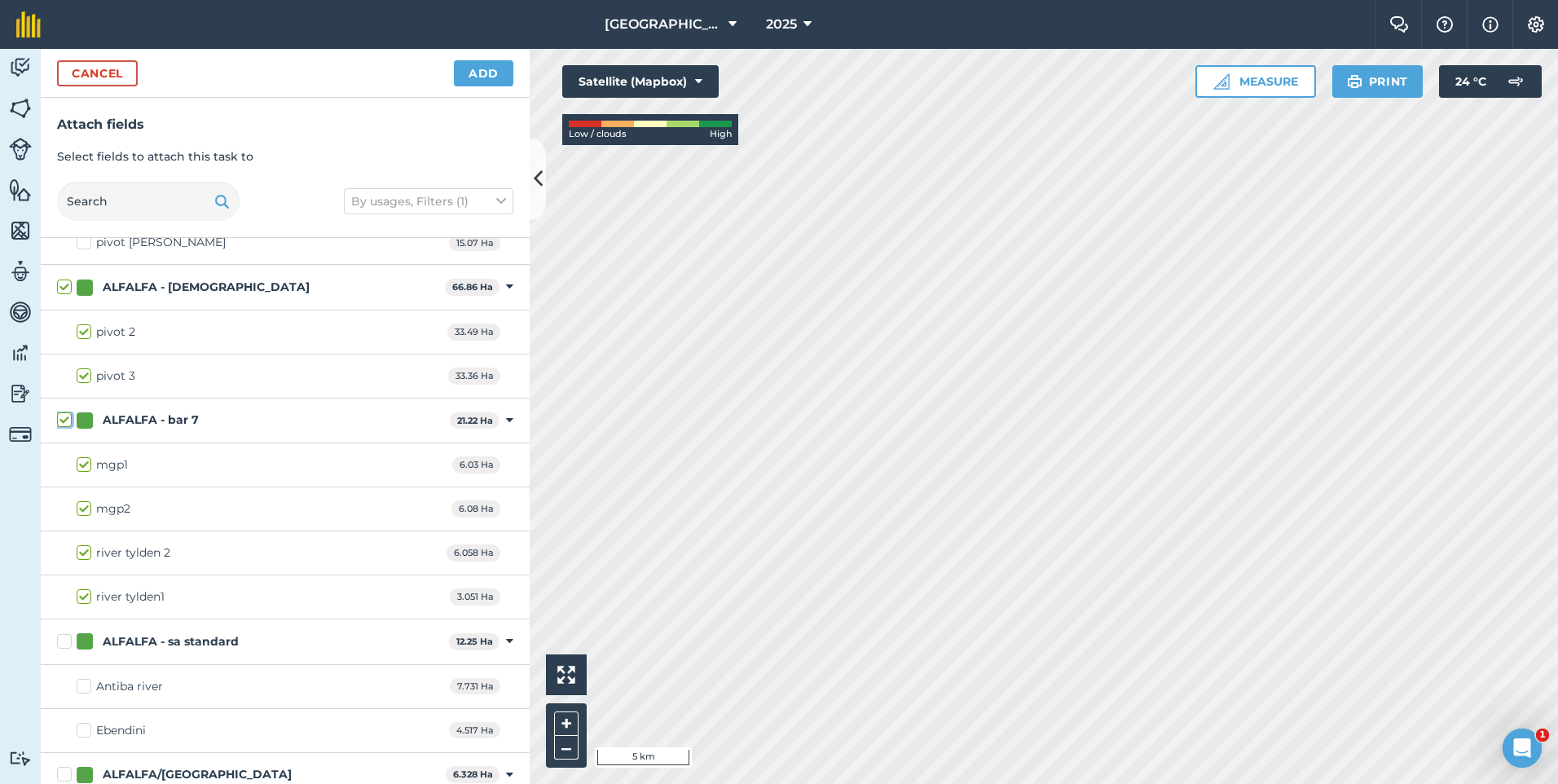
checkbox input "true"
click at [67, 641] on label "ALFALFA - sa standard" at bounding box center [250, 641] width 386 height 17
click at [67, 641] on input "ALFALFA - sa standard" at bounding box center [62, 638] width 10 height 10
checkbox input "true"
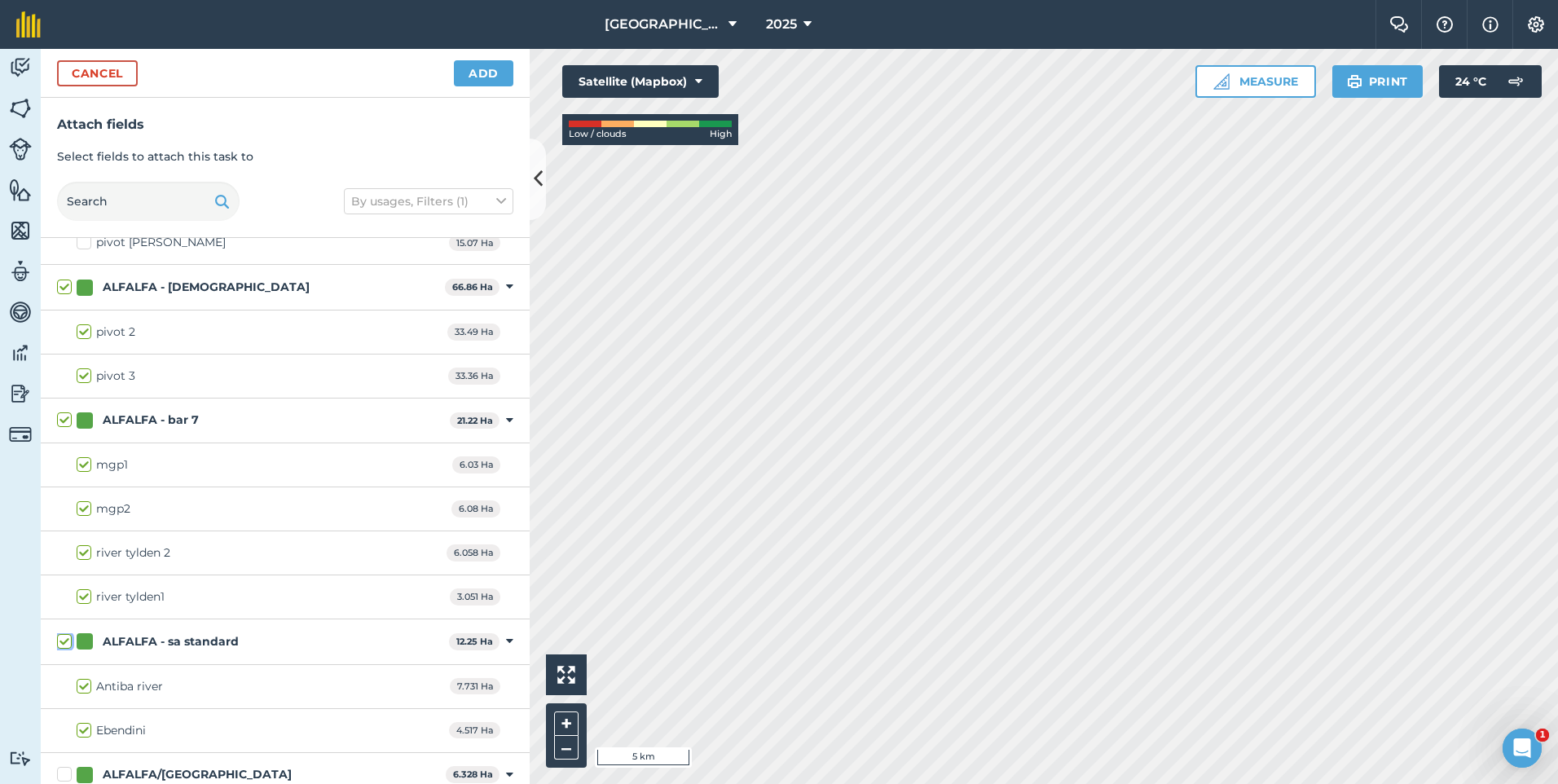
checkbox input "true"
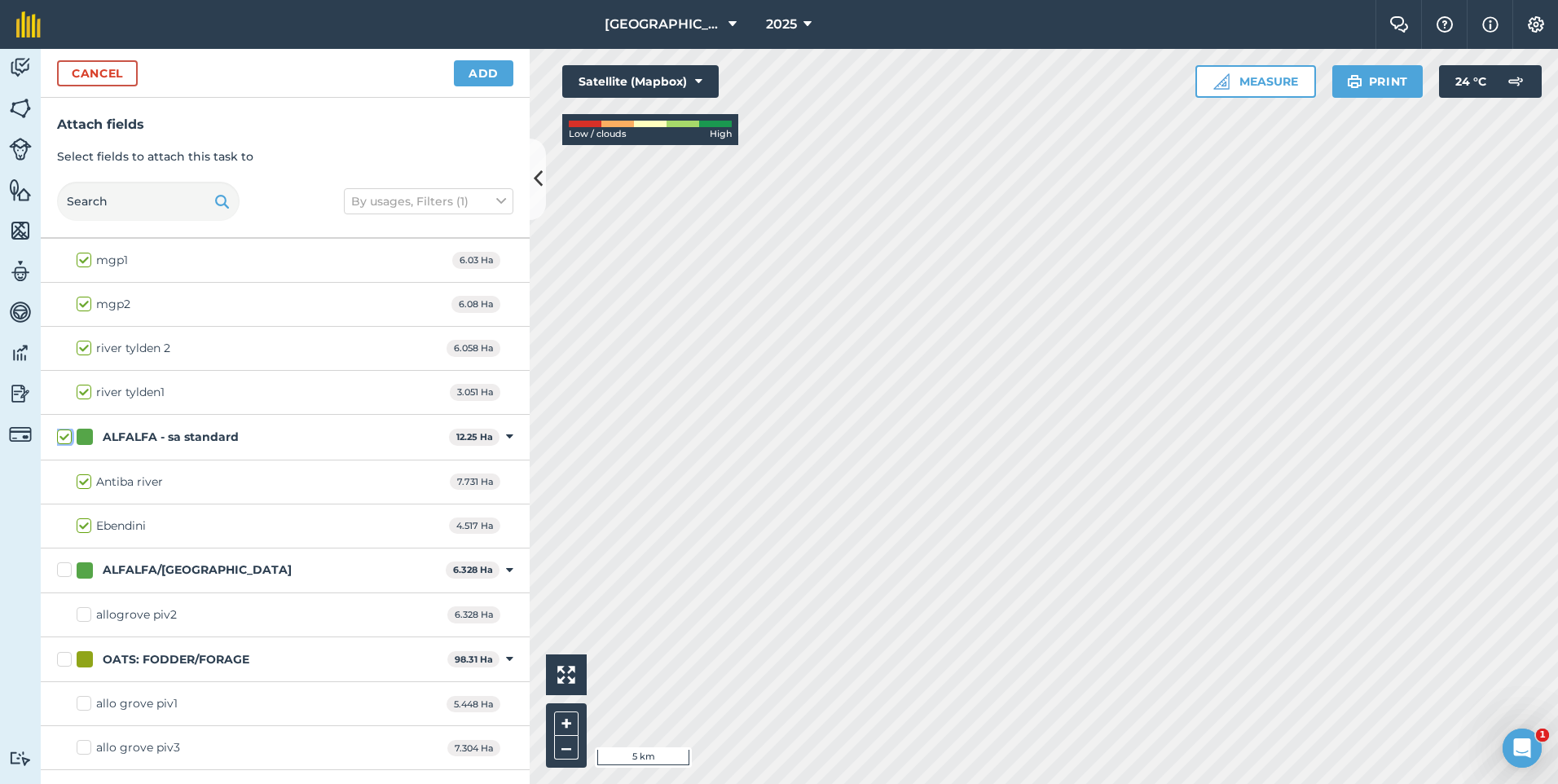
scroll to position [570, 0]
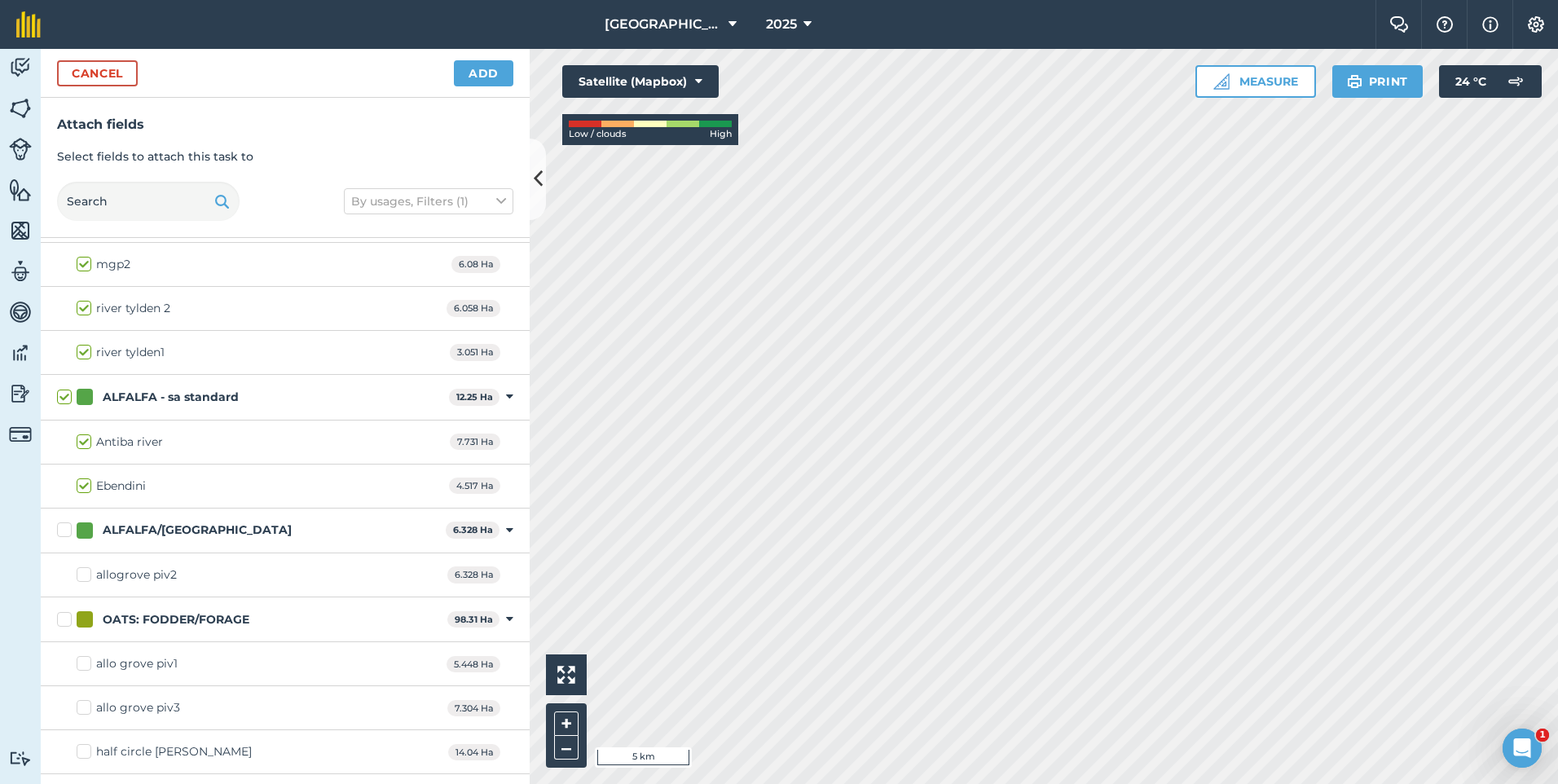
click at [67, 526] on label "ALFALFA/[GEOGRAPHIC_DATA]" at bounding box center [248, 530] width 382 height 17
click at [67, 526] on input "ALFALFA/[GEOGRAPHIC_DATA]" at bounding box center [62, 526] width 10 height 10
checkbox input "true"
click at [59, 618] on label "OATS: FODDER/FORAGE" at bounding box center [249, 620] width 384 height 17
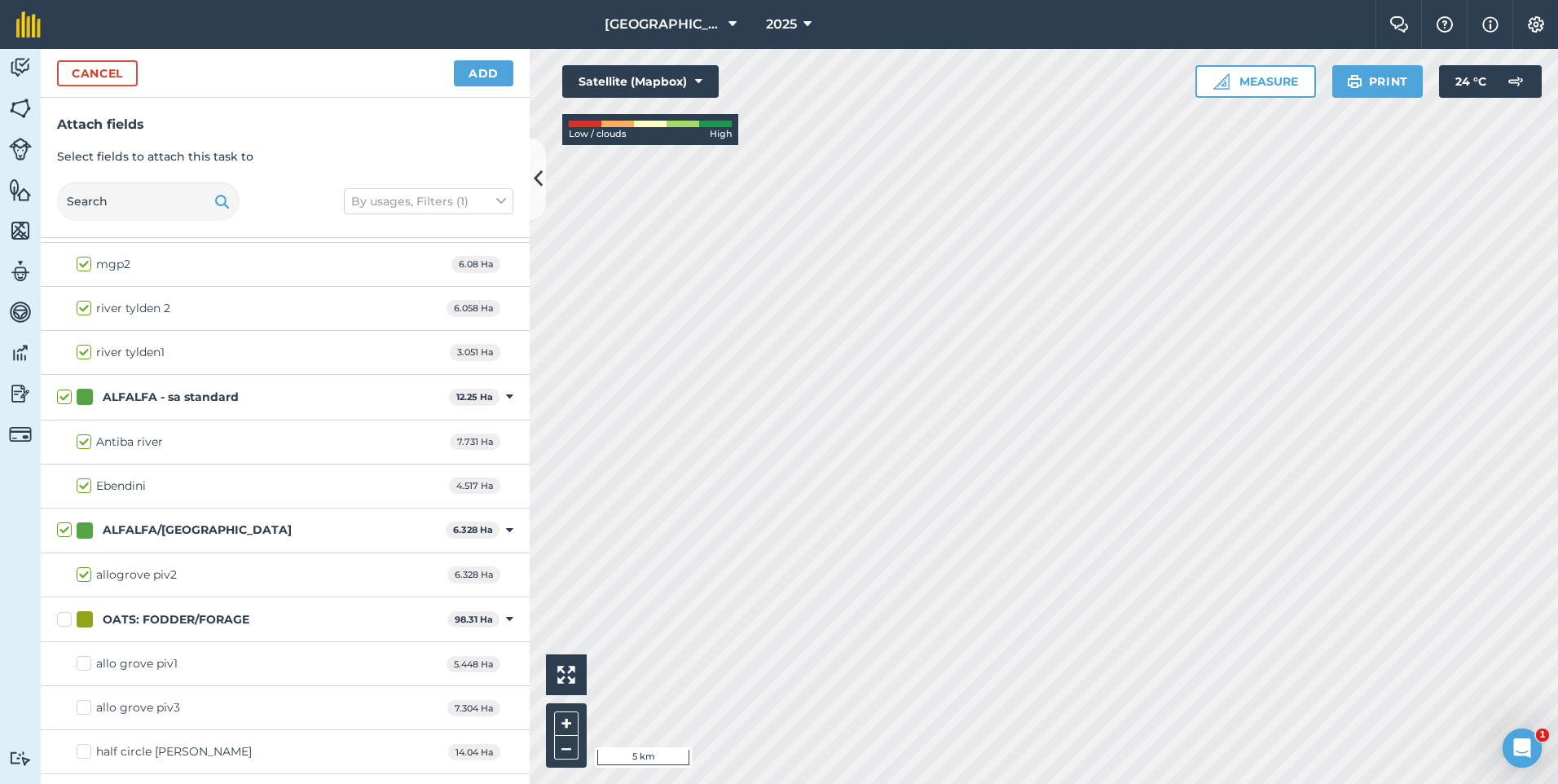
click at [59, 618] on input "OATS: FODDER/FORAGE" at bounding box center [62, 616] width 10 height 10
checkbox input "true"
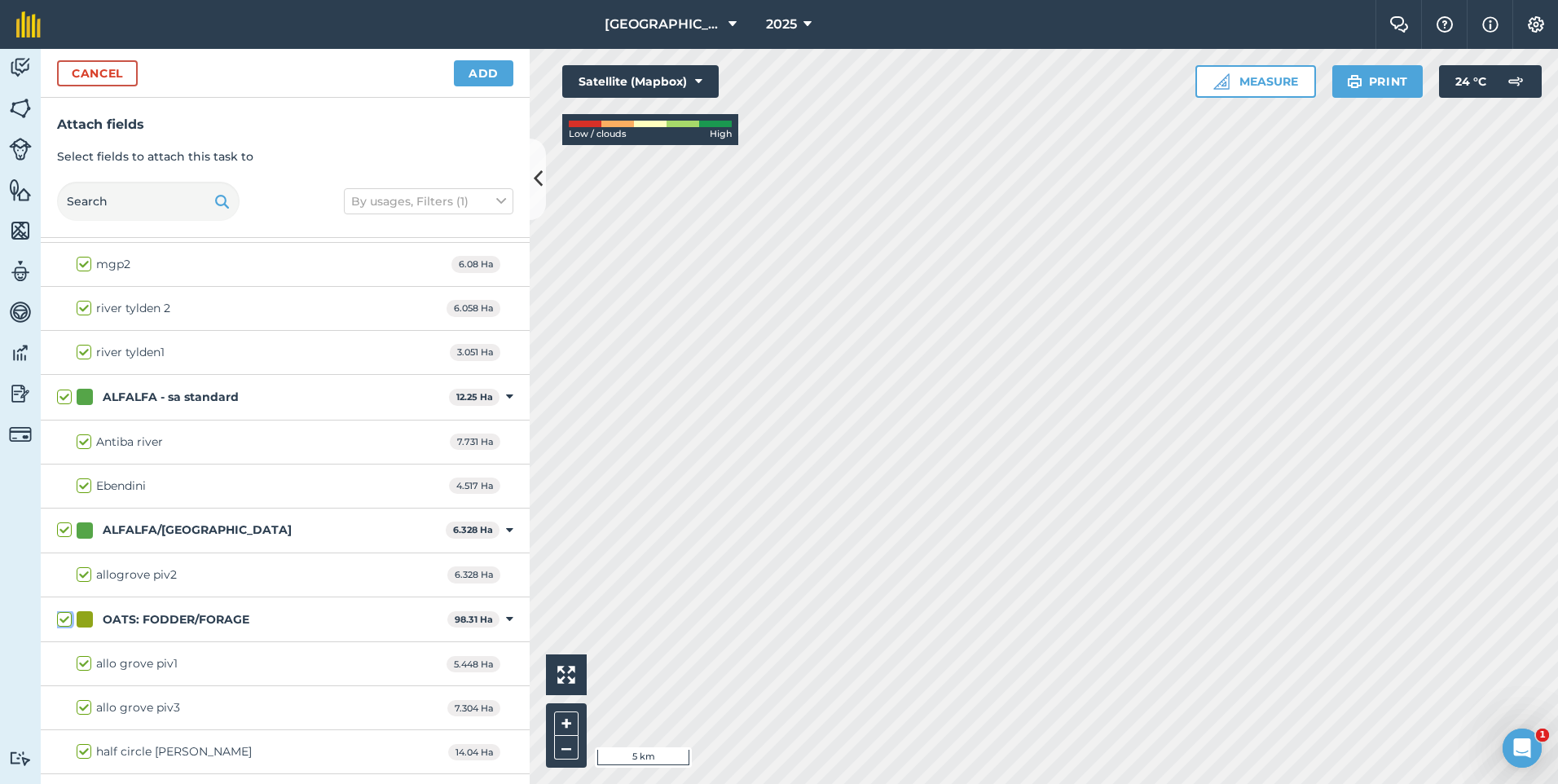
checkbox input "true"
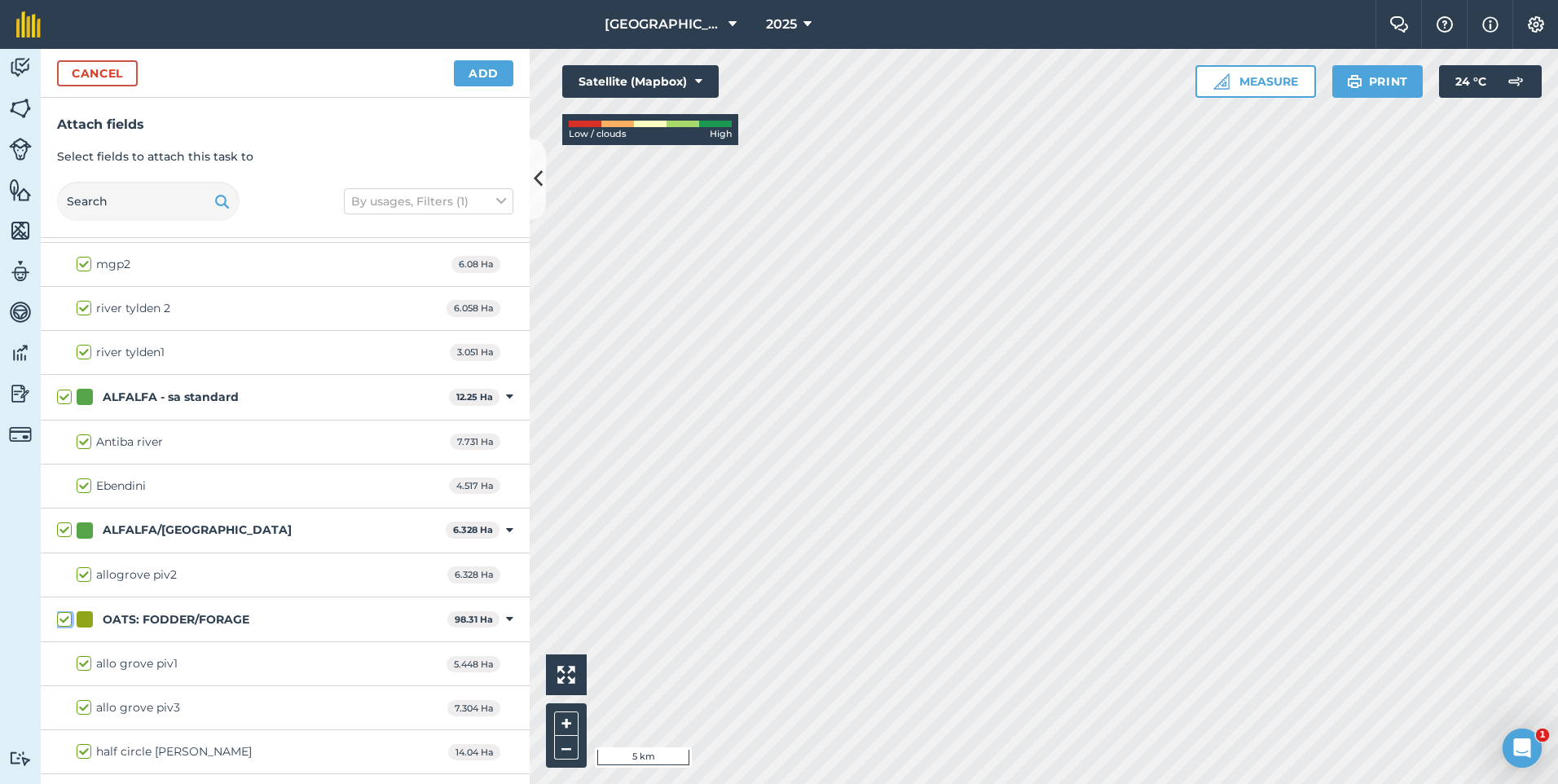
checkbox input "true"
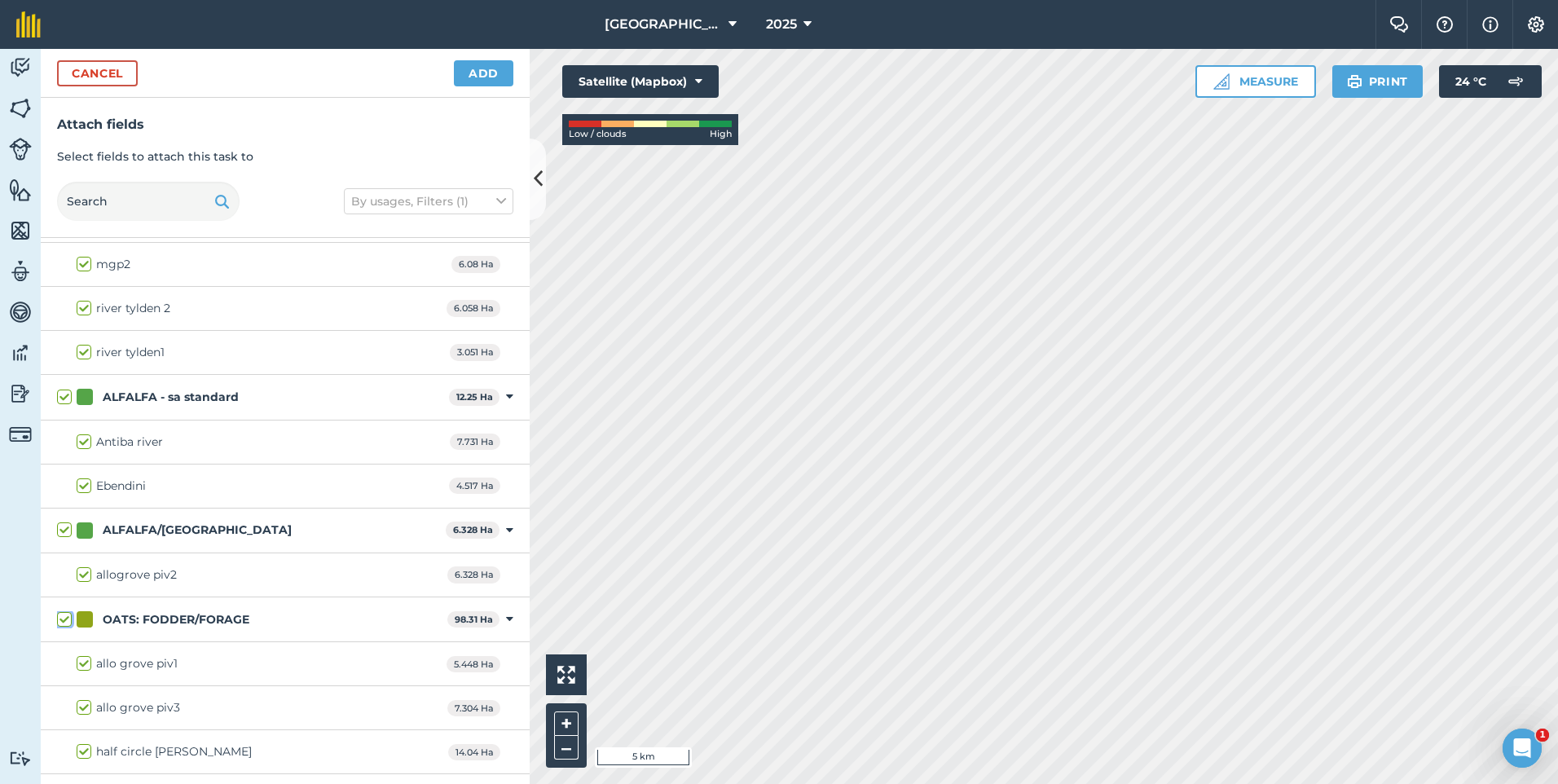
checkbox input "true"
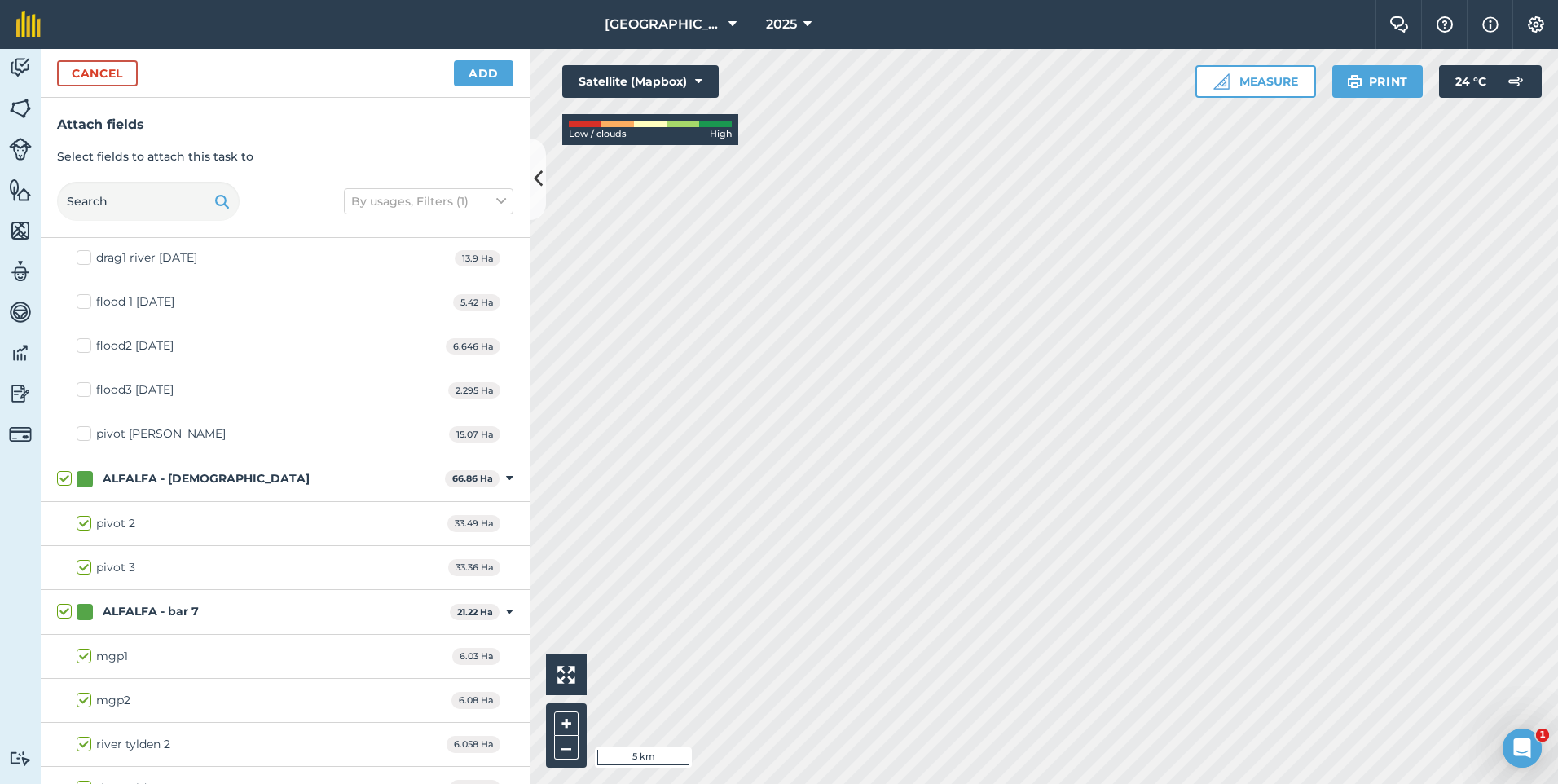
scroll to position [119, 0]
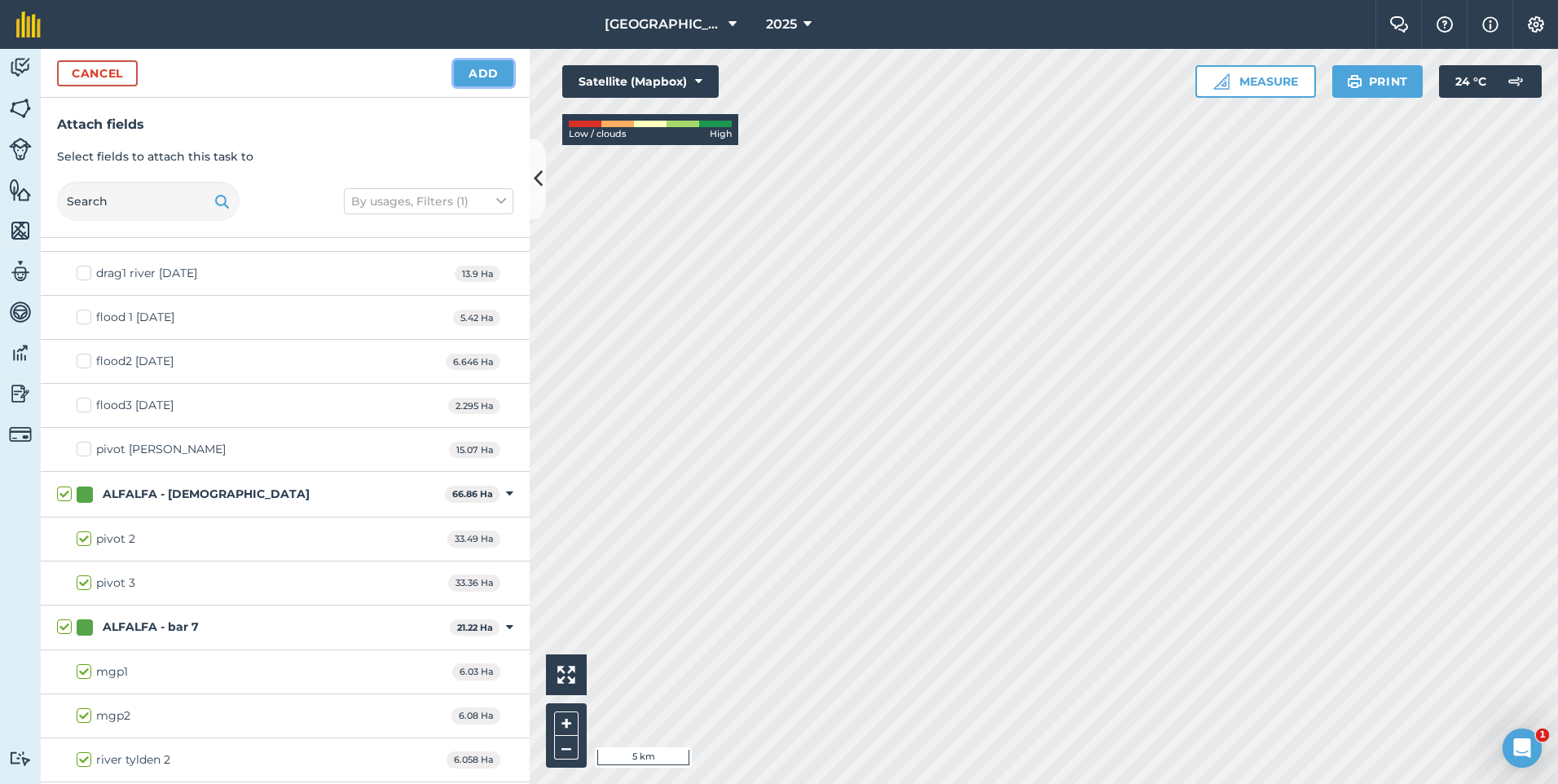
click at [468, 80] on button "Add" at bounding box center [483, 73] width 59 height 26
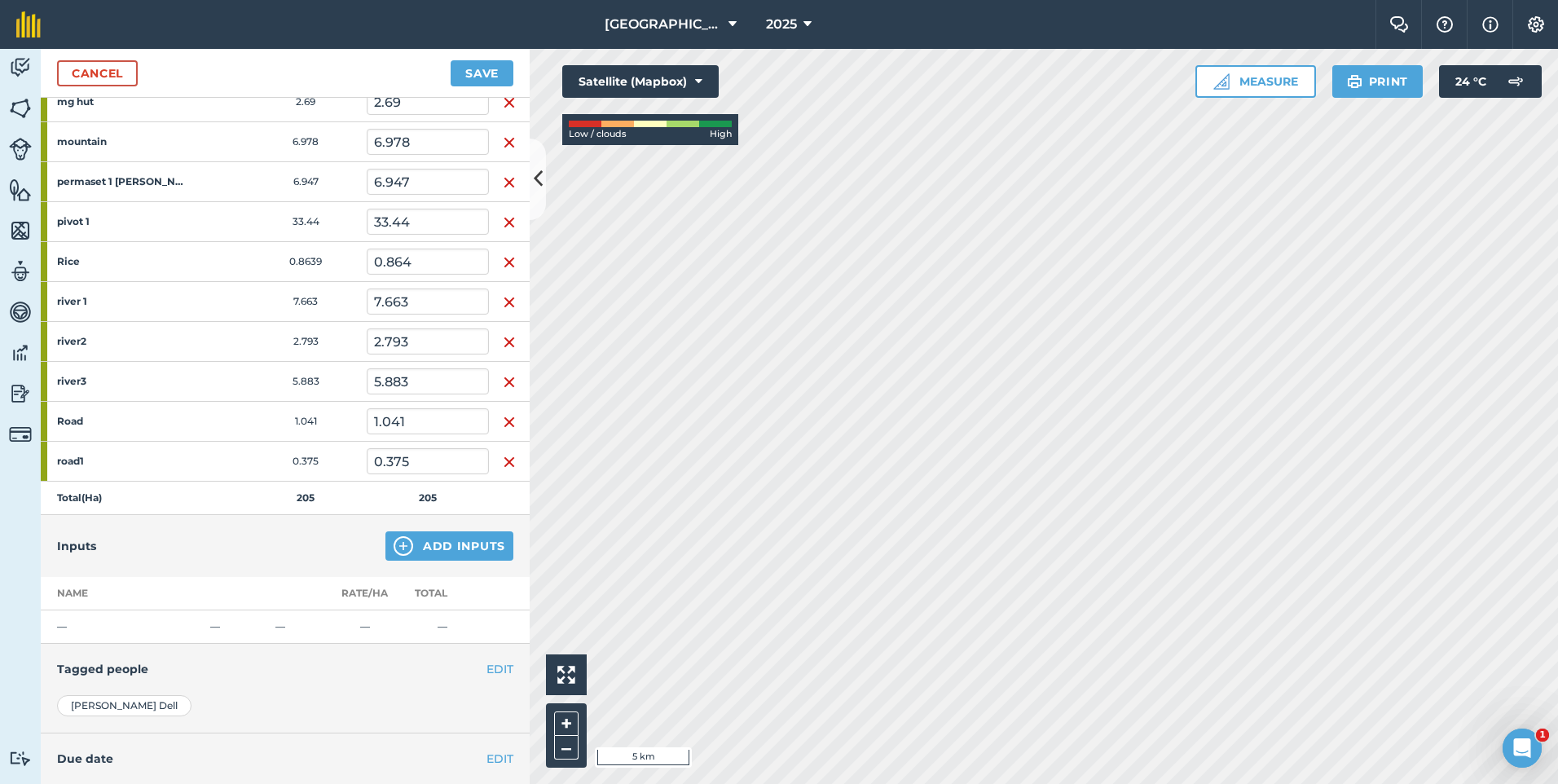
scroll to position [897, 0]
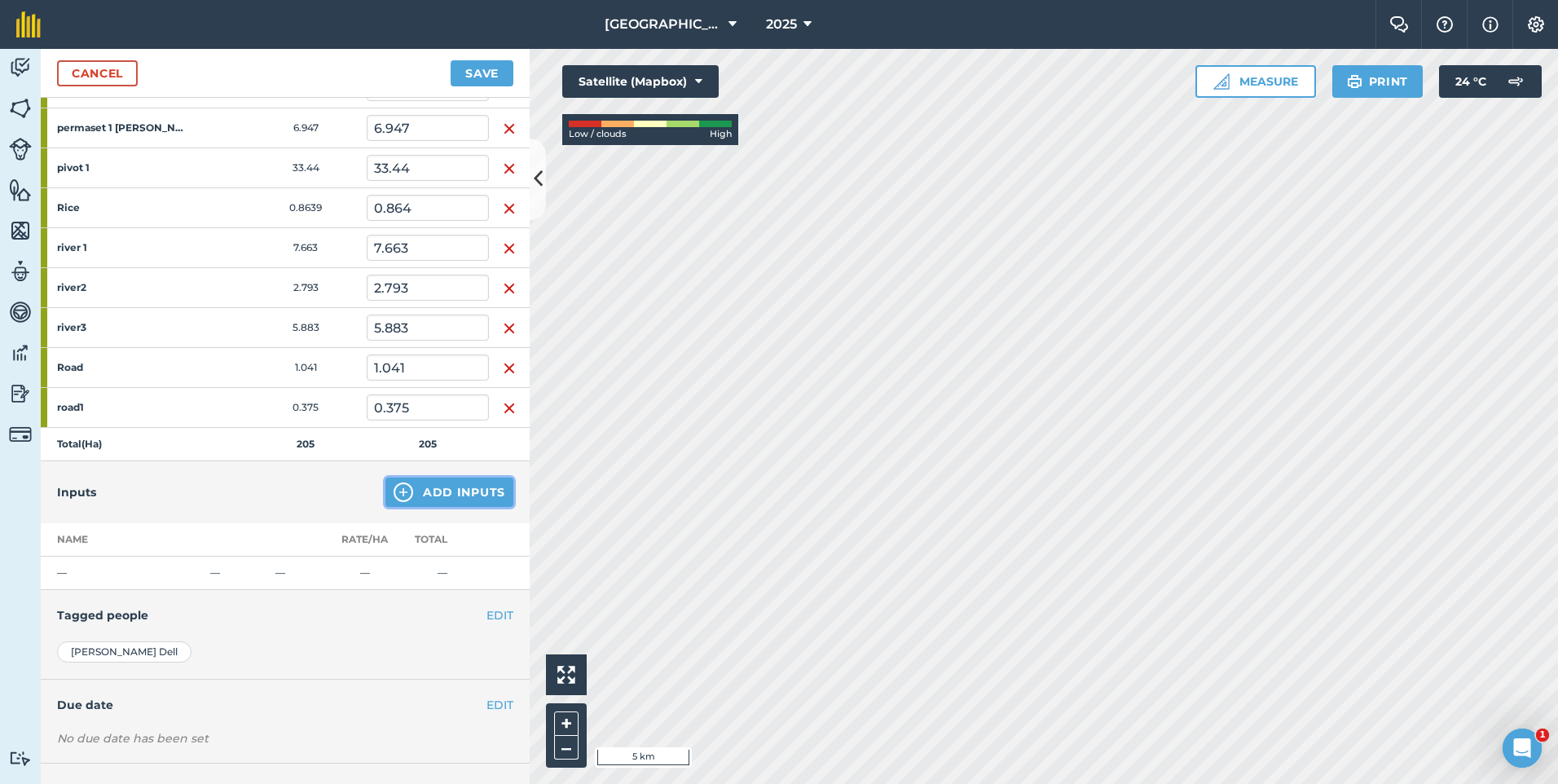
click at [401, 490] on img at bounding box center [403, 491] width 20 height 20
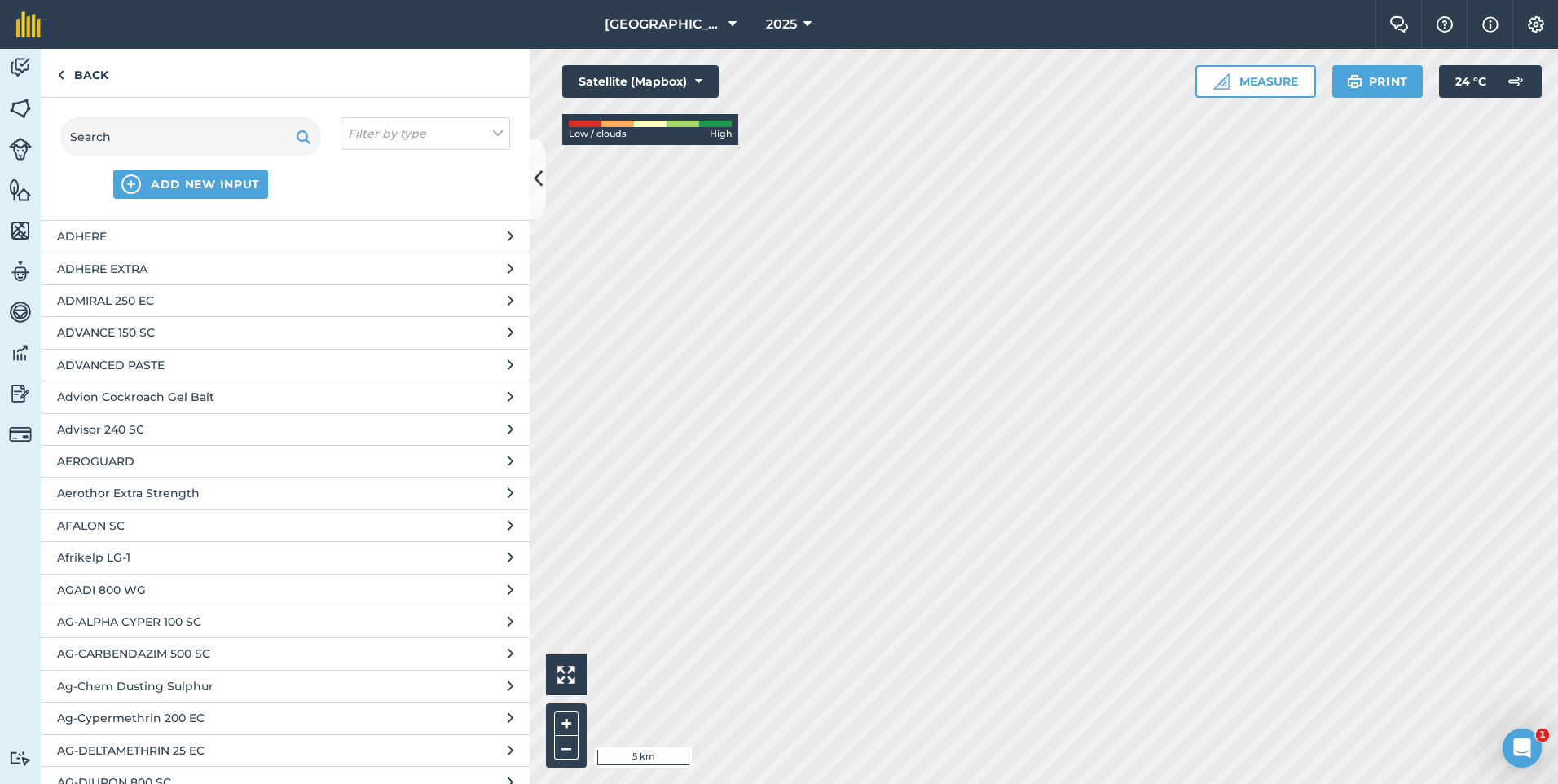
scroll to position [4074, 0]
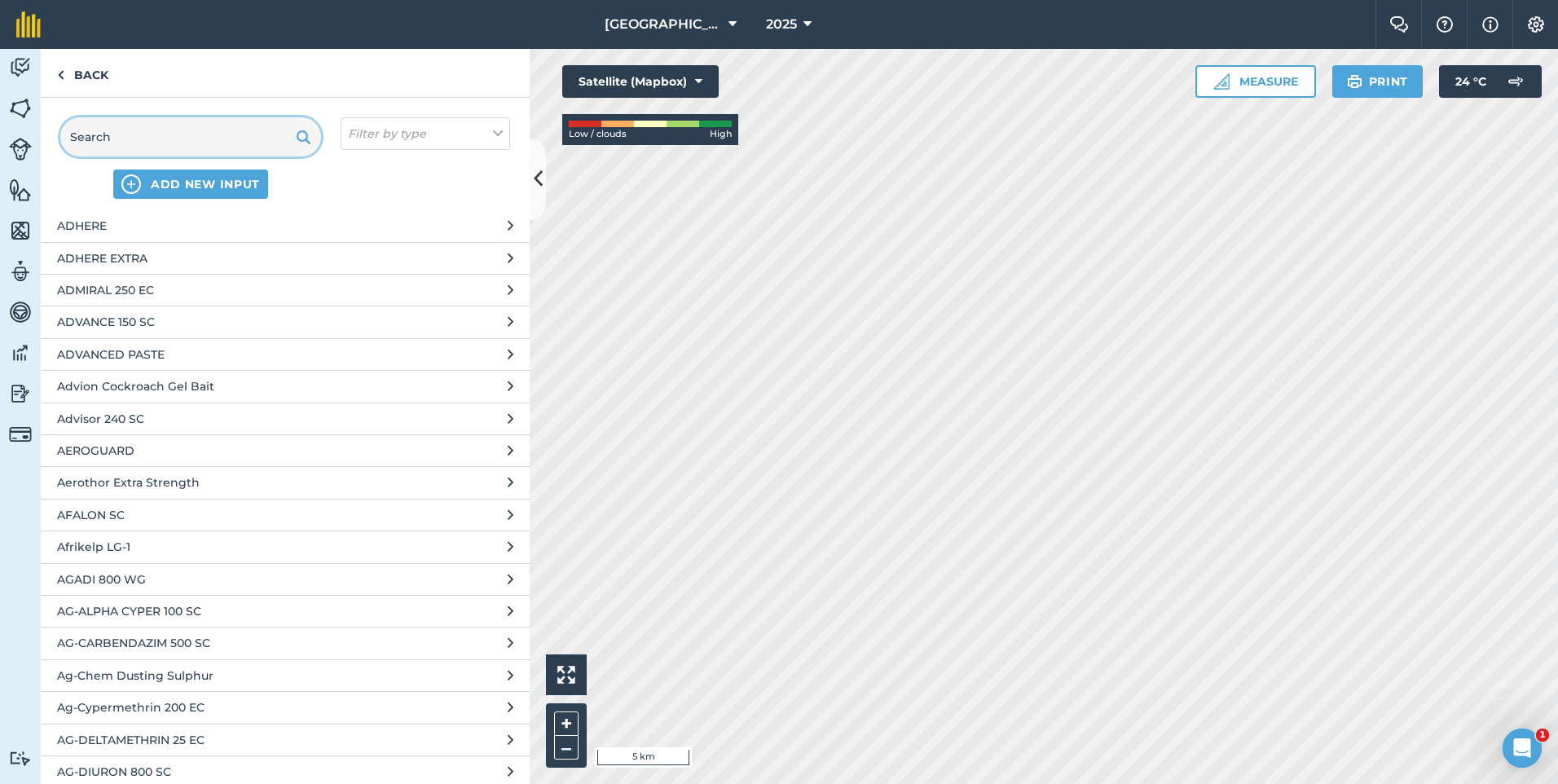
click at [188, 131] on input "text" at bounding box center [190, 137] width 261 height 39
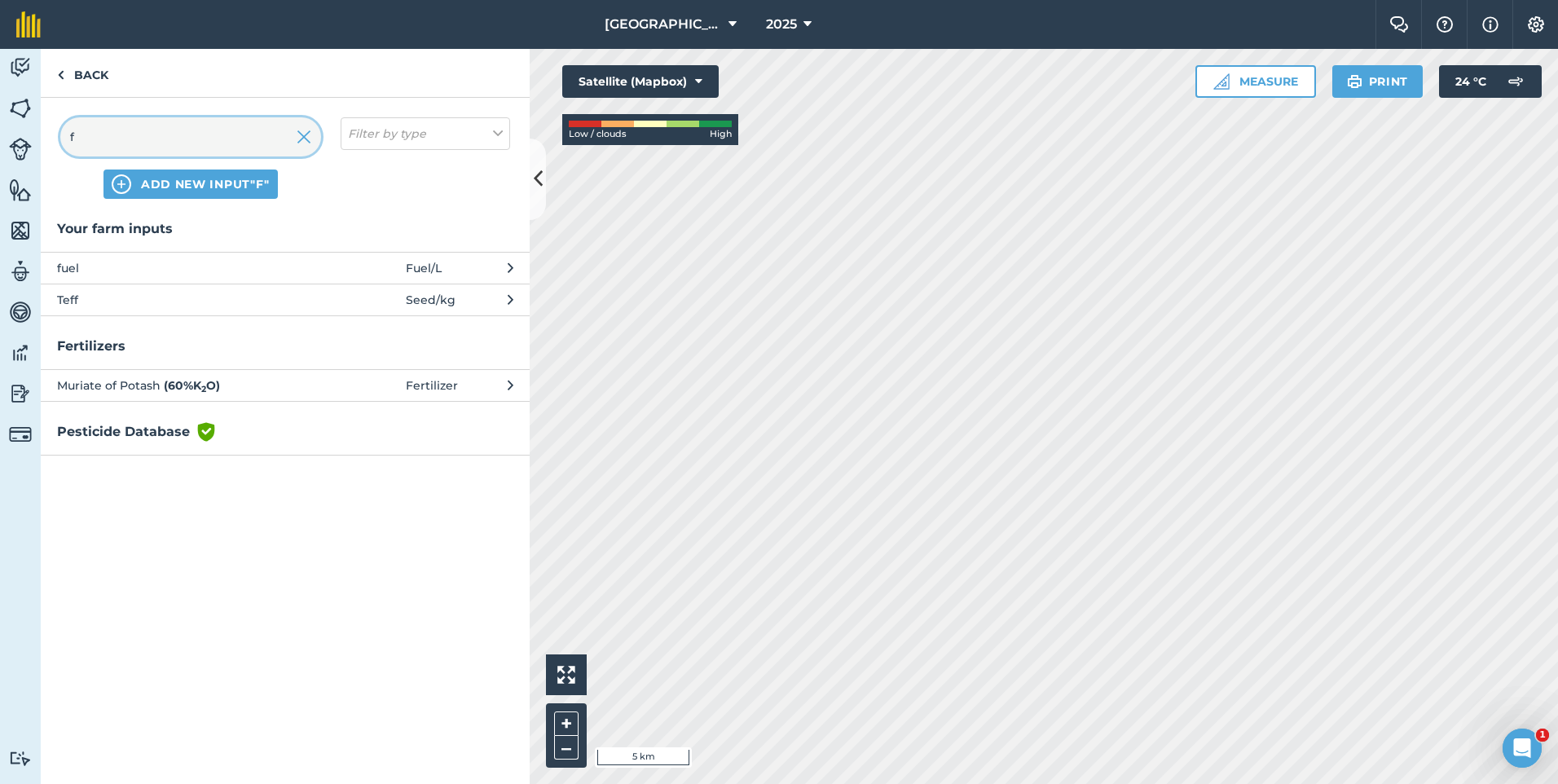
scroll to position [0, 0]
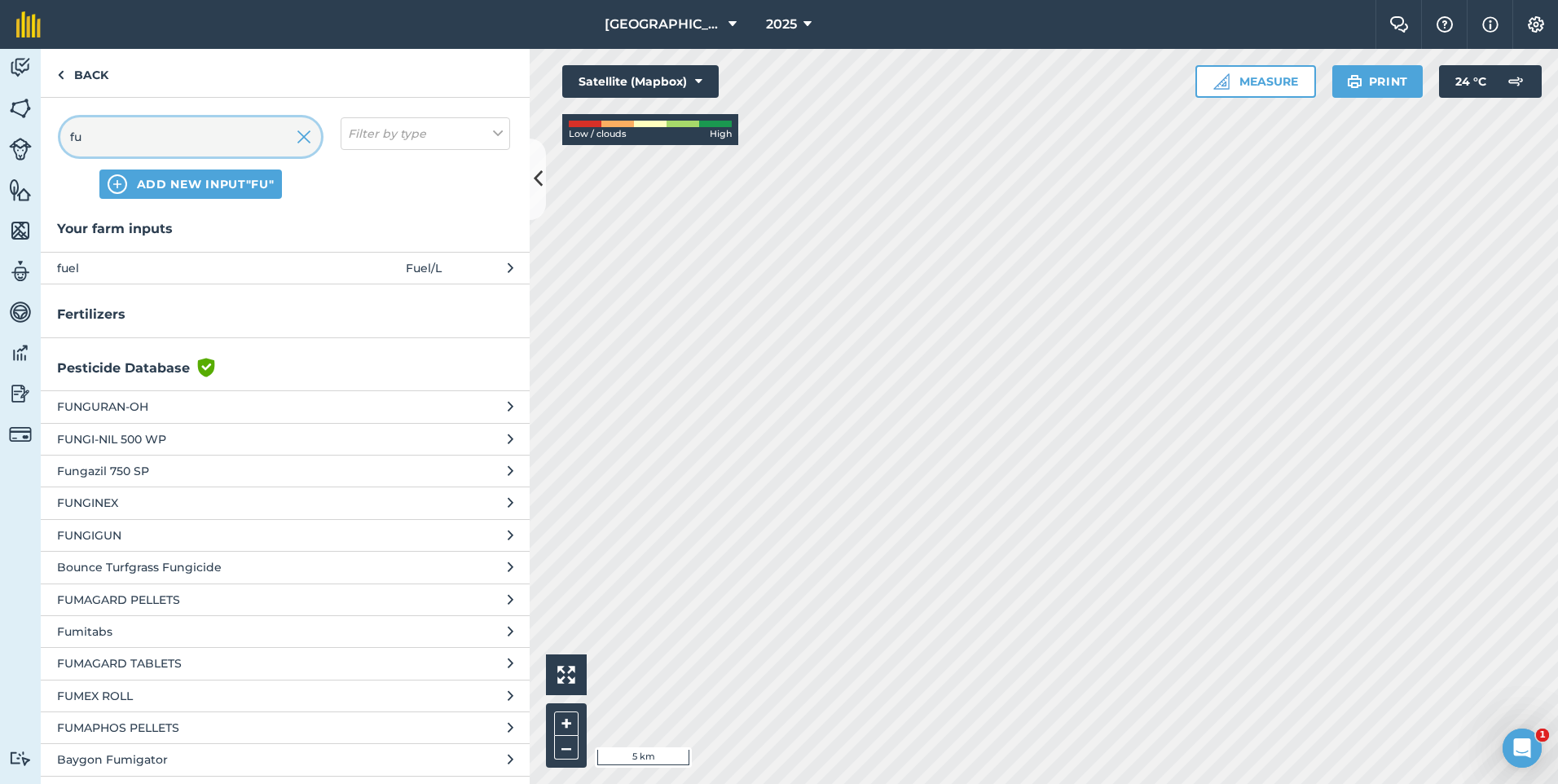
type input "fu"
click at [167, 271] on span "fuel" at bounding box center [190, 267] width 266 height 18
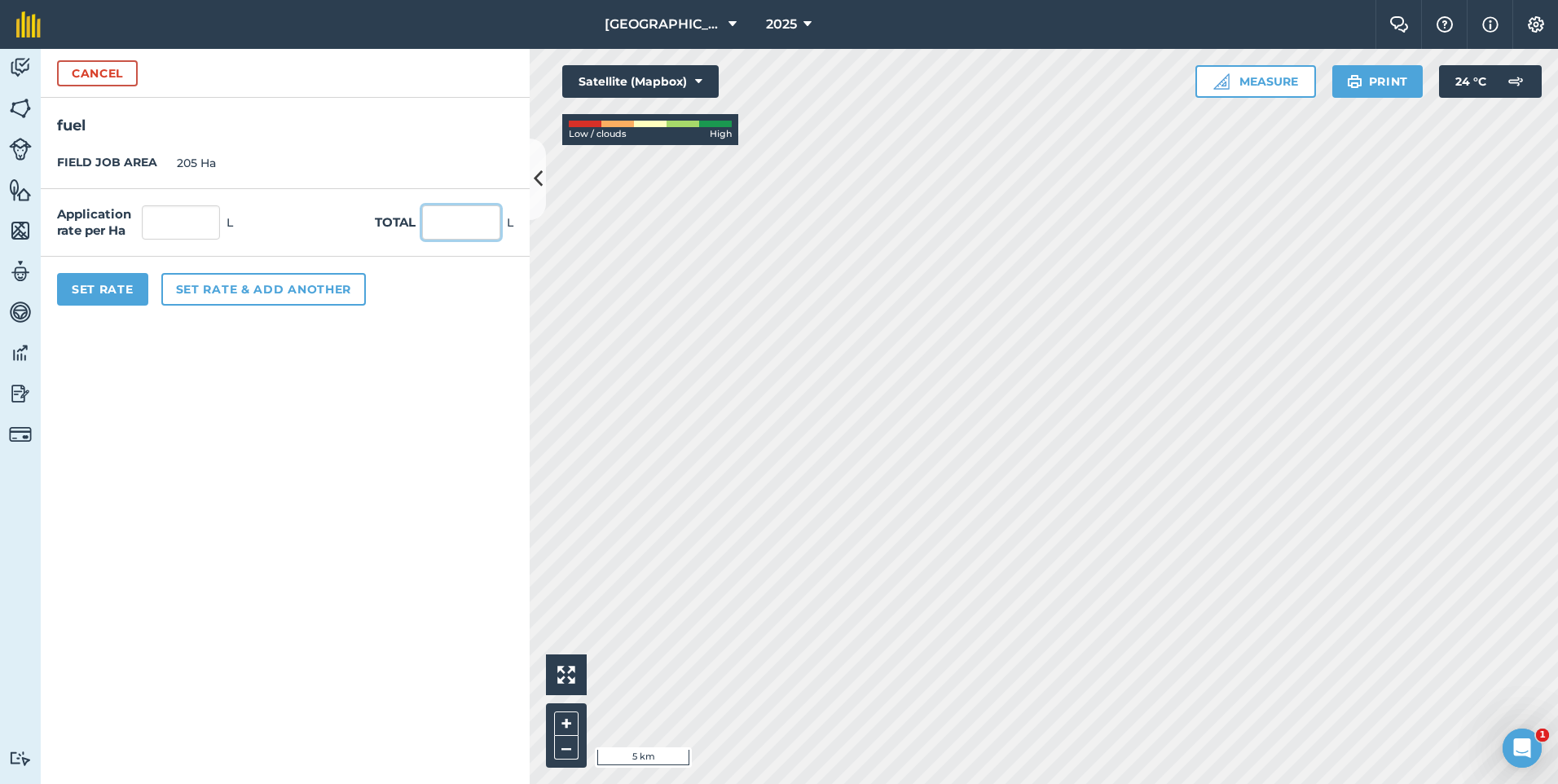
click at [434, 221] on input "text" at bounding box center [461, 222] width 78 height 34
type input "8673"
type input "42.307"
click at [209, 219] on input "42.307" at bounding box center [180, 222] width 78 height 34
type input "8,672.935"
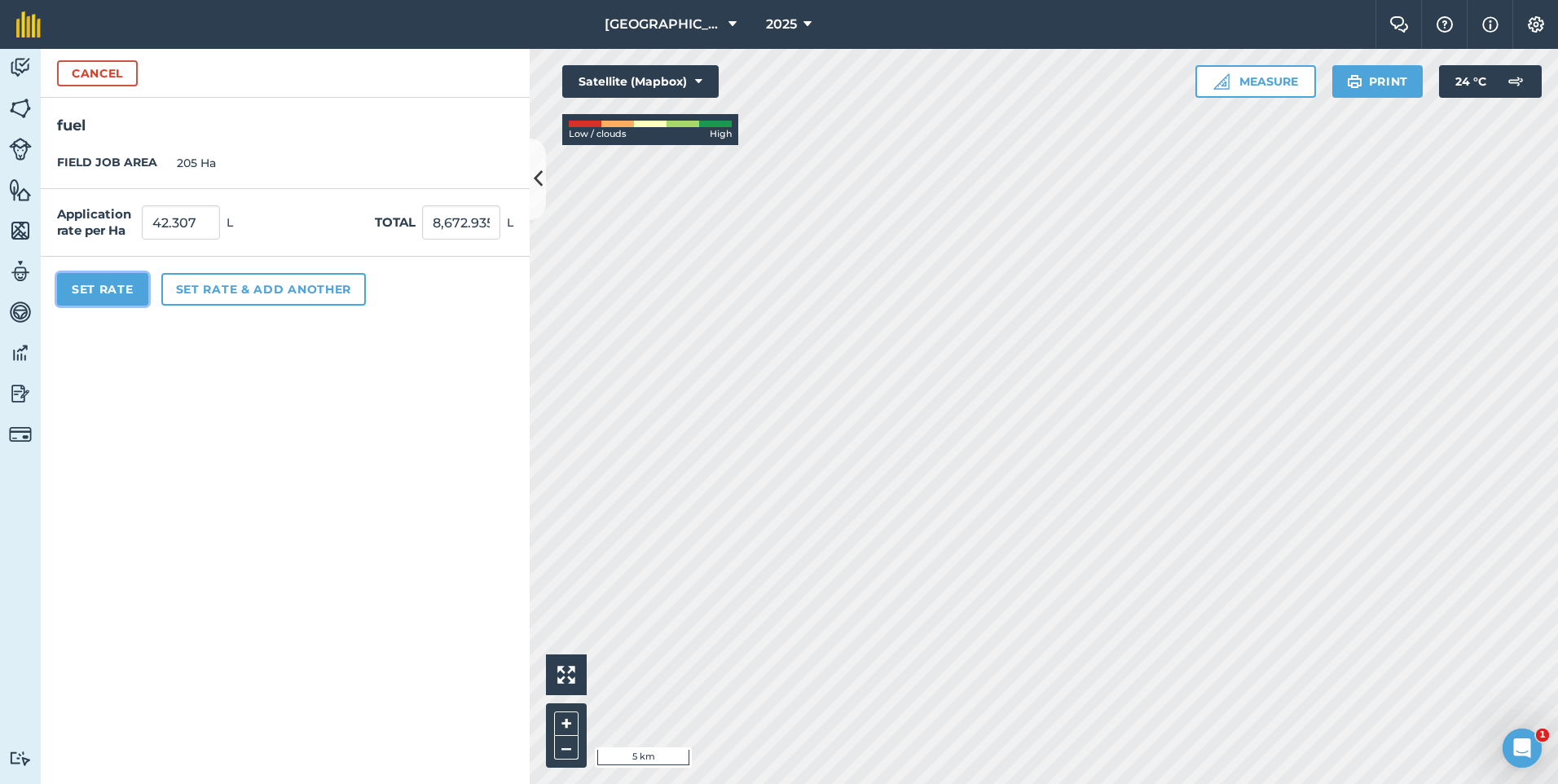
click at [112, 293] on button "Set Rate" at bounding box center [102, 289] width 91 height 33
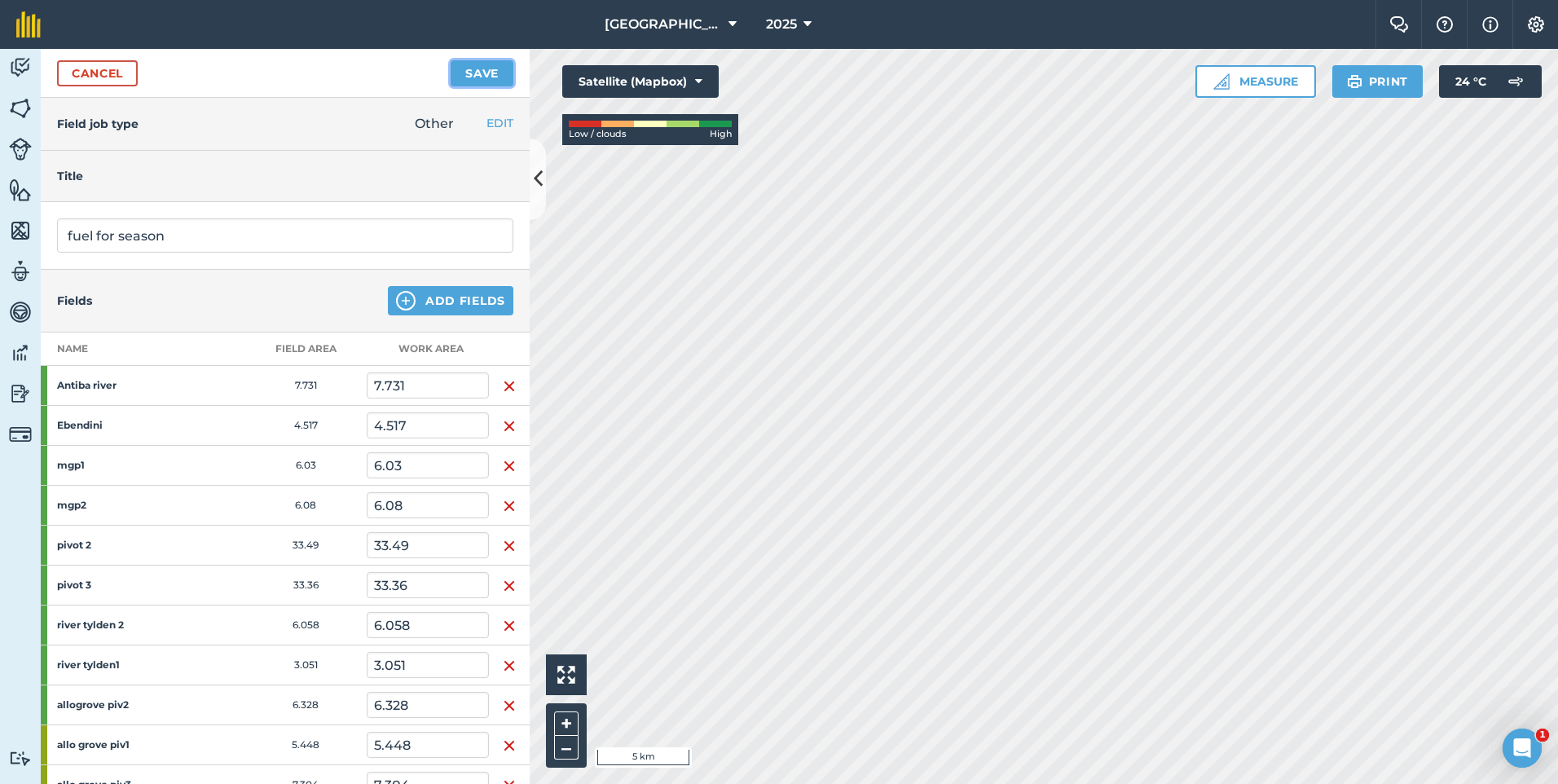
click at [476, 68] on button "Save" at bounding box center [481, 73] width 63 height 26
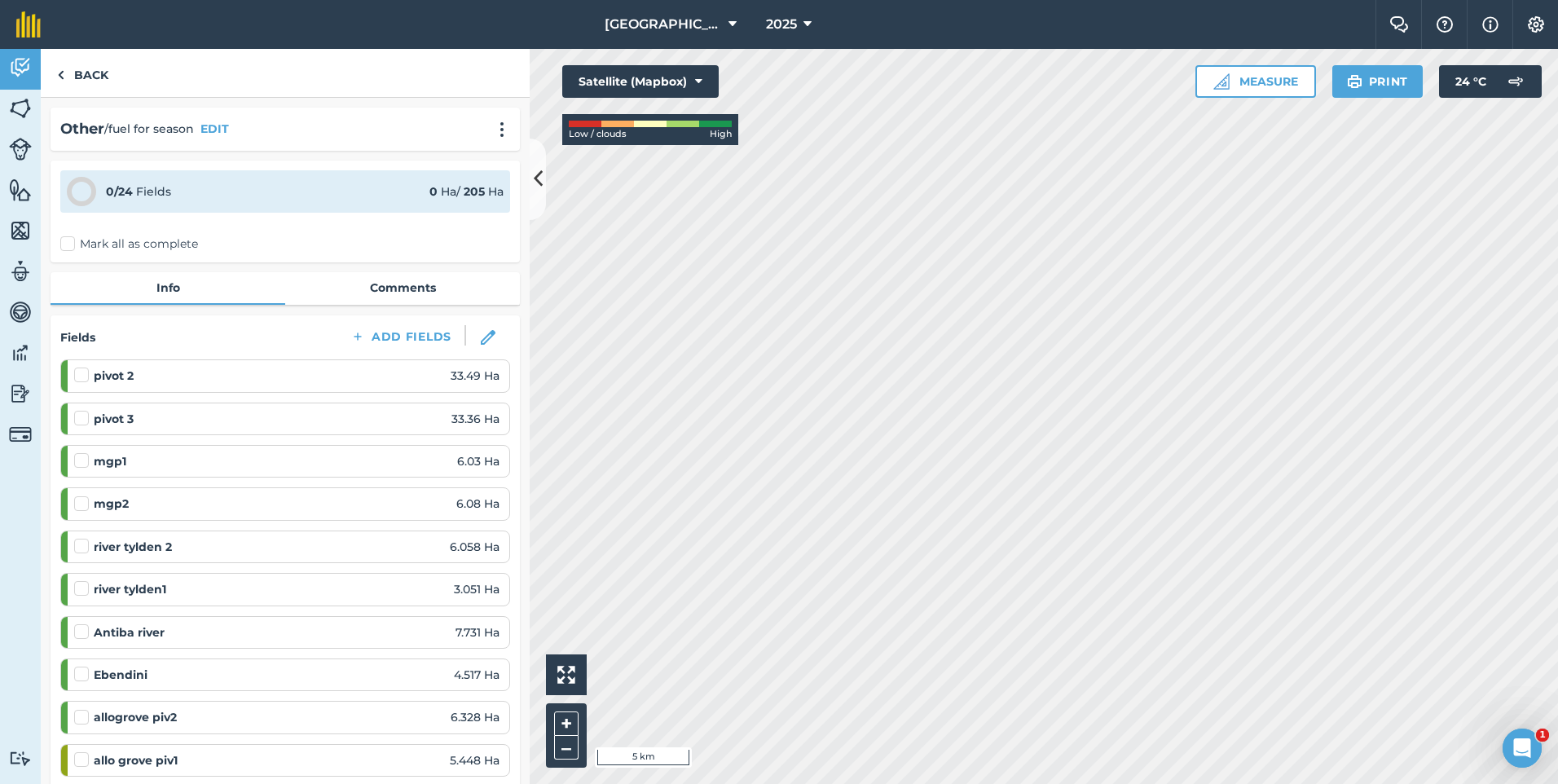
click at [72, 241] on label "Mark all as complete" at bounding box center [129, 244] width 138 height 17
click at [71, 241] on input "Mark all as complete" at bounding box center [65, 240] width 10 height 10
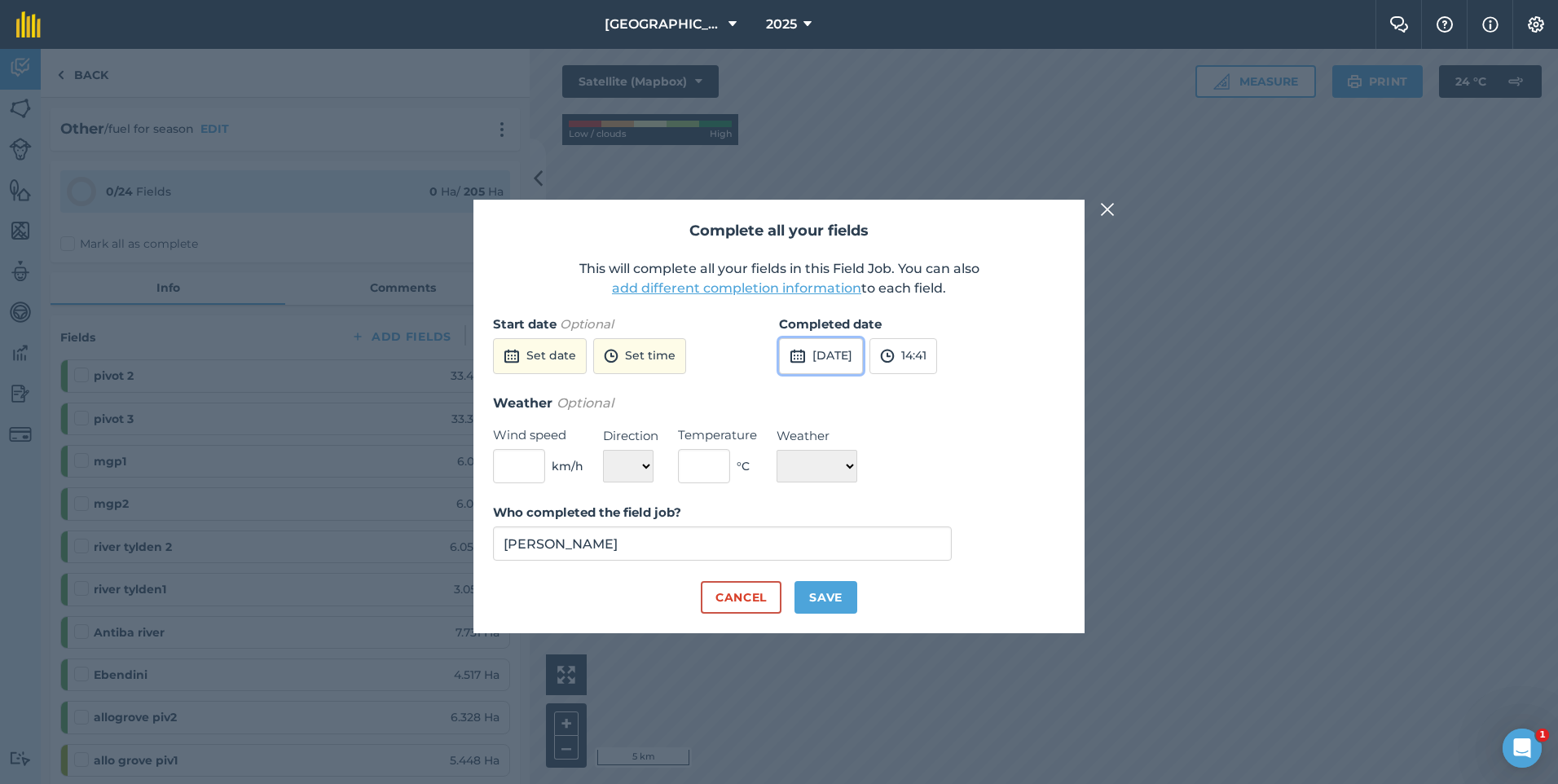
click at [818, 363] on button "[DATE]" at bounding box center [821, 356] width 83 height 36
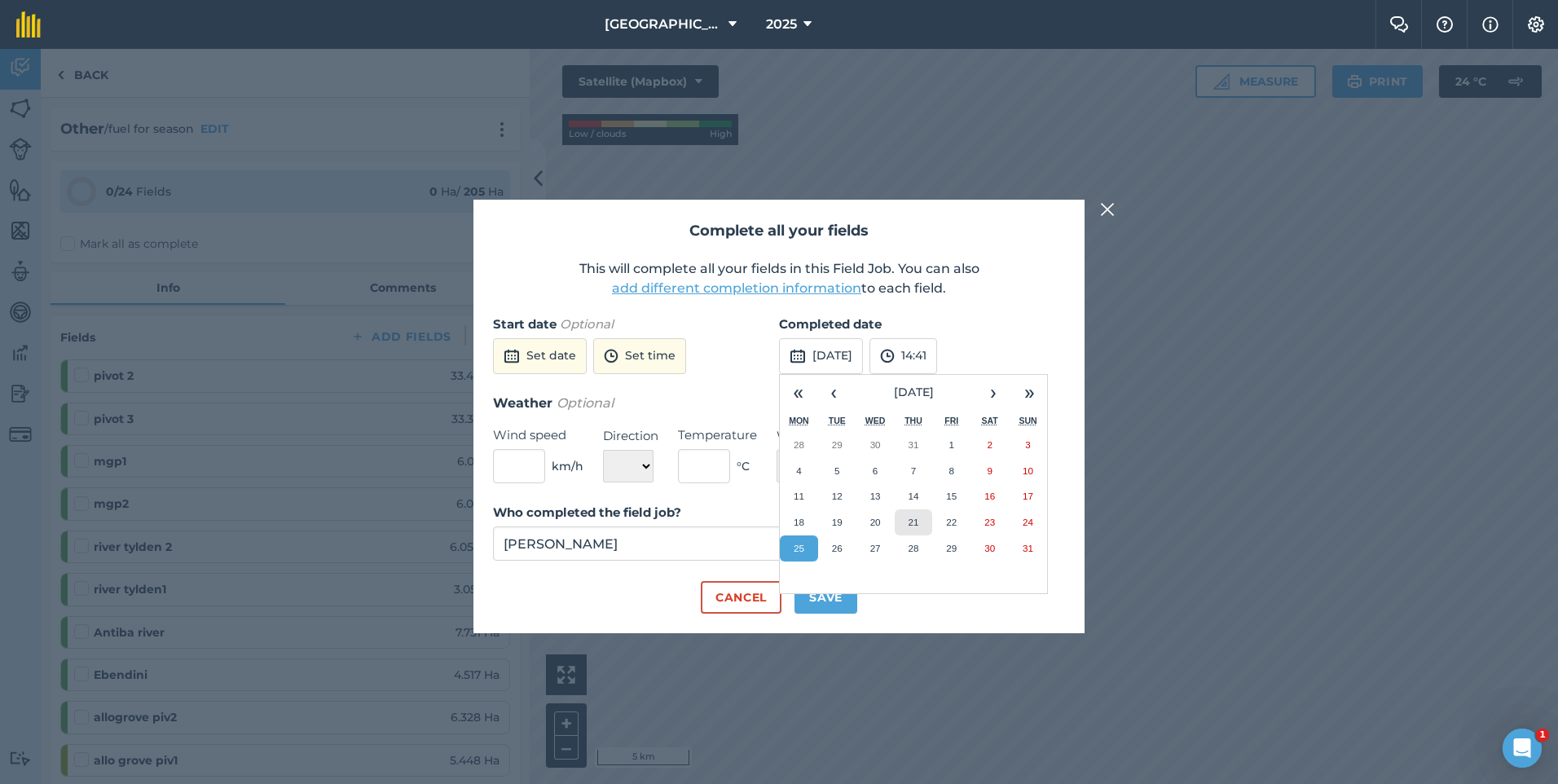
click at [927, 520] on button "21" at bounding box center [914, 522] width 38 height 26
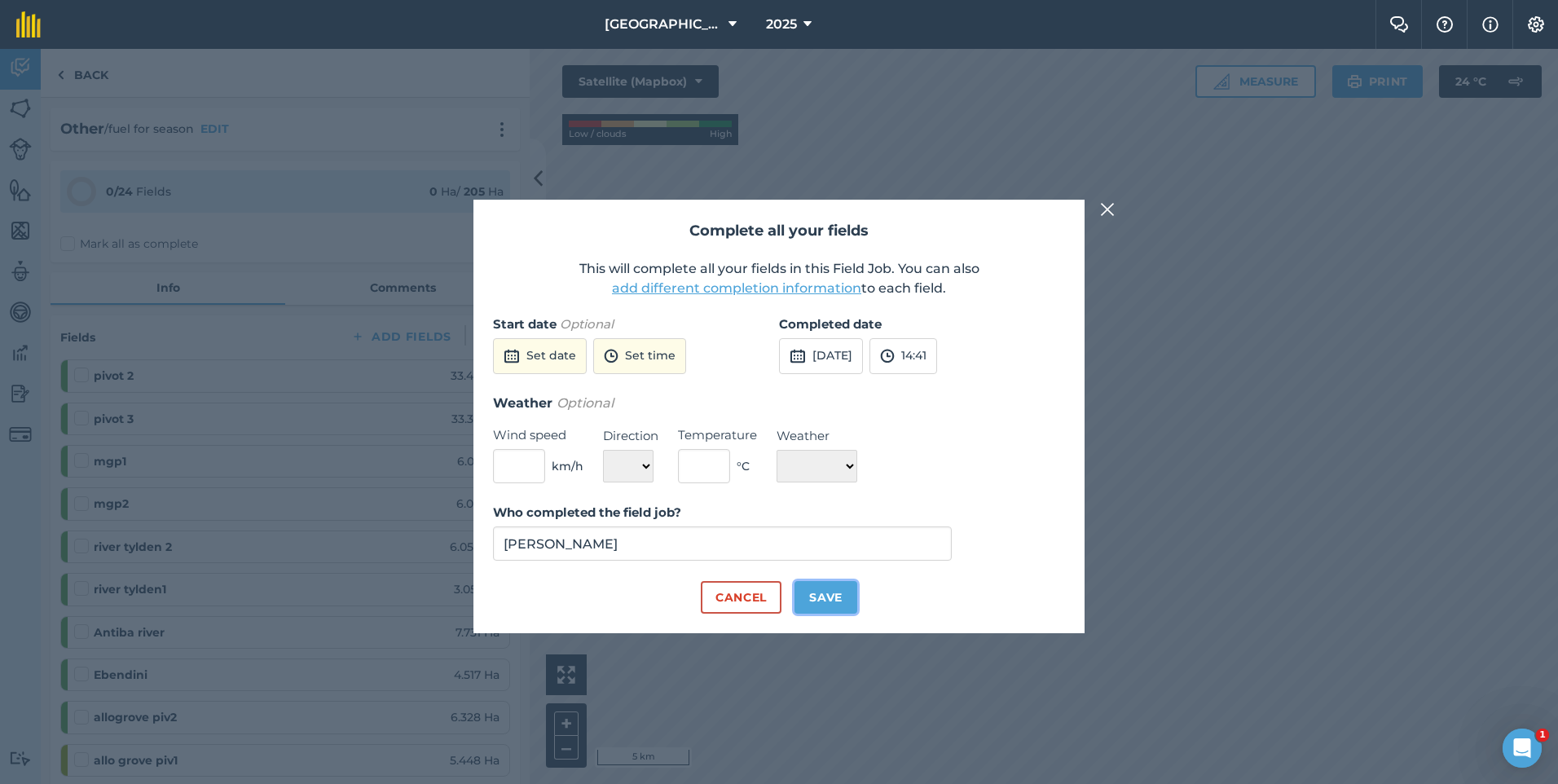
click at [845, 593] on button "Save" at bounding box center [825, 596] width 63 height 33
checkbox input "true"
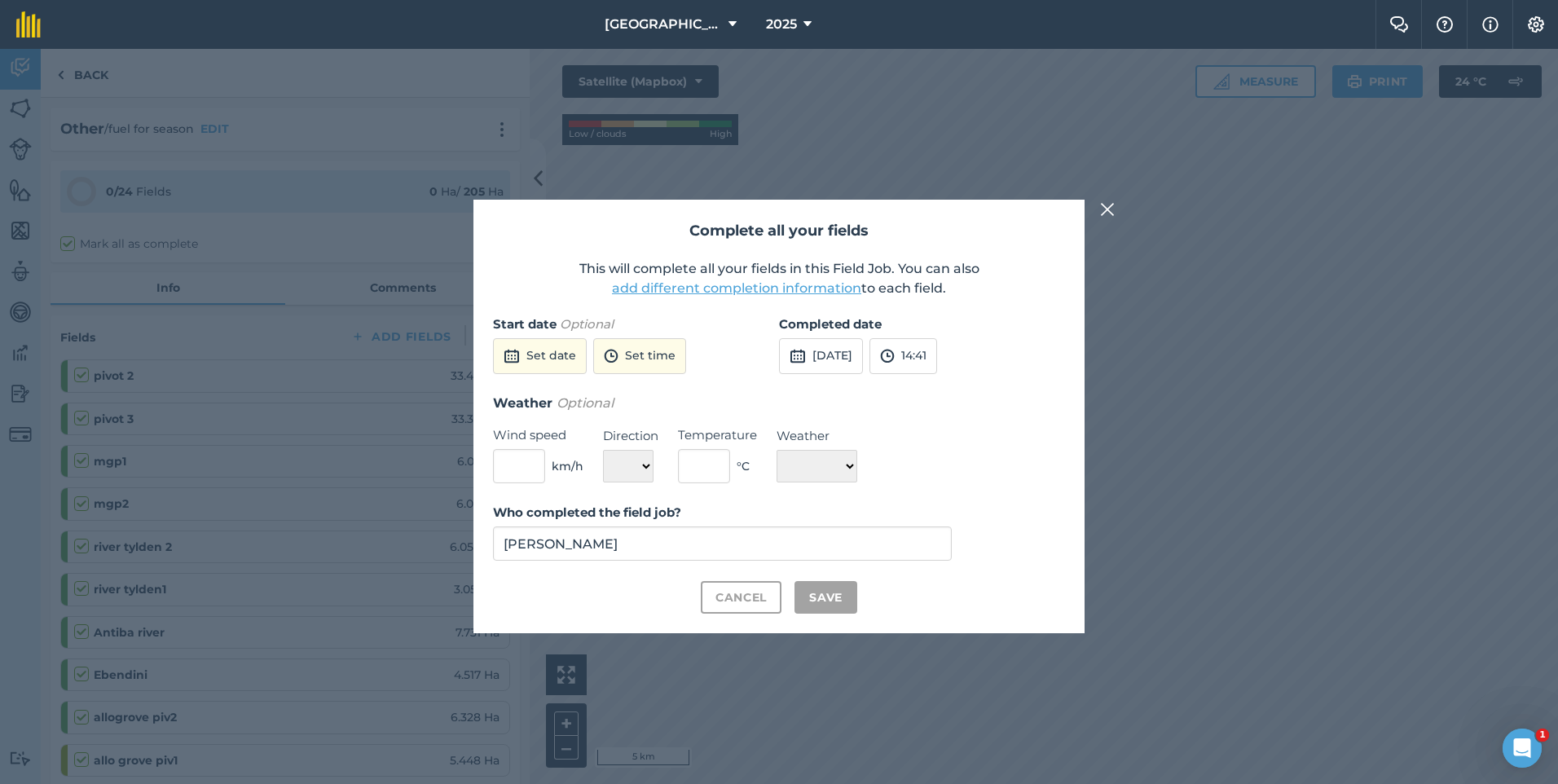
checkbox input "true"
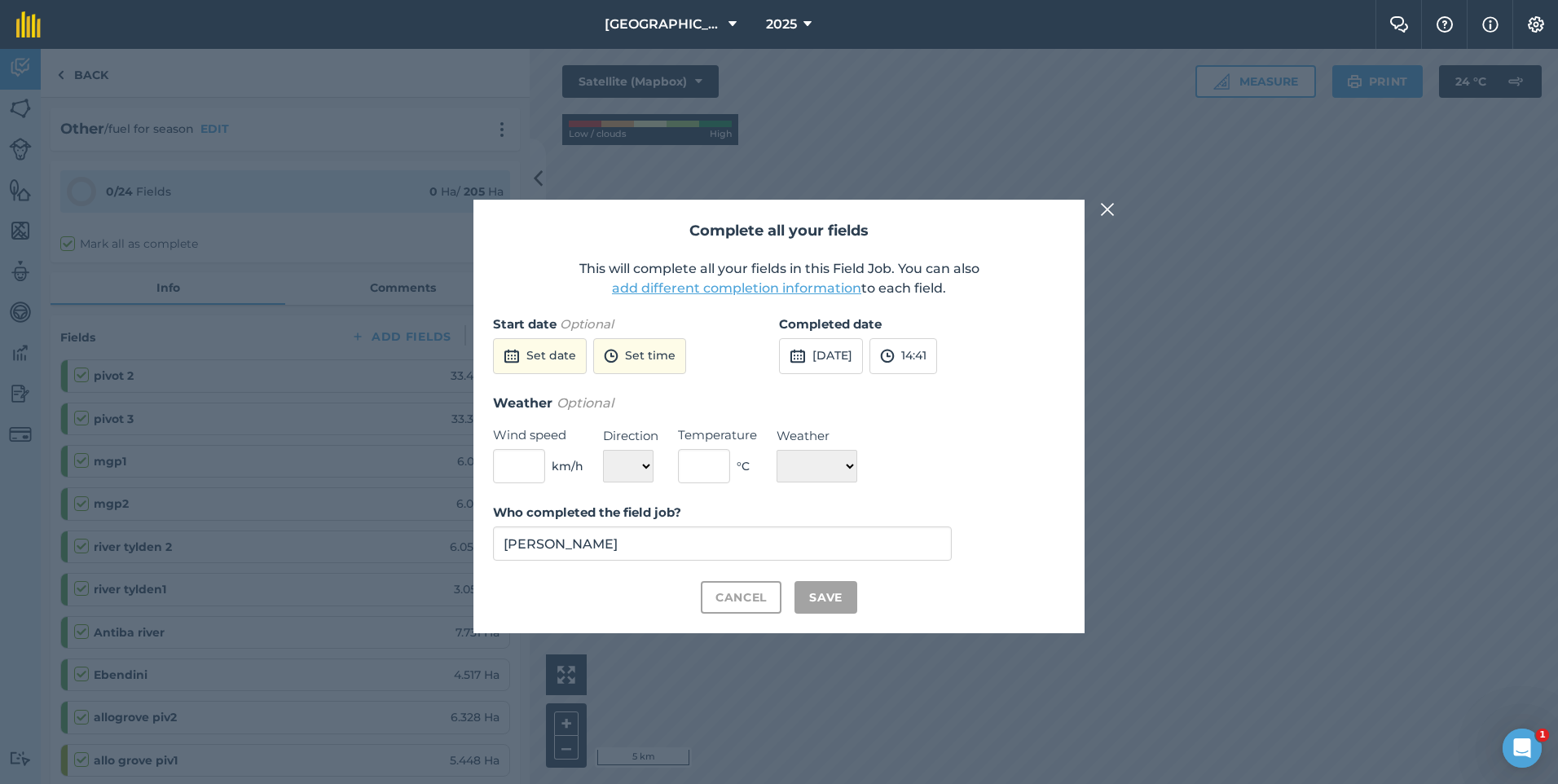
checkbox input "true"
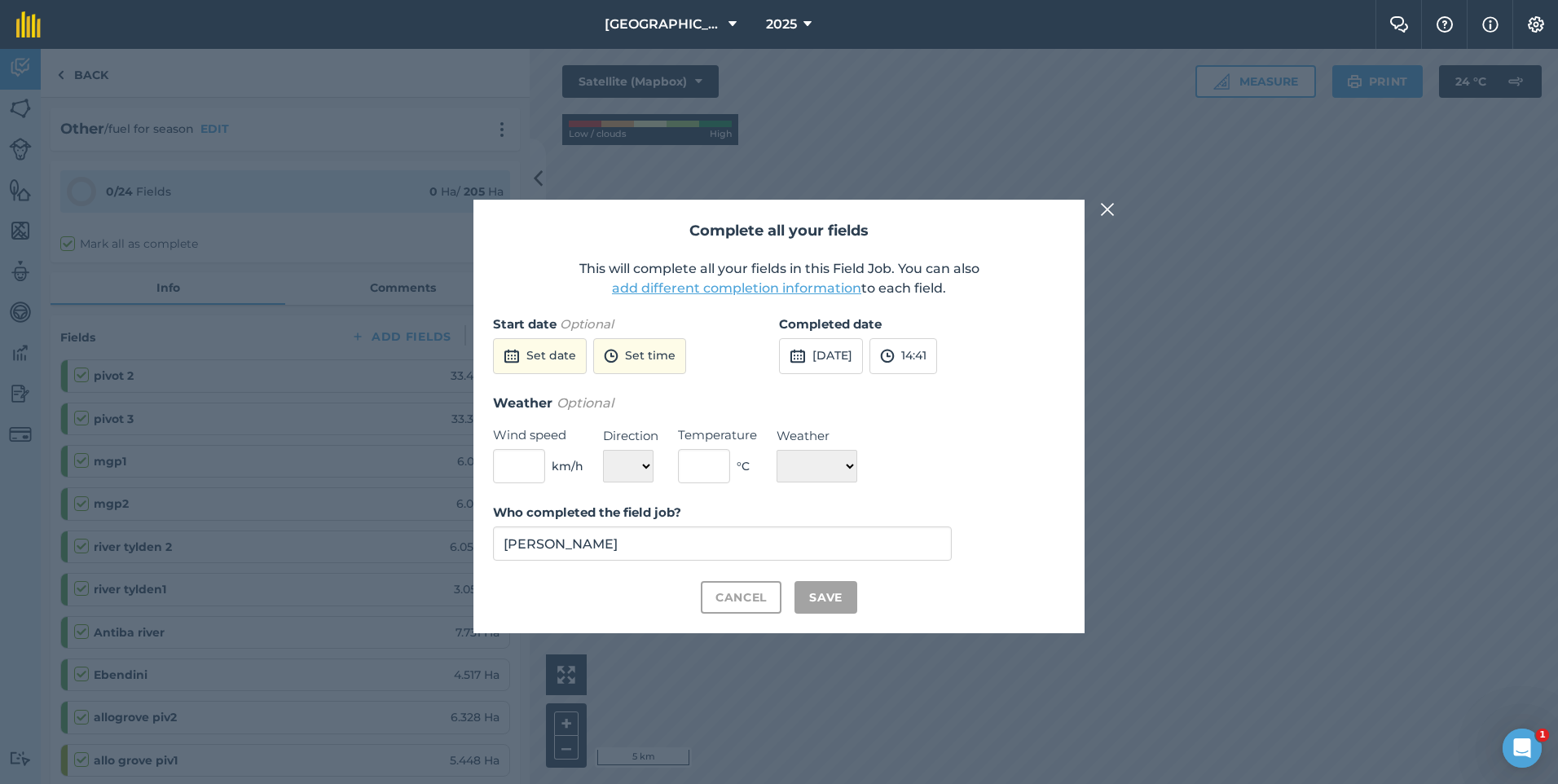
checkbox input "true"
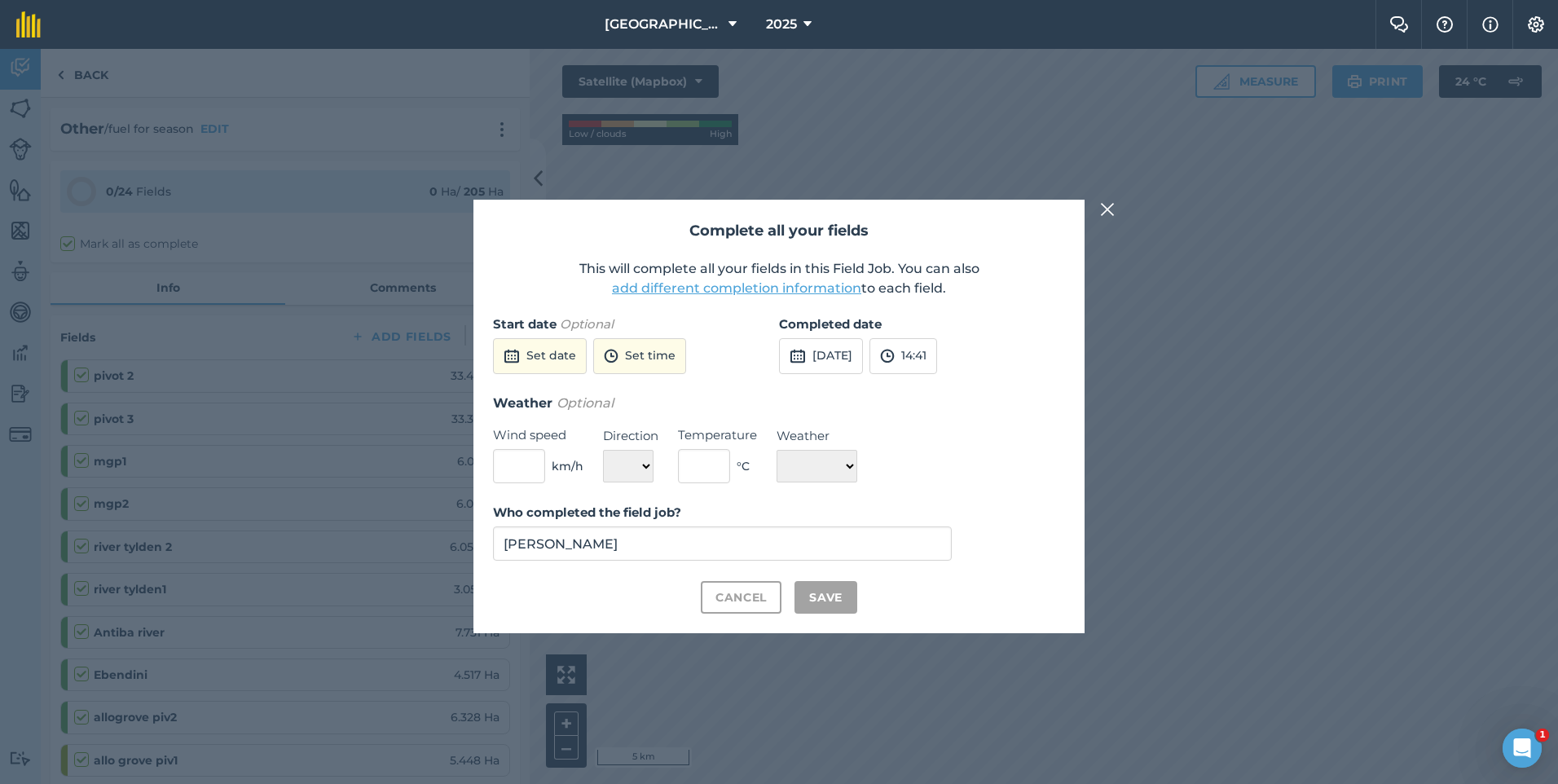
checkbox input "true"
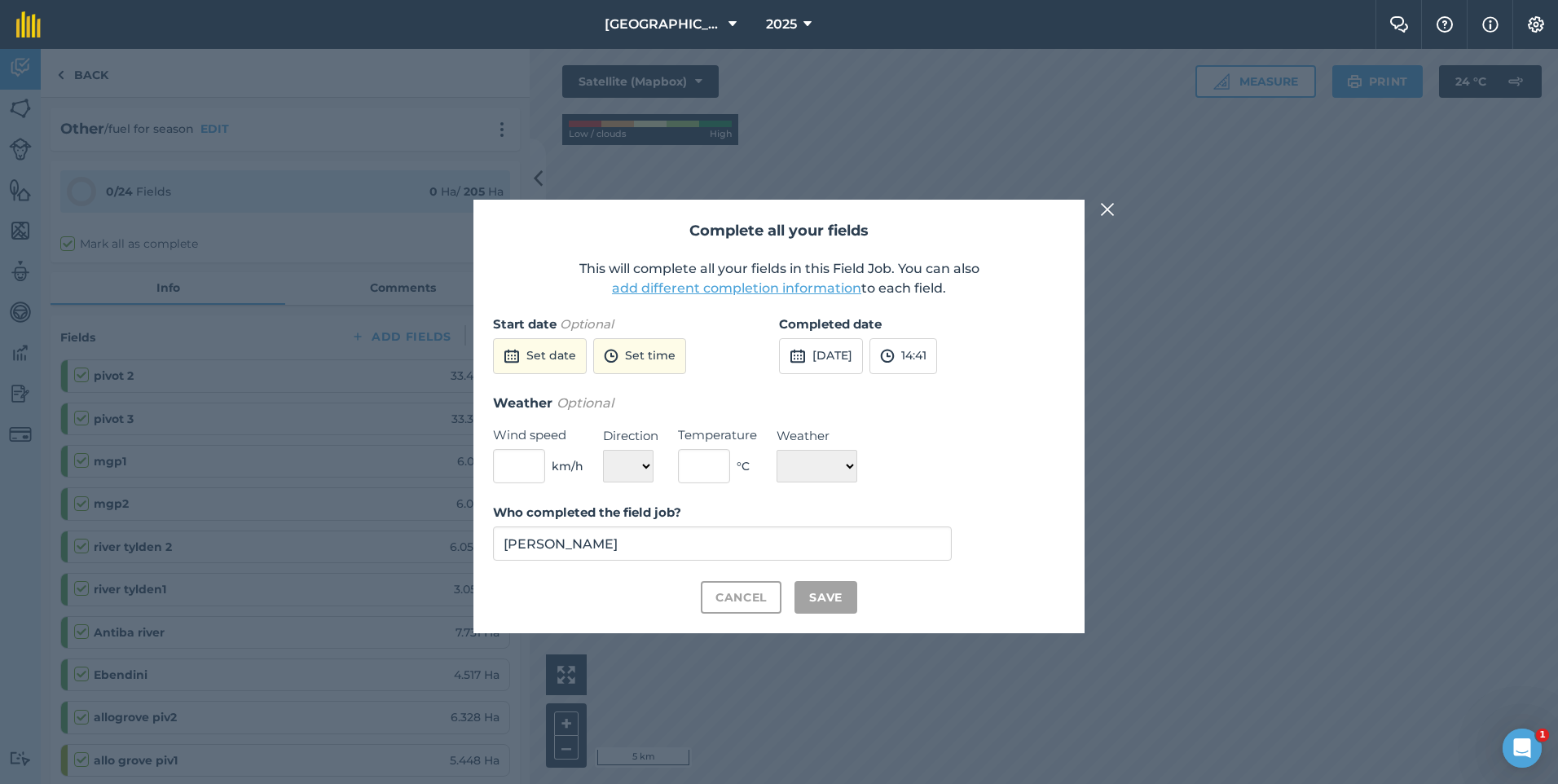
checkbox input "true"
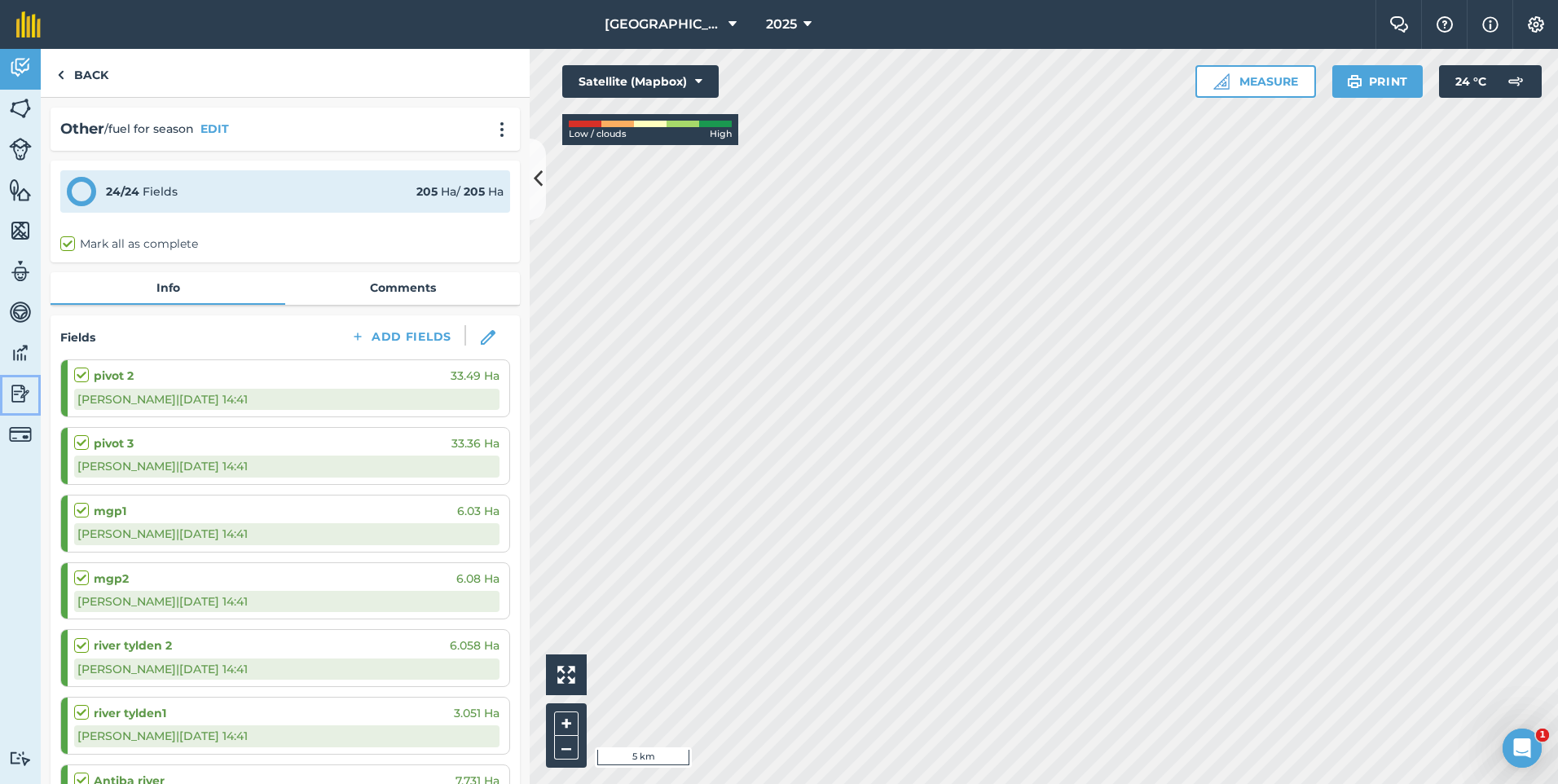
click at [18, 383] on img at bounding box center [21, 394] width 23 height 24
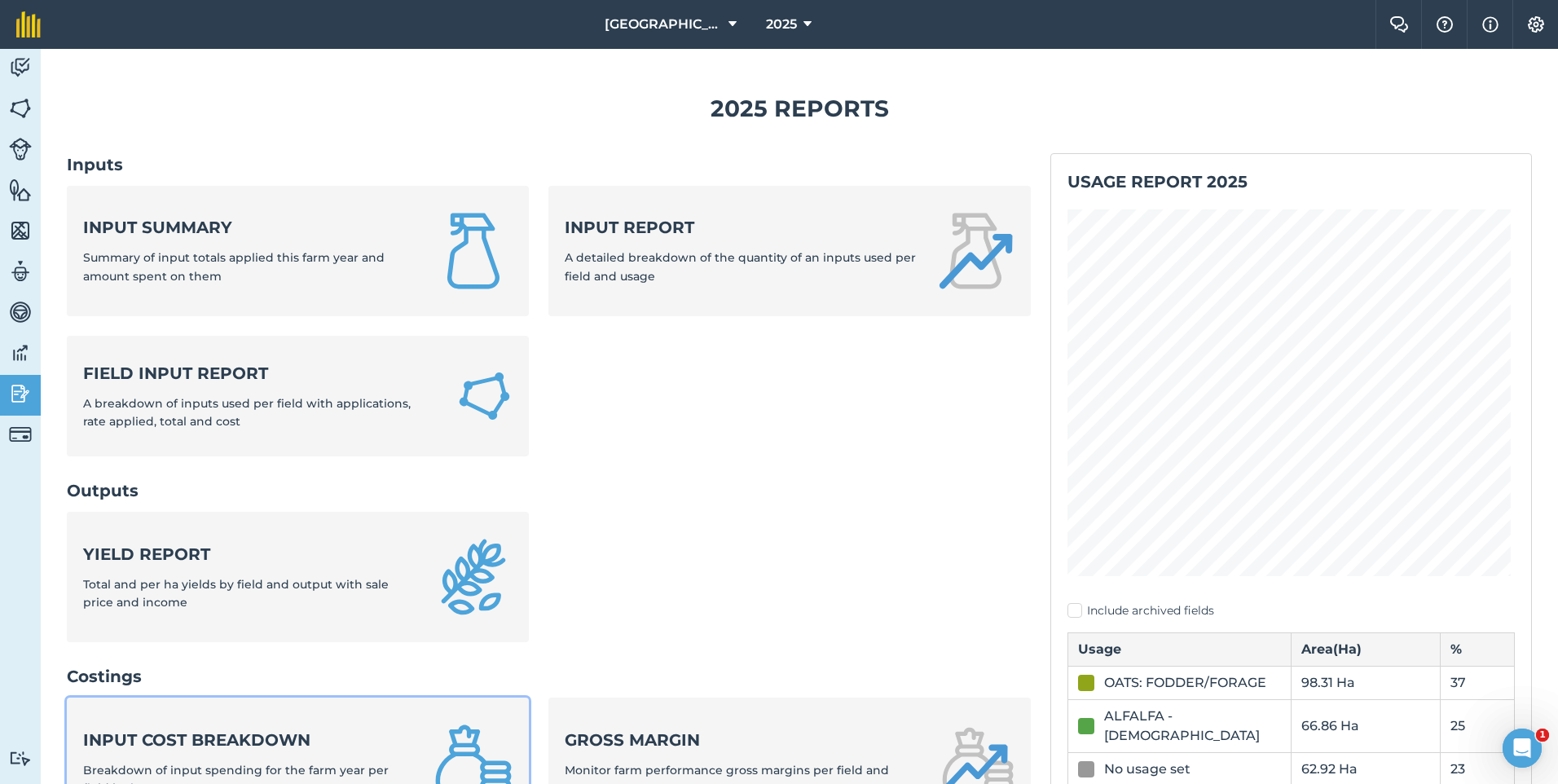
click at [322, 718] on link "Input cost breakdown Breakdown of input spending for the farm year per field by…" at bounding box center [297, 762] width 462 height 130
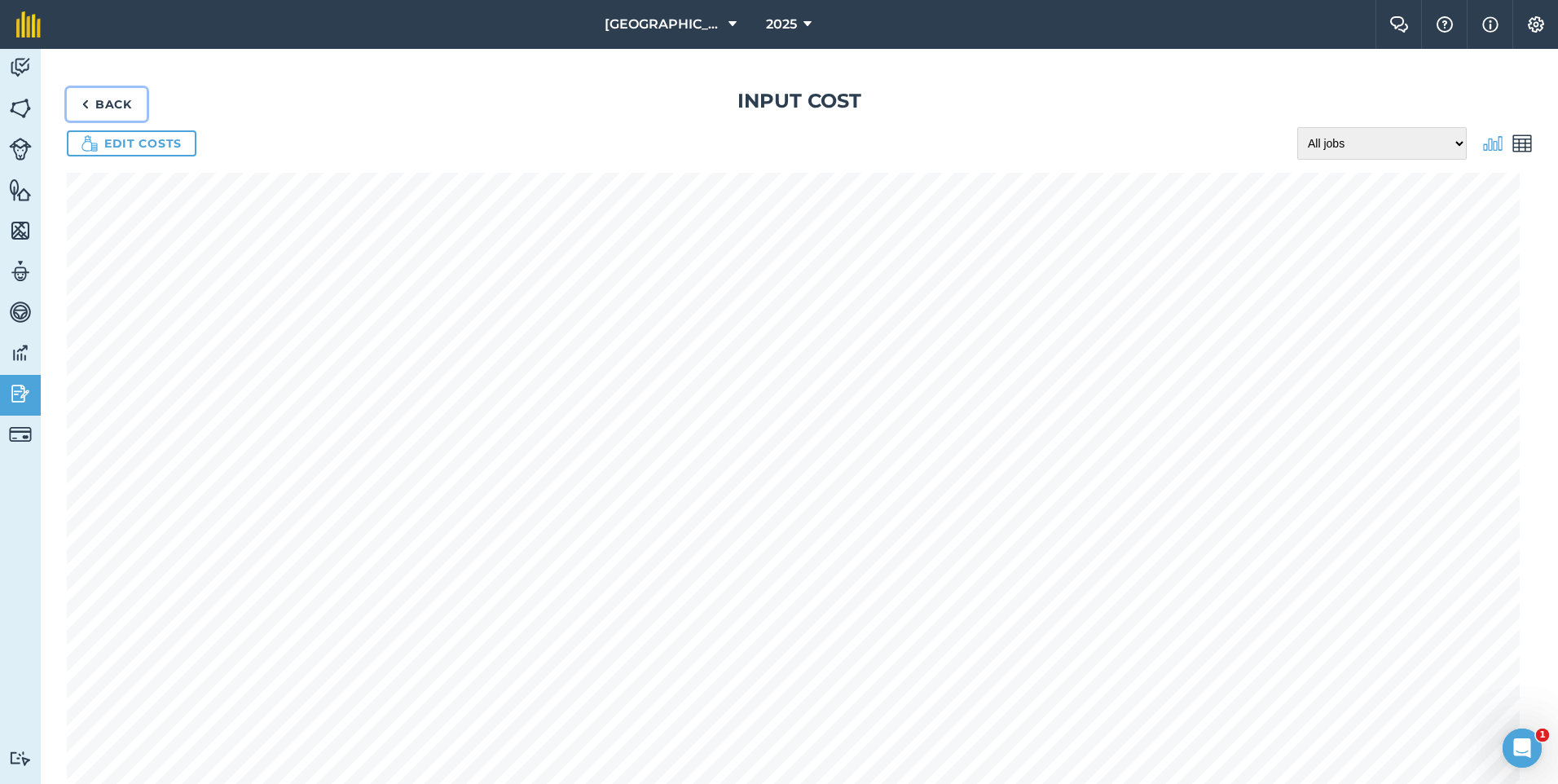
click at [107, 102] on link "Back" at bounding box center [106, 104] width 80 height 33
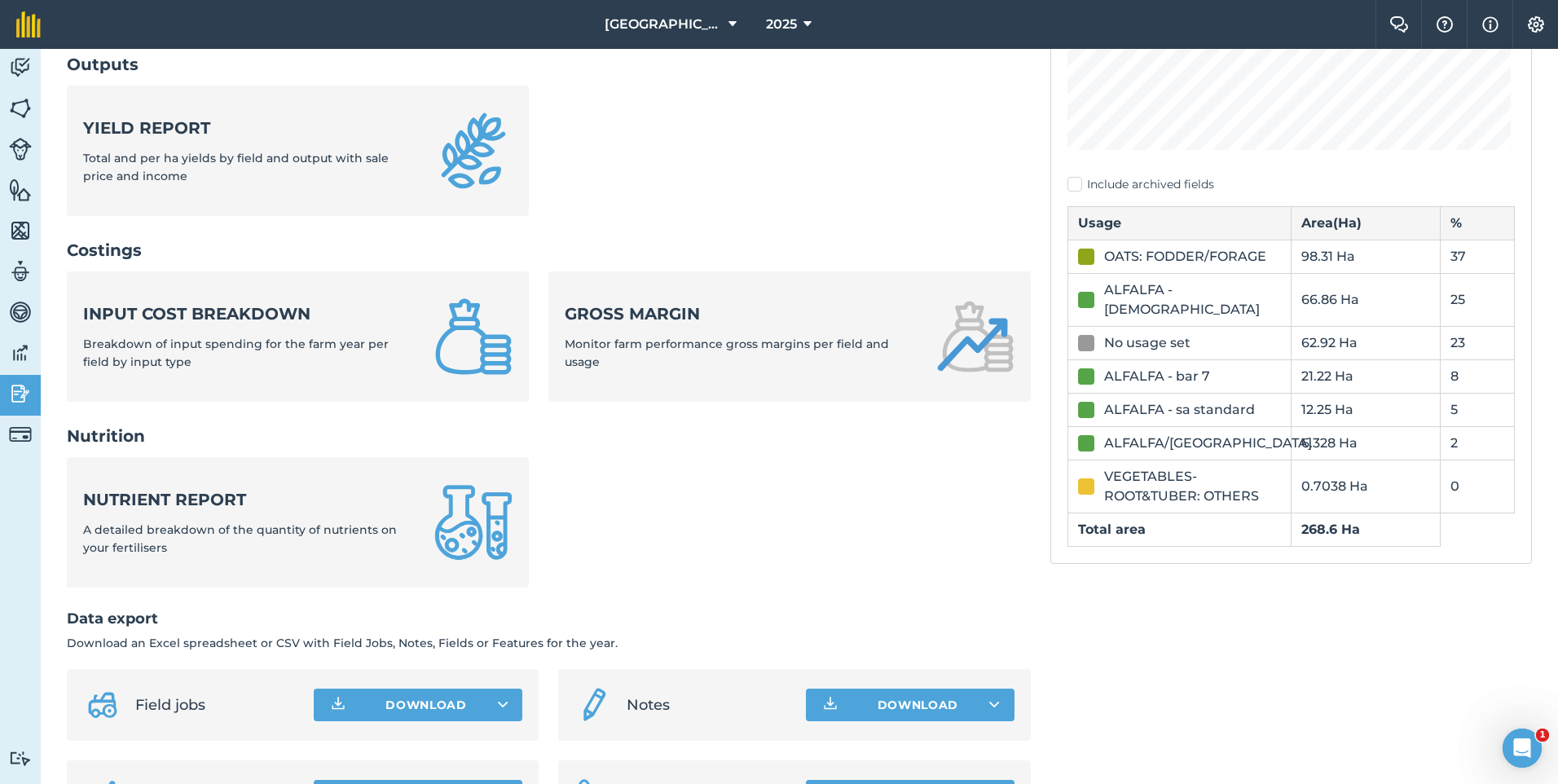
scroll to position [338, 0]
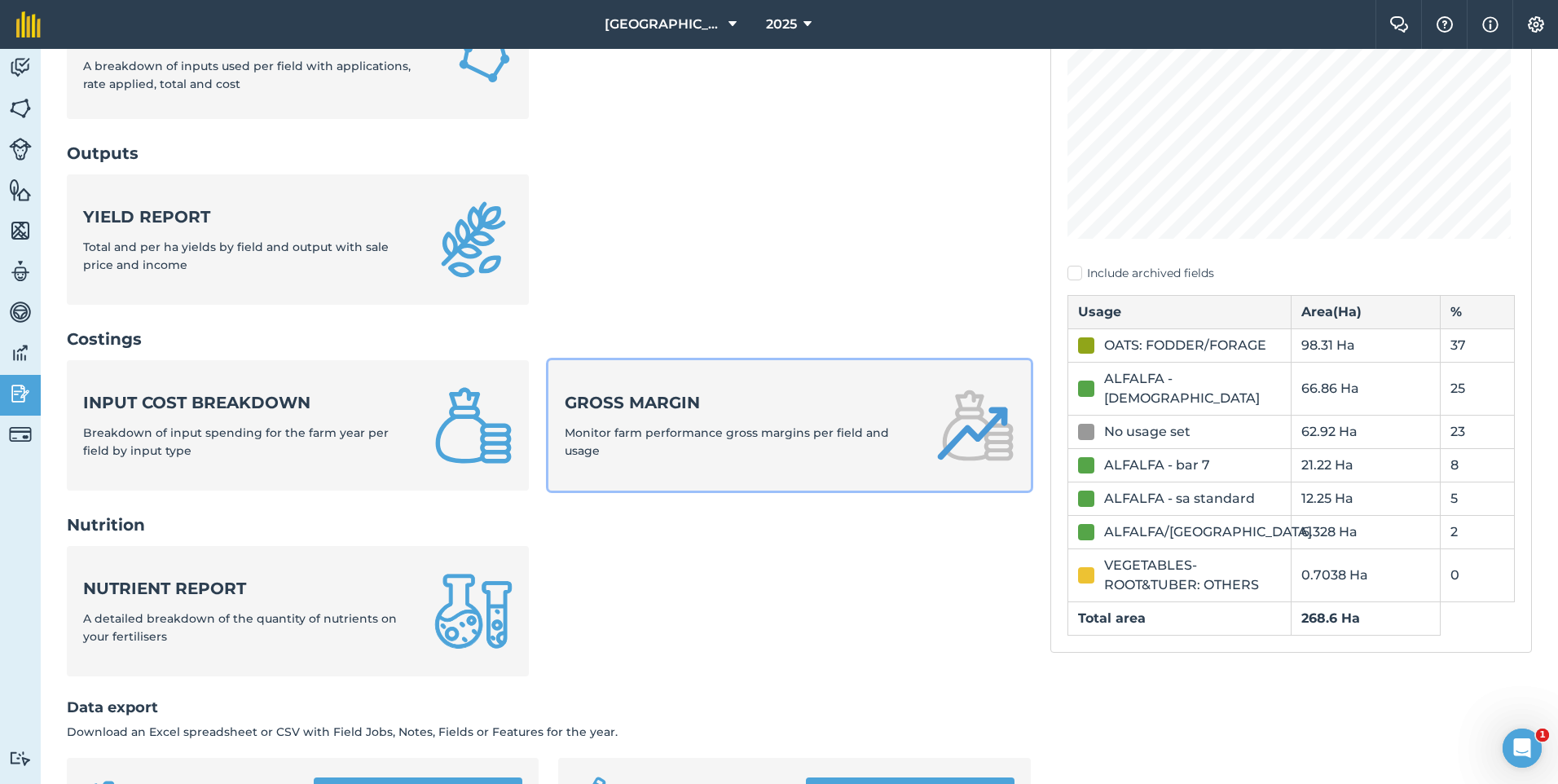
click at [755, 426] on span "Monitor farm performance gross margins per field and usage" at bounding box center [727, 442] width 325 height 33
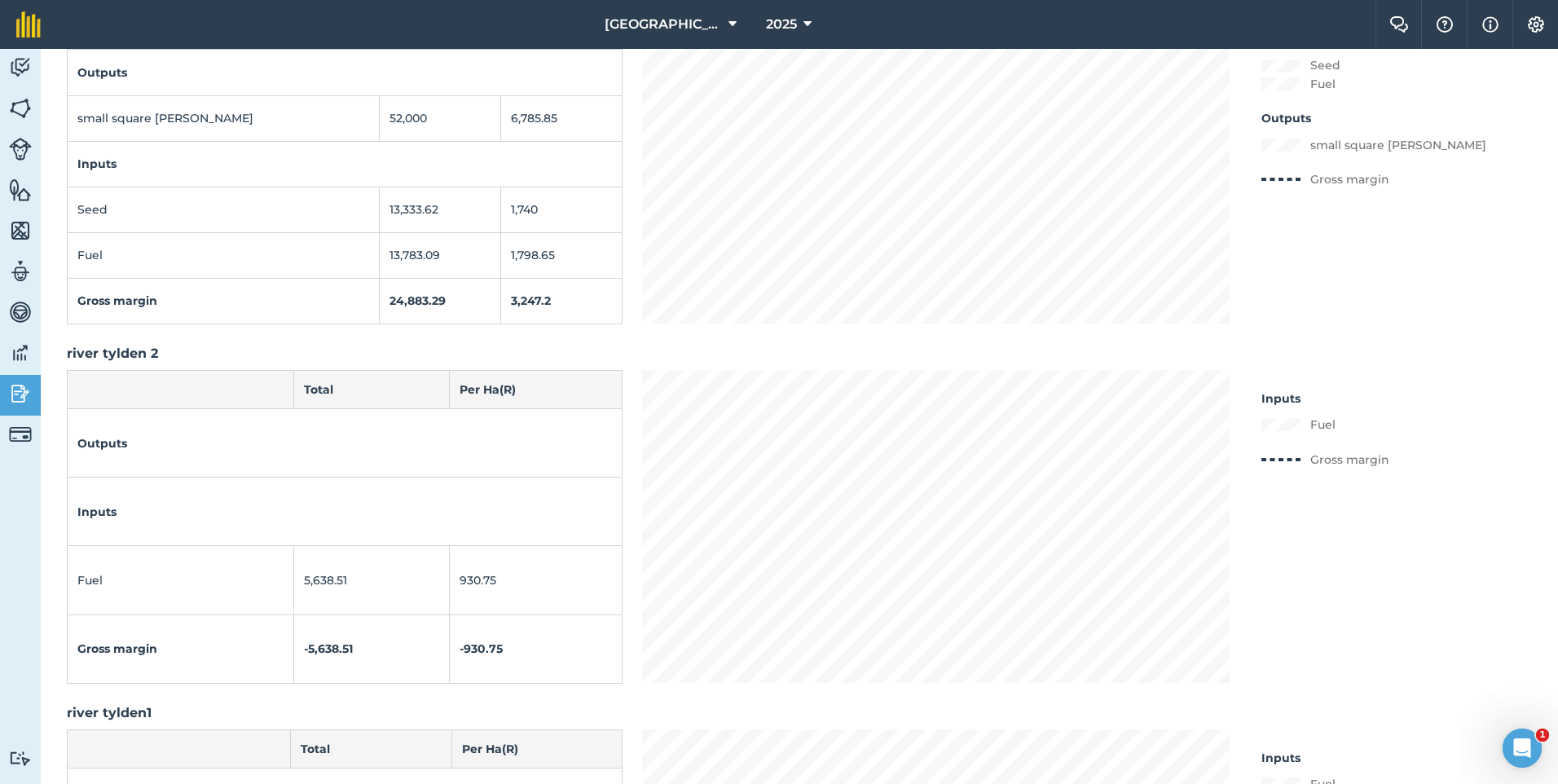
scroll to position [8881, 0]
click at [31, 388] on img at bounding box center [21, 394] width 23 height 24
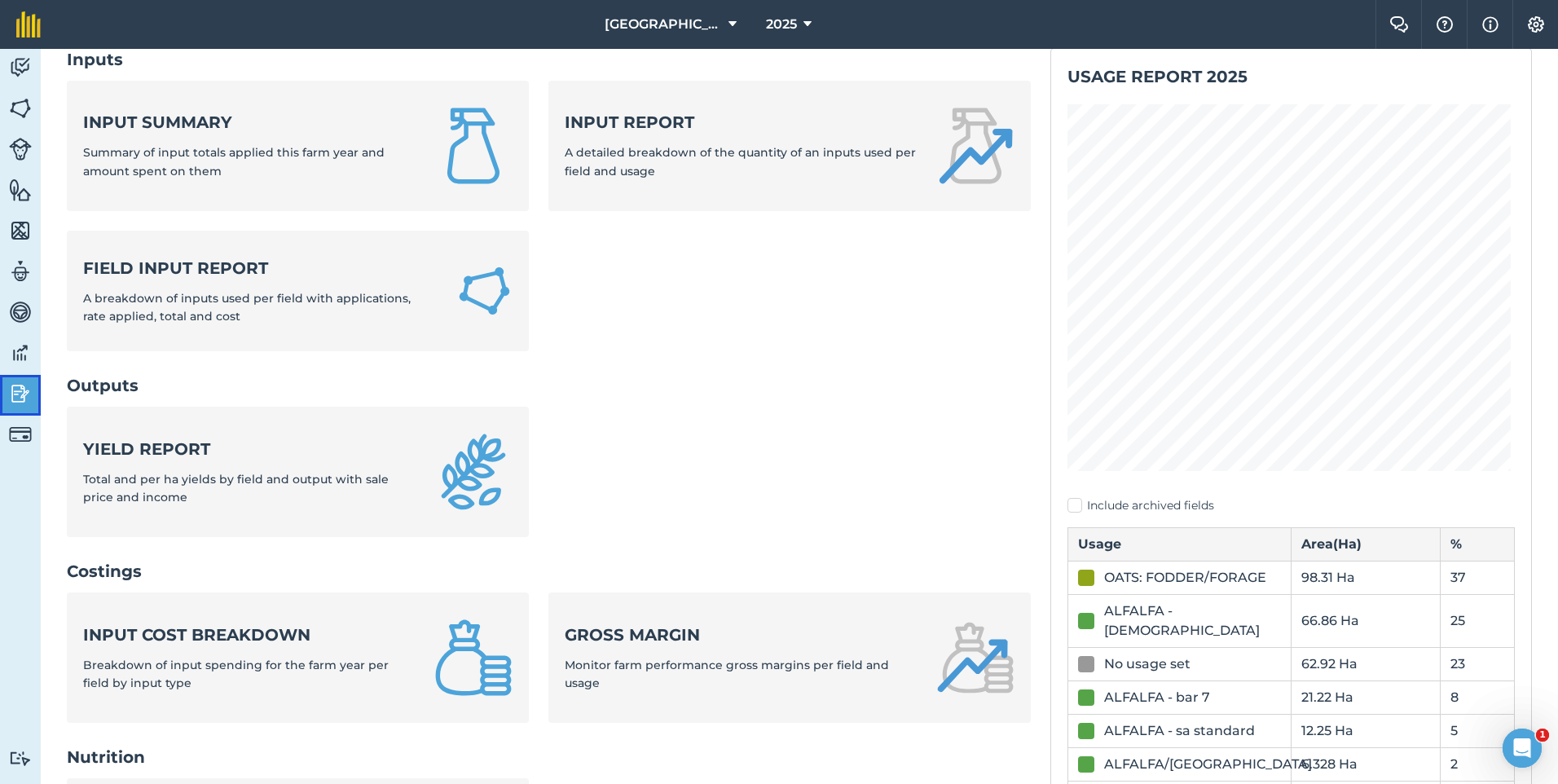
scroll to position [11, 0]
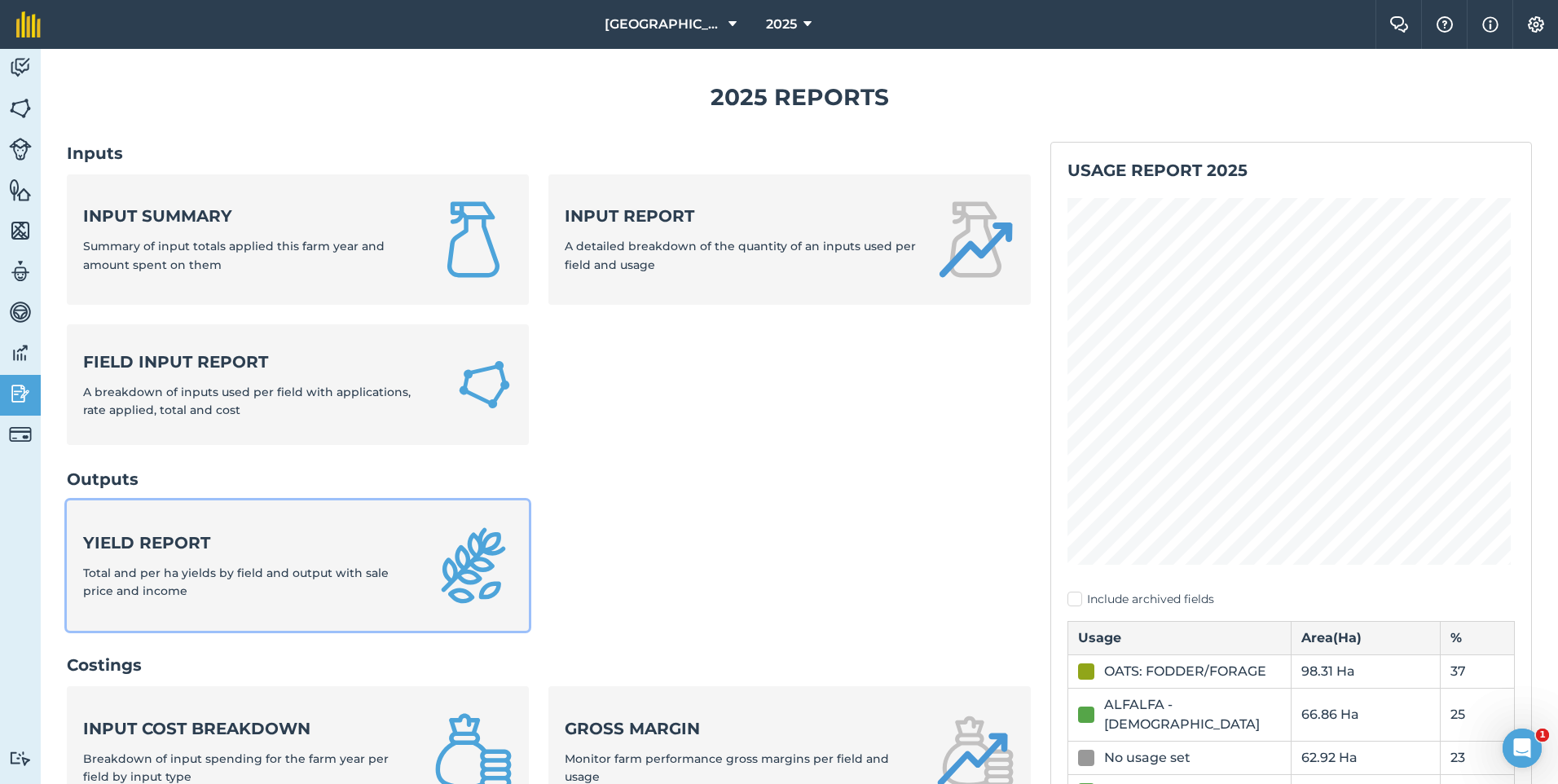
click at [326, 539] on strong "Yield report" at bounding box center [250, 542] width 332 height 23
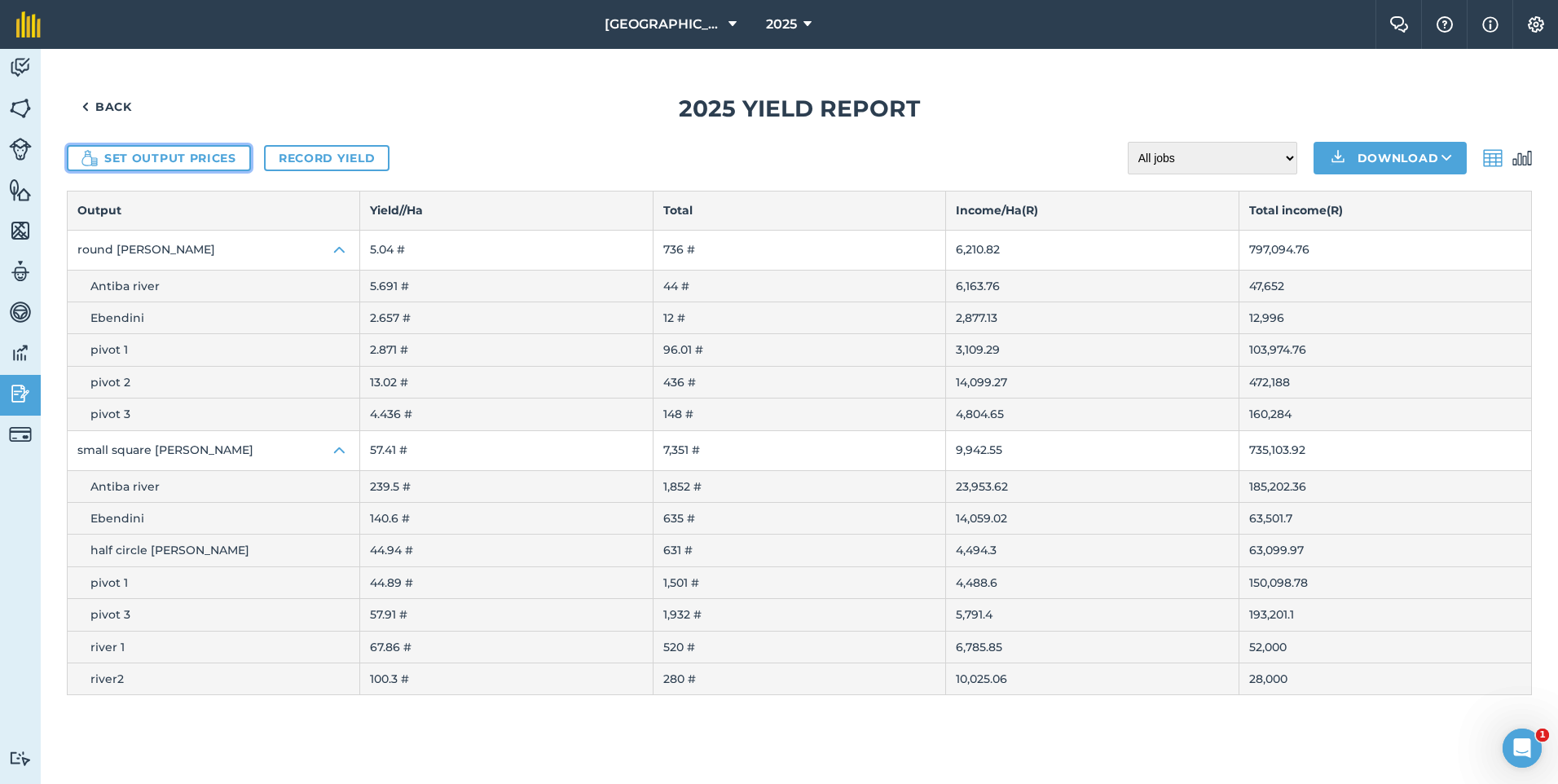
click at [189, 164] on button "Set output prices" at bounding box center [159, 158] width 184 height 26
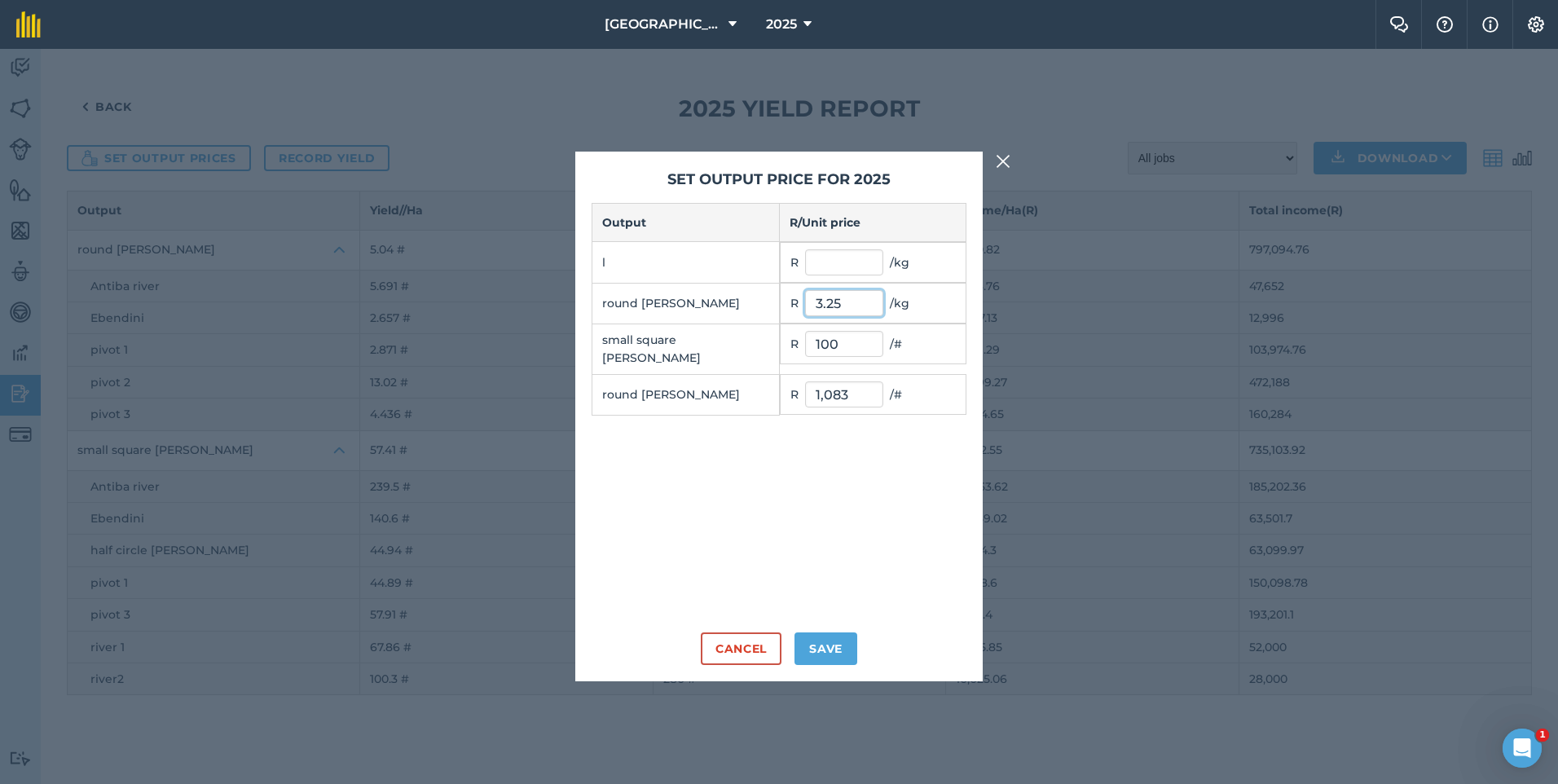
drag, startPoint x: 846, startPoint y: 306, endPoint x: 811, endPoint y: 306, distance: 35.0
click at [811, 306] on input "3.25" at bounding box center [843, 303] width 78 height 26
type input "4"
drag, startPoint x: 857, startPoint y: 390, endPoint x: 824, endPoint y: 388, distance: 33.1
click at [824, 388] on input "1,083" at bounding box center [843, 395] width 78 height 26
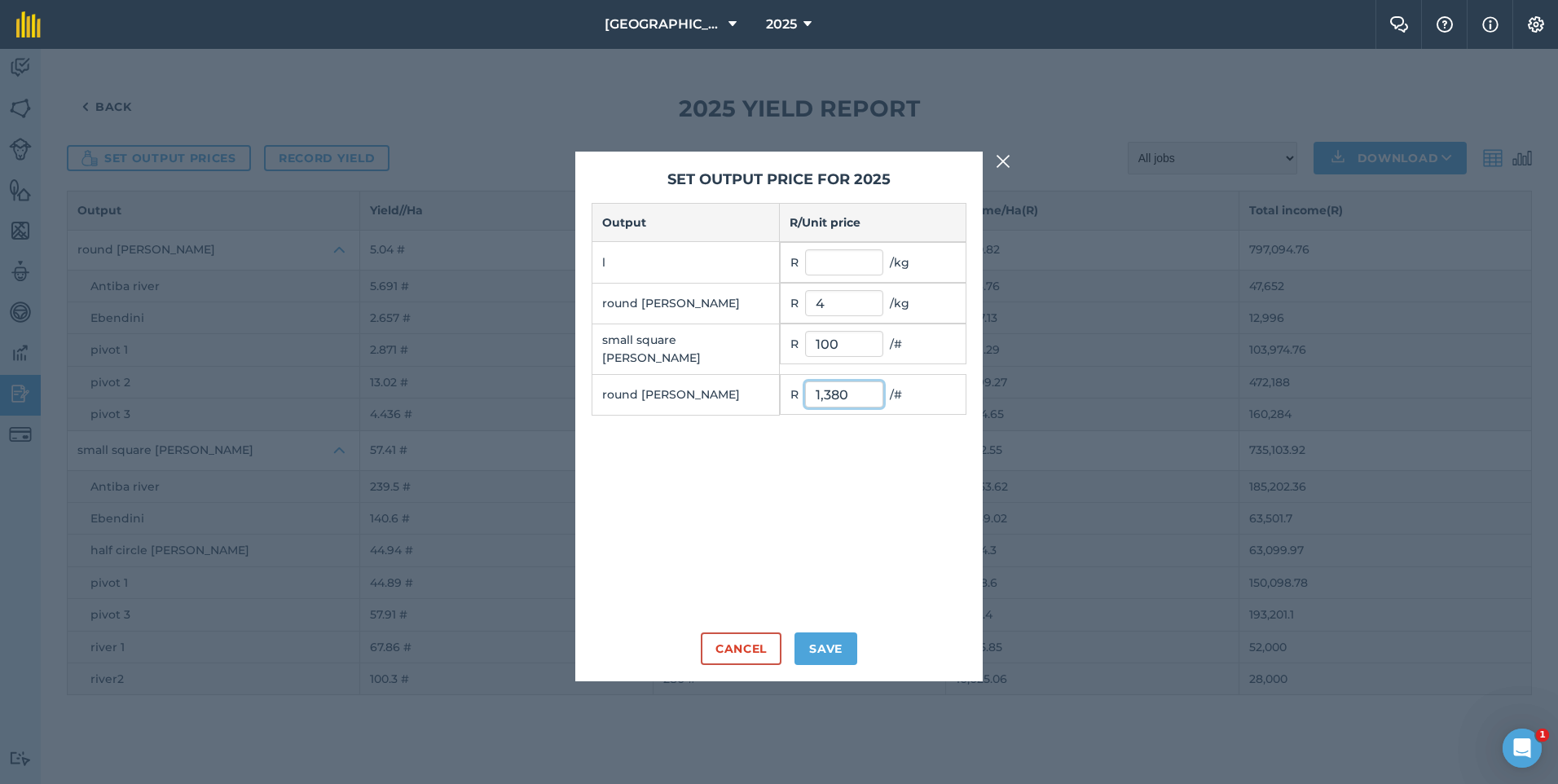
type input "1,380"
drag, startPoint x: 836, startPoint y: 347, endPoint x: 823, endPoint y: 345, distance: 13.2
click at [823, 345] on input "100" at bounding box center [843, 344] width 78 height 26
type input "110"
click at [817, 654] on button "Save" at bounding box center [825, 648] width 63 height 33
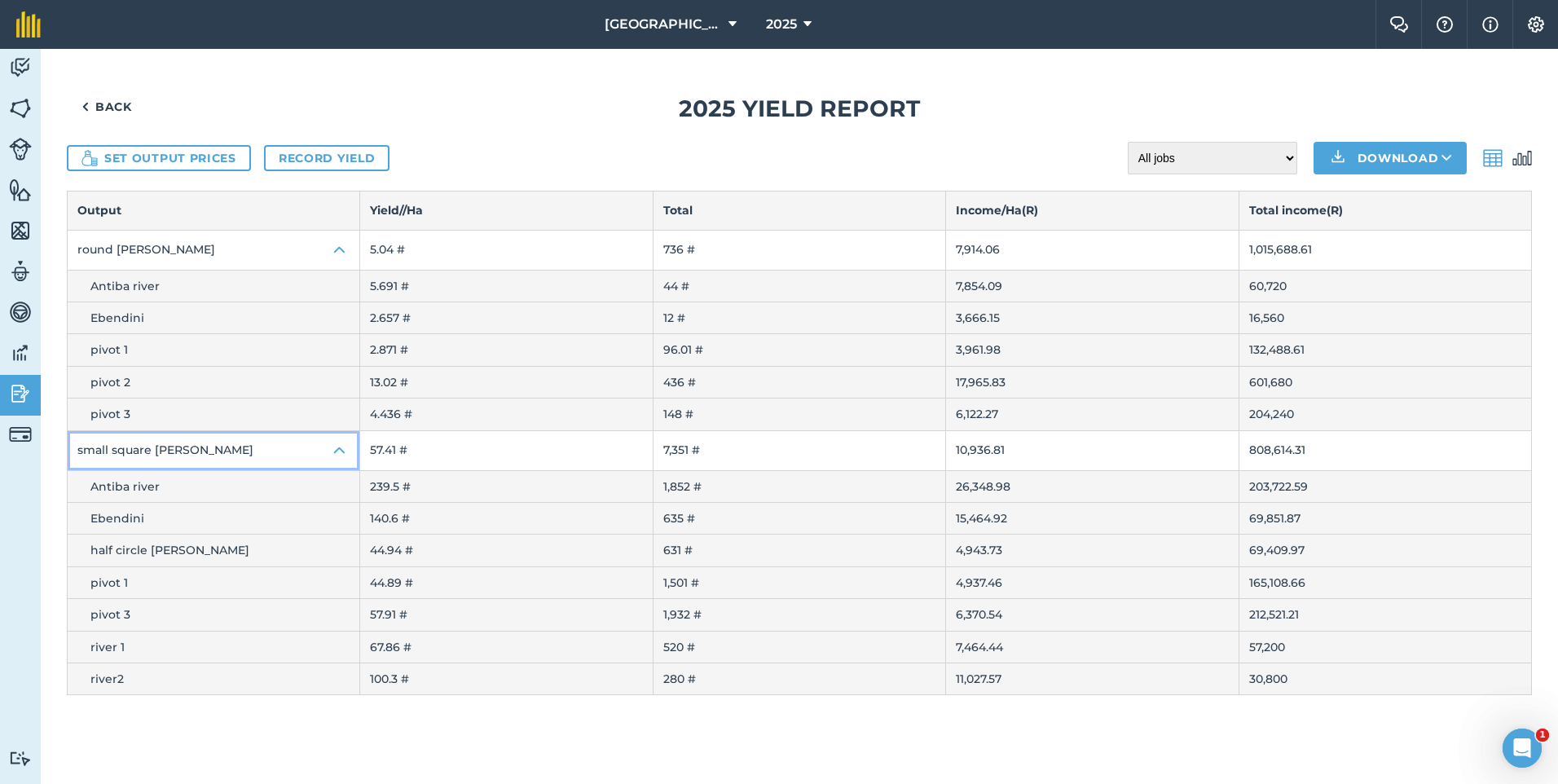
click at [340, 451] on img at bounding box center [340, 450] width 20 height 20
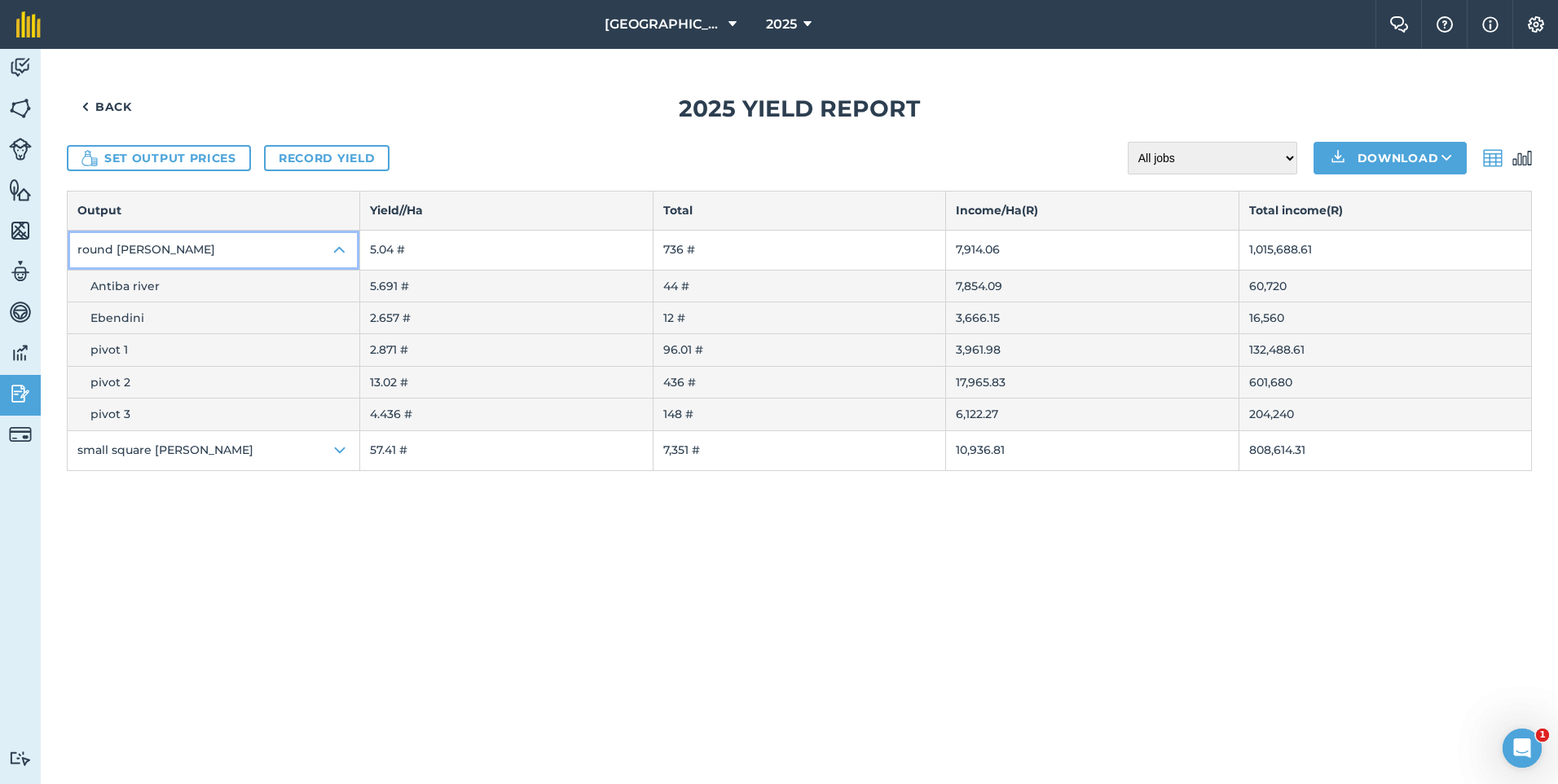
click at [335, 256] on img at bounding box center [340, 249] width 20 height 20
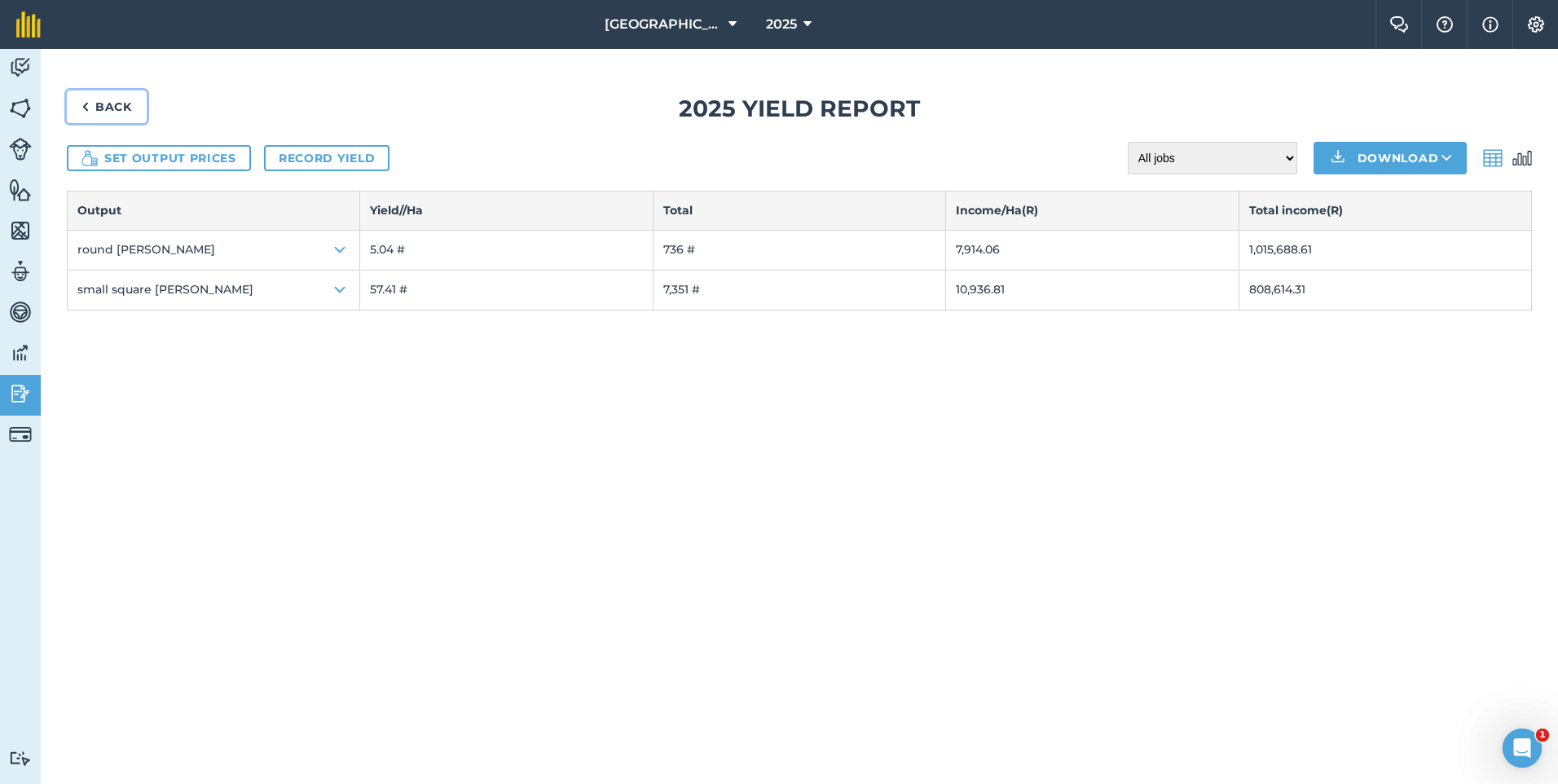
click at [120, 110] on link "Back" at bounding box center [106, 106] width 80 height 33
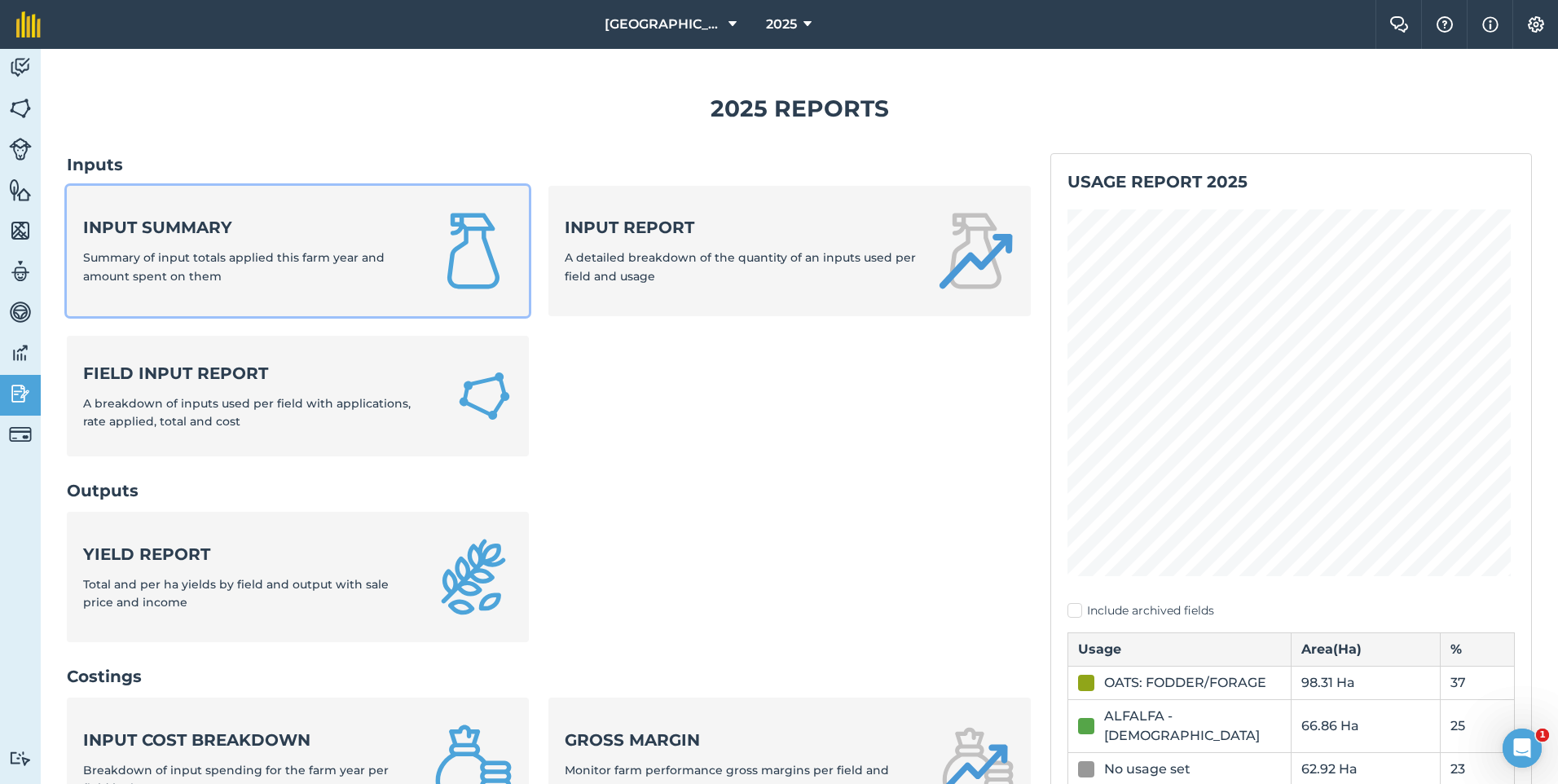
click at [252, 268] on div "Input summary Summary of input totals applied this farm year and amount spent o…" at bounding box center [250, 250] width 332 height 69
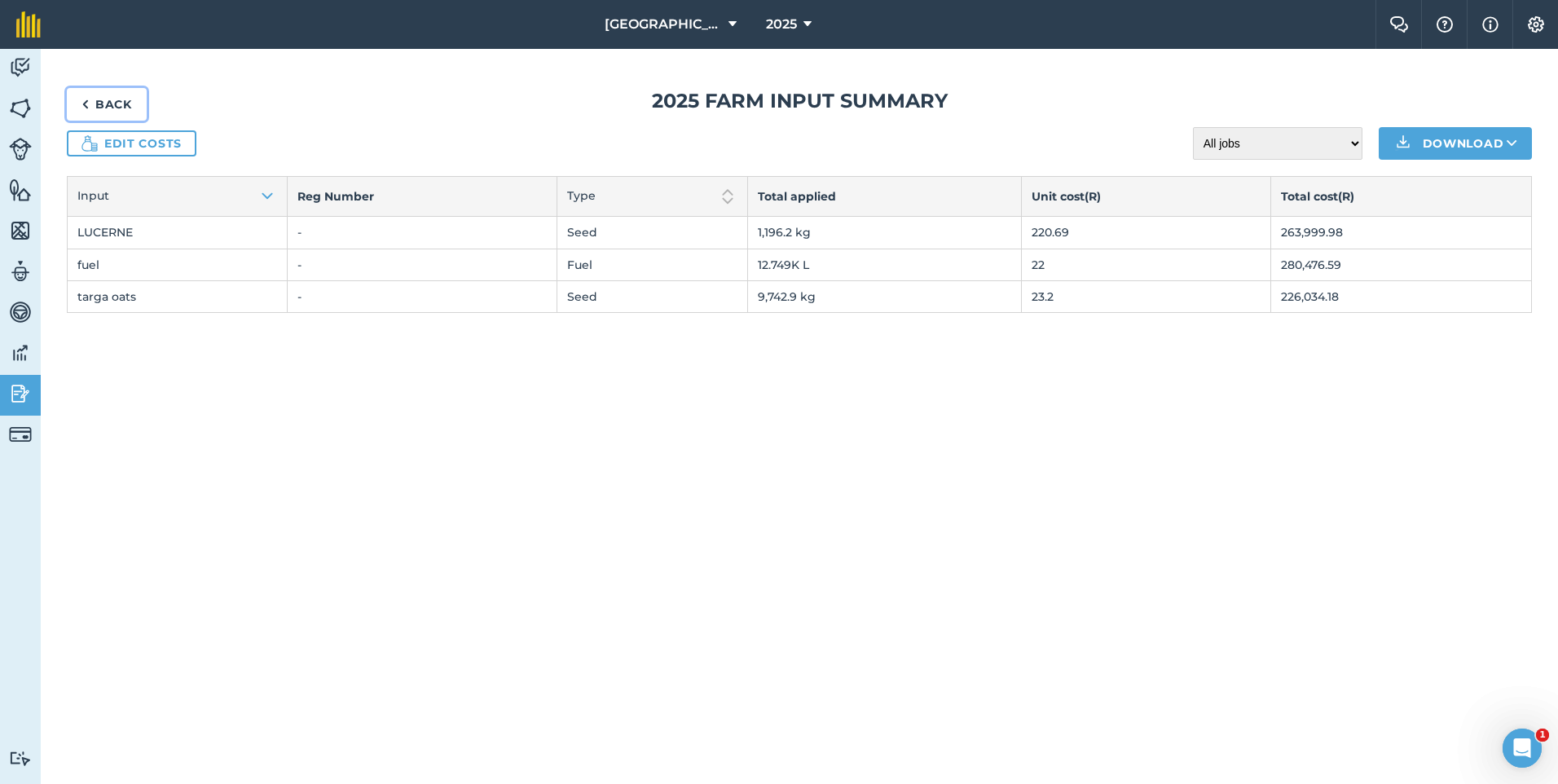
click at [106, 109] on link "Back" at bounding box center [106, 104] width 80 height 33
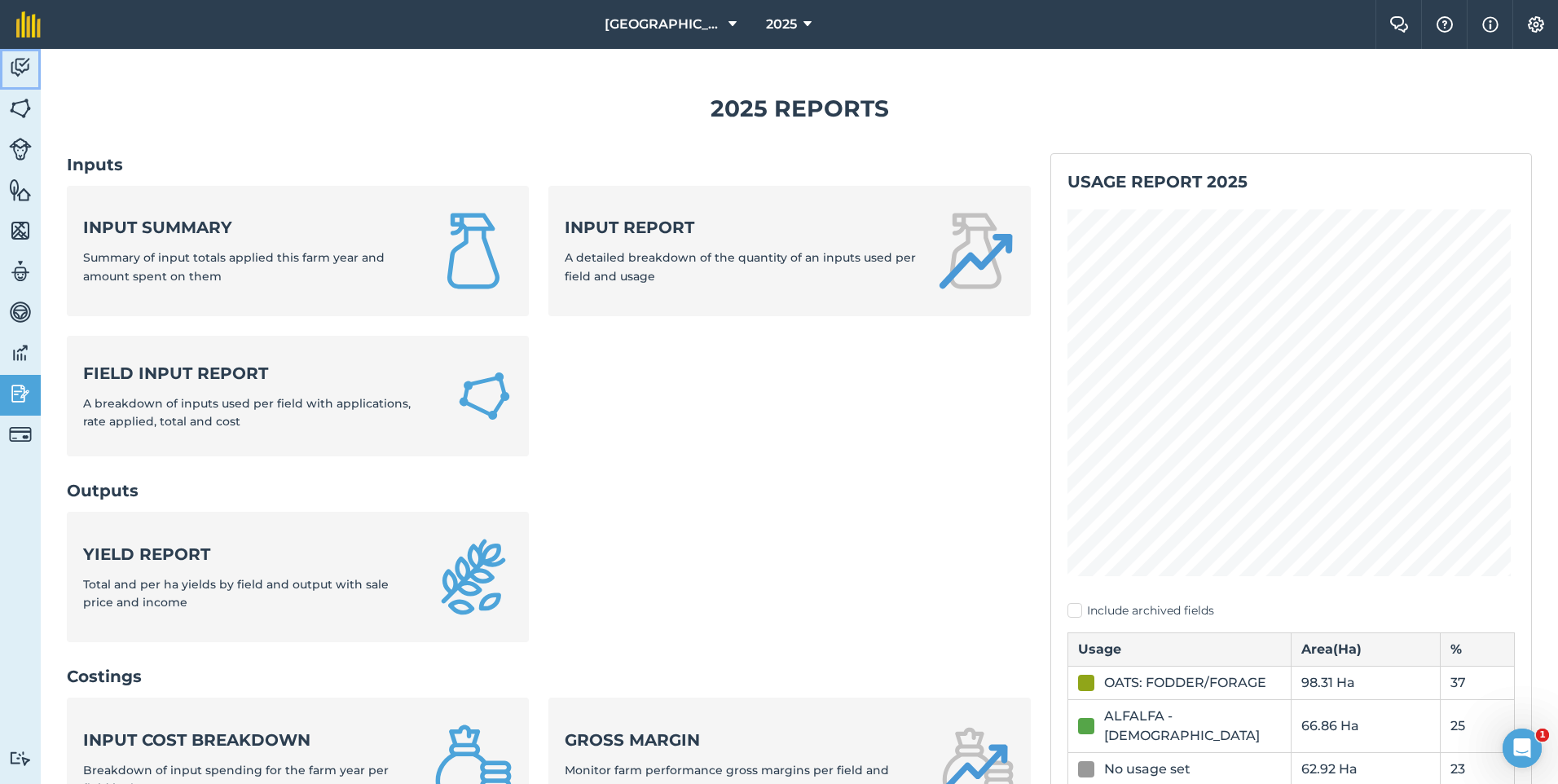
click at [19, 60] on img at bounding box center [21, 68] width 23 height 24
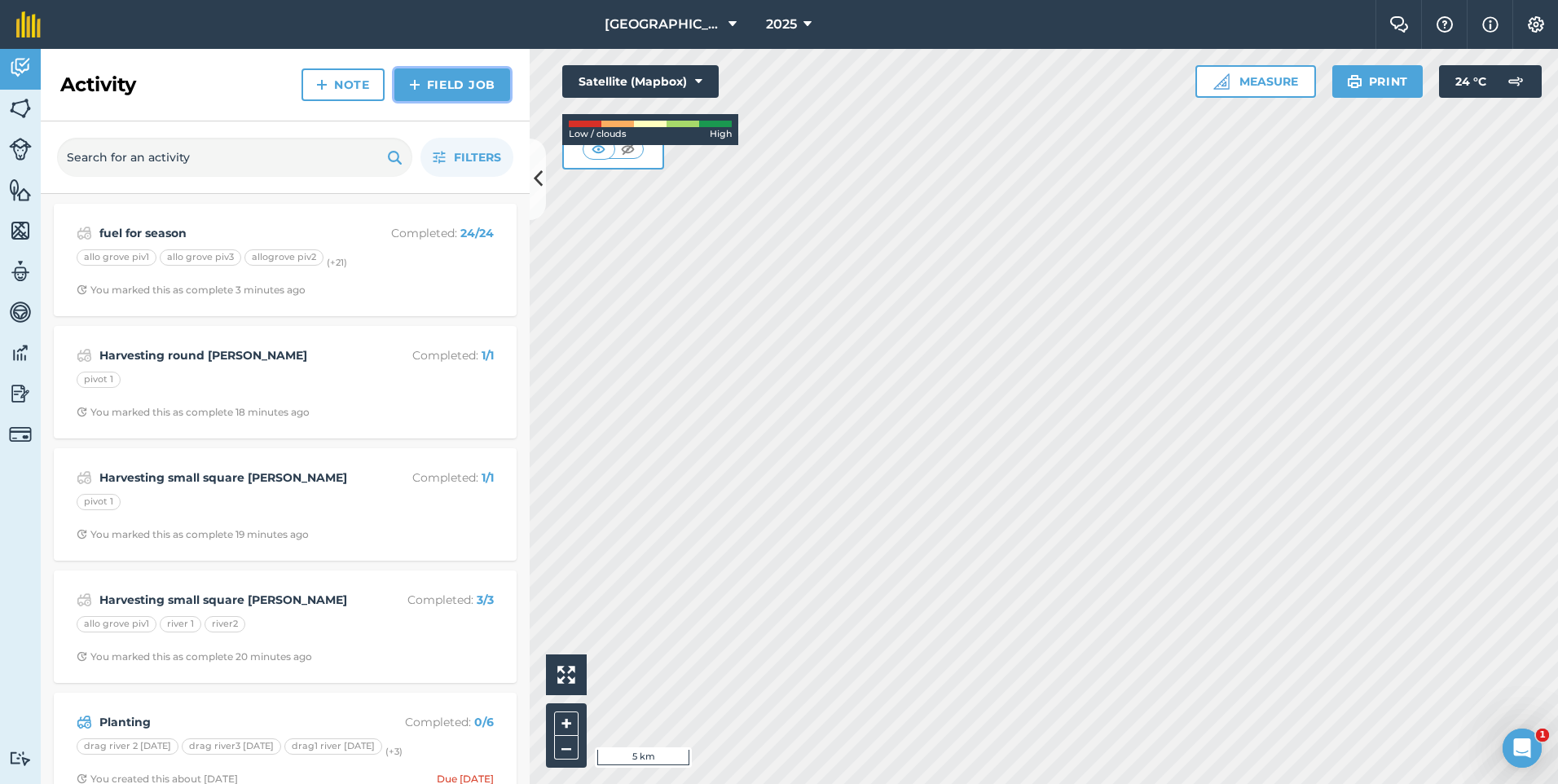
click at [450, 87] on link "Field Job" at bounding box center [452, 84] width 115 height 33
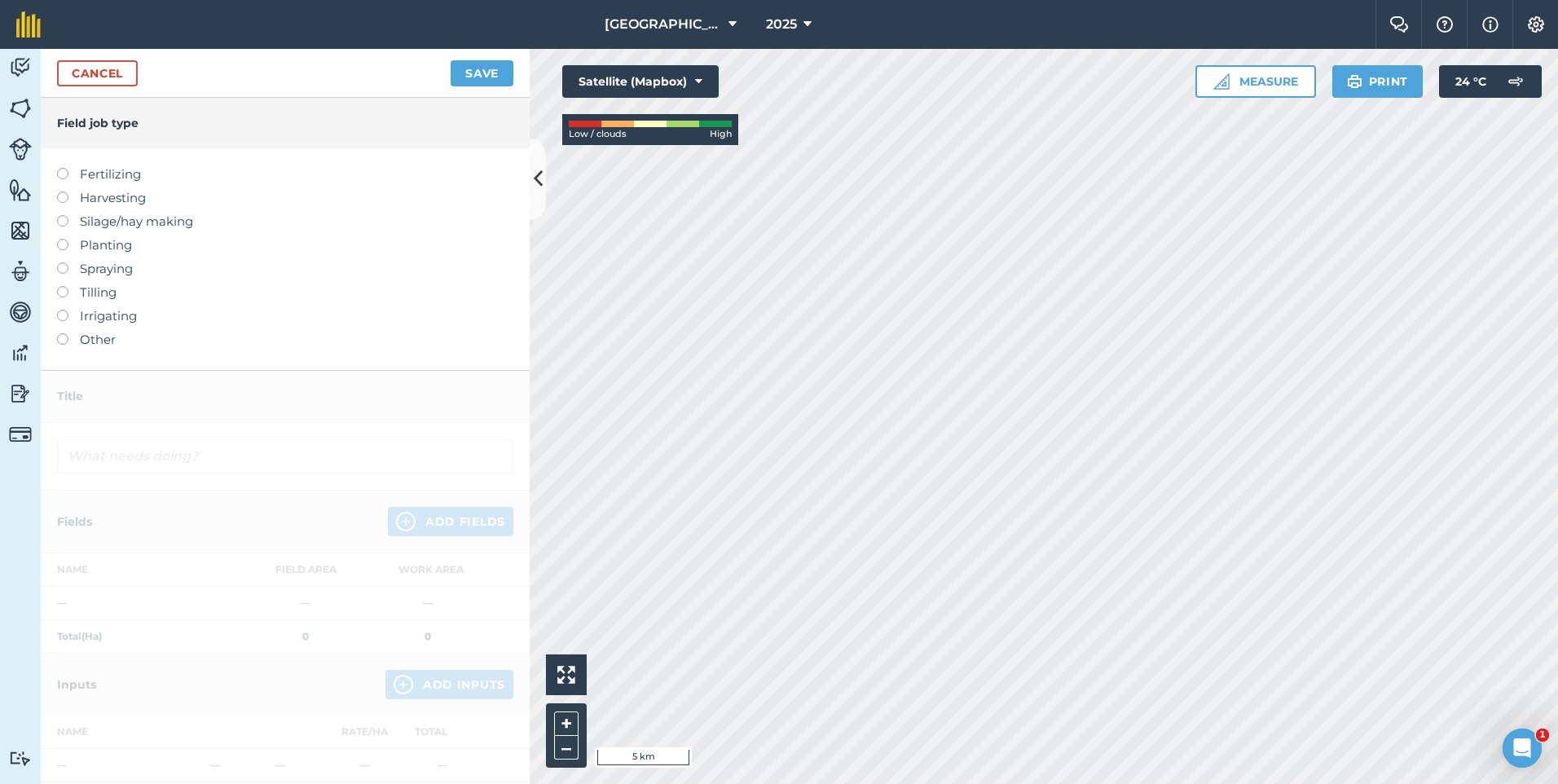
click at [90, 337] on label "Other" at bounding box center [285, 339] width 457 height 20
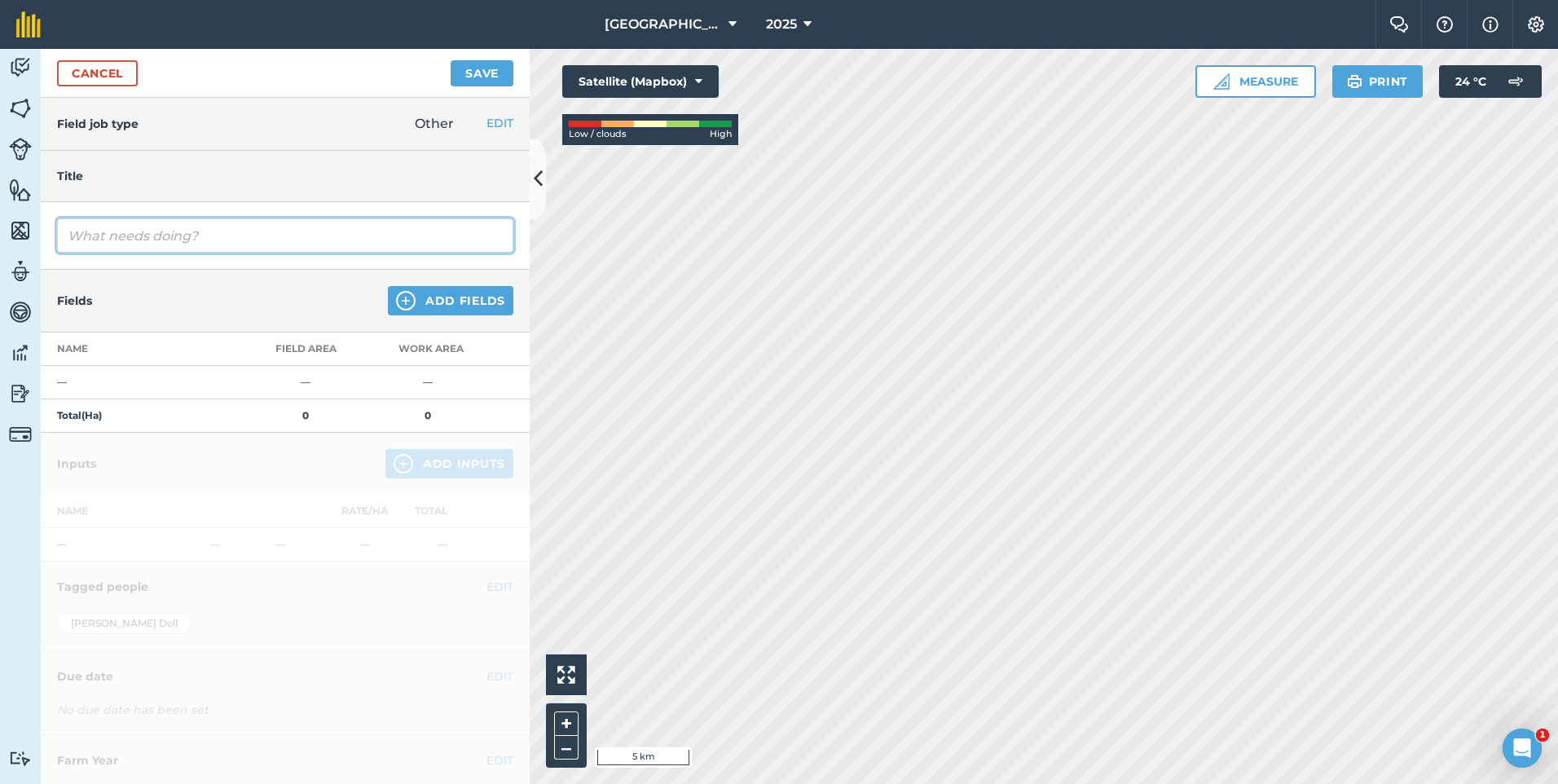
click at [135, 237] on input "text" at bounding box center [285, 235] width 457 height 34
type input "farm rental"
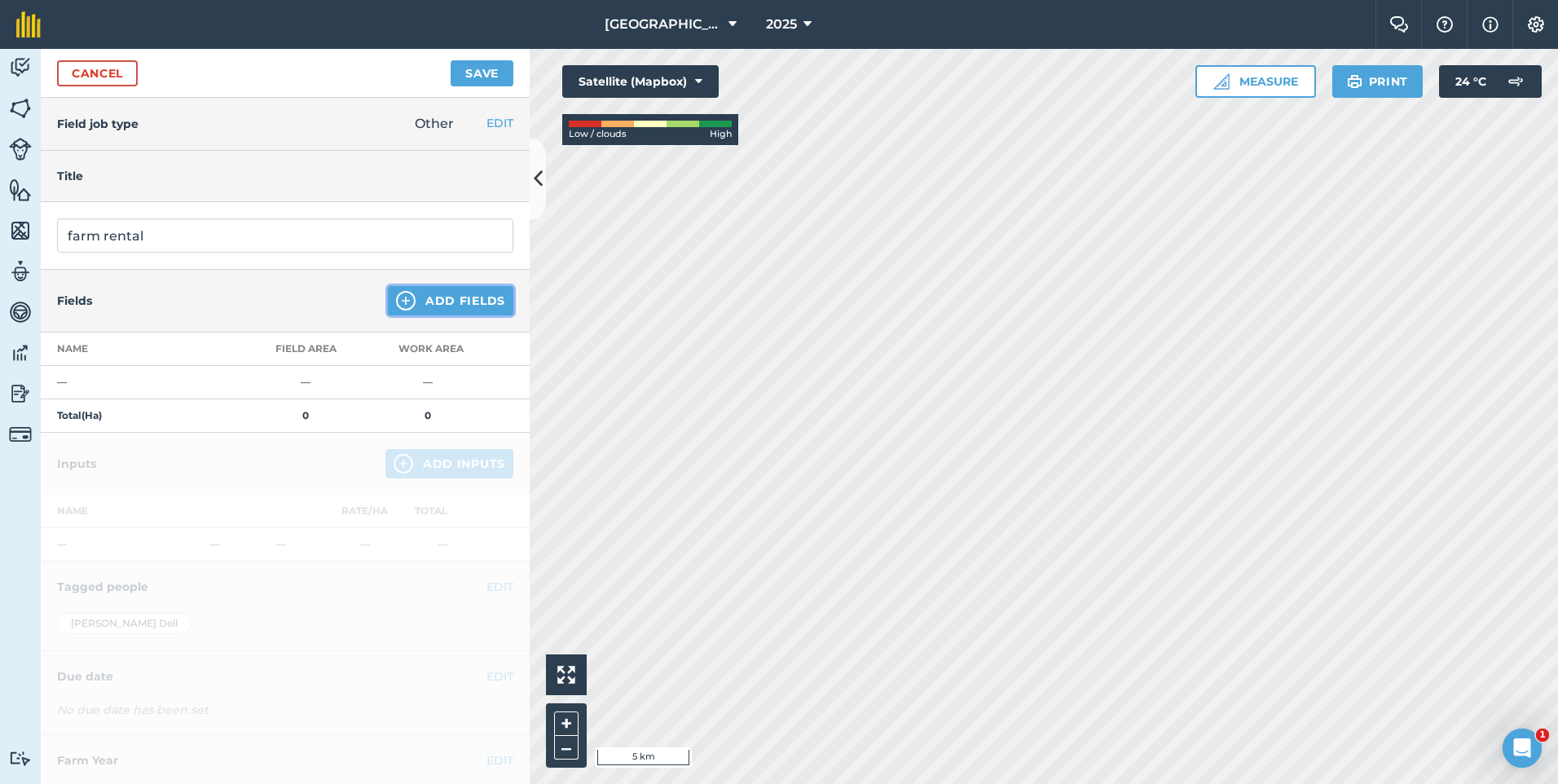
click at [416, 294] on button "Add Fields" at bounding box center [451, 300] width 126 height 29
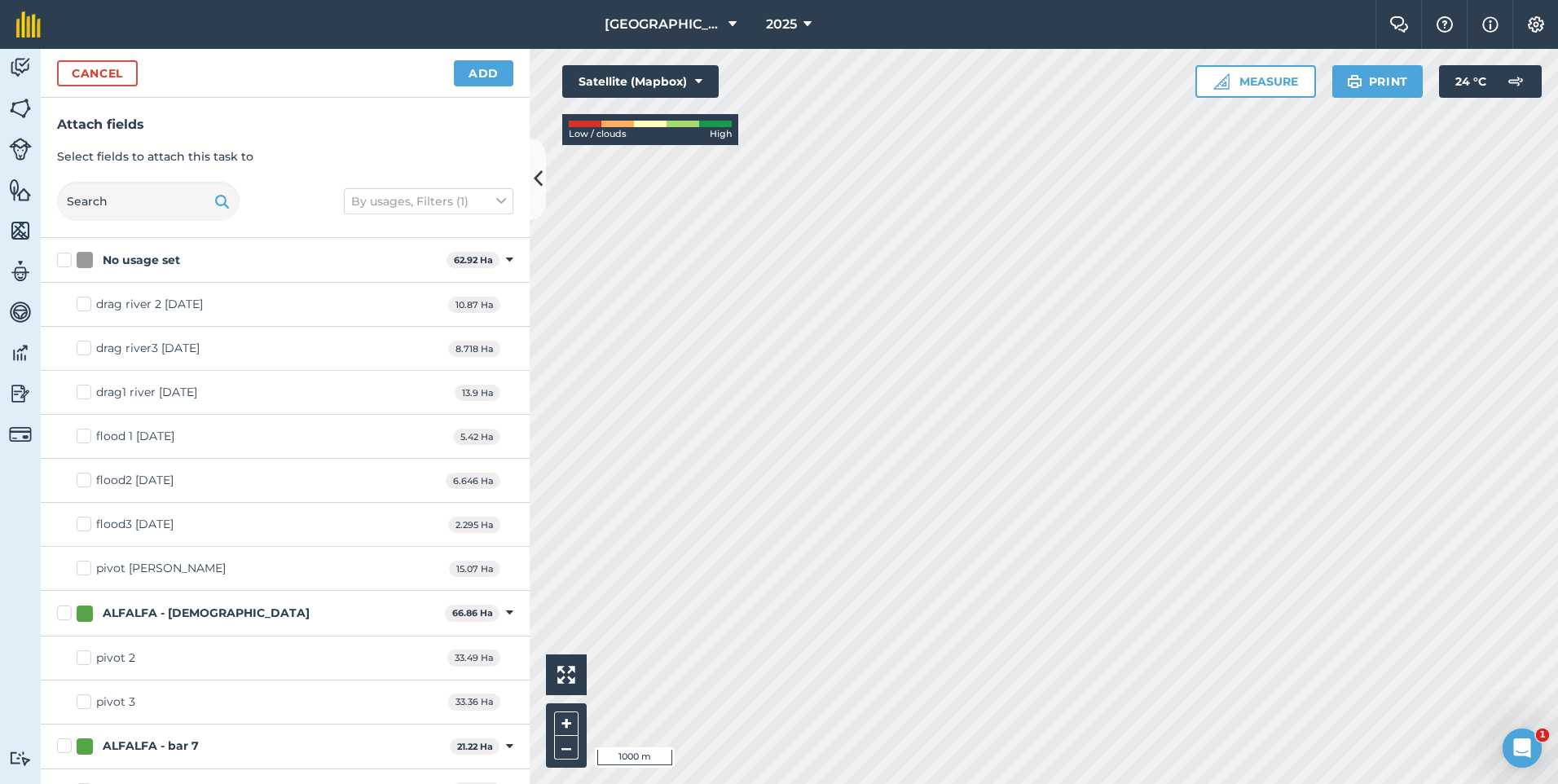
checkbox input "true"
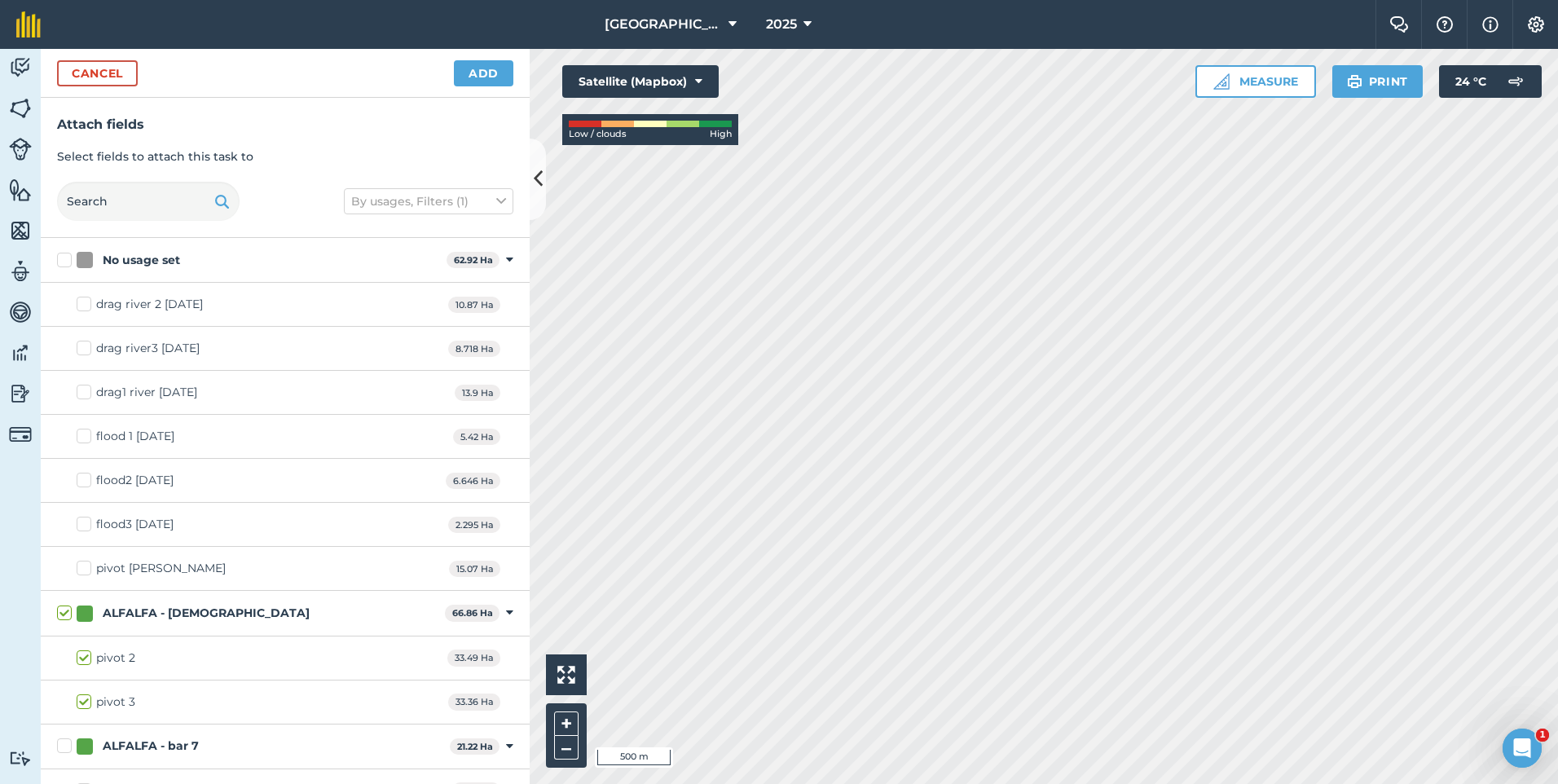
checkbox input "true"
click at [491, 76] on button "Add" at bounding box center [483, 73] width 59 height 26
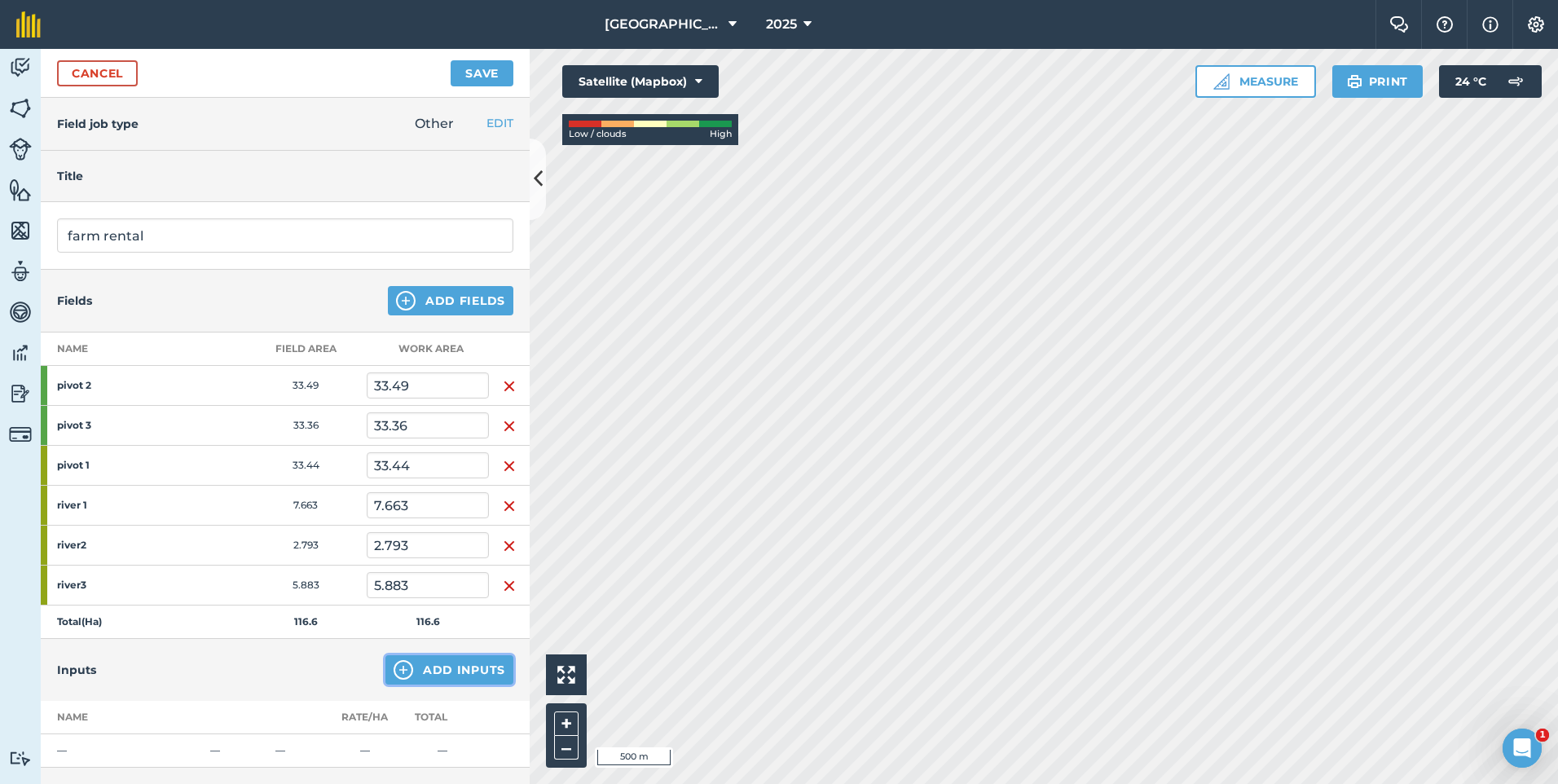
click at [424, 675] on button "Add Inputs" at bounding box center [449, 670] width 128 height 29
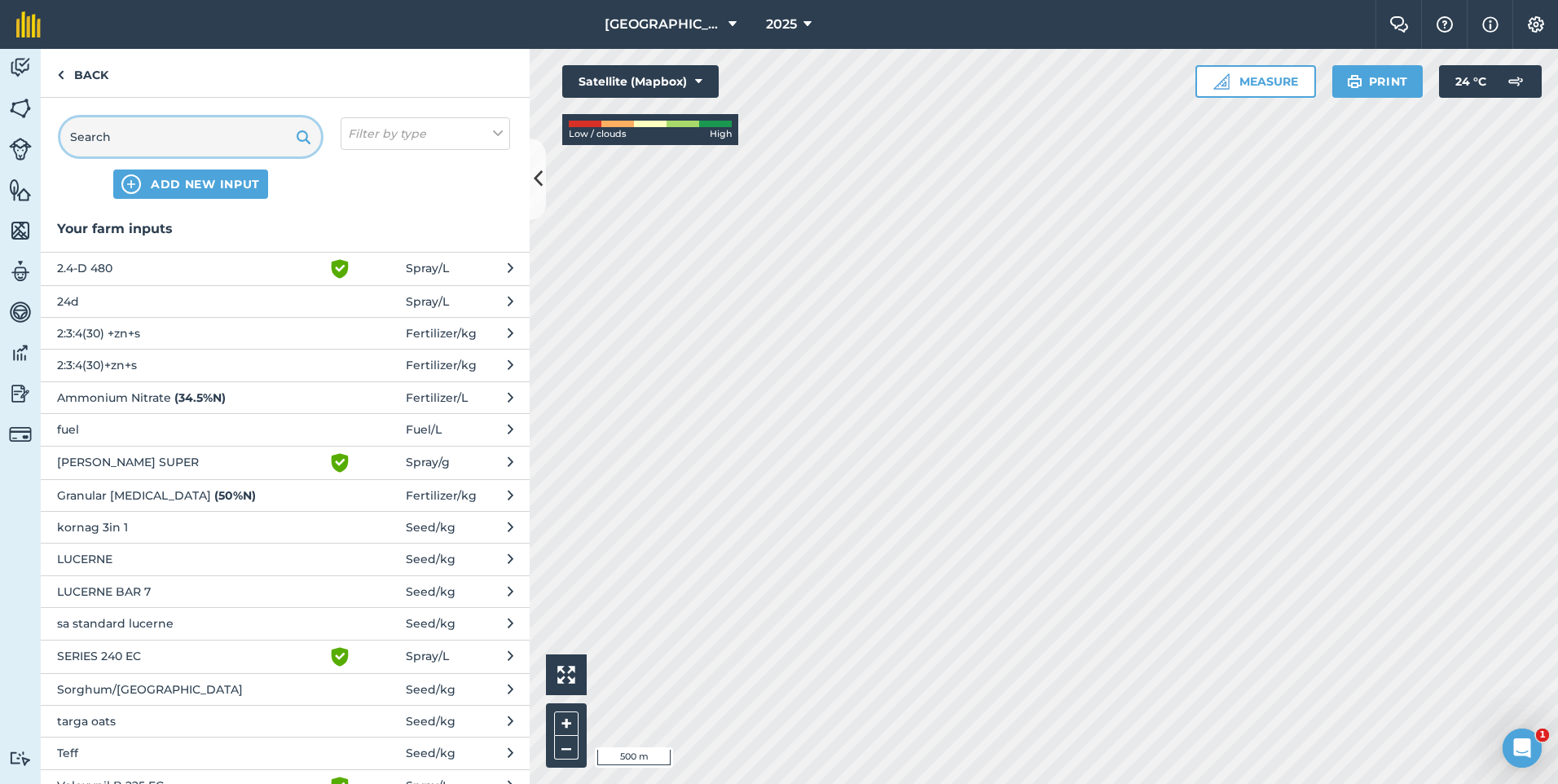
click at [144, 140] on input "text" at bounding box center [190, 137] width 261 height 39
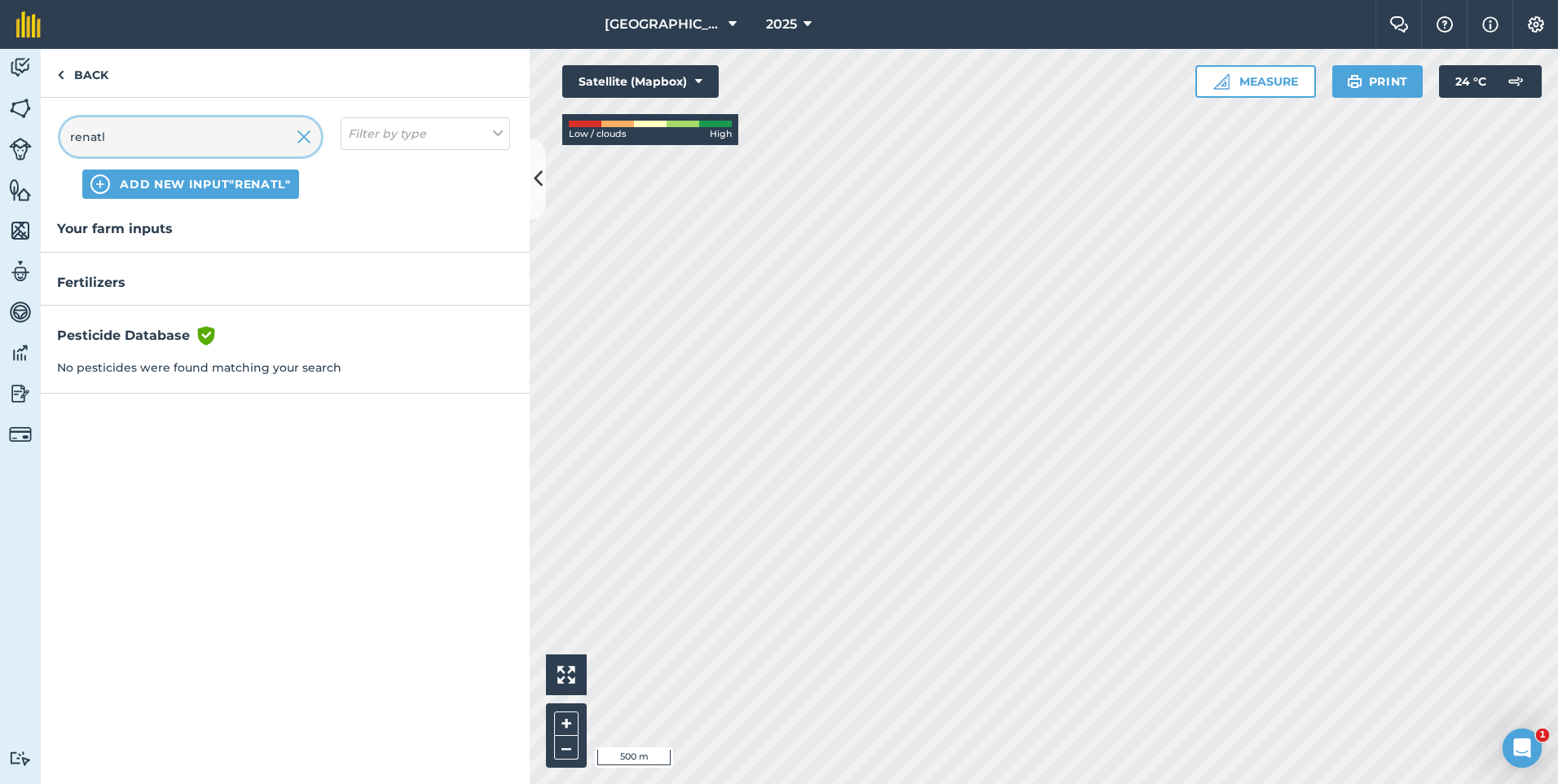
type input "renatl"
click at [165, 204] on div "renatl ADD NEW INPUT "renatl" Filter by type" at bounding box center [284, 158] width 489 height 121
click at [169, 194] on button "ADD NEW INPUT "renatl"" at bounding box center [190, 184] width 217 height 29
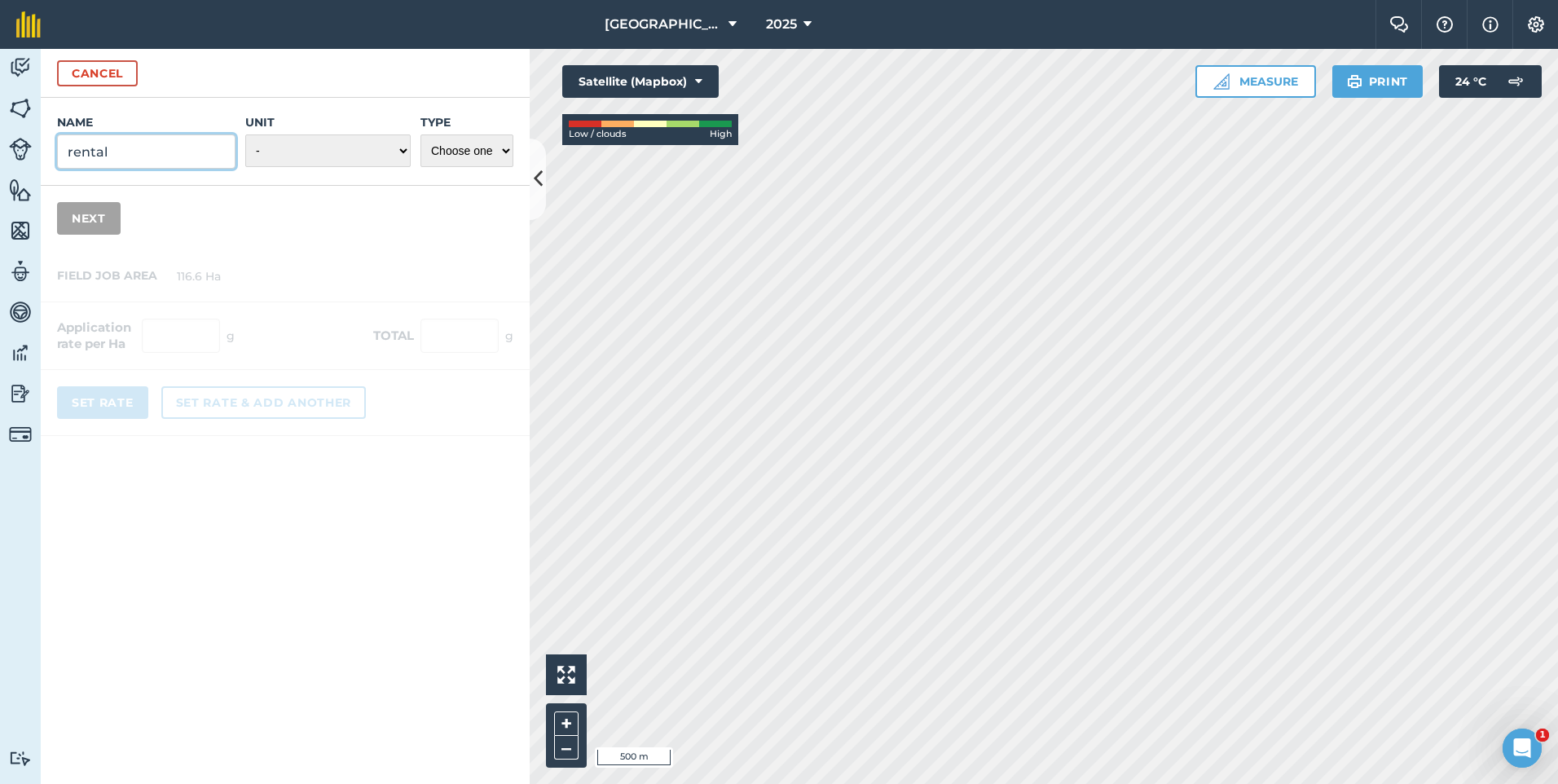
type input "rental"
click at [381, 150] on select "- Grams/g Kilograms/kg Metric tonnes/t Millilitres/ml Litres/L Ounces/oz Pounds…" at bounding box center [328, 150] width 165 height 33
click at [246, 134] on select "- Grams/g Kilograms/kg Metric tonnes/t Millilitres/ml Litres/L Ounces/oz Pounds…" at bounding box center [328, 150] width 165 height 33
click at [490, 145] on select "Choose one Fertilizer Seed Spray Fuel Other" at bounding box center [466, 150] width 93 height 33
select select "OTHER"
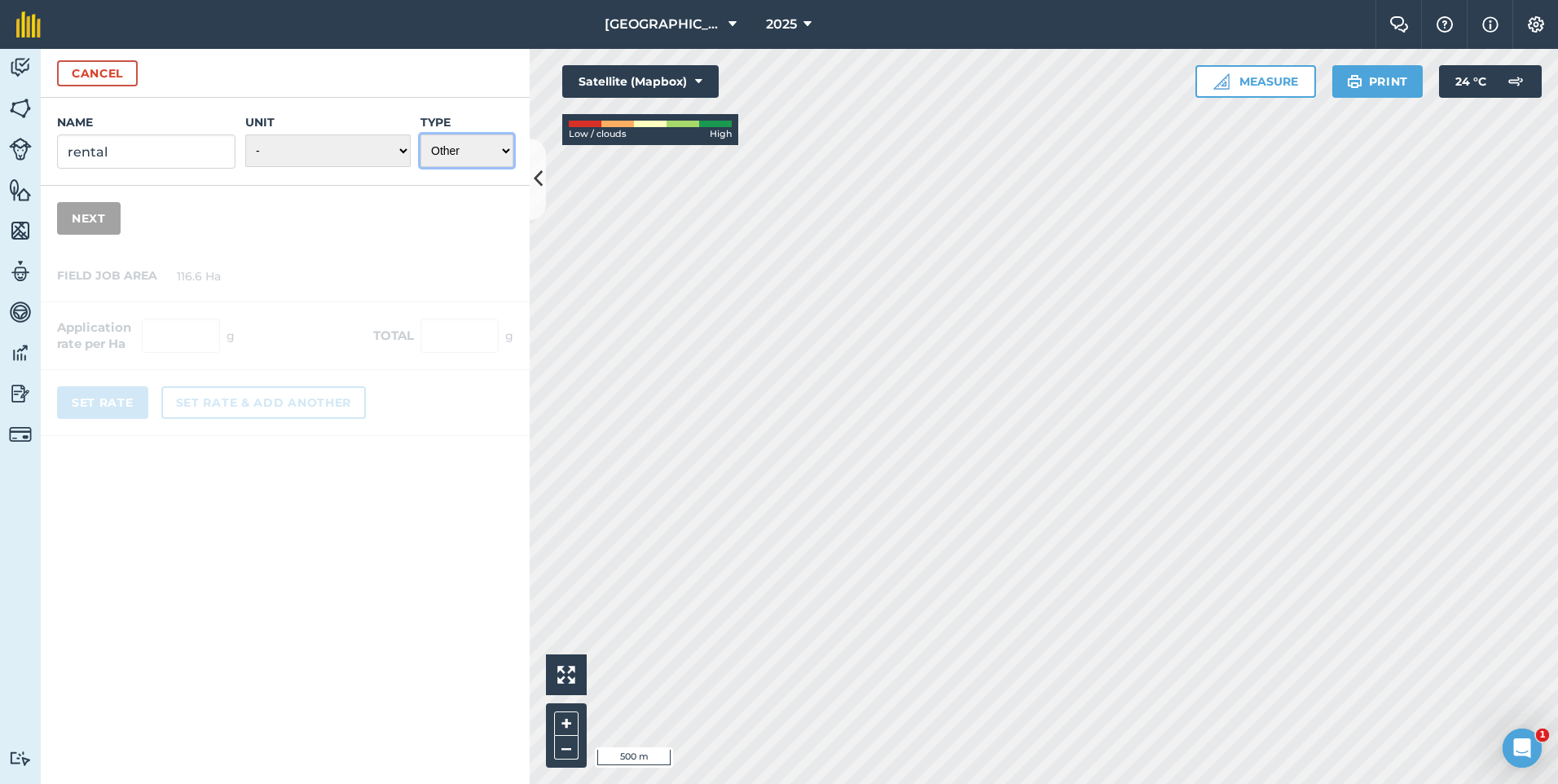
click at [420, 134] on select "Choose one Fertilizer Seed Spray Fuel Other" at bounding box center [466, 150] width 93 height 33
click at [382, 148] on select "- Grams/g Kilograms/kg Metric tonnes/t Millilitres/ml Litres/L Ounces/oz Pounds…" at bounding box center [328, 150] width 165 height 33
select select "GRAMS"
click at [246, 134] on select "- Grams/g Kilograms/kg Metric tonnes/t Millilitres/ml Litres/L Ounces/oz Pounds…" at bounding box center [328, 150] width 165 height 33
click at [73, 219] on button "Next" at bounding box center [89, 218] width 64 height 33
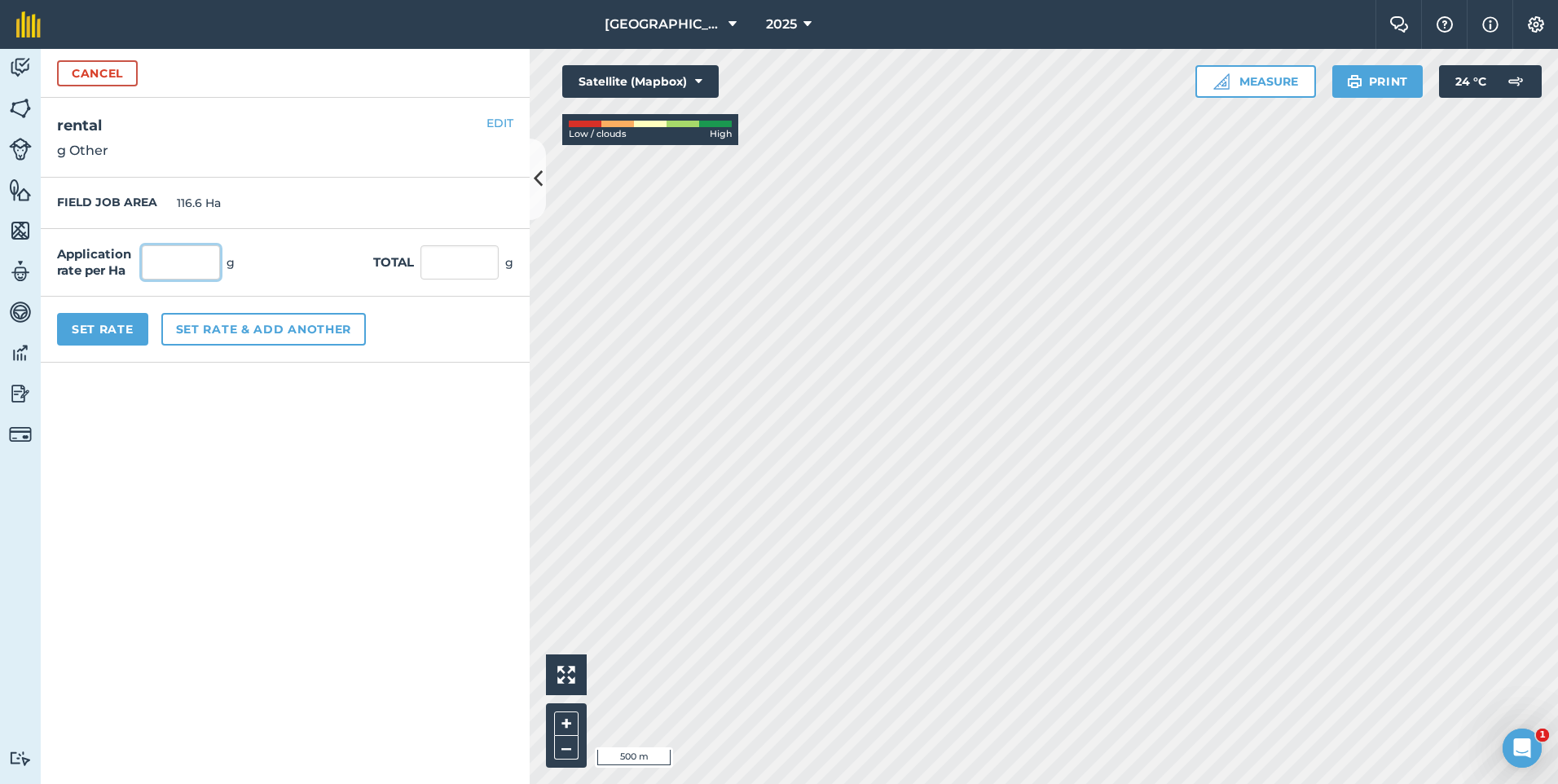
click at [197, 260] on input "text" at bounding box center [180, 263] width 78 height 34
type input "1"
type input "409"
type input "47,689.4"
click at [130, 332] on button "Set Rate" at bounding box center [102, 329] width 91 height 33
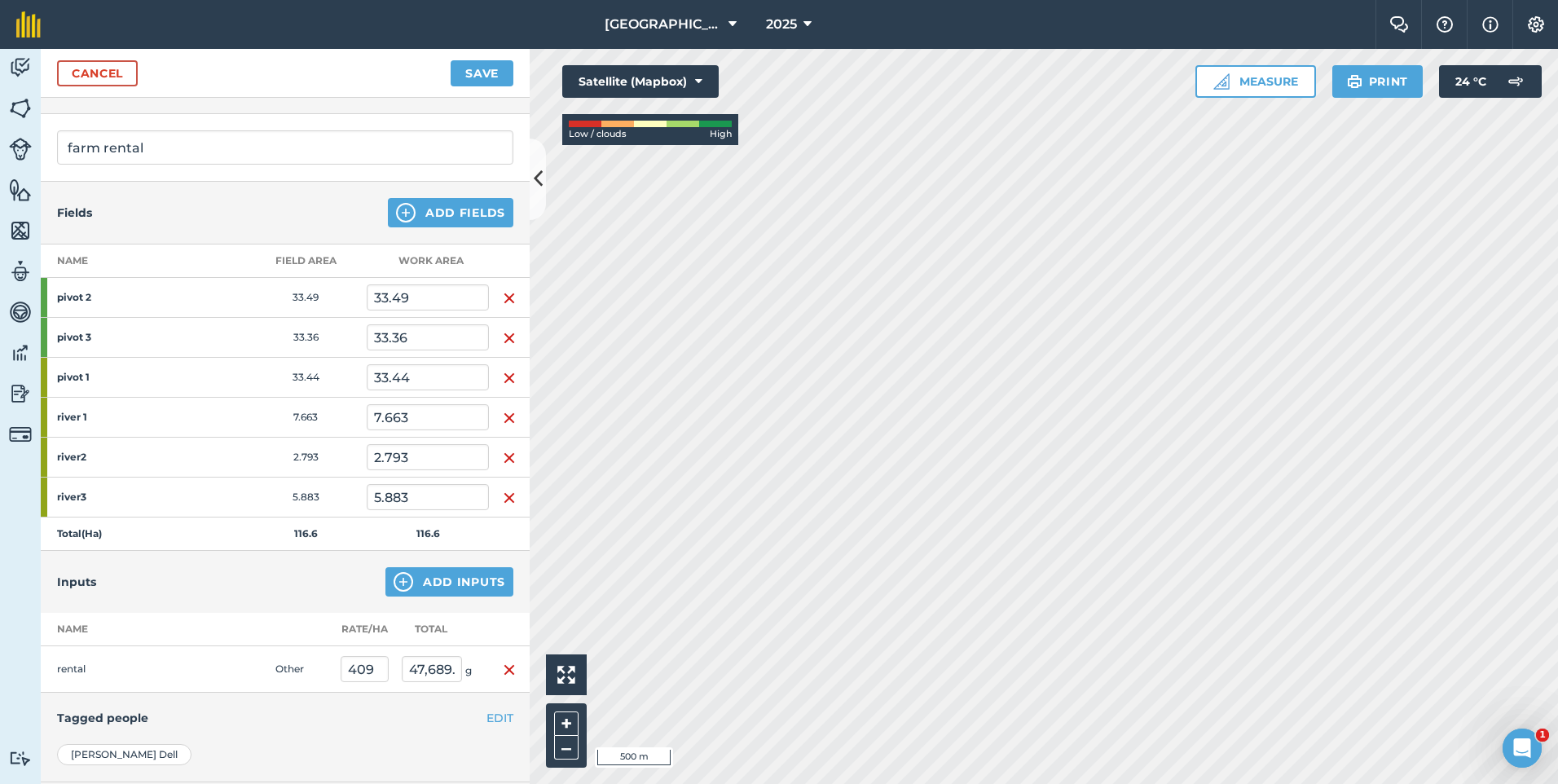
scroll to position [257, 0]
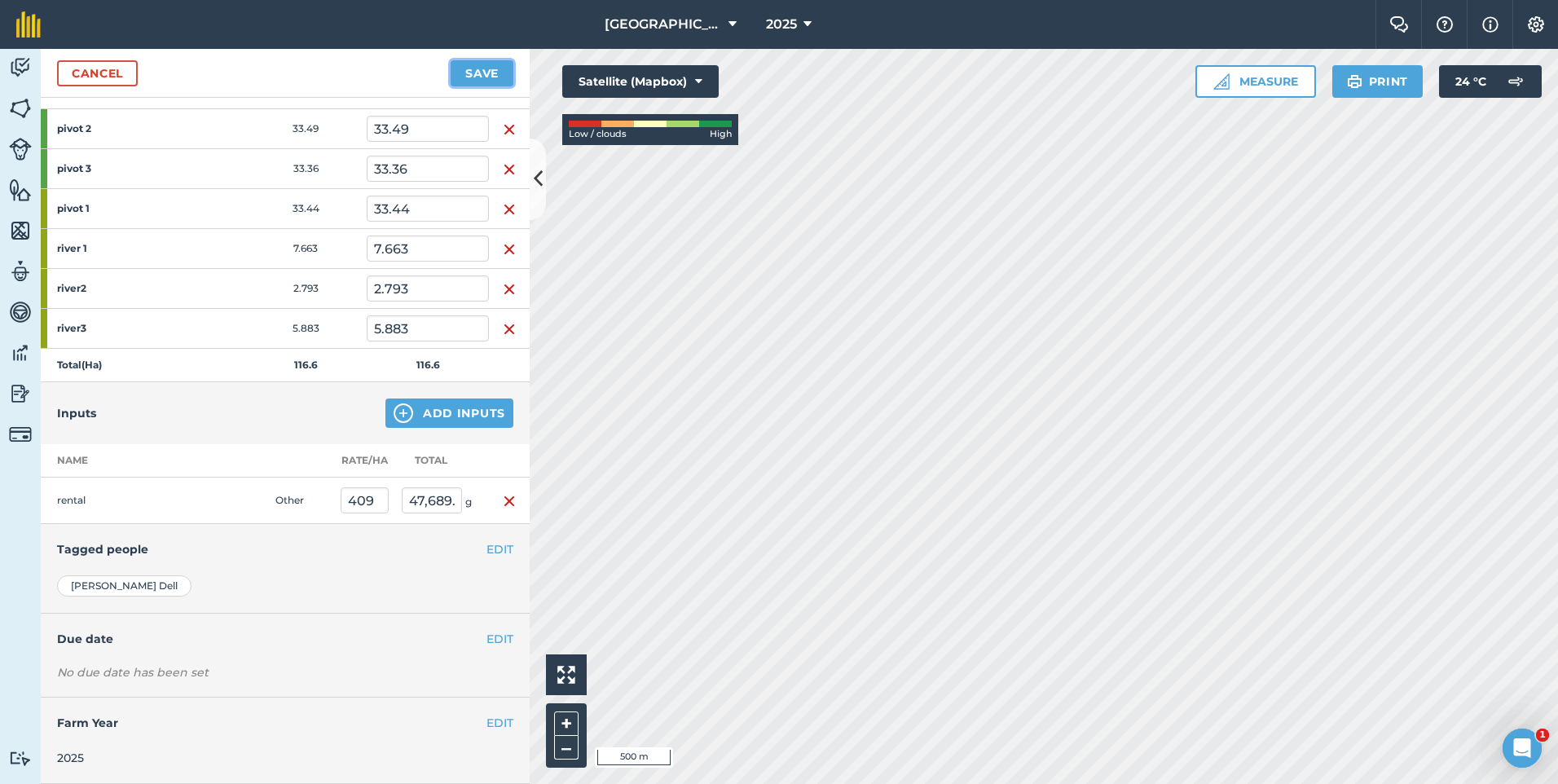
click at [492, 70] on button "Save" at bounding box center [481, 73] width 63 height 26
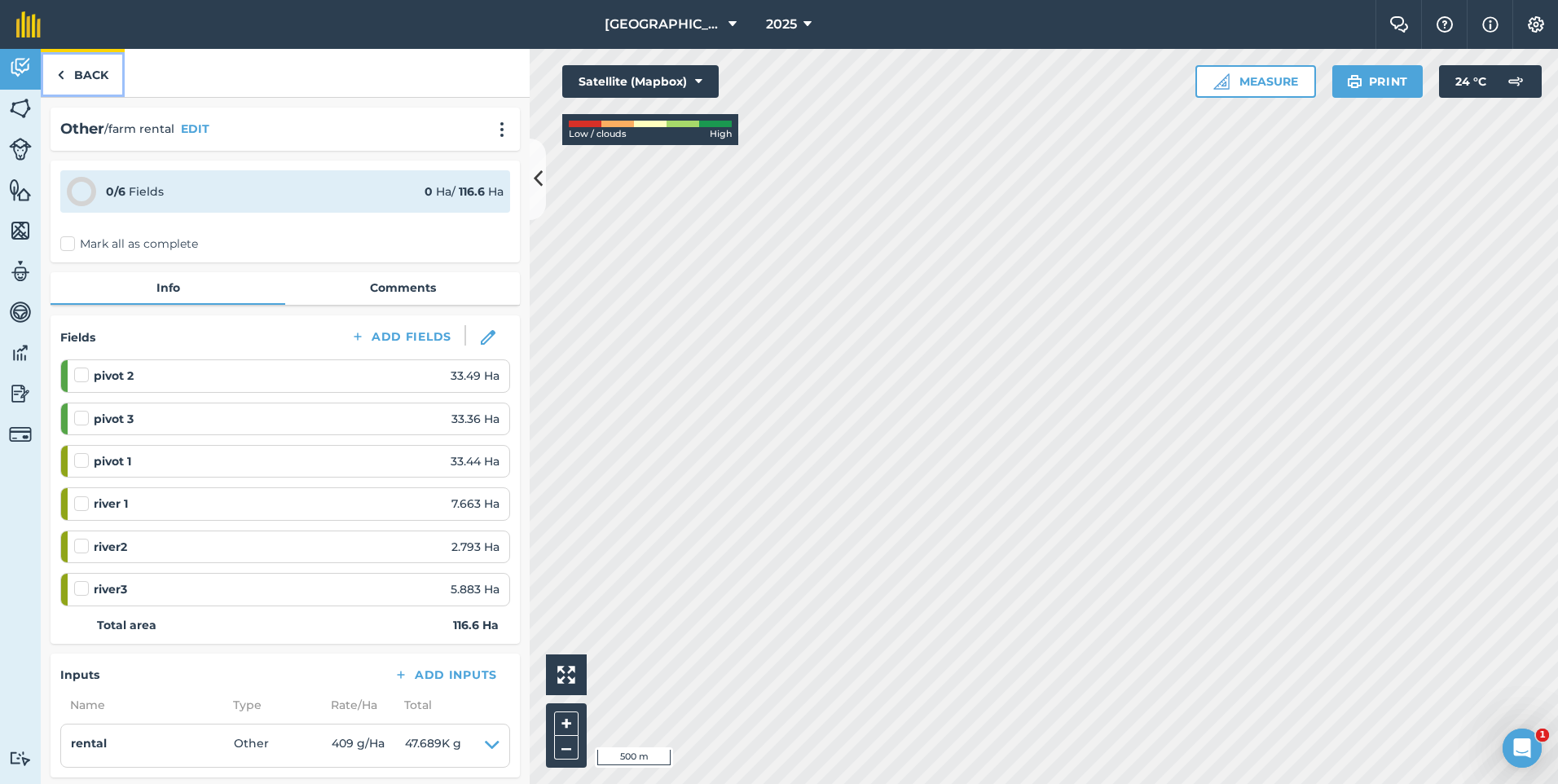
click at [82, 73] on link "Back" at bounding box center [82, 72] width 83 height 48
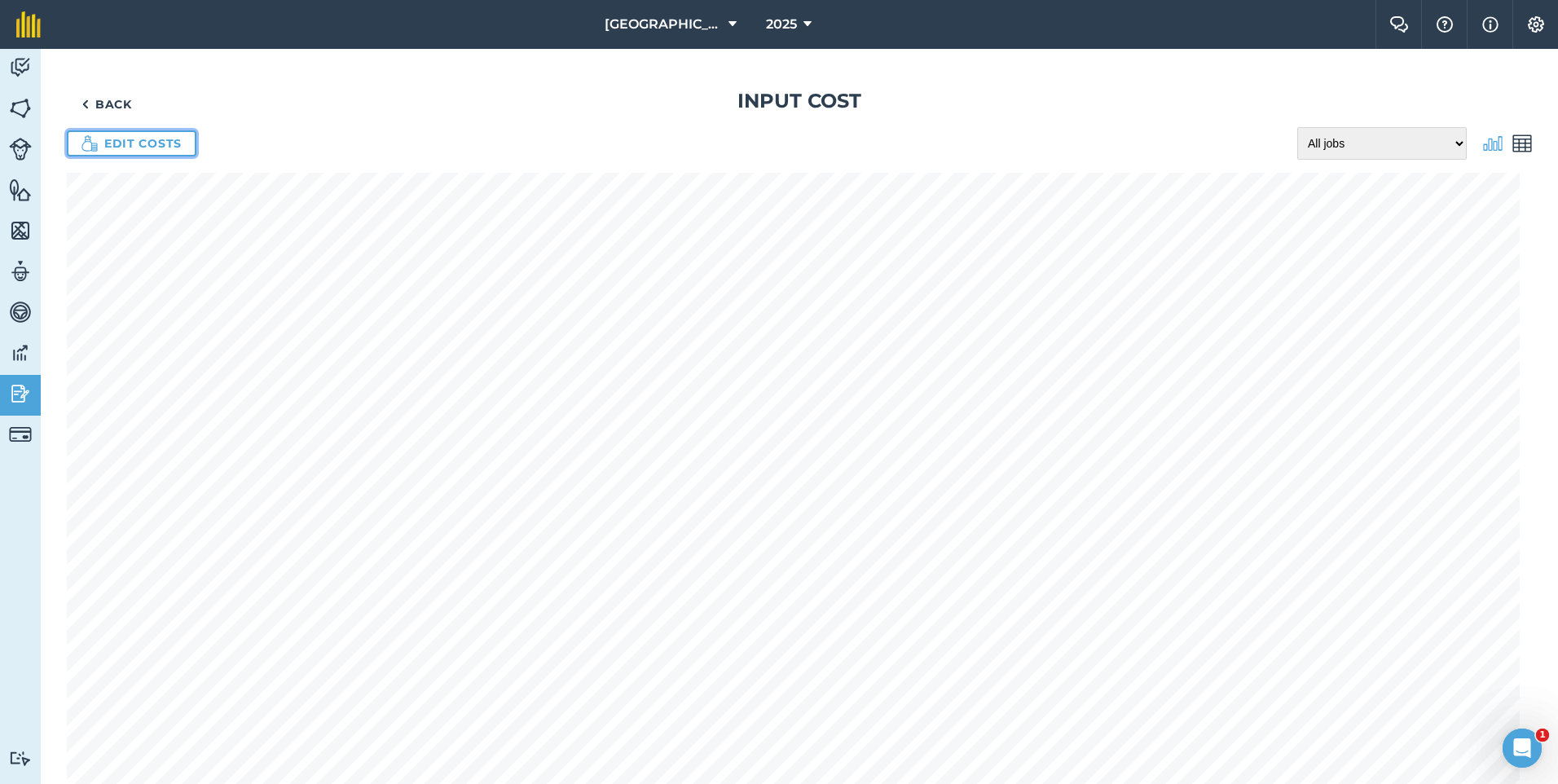
click at [95, 142] on img at bounding box center [89, 143] width 16 height 16
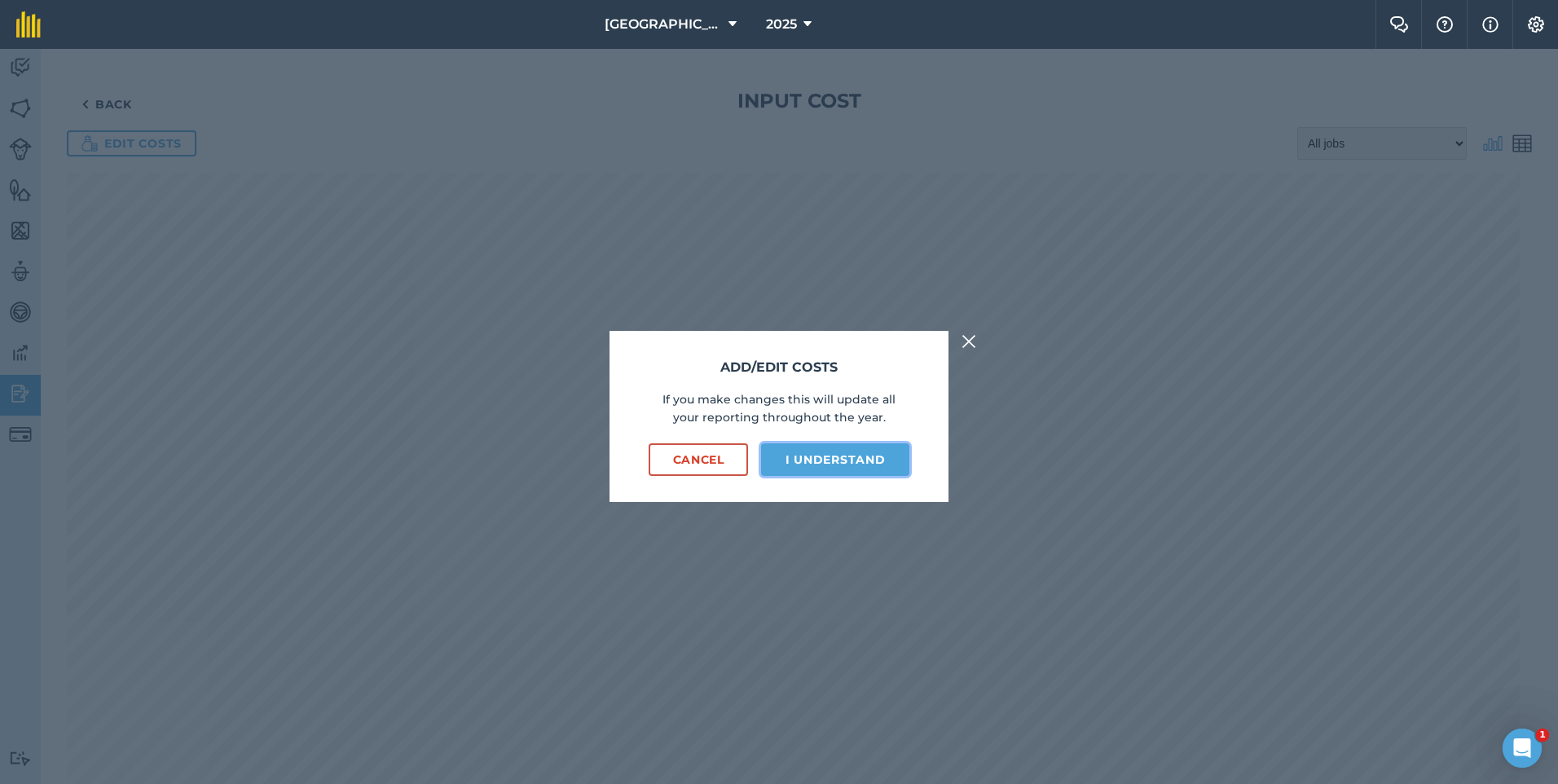
click at [819, 450] on button "I understand" at bounding box center [835, 460] width 148 height 33
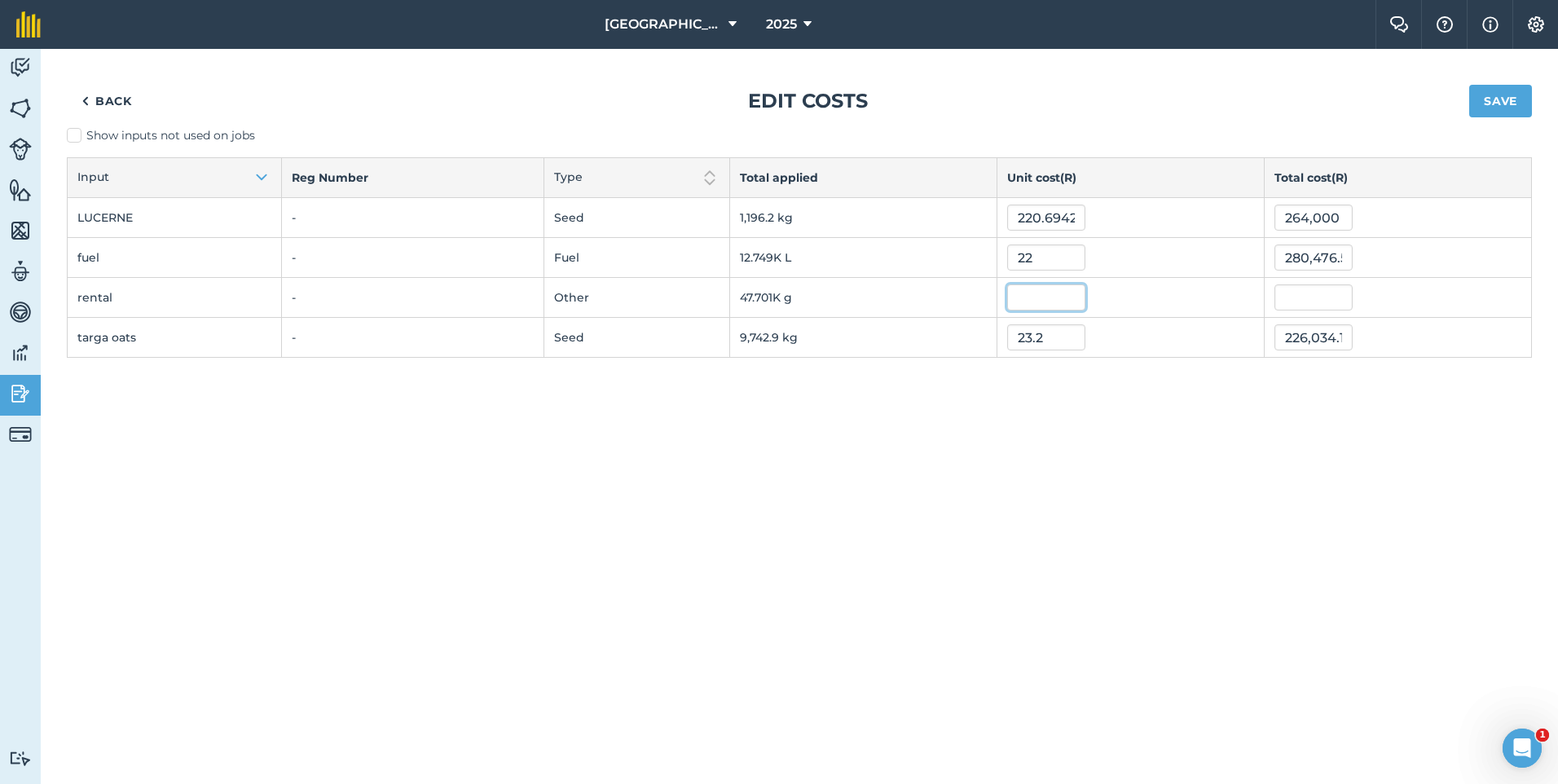
click at [1031, 299] on input "text" at bounding box center [1046, 297] width 78 height 26
type input "1.2"
type input "57,241.512"
click at [1271, 295] on td "57,241.512" at bounding box center [1398, 297] width 267 height 40
click at [1023, 299] on input "1.2" at bounding box center [1046, 297] width 78 height 26
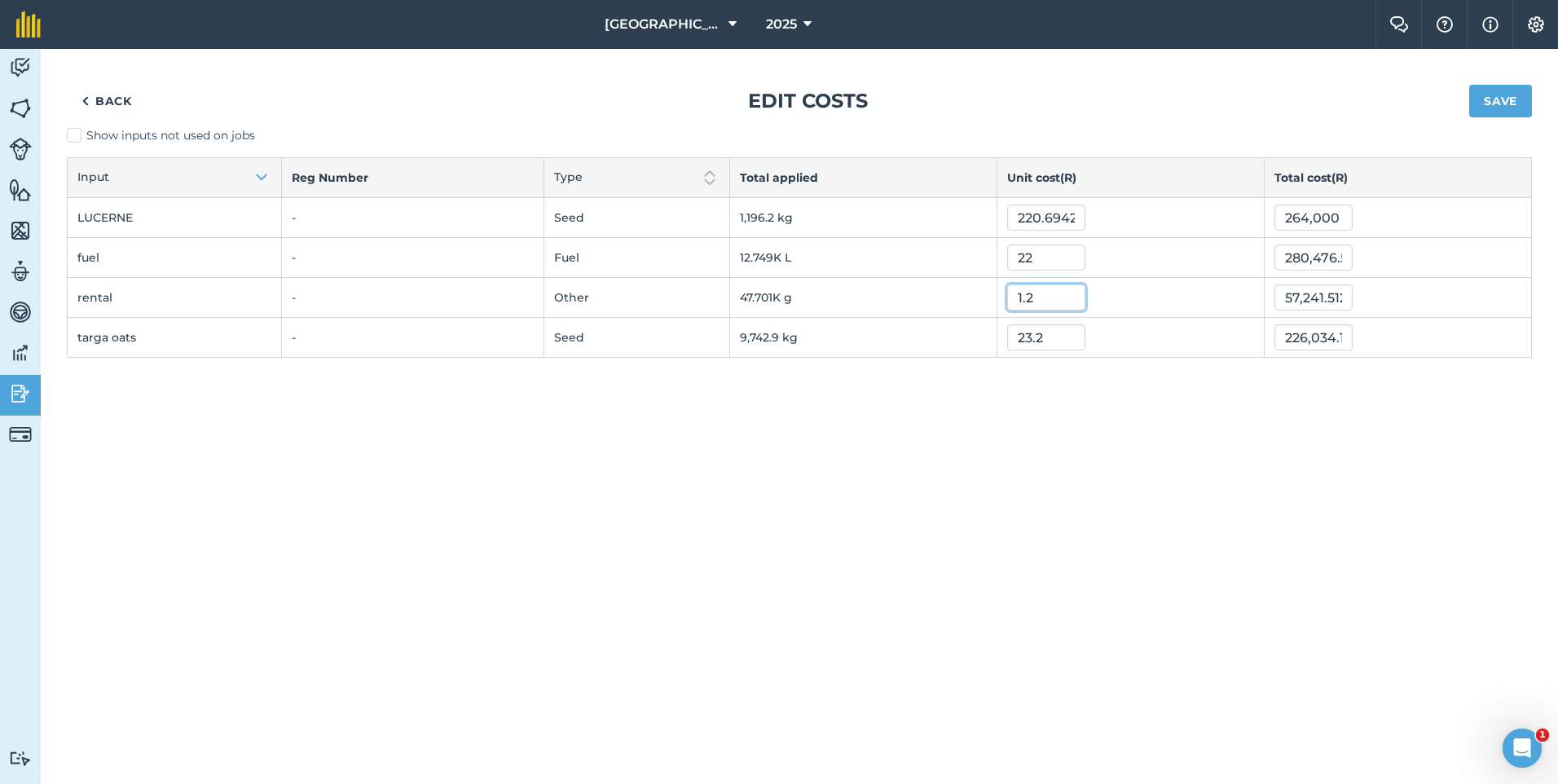
click at [1032, 300] on input "1.2" at bounding box center [1046, 297] width 78 height 26
type input "1.1"
click at [1051, 260] on input "22" at bounding box center [1046, 258] width 78 height 26
drag, startPoint x: 1279, startPoint y: 294, endPoint x: 1423, endPoint y: 300, distance: 144.1
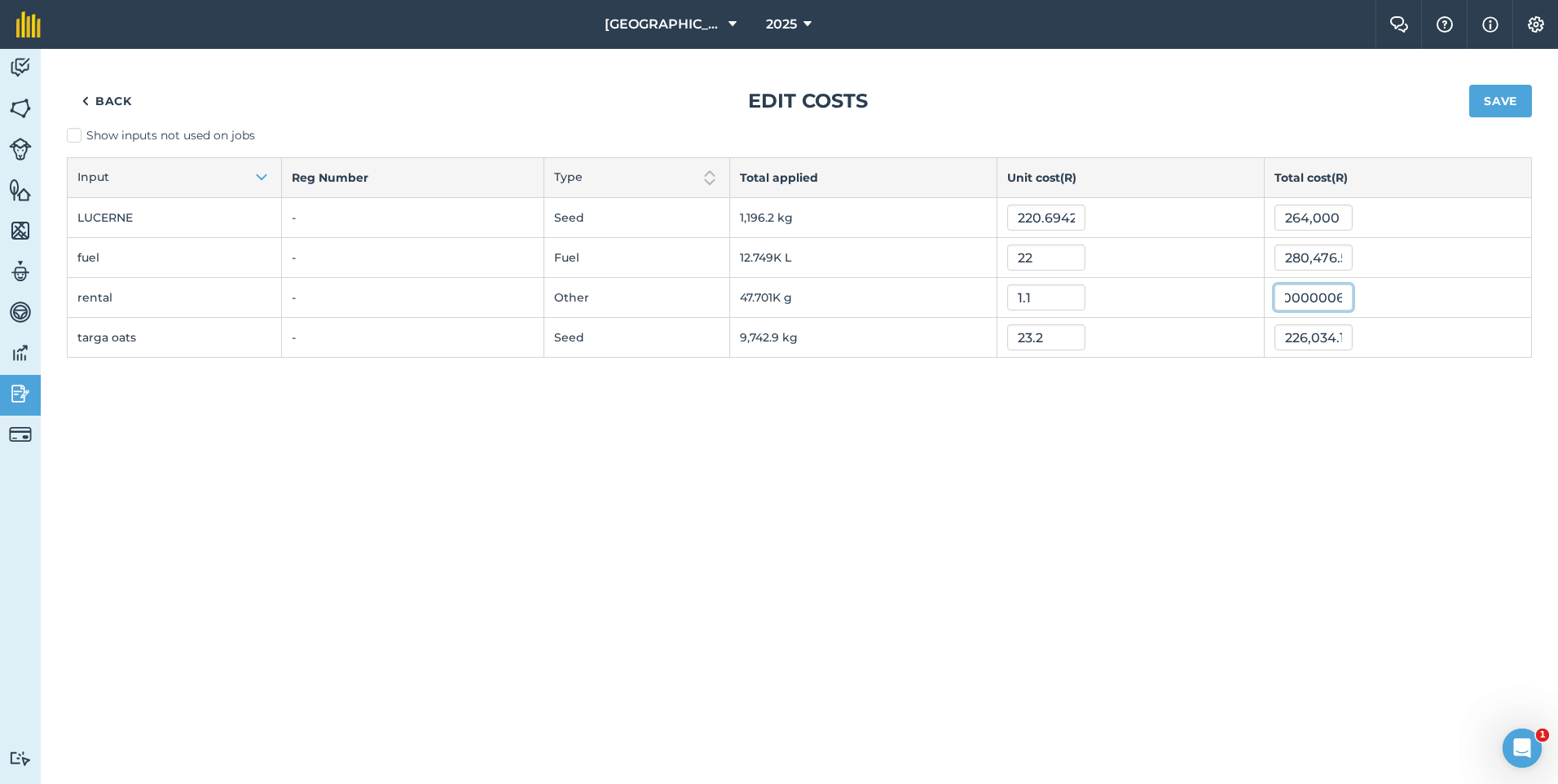
click at [1423, 300] on div "52,471.386000000006" at bounding box center [1398, 297] width 247 height 26
drag, startPoint x: 1327, startPoint y: 299, endPoint x: 1223, endPoint y: 303, distance: 104.1
click at [1223, 303] on tr "rental - Other 47.701K g 1.1 50000" at bounding box center [799, 297] width 1464 height 40
type input "600000"
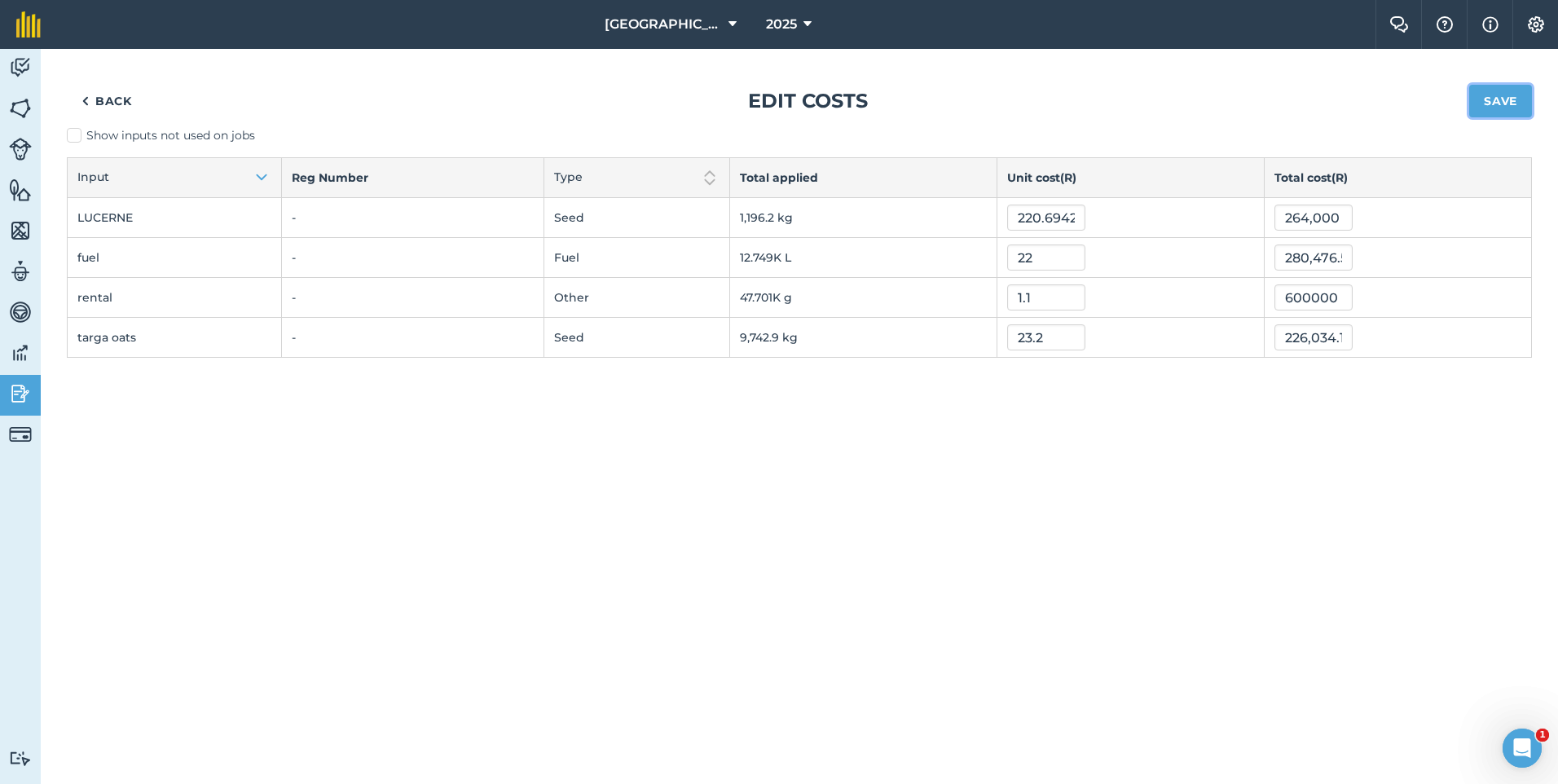
type input "12.57828409564024"
type input "600,000"
click at [1525, 99] on button "Save" at bounding box center [1500, 100] width 63 height 33
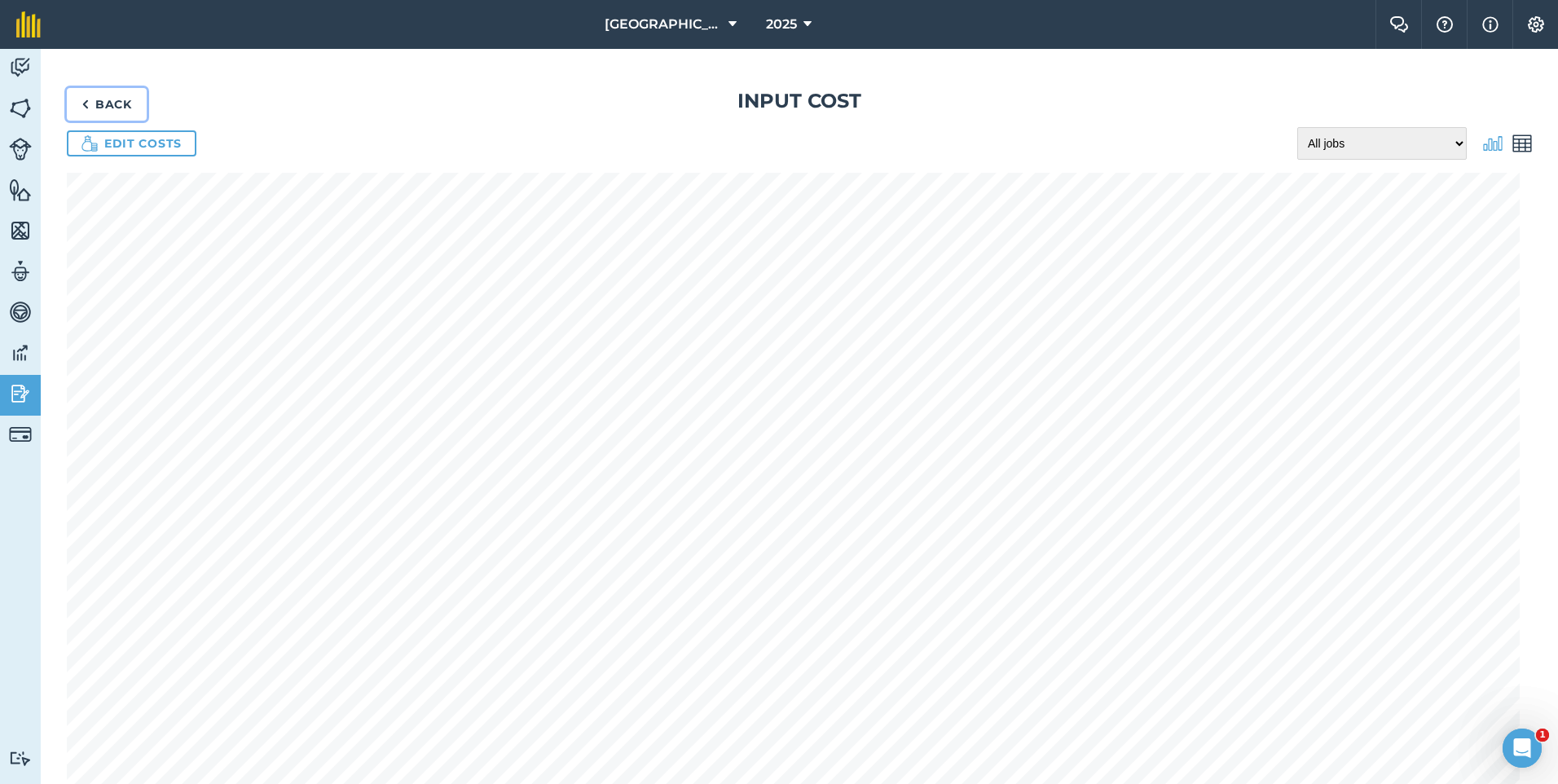
click at [110, 109] on link "Back" at bounding box center [106, 104] width 80 height 33
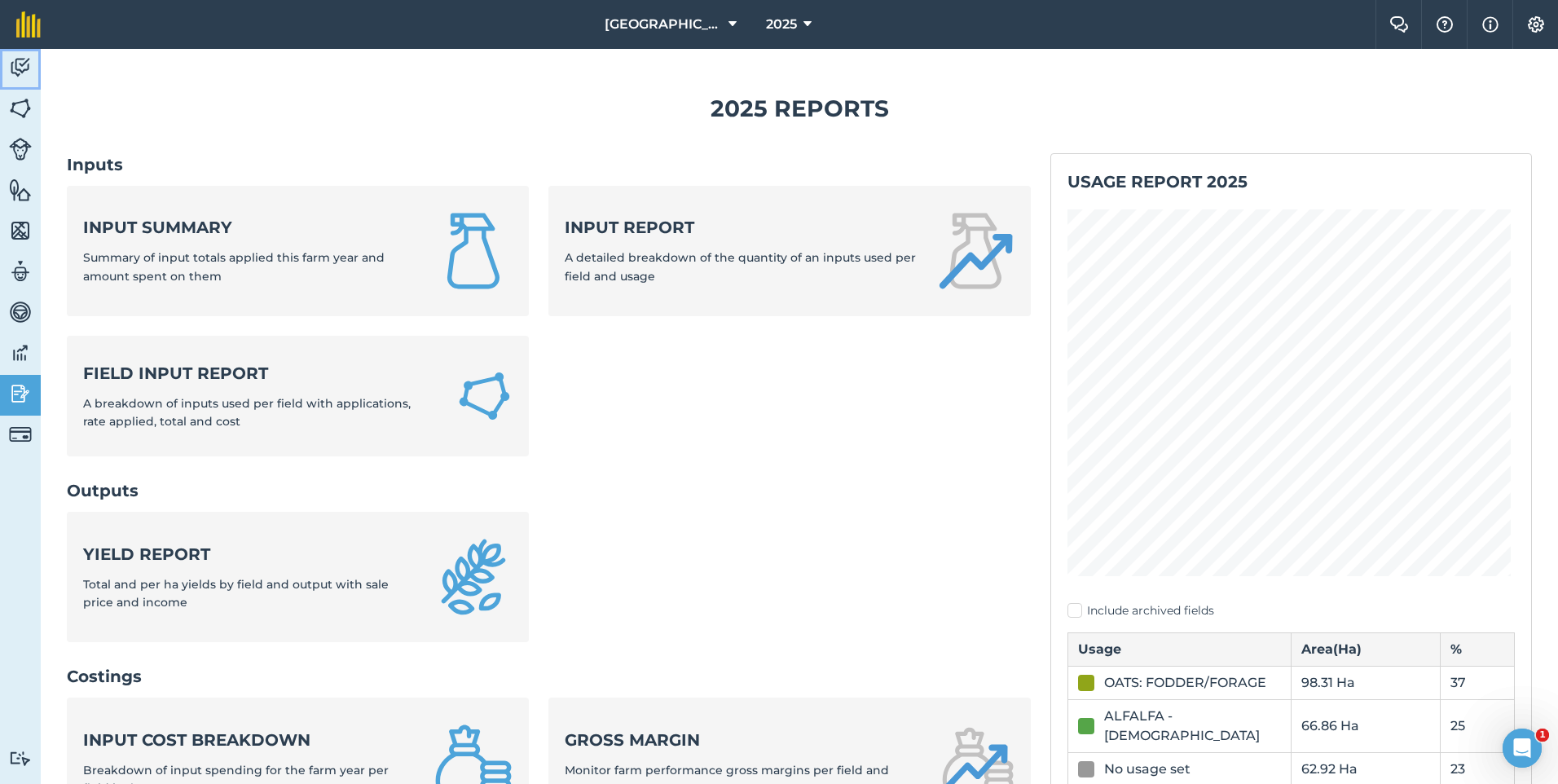
click at [21, 71] on img at bounding box center [21, 68] width 23 height 24
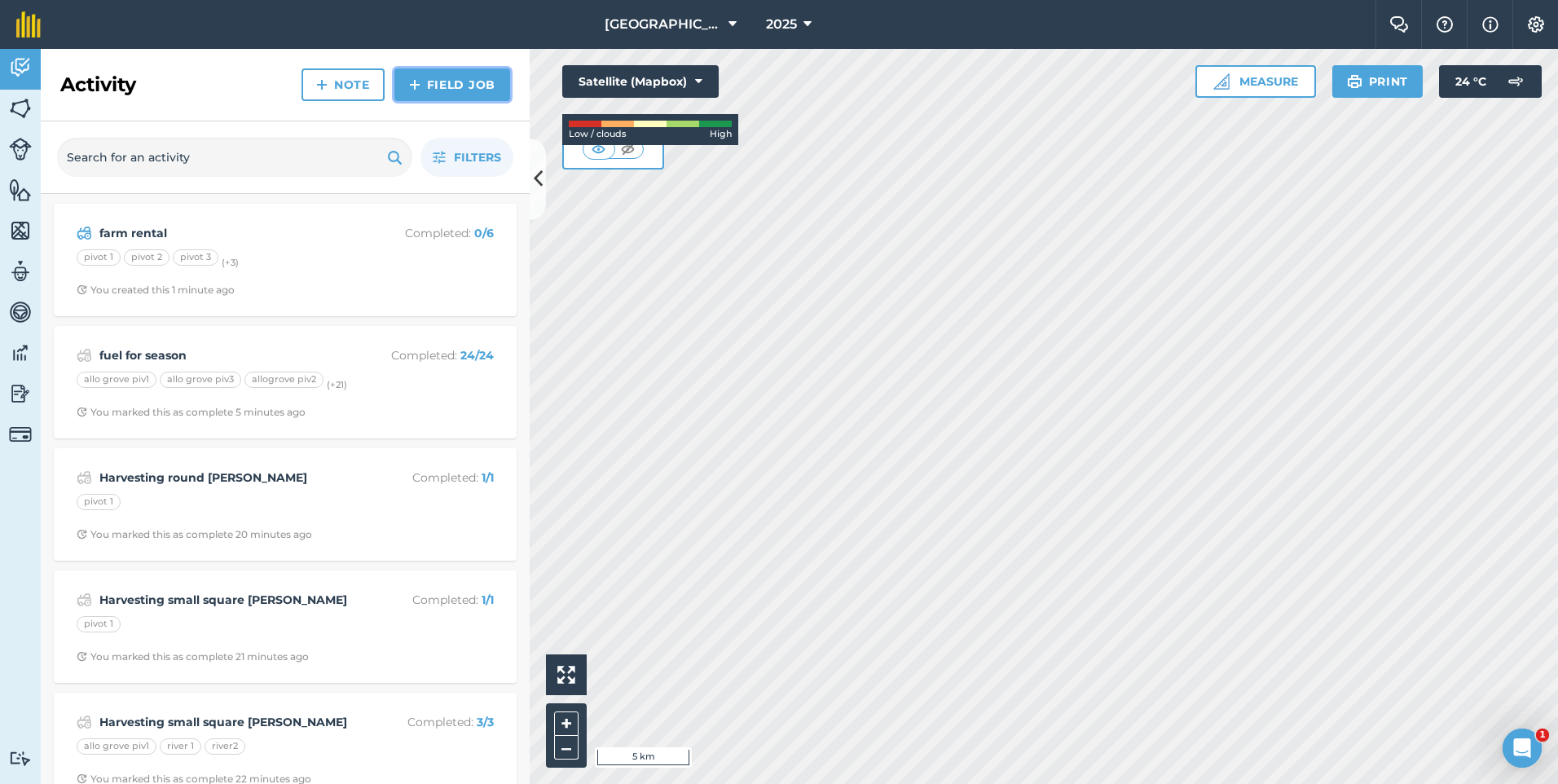
click at [428, 83] on link "Field Job" at bounding box center [452, 84] width 115 height 33
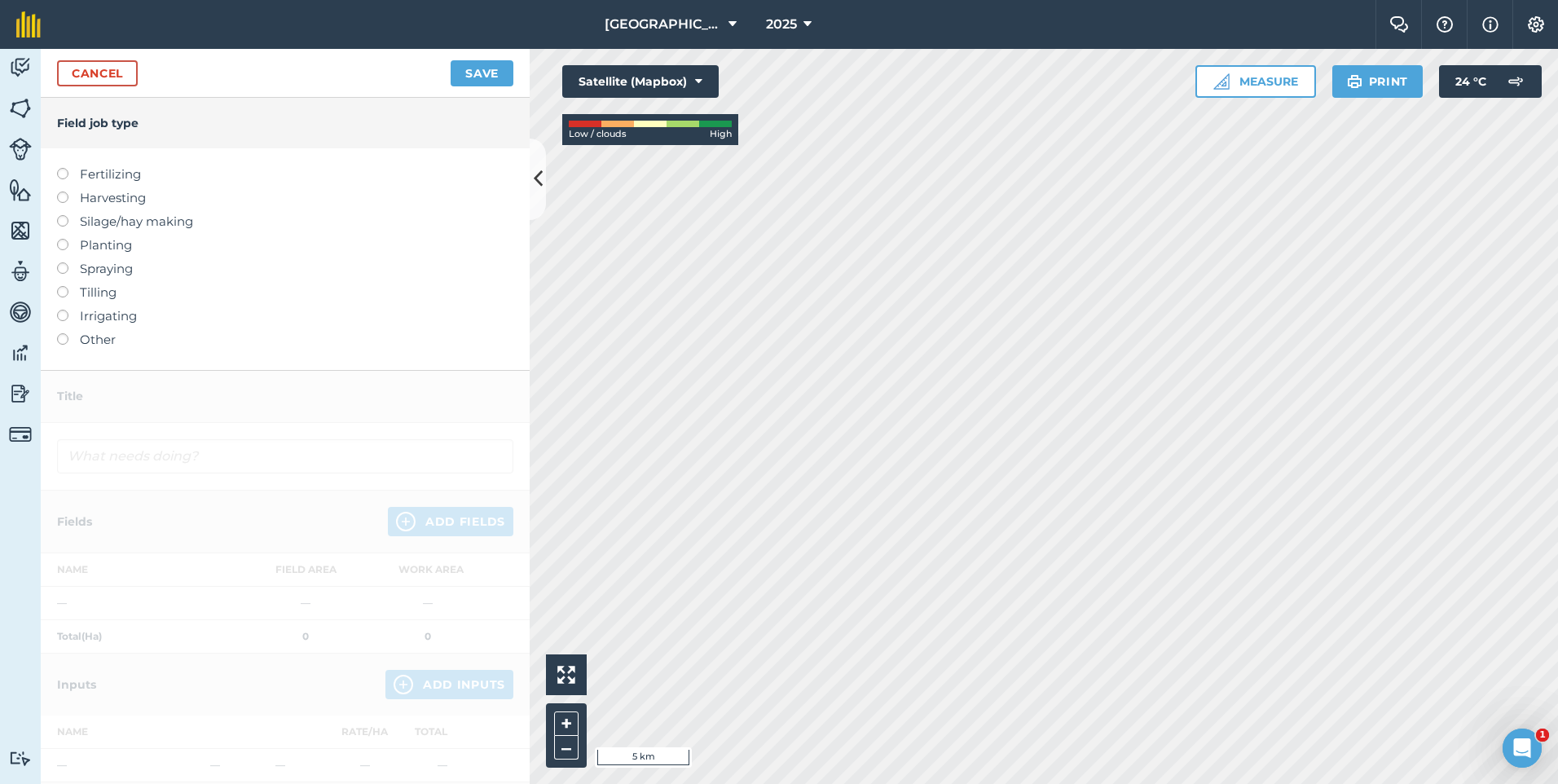
click at [86, 339] on label "Other" at bounding box center [285, 339] width 457 height 20
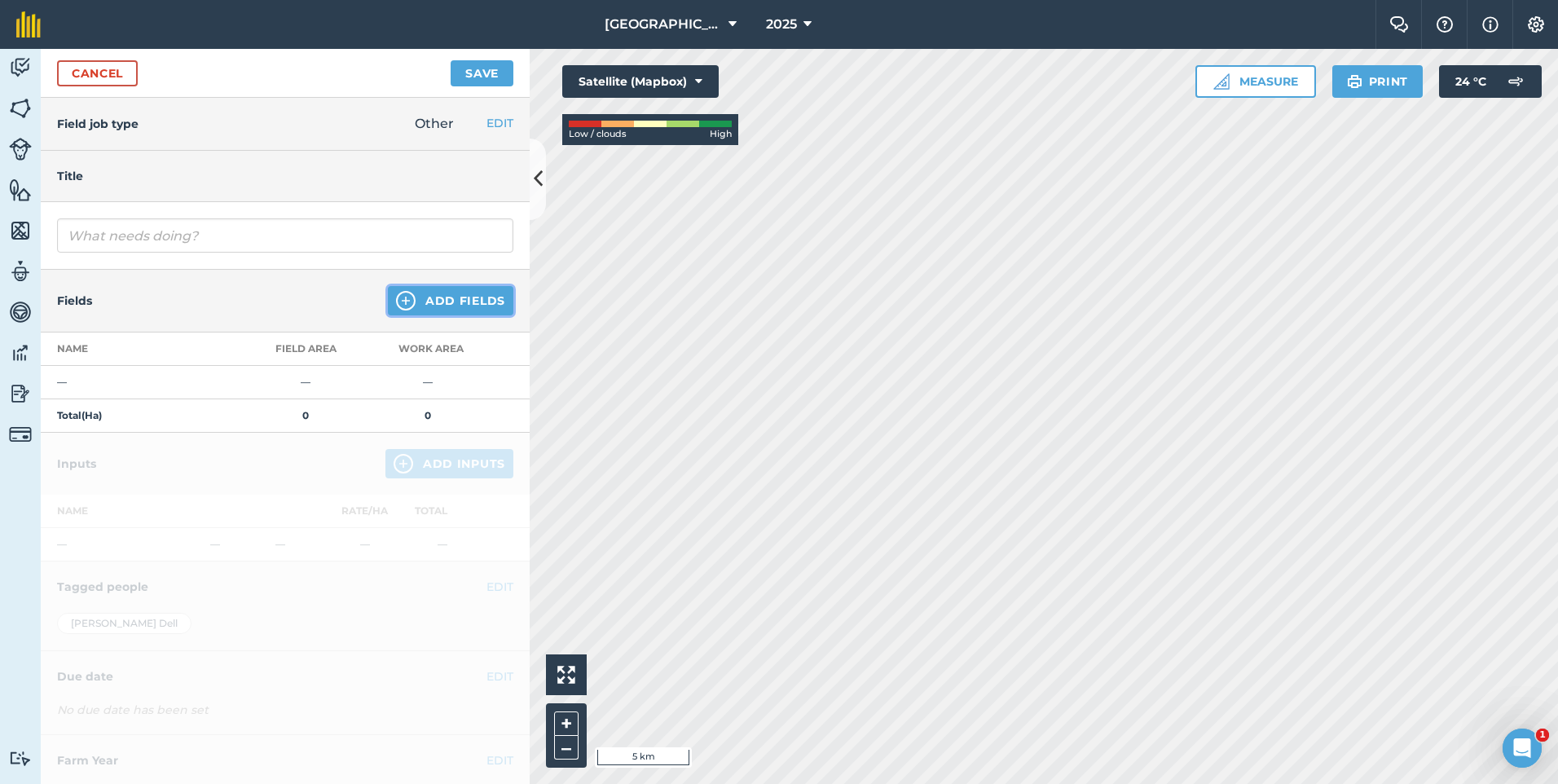
click at [401, 302] on img at bounding box center [405, 300] width 20 height 20
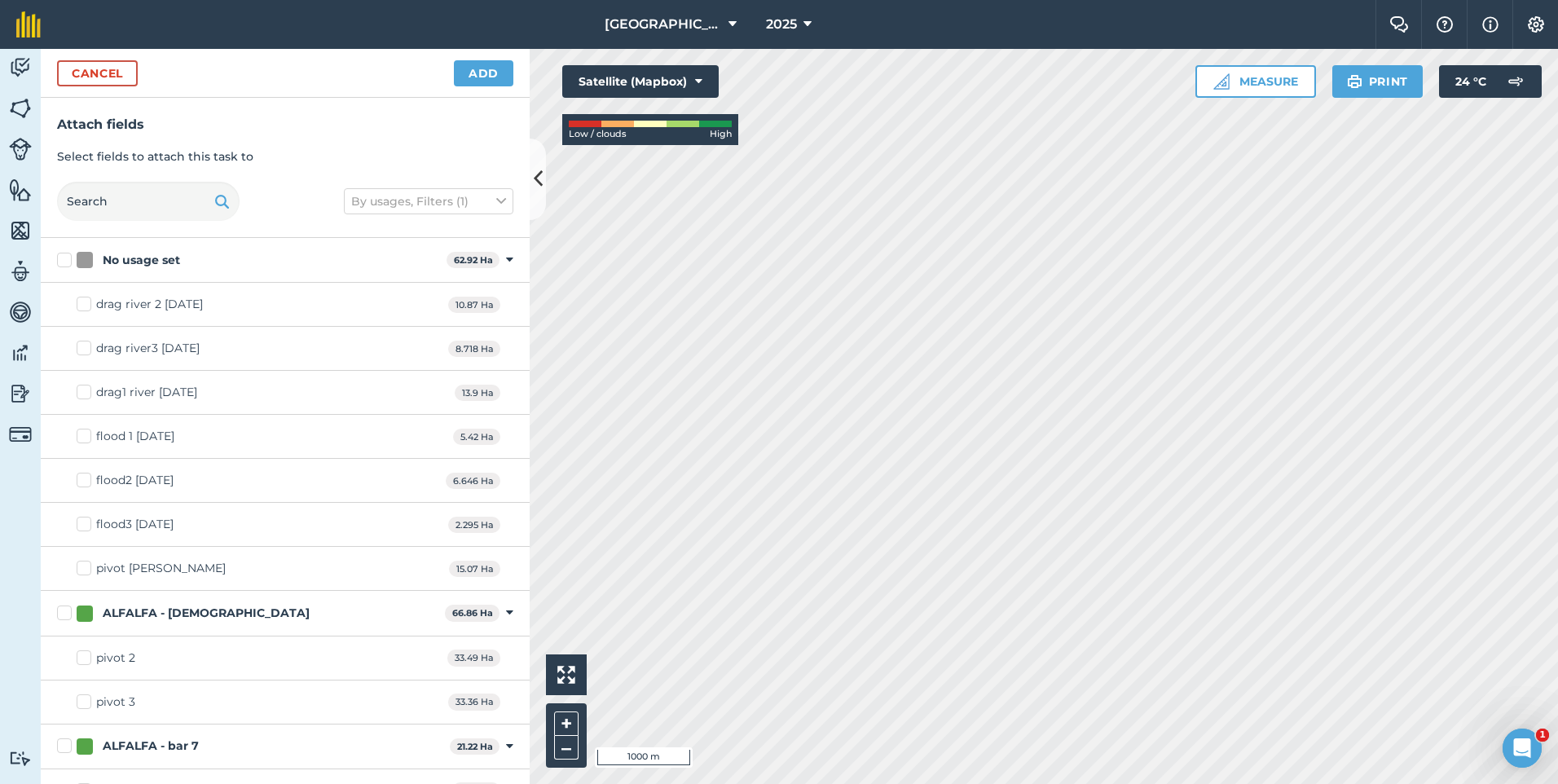
checkbox input "true"
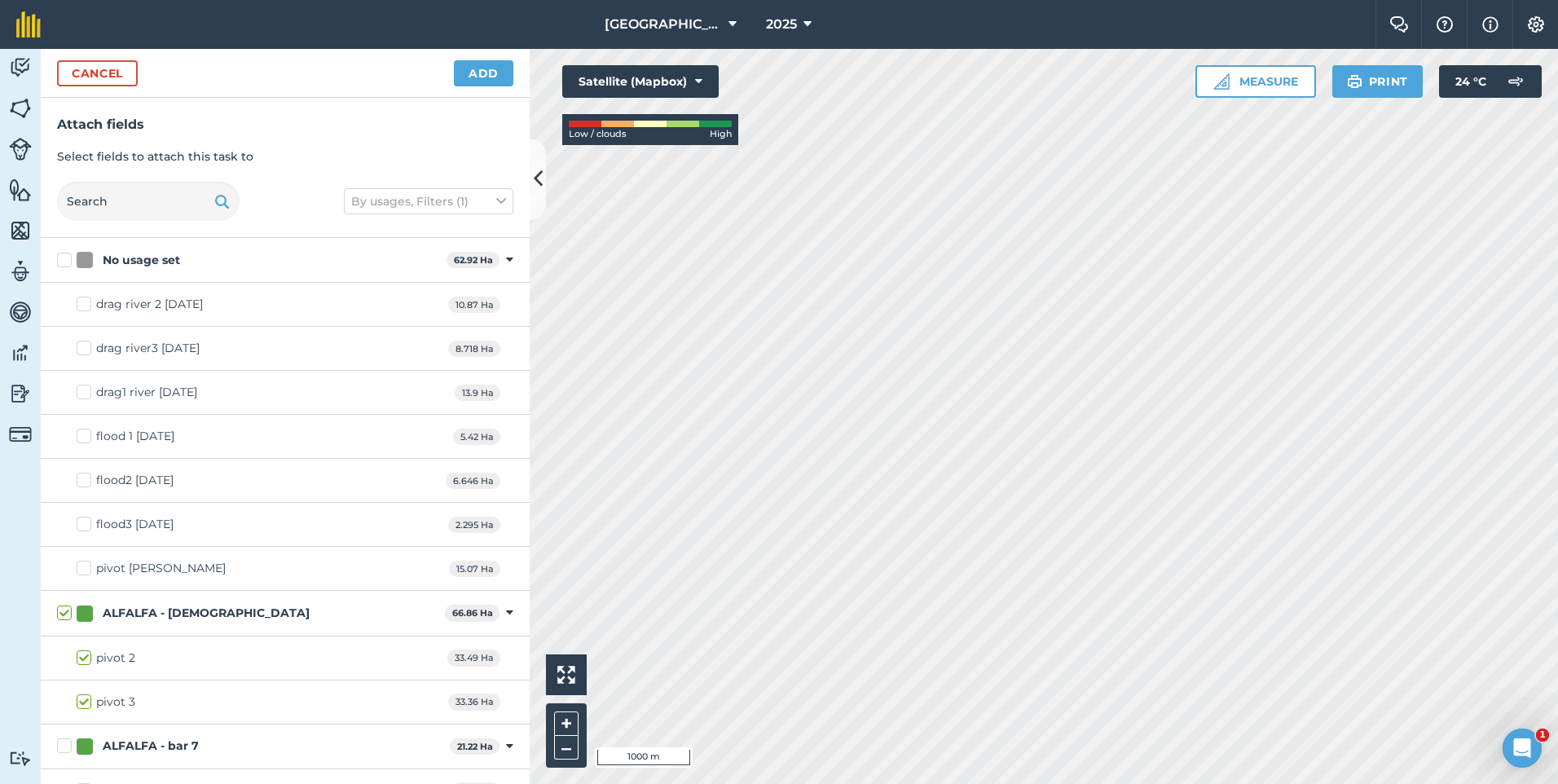
checkbox input "true"
click at [499, 81] on button "Add" at bounding box center [483, 73] width 59 height 26
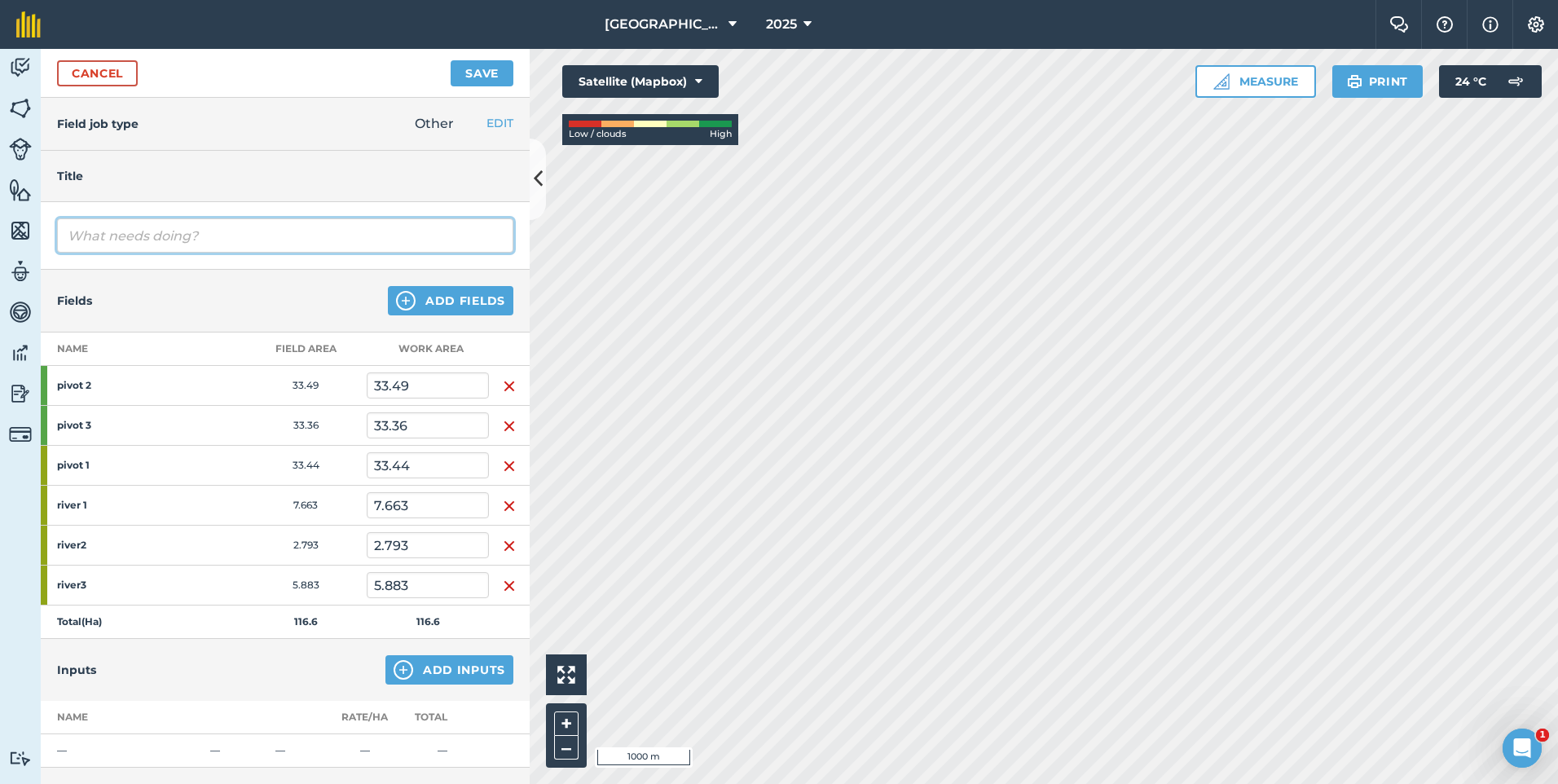
click at [326, 241] on input "text" at bounding box center [285, 235] width 457 height 34
type input "elect"
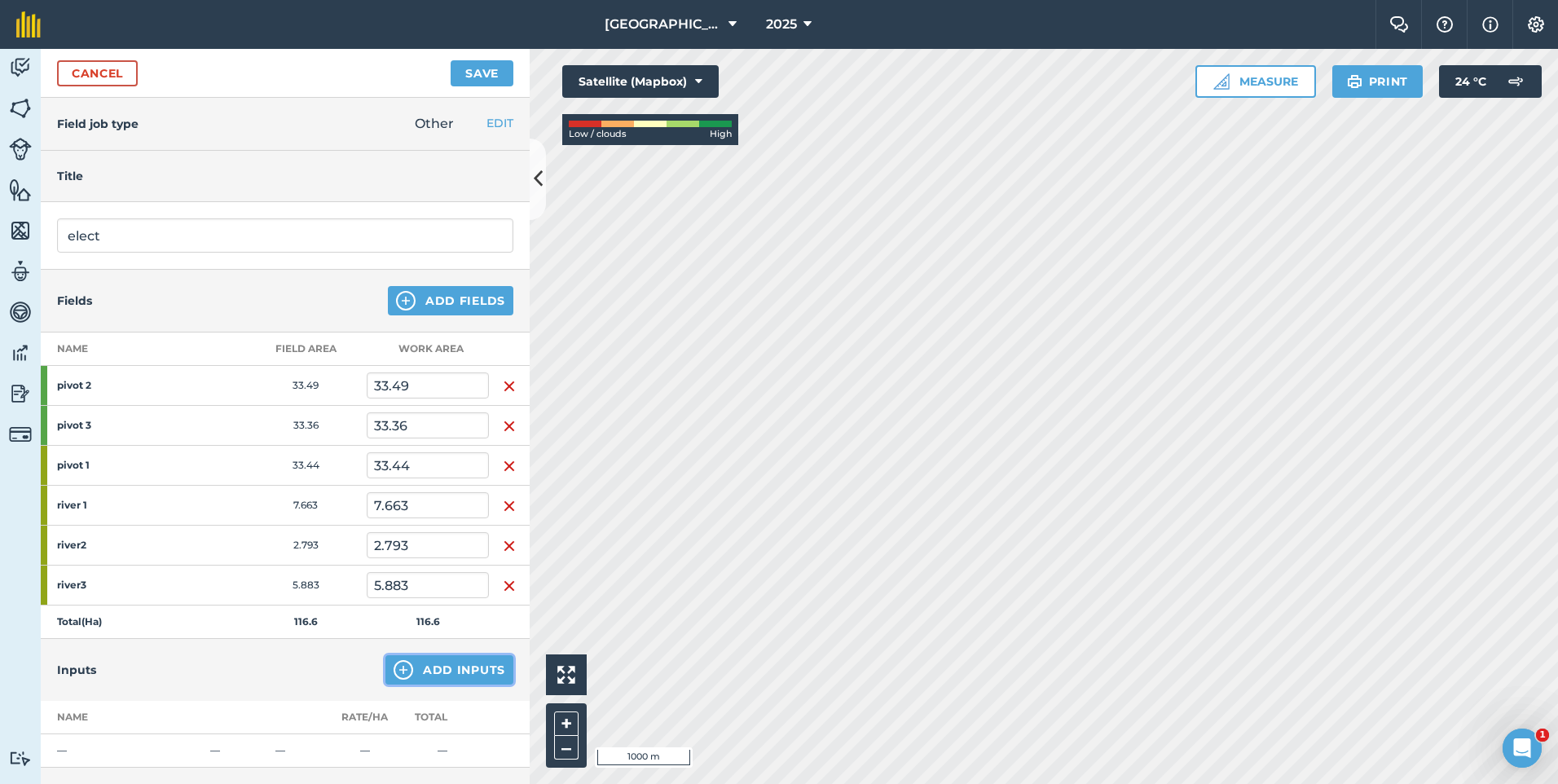
click at [440, 671] on button "Add Inputs" at bounding box center [449, 670] width 128 height 29
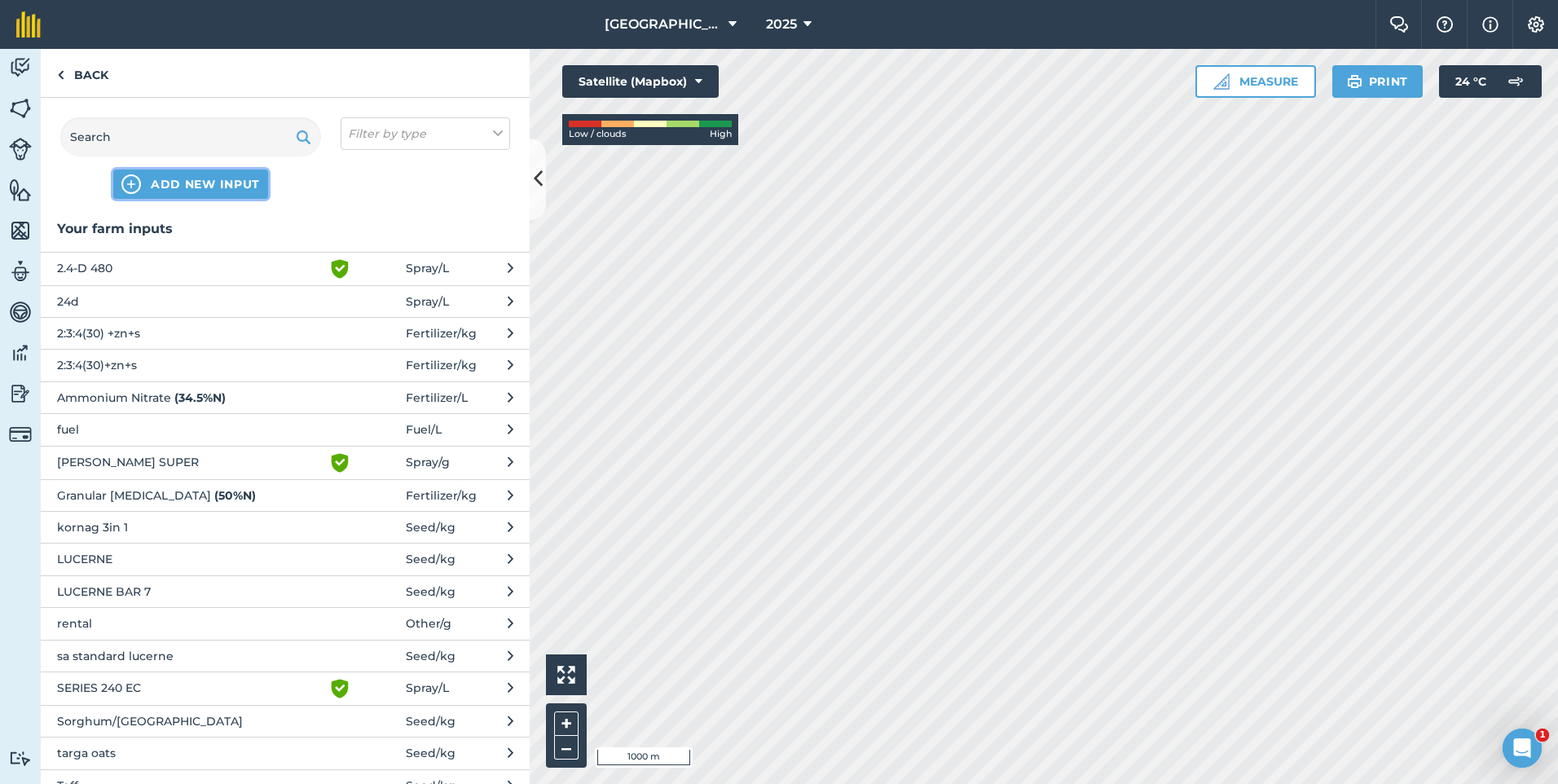
click at [187, 181] on span "ADD NEW INPUT" at bounding box center [205, 184] width 109 height 16
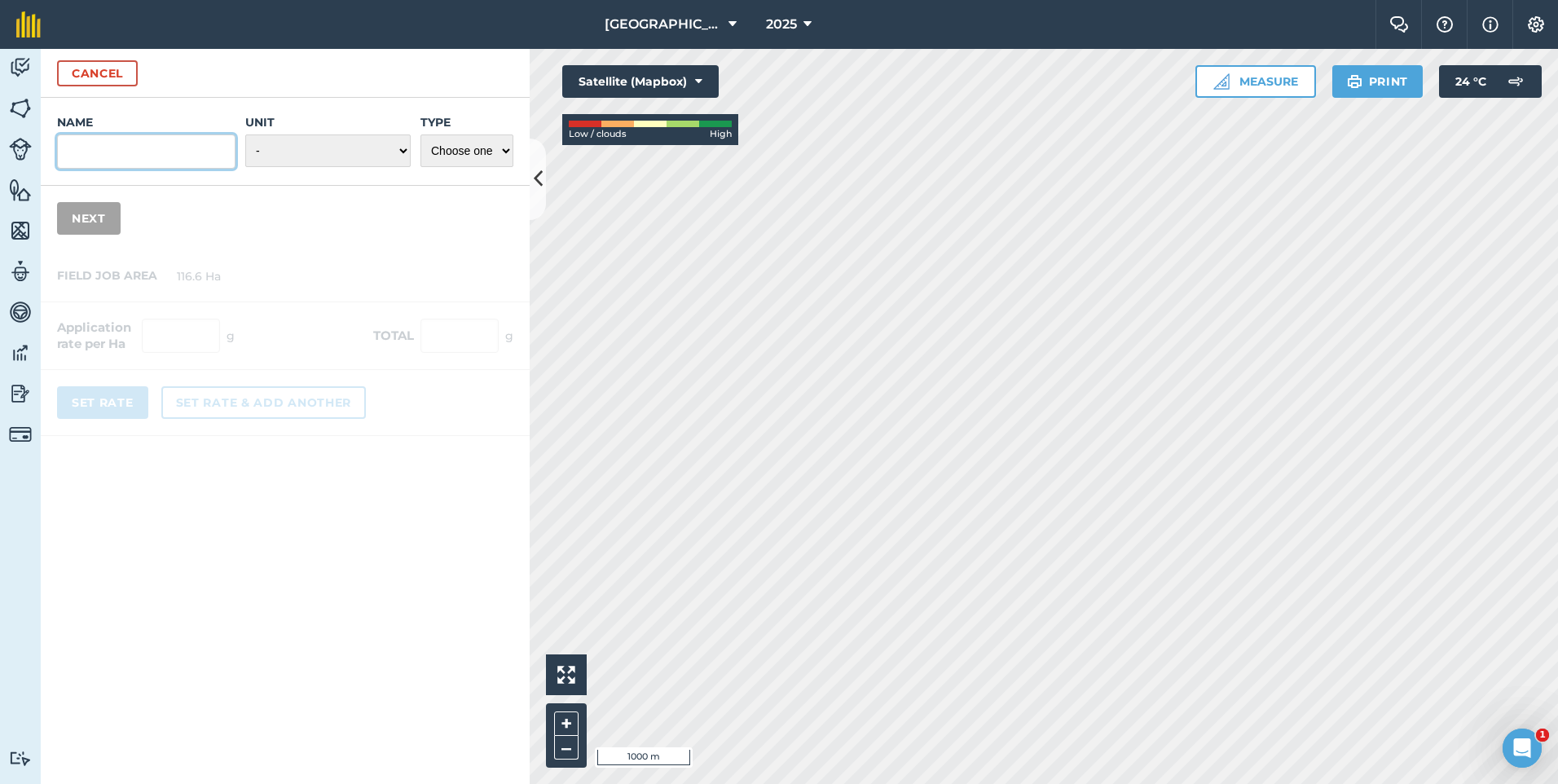
click at [152, 163] on input "Name" at bounding box center [146, 151] width 178 height 34
type input "elect"
click at [348, 154] on select "- Grams/g Kilograms/kg Metric tonnes/t Millilitres/ml Litres/L Ounces/oz Pounds…" at bounding box center [328, 150] width 165 height 33
select select "GRAMS"
click at [246, 134] on select "- Grams/g Kilograms/kg Metric tonnes/t Millilitres/ml Litres/L Ounces/oz Pounds…" at bounding box center [328, 150] width 165 height 33
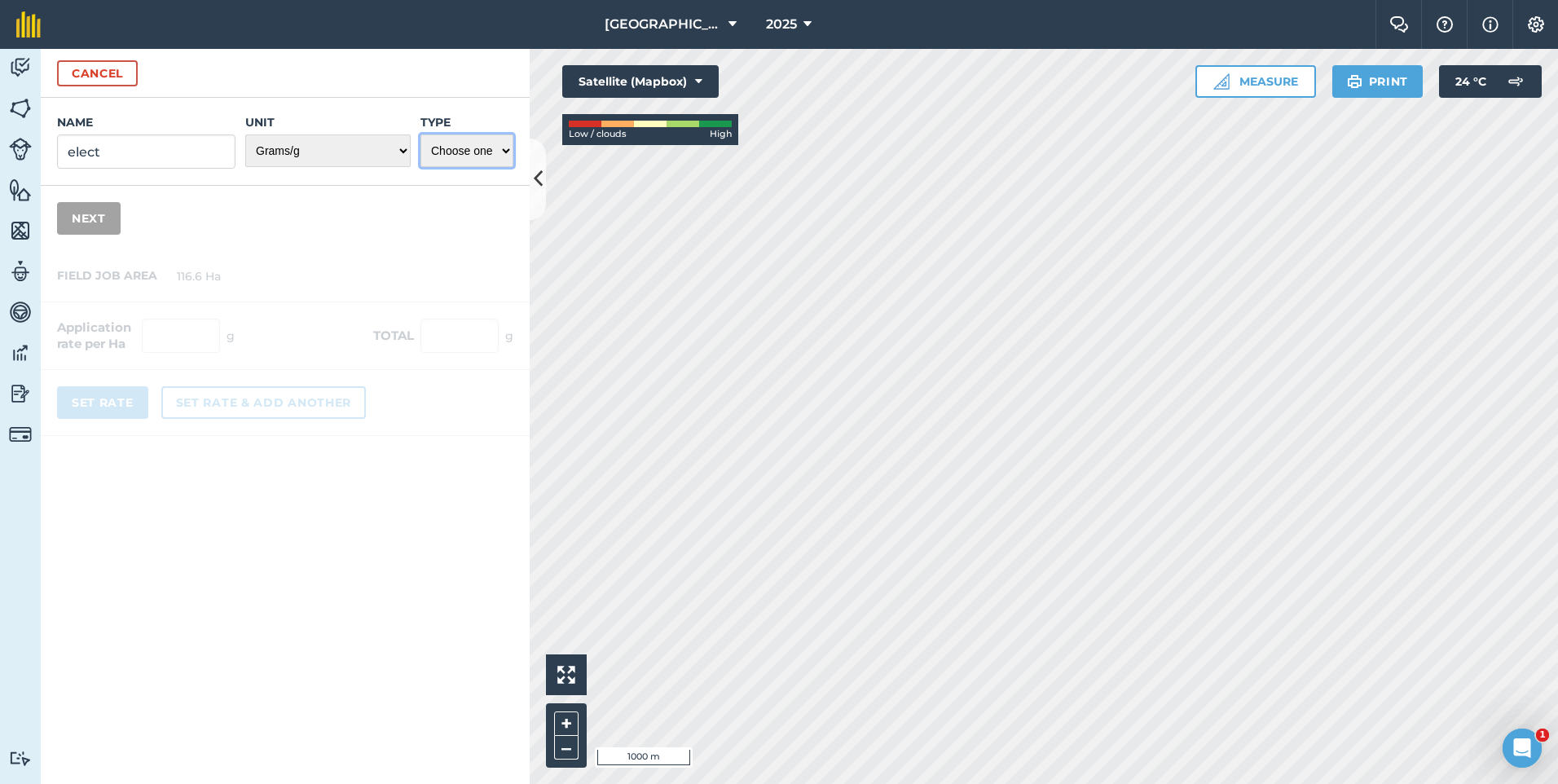
click at [465, 149] on select "Choose one Fertilizer Seed Spray Fuel Other" at bounding box center [466, 150] width 93 height 33
select select "OTHER"
click at [420, 134] on select "Choose one Fertilizer Seed Spray Fuel Other" at bounding box center [466, 150] width 93 height 33
click at [112, 218] on button "Next" at bounding box center [89, 218] width 64 height 33
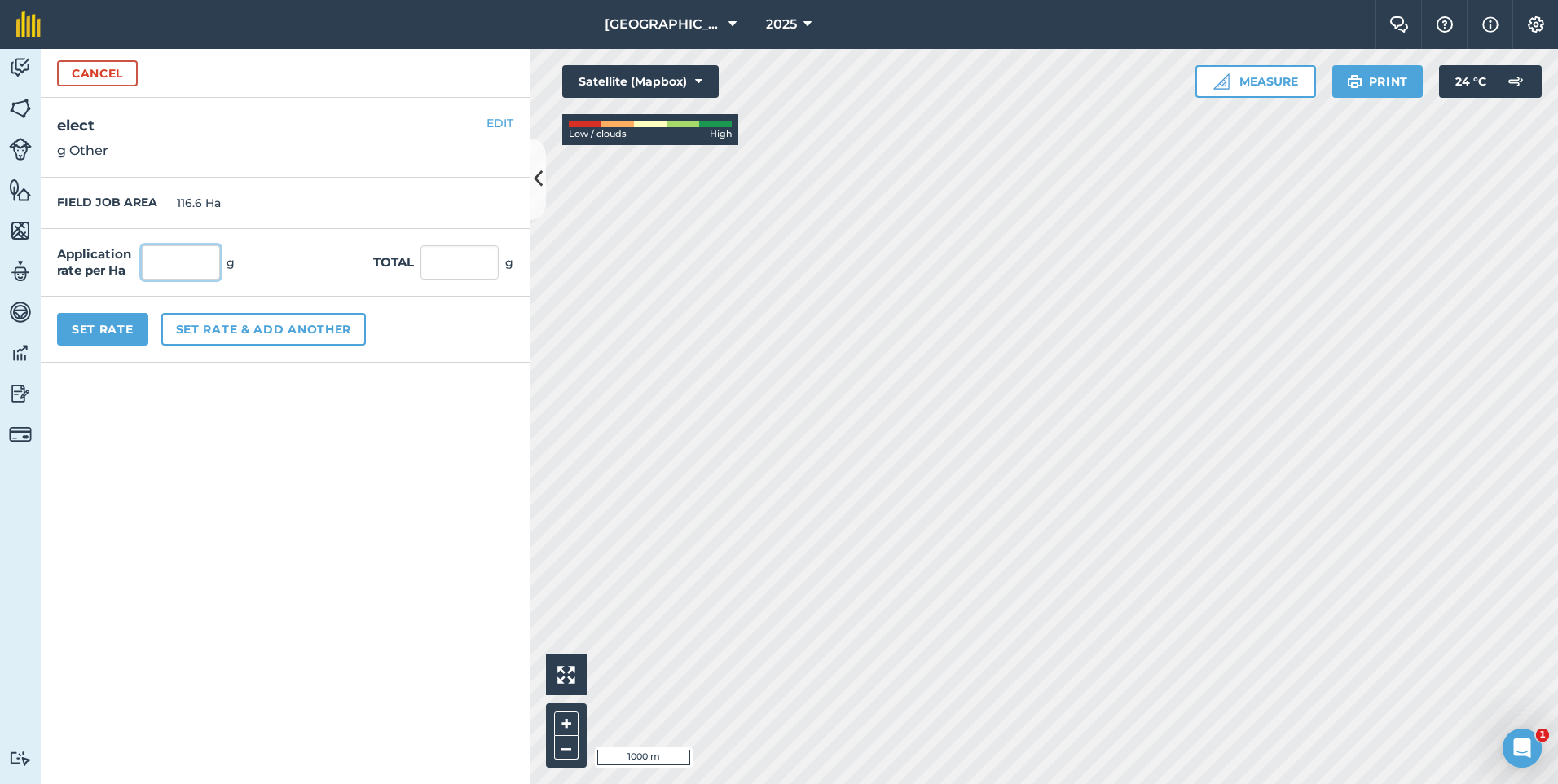
click at [210, 254] on input "text" at bounding box center [180, 263] width 78 height 34
type input "85"
click at [459, 266] on input "9,911" at bounding box center [459, 263] width 78 height 34
type input "9"
type input "85000"
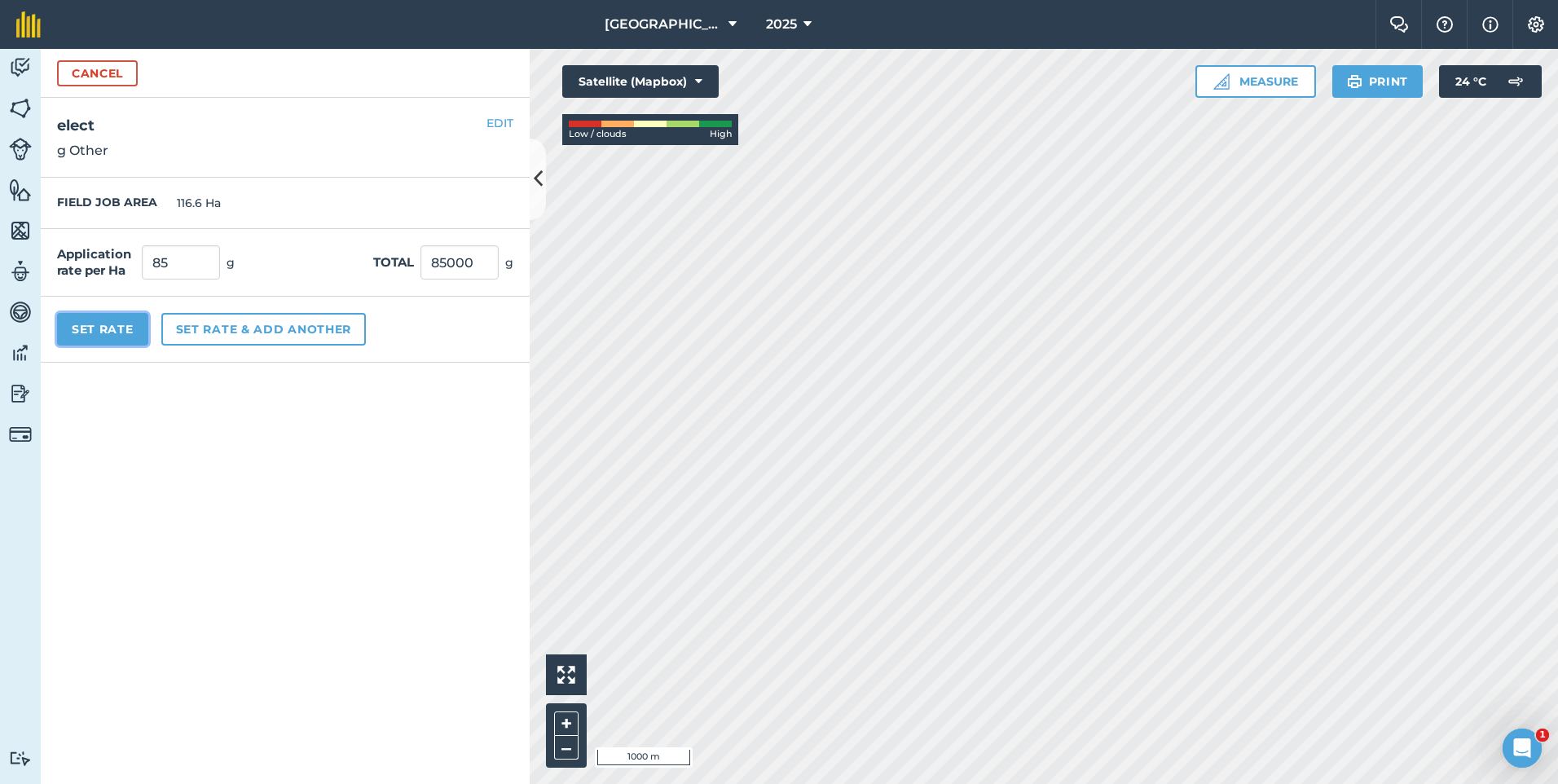
type input "728.988"
type input "85,000"
click at [128, 318] on button "Set Rate" at bounding box center [102, 329] width 91 height 33
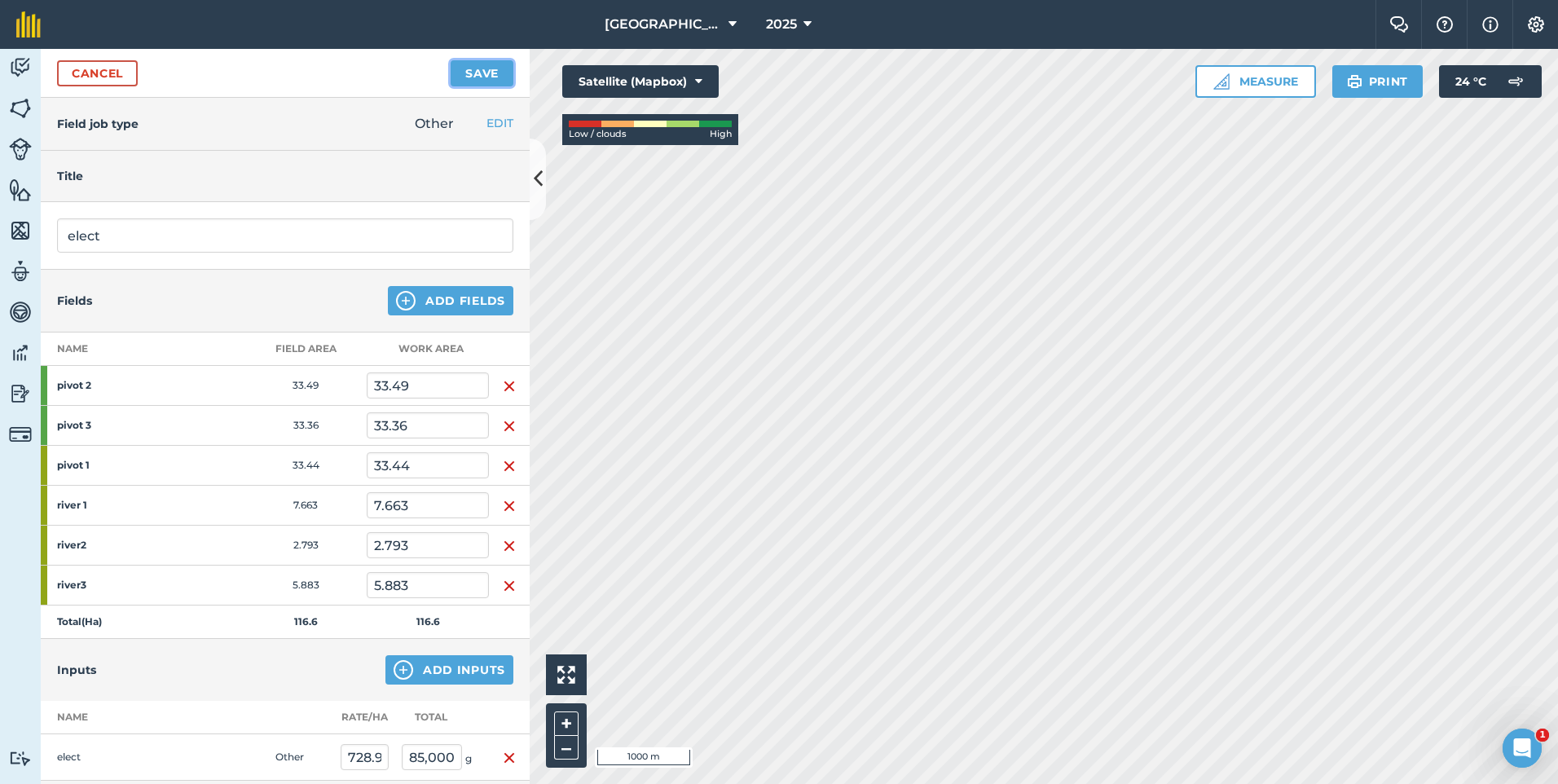
click at [478, 82] on button "Save" at bounding box center [481, 73] width 63 height 26
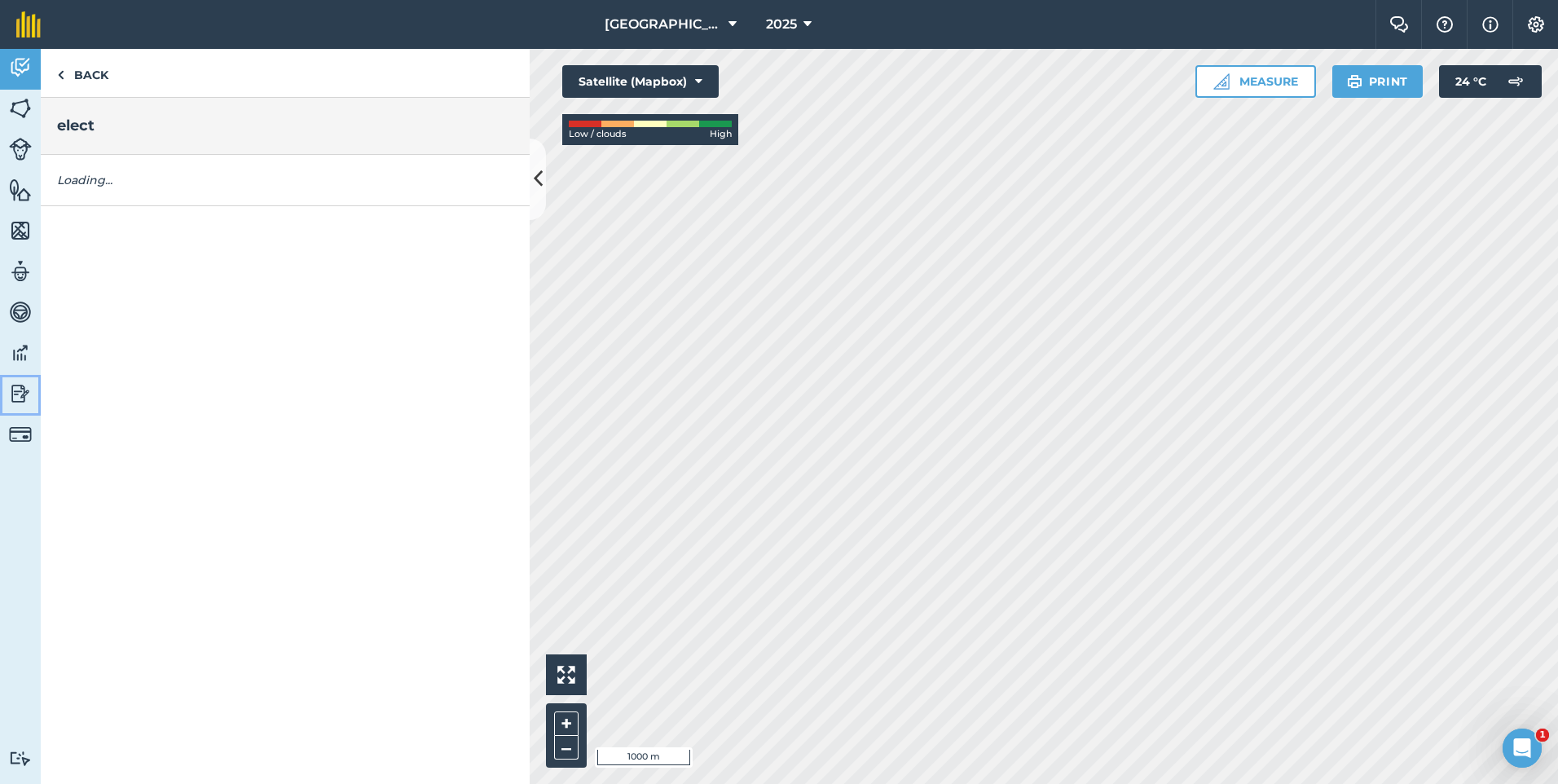
click at [20, 398] on img at bounding box center [21, 394] width 23 height 24
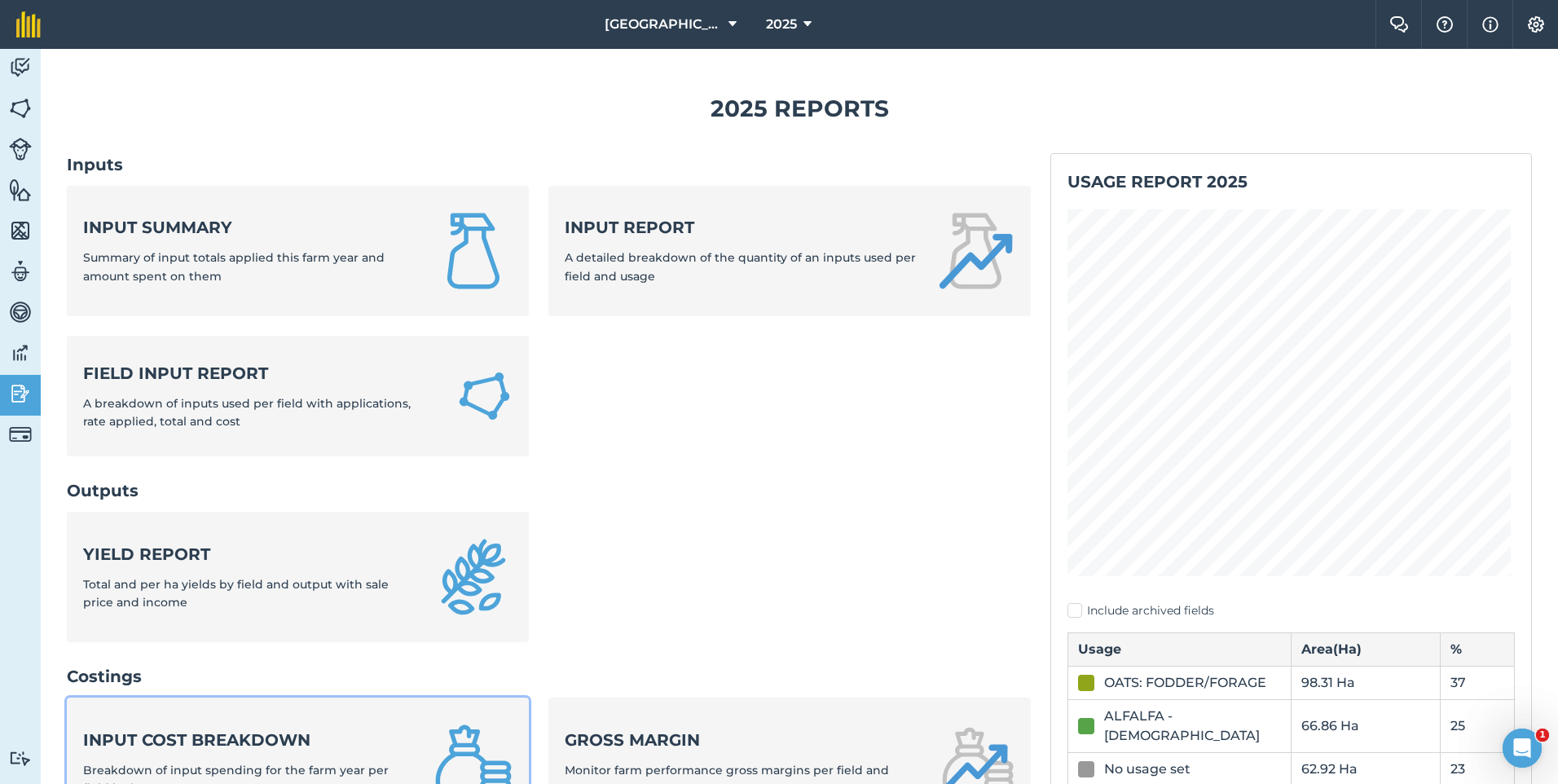
click at [296, 723] on link "Input cost breakdown Breakdown of input spending for the farm year per field by…" at bounding box center [297, 762] width 462 height 130
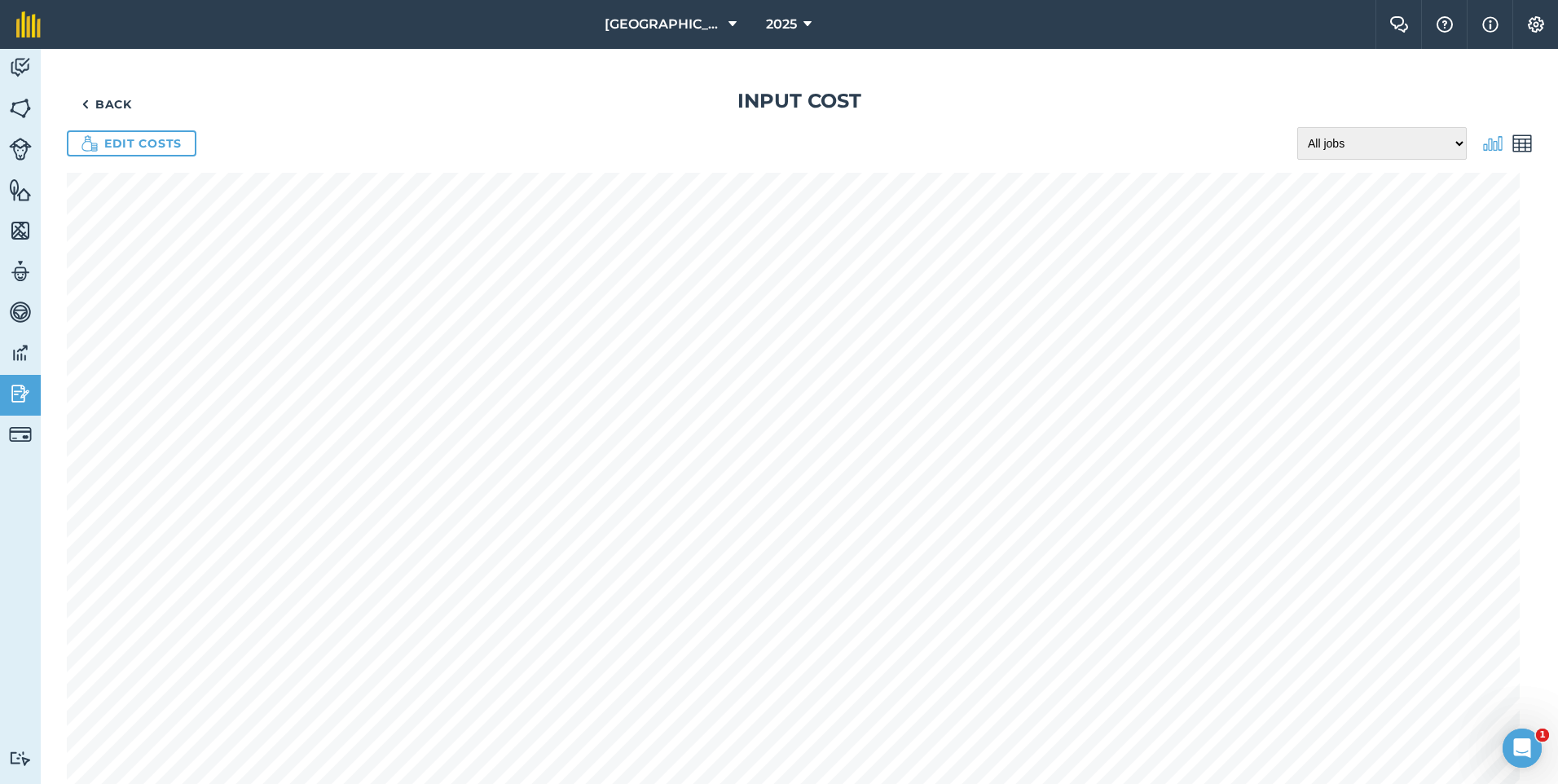
click at [152, 169] on div "Back Input cost Edit costs All jobs Incomplete jobs Complete jobs" at bounding box center [799, 652] width 1465 height 1127
click at [159, 146] on link "Edit costs" at bounding box center [131, 143] width 129 height 26
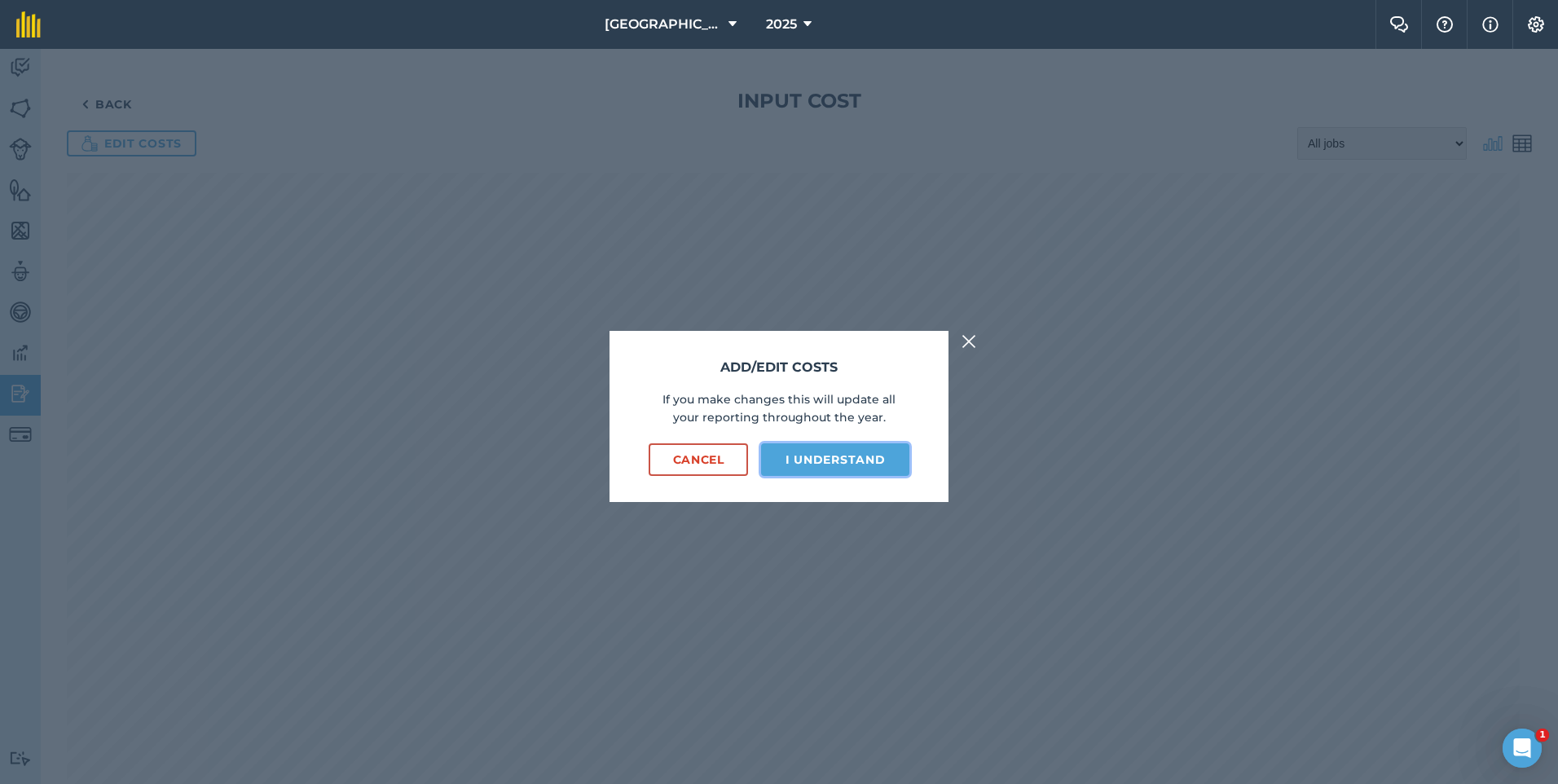
click at [899, 460] on button "I understand" at bounding box center [835, 460] width 148 height 33
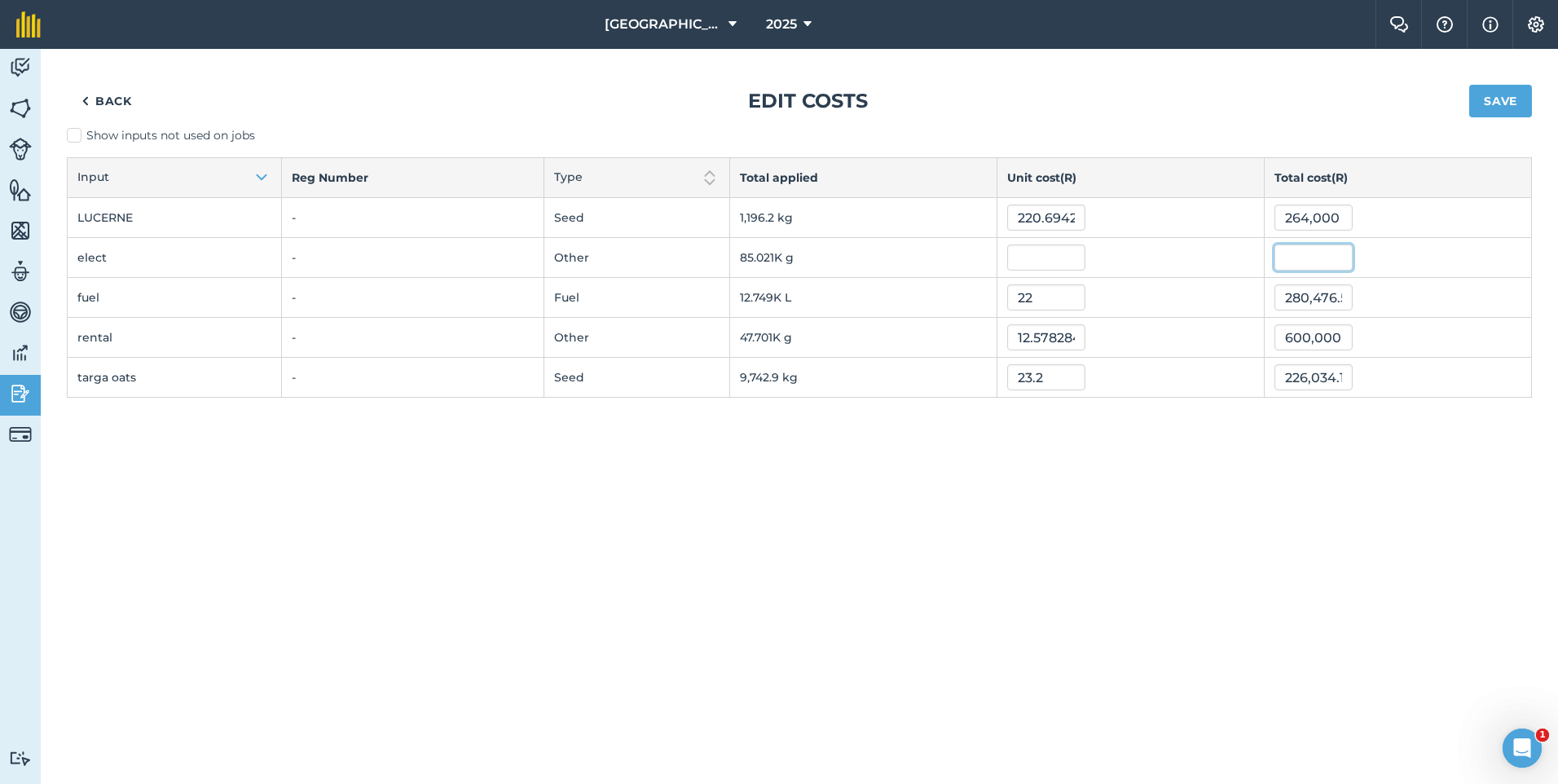
click at [1283, 258] on input "text" at bounding box center [1313, 258] width 78 height 26
type input "900000"
type input "10.585602592484646"
type input "900,000"
click at [1062, 254] on input "10.585602592484646" at bounding box center [1046, 258] width 78 height 26
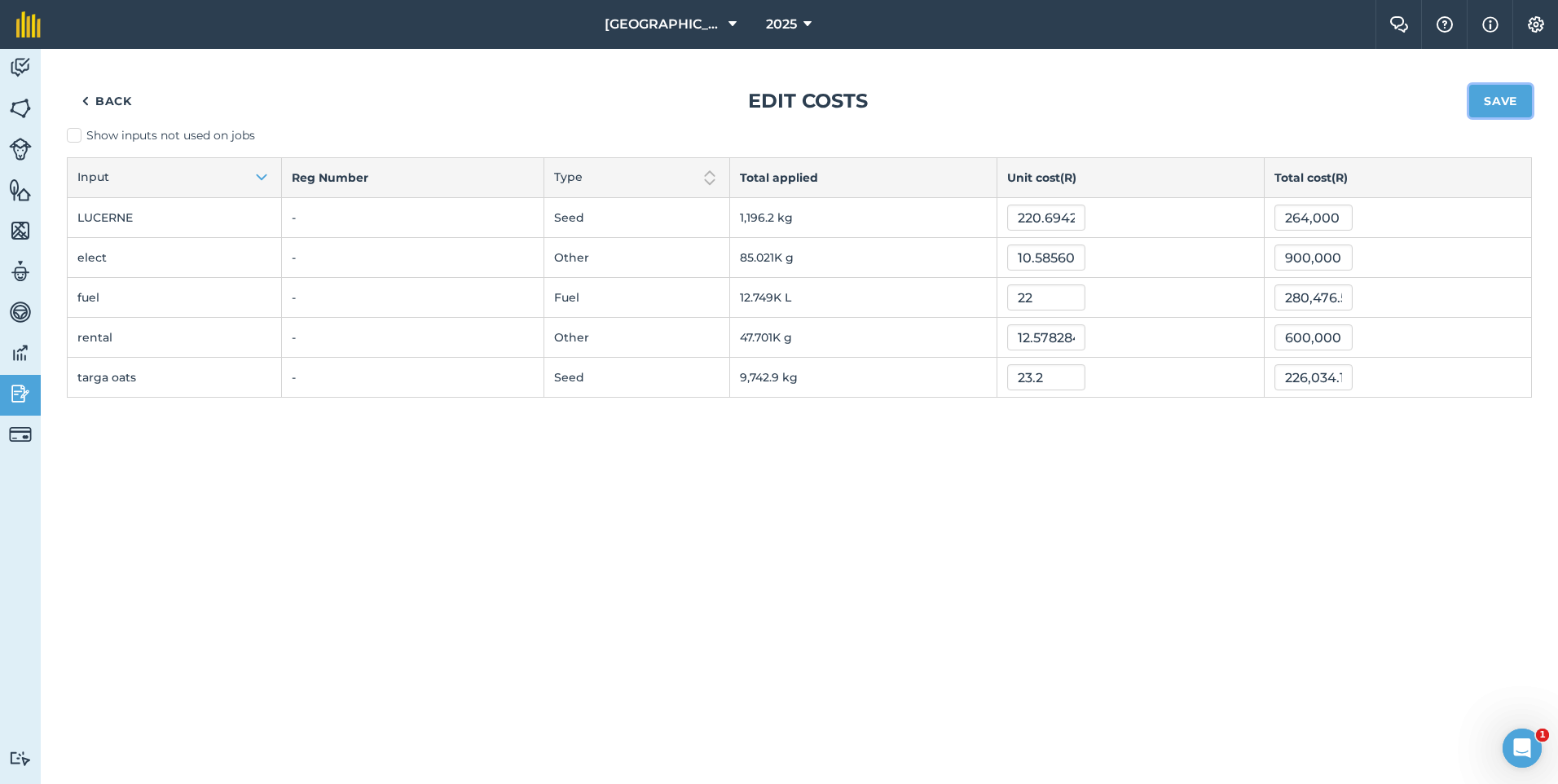
click at [1510, 87] on button "Save" at bounding box center [1500, 100] width 63 height 33
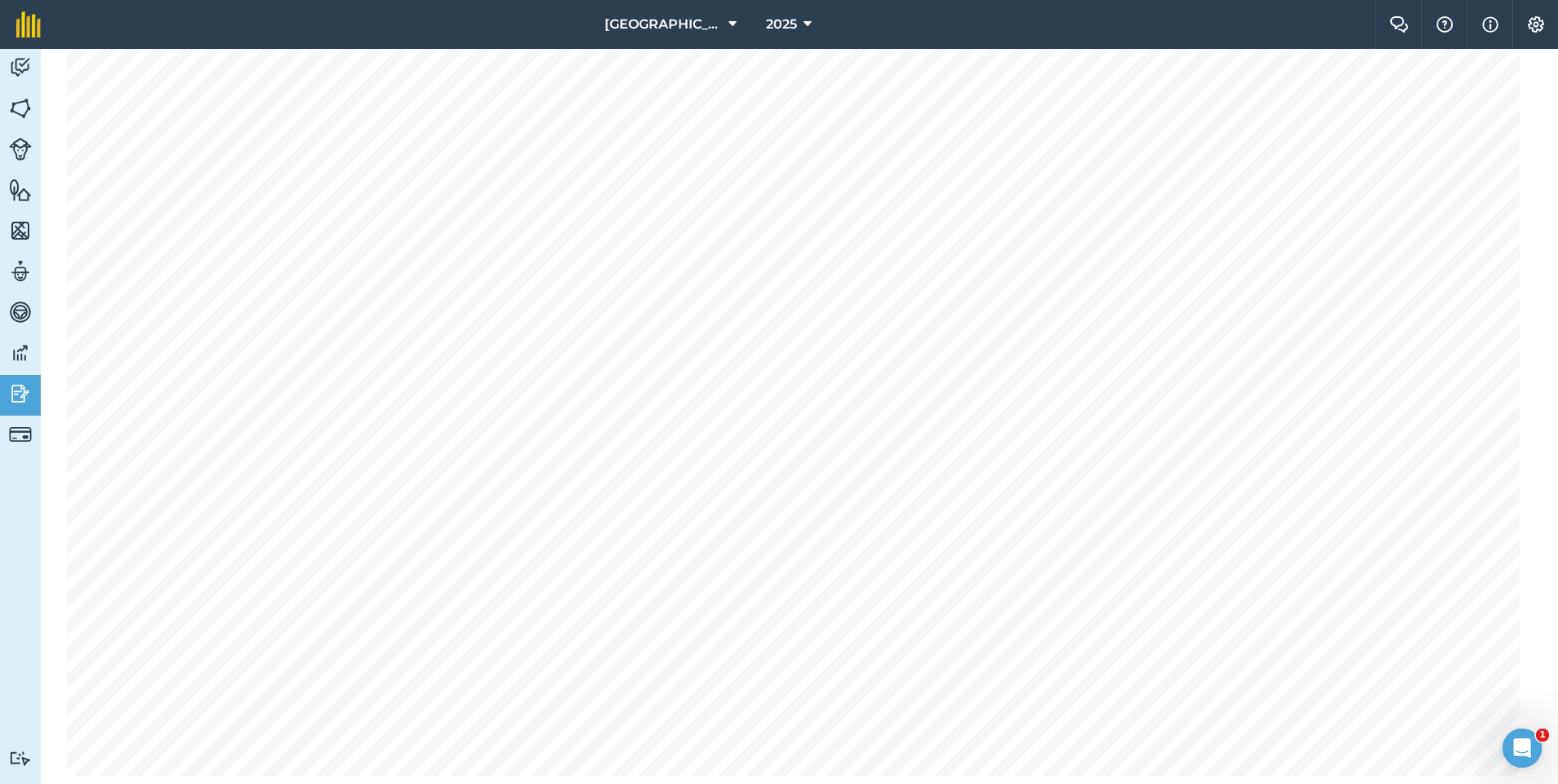
scroll to position [458, 0]
click at [12, 376] on link "Reporting" at bounding box center [20, 395] width 40 height 40
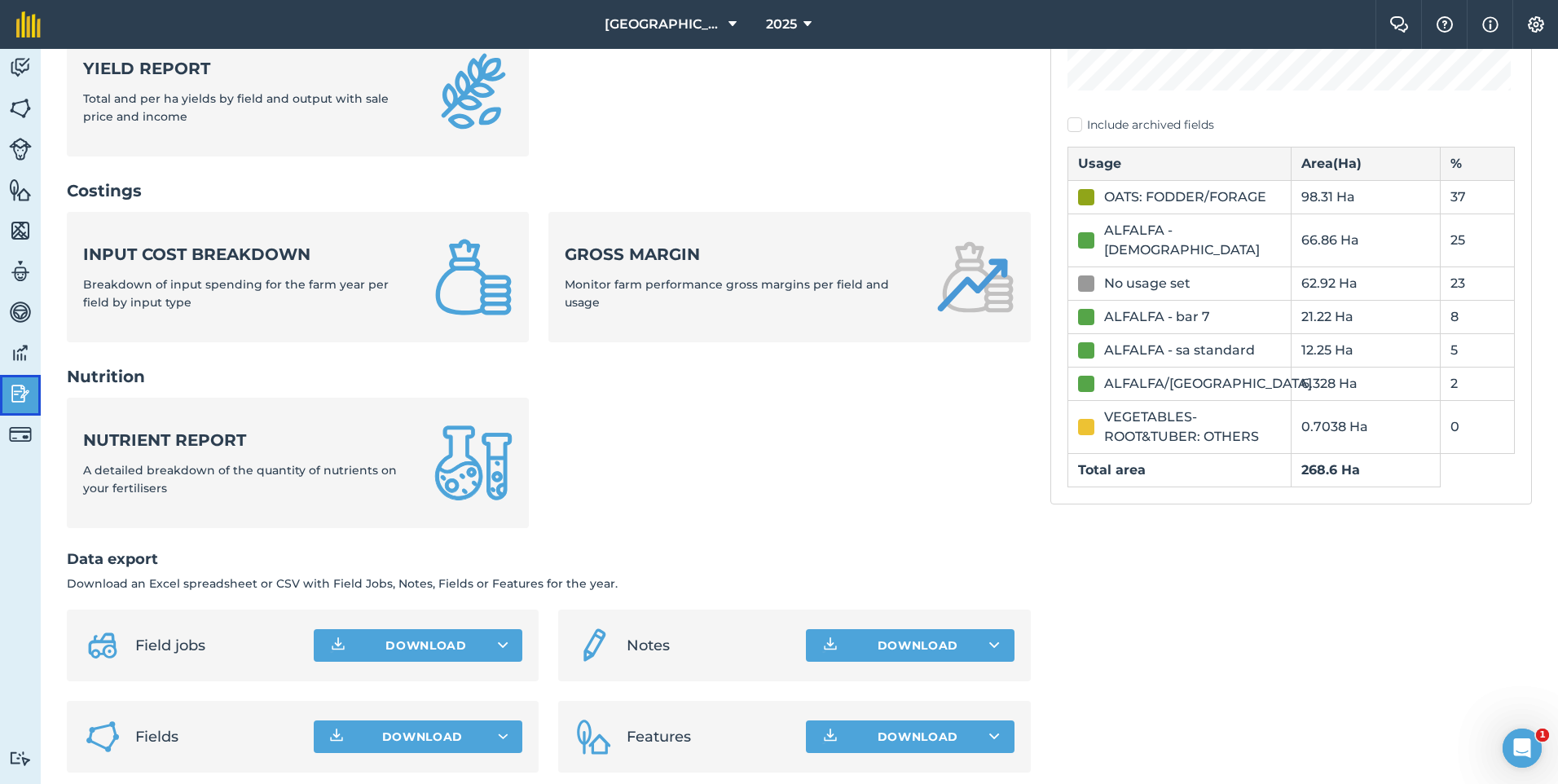
scroll to position [500, 0]
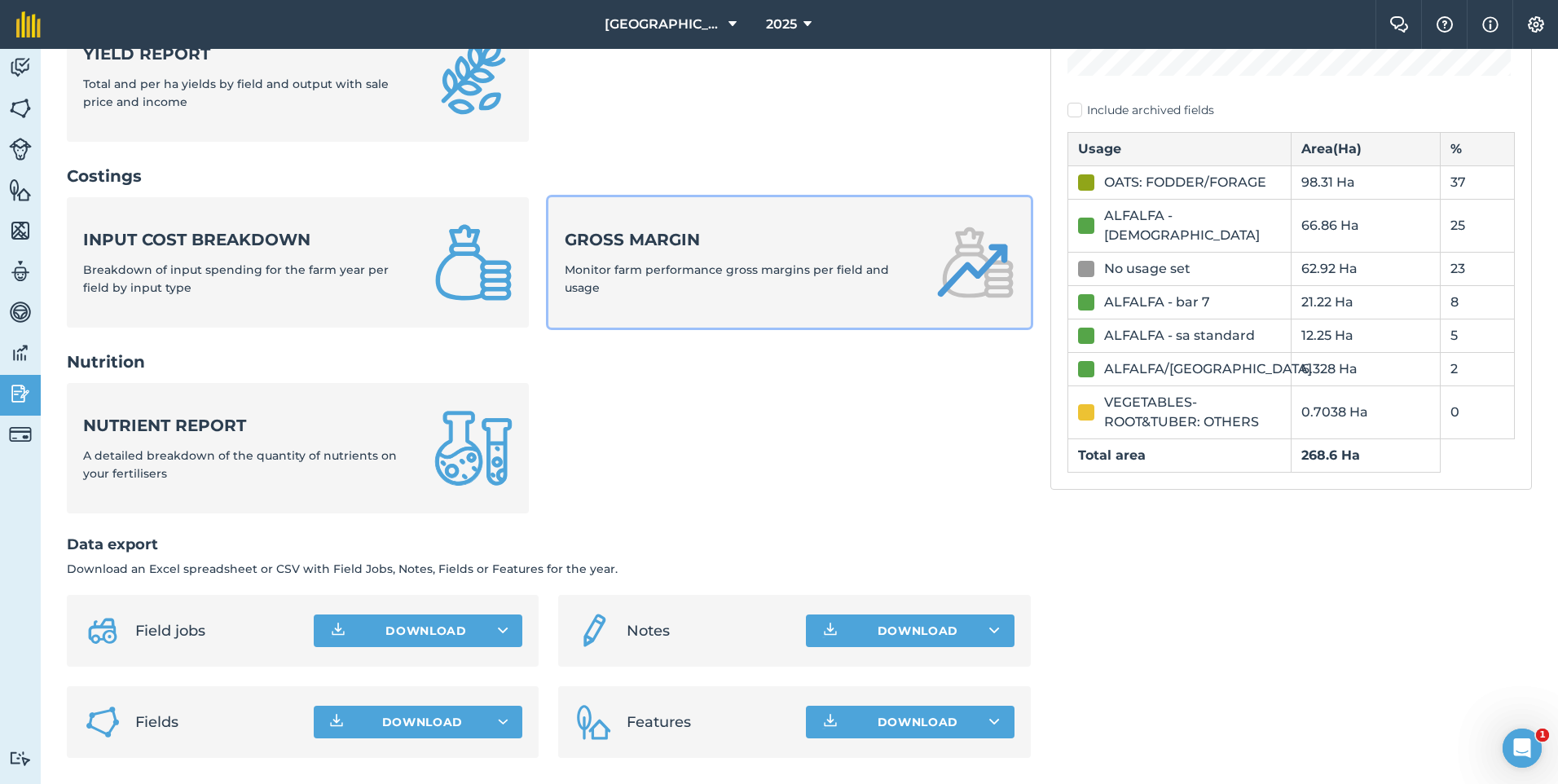
click at [755, 202] on link "Gross margin Monitor farm performance gross margins per field and usage" at bounding box center [789, 262] width 481 height 130
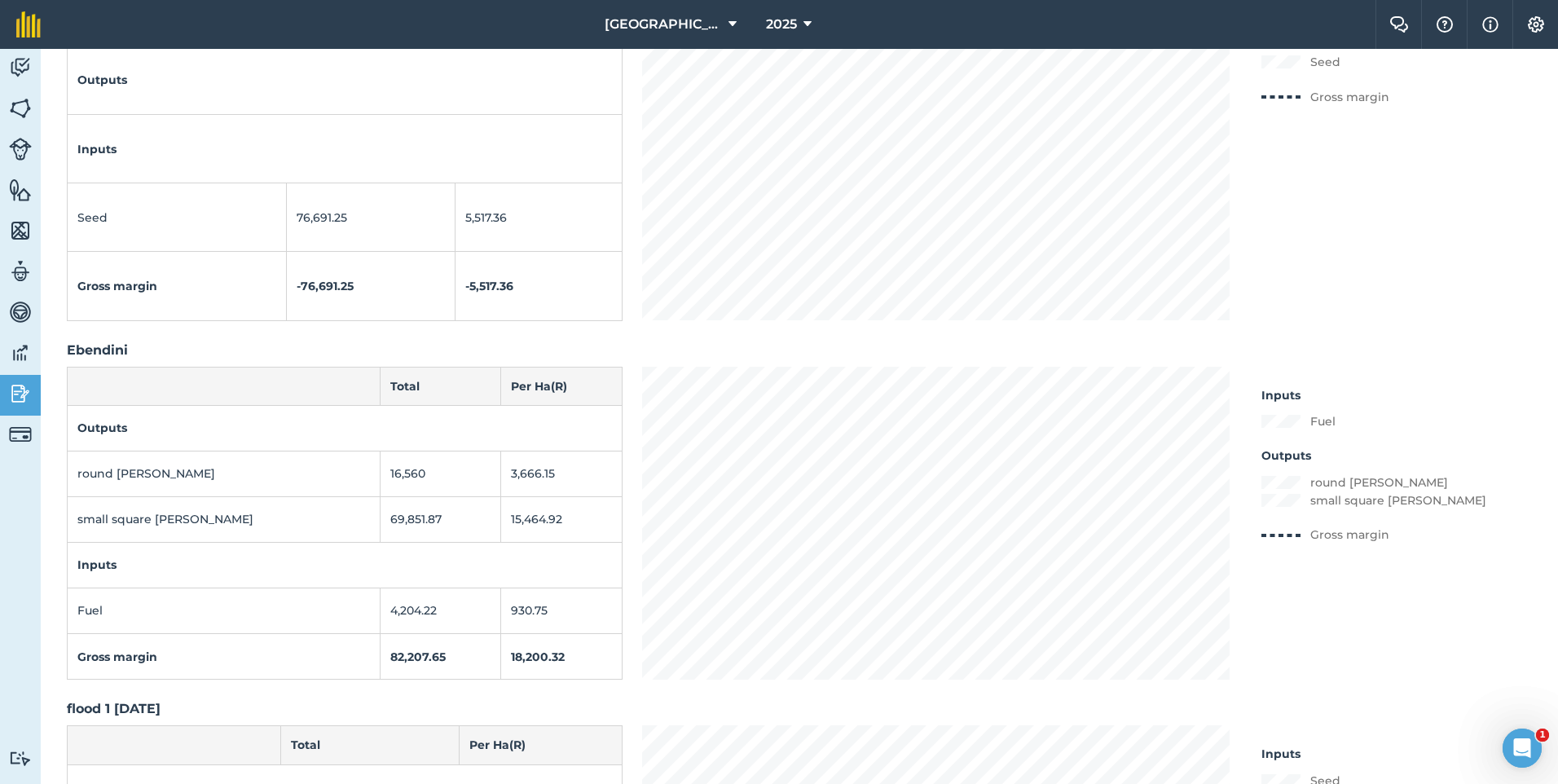
scroll to position [2607, 0]
